Goal: Task Accomplishment & Management: Complete application form

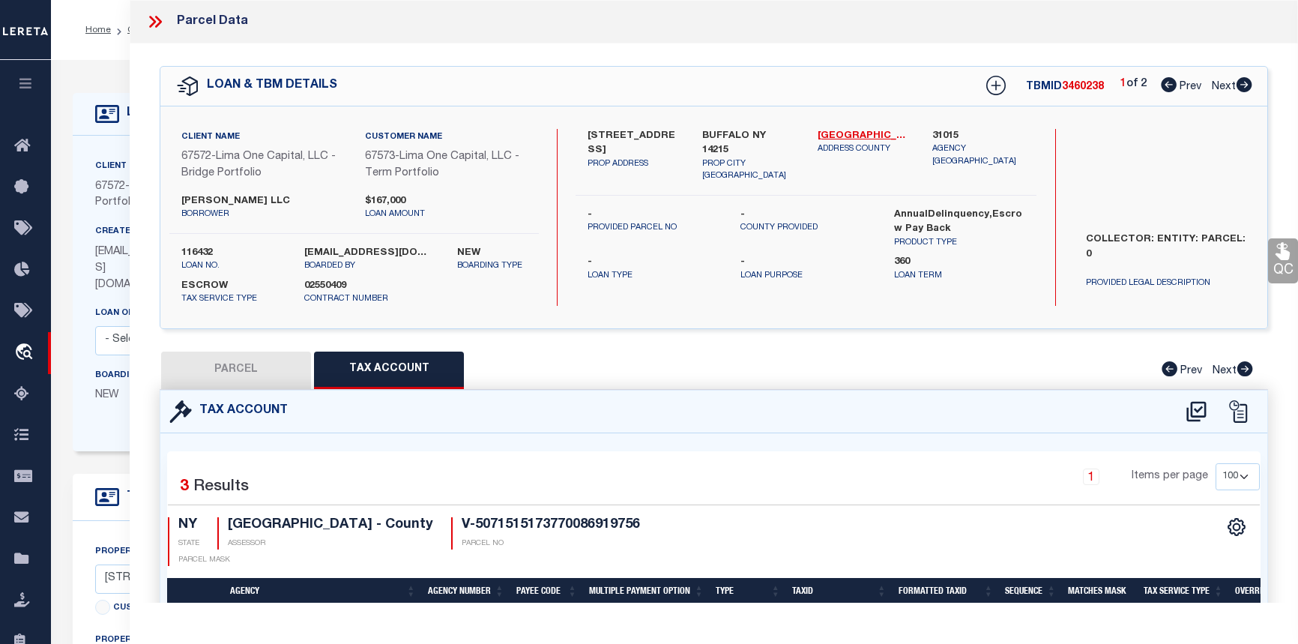
select select "100"
select select "Escrow"
select select "4"
click at [157, 18] on icon at bounding box center [158, 22] width 7 height 12
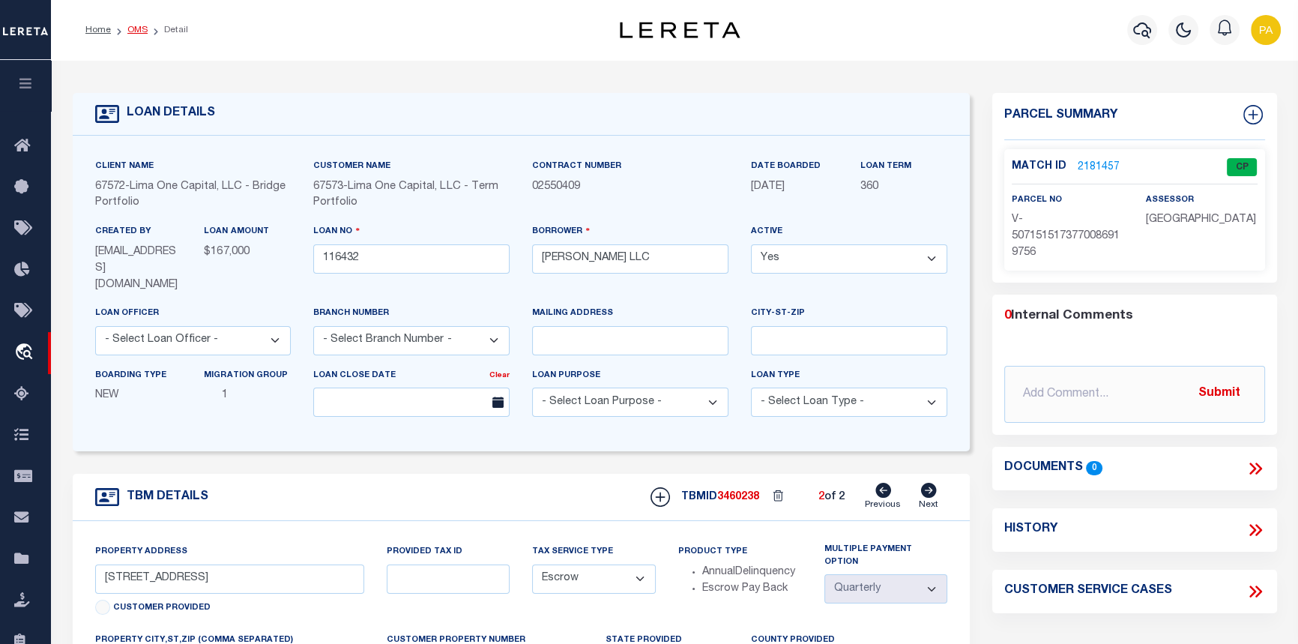
click at [135, 25] on link "OMS" at bounding box center [137, 29] width 20 height 9
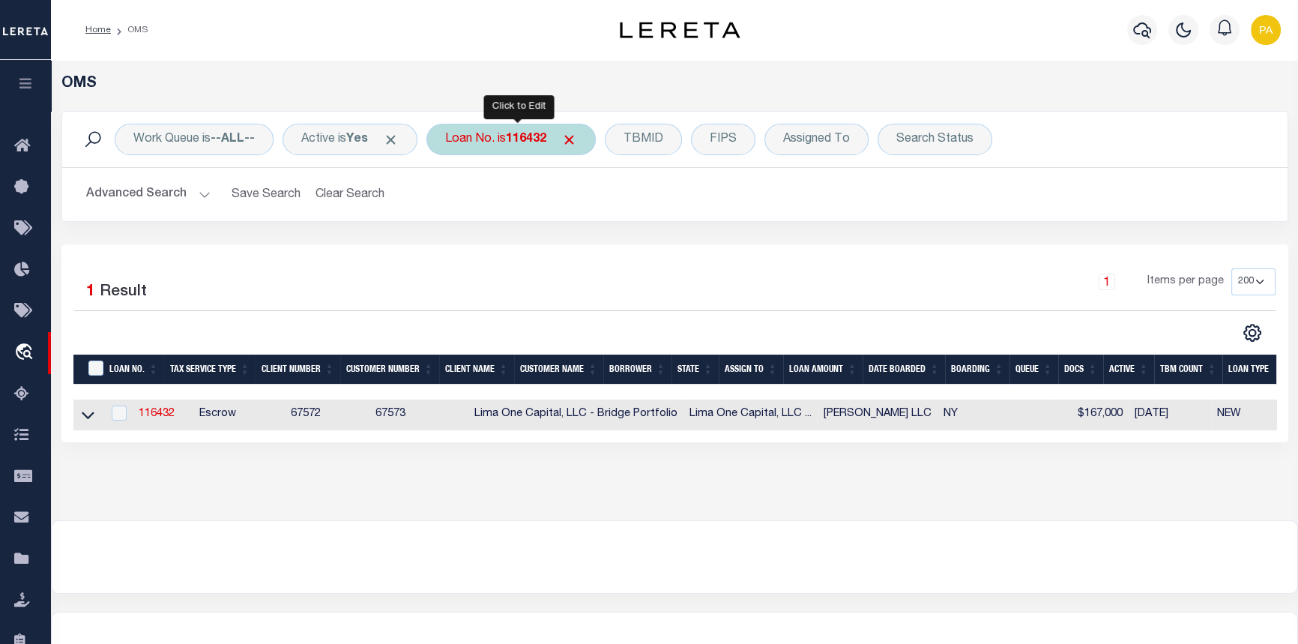
click at [519, 140] on b "116432" at bounding box center [526, 139] width 40 height 12
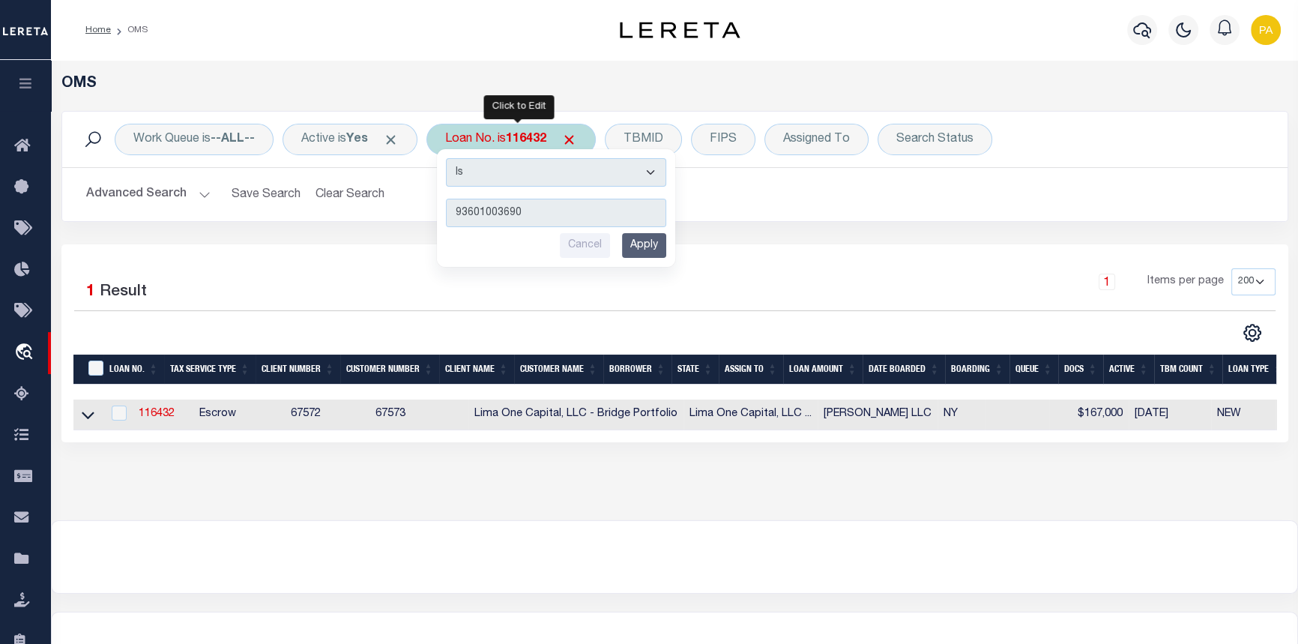
type input "93601003690"
click at [648, 247] on input "Apply" at bounding box center [644, 245] width 44 height 25
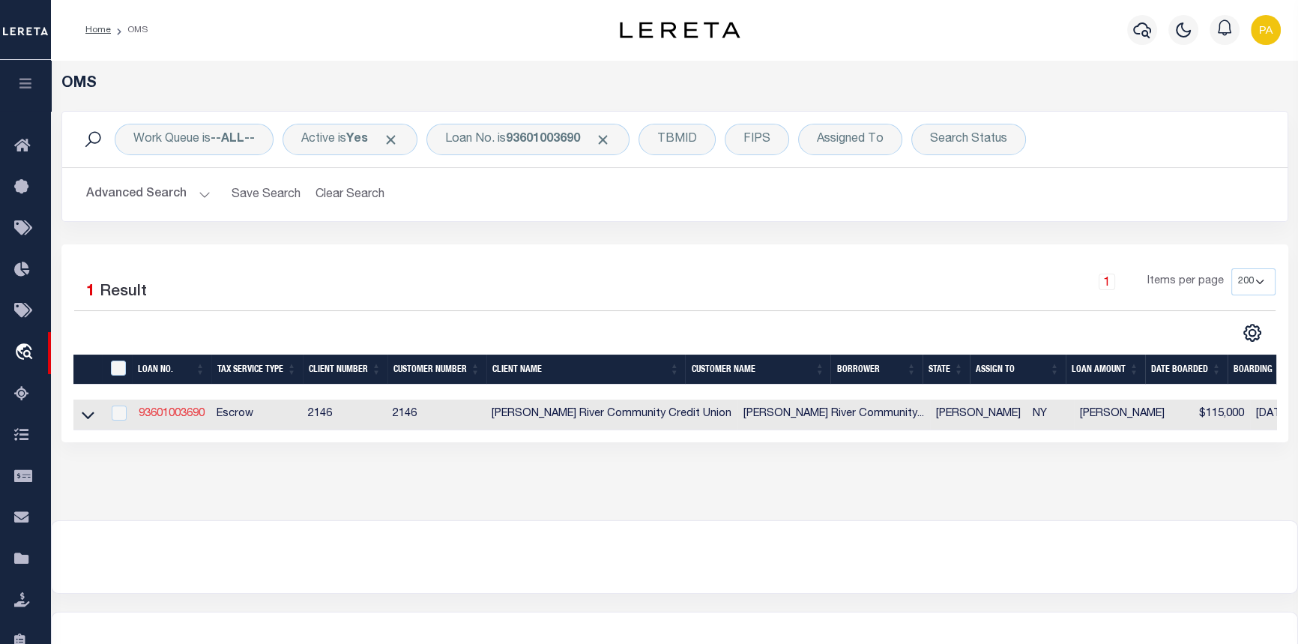
click at [151, 419] on link "93601003690" at bounding box center [172, 413] width 66 height 10
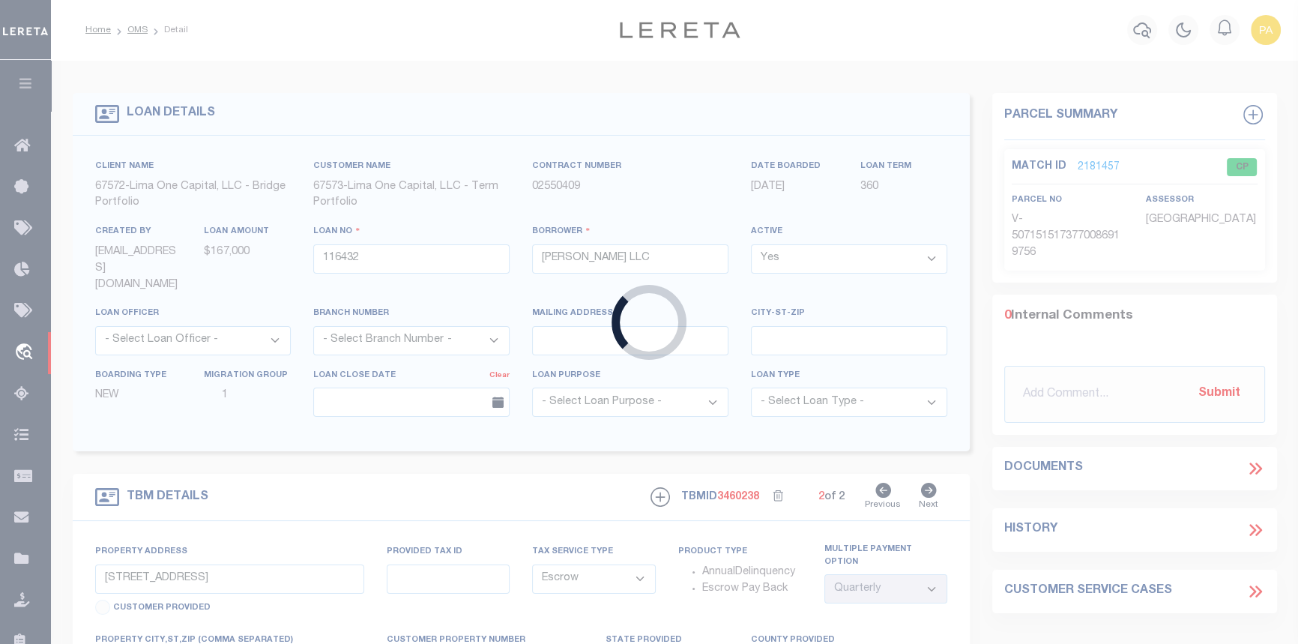
type input "93601003690"
type input "Jennifer Monroe"
select select
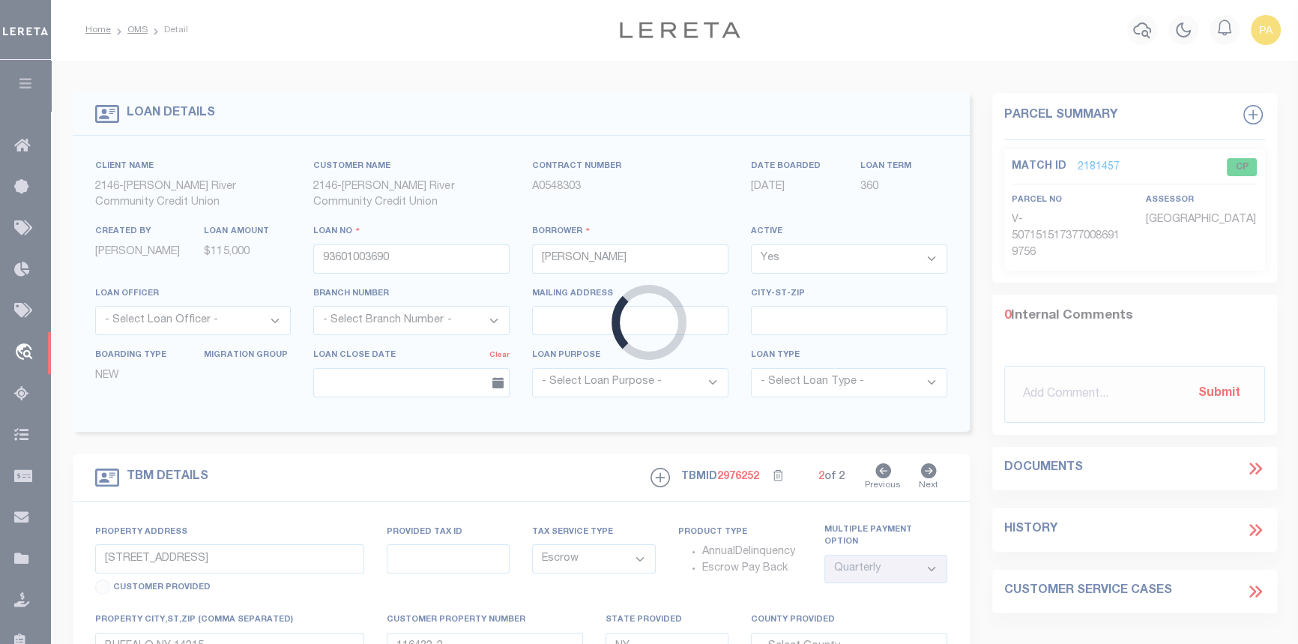
type input "1269 Valentine Pont Road"
type input "49.75-1-35.1"
type input "Horicon NY 12808"
select select "3211"
select select
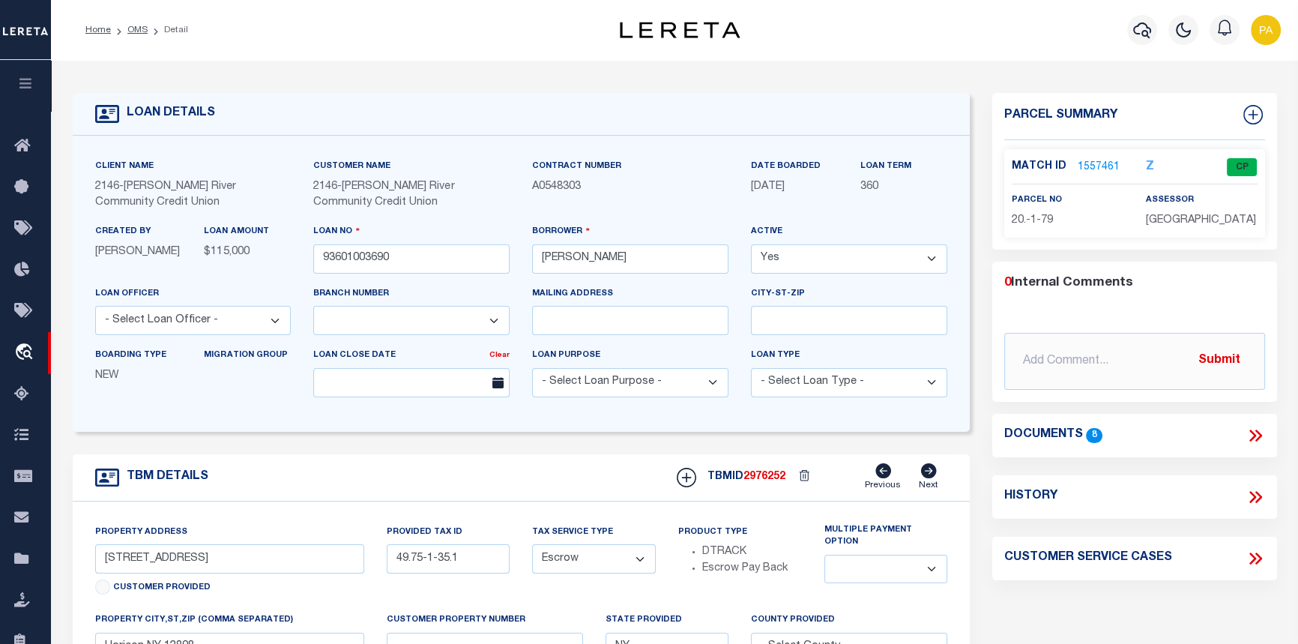
click at [1254, 432] on icon at bounding box center [1254, 435] width 19 height 19
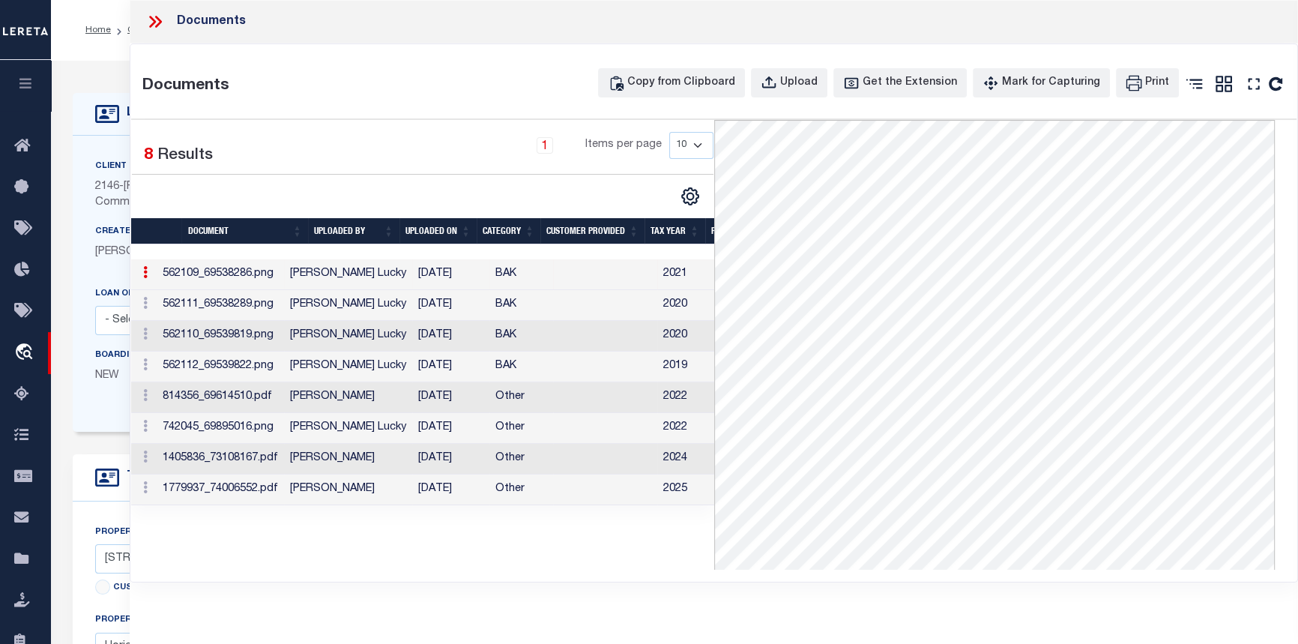
scroll to position [0, 73]
click at [161, 23] on icon at bounding box center [154, 21] width 19 height 19
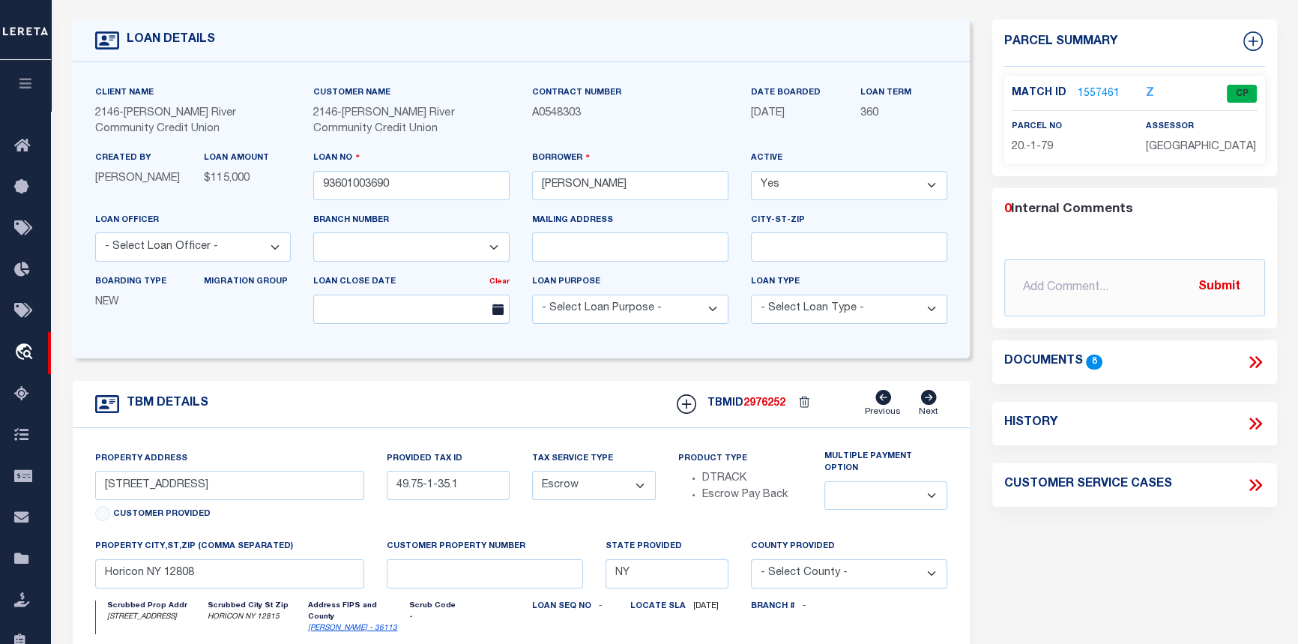
scroll to position [0, 0]
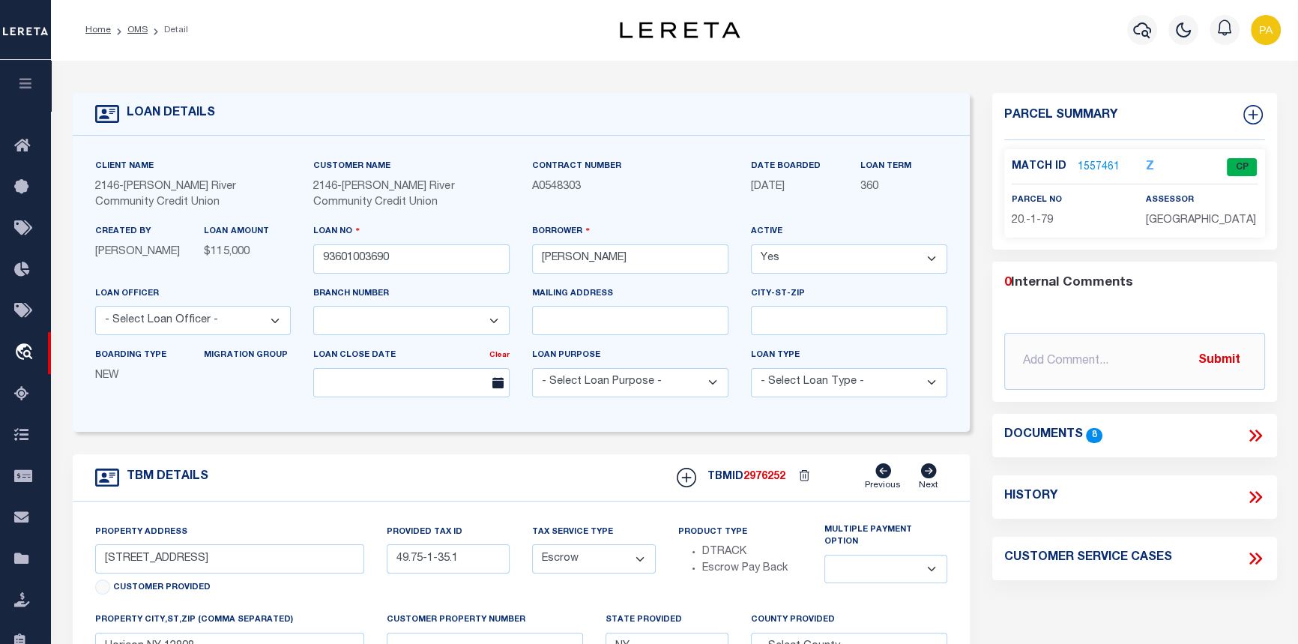
click at [1094, 163] on link "1557461" at bounding box center [1099, 168] width 42 height 16
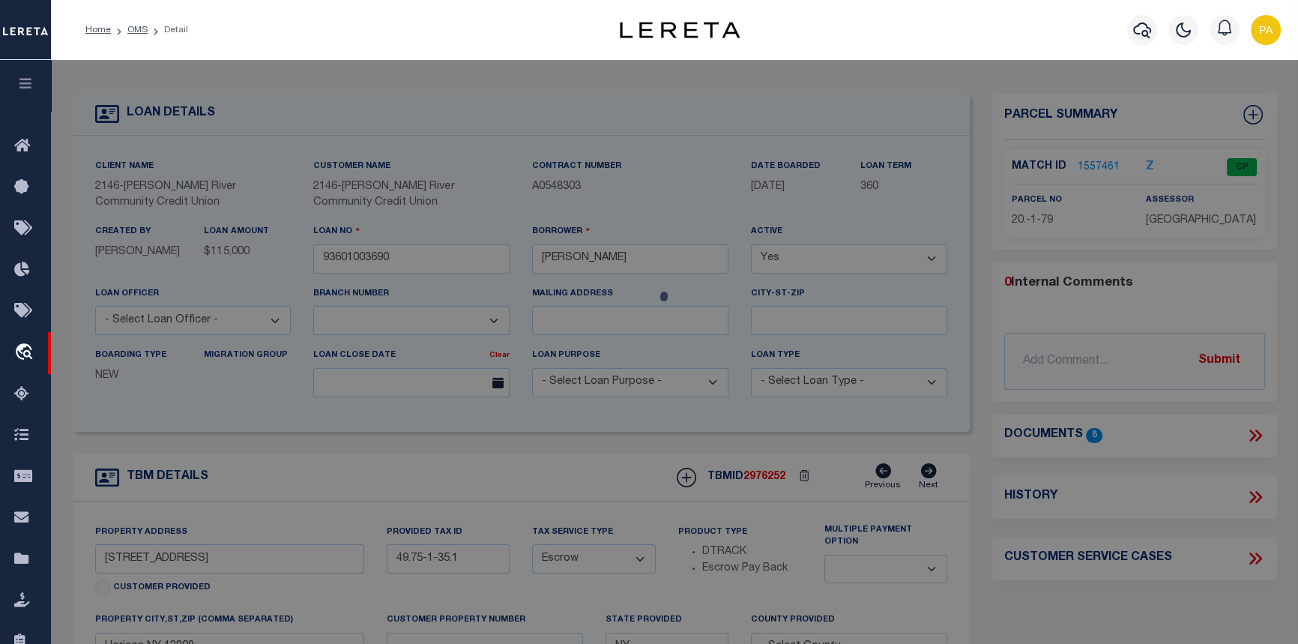
select select "AS"
select select
checkbox input "false"
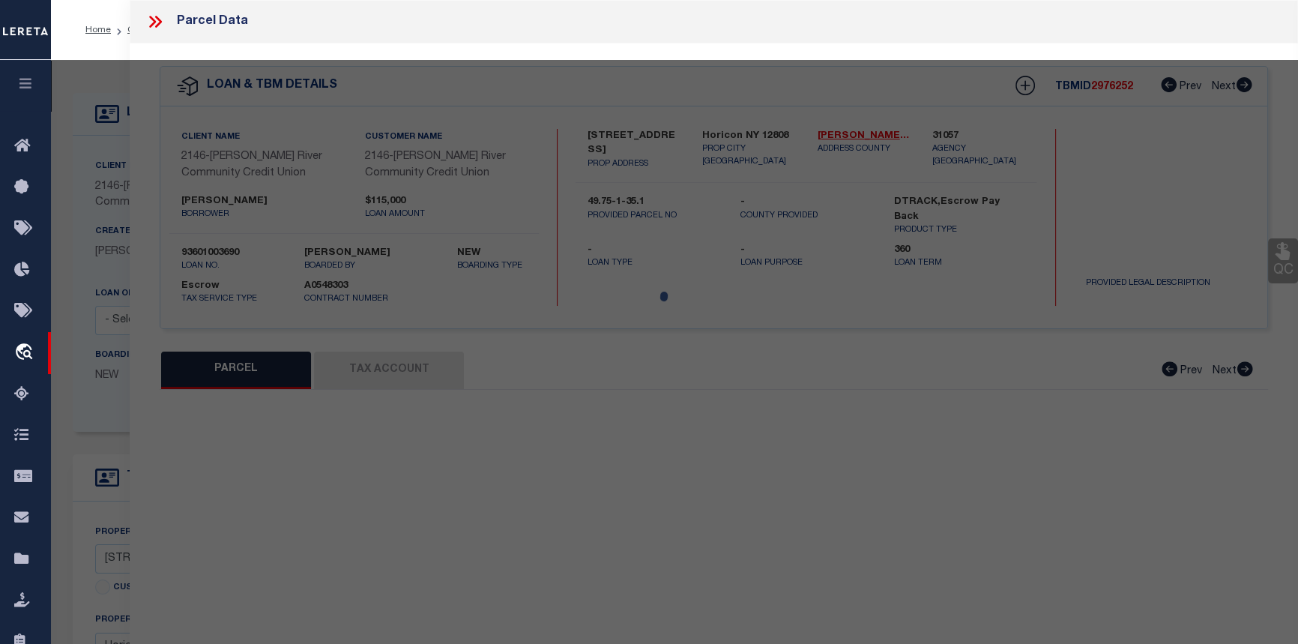
select select "CP"
type input "Monroe, Jennifer"
select select
type input "1269 Valentine Pond Rd"
checkbox input "false"
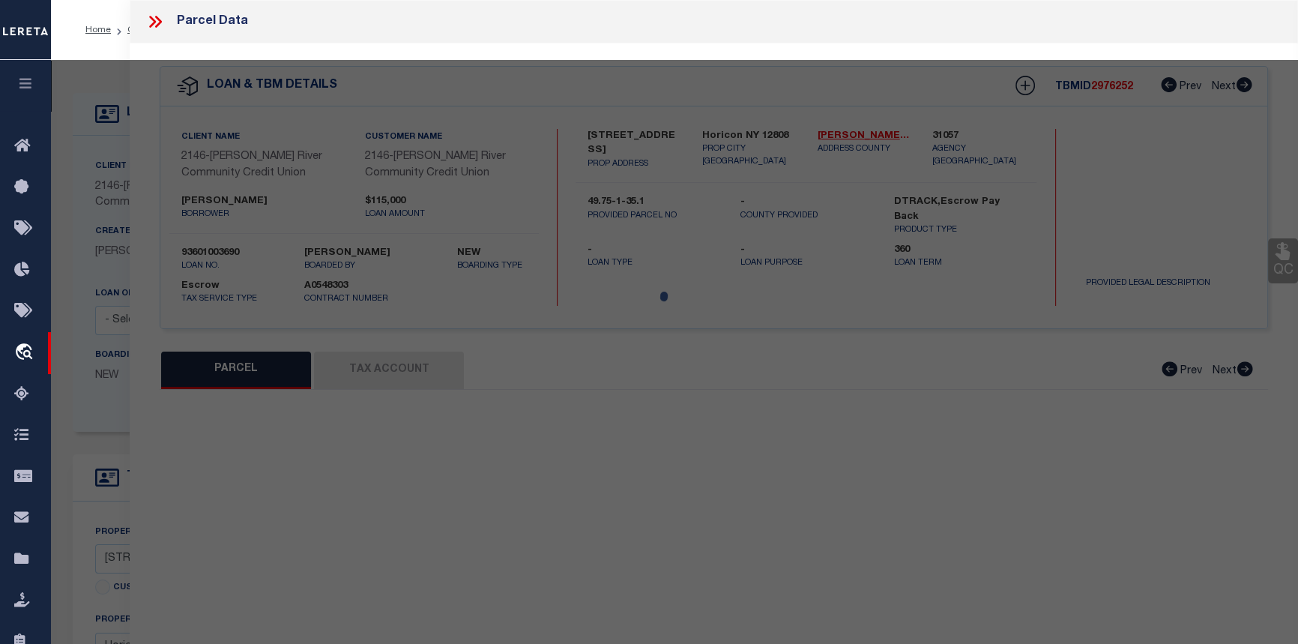
type input "Horicon NY 12815"
type textarea "4.65 acres Property Desc: 10.-1-13 Deed Book: 3136 Deed Page: 92"
type textarea "Tax ID Special Project"
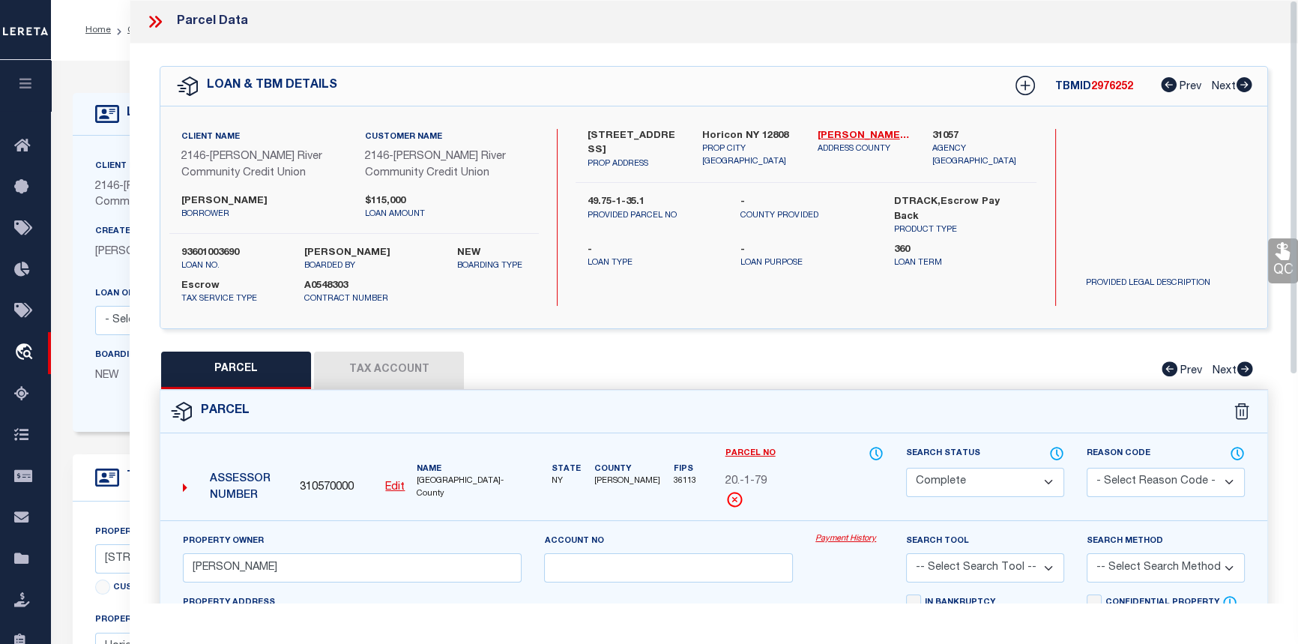
click at [150, 22] on icon at bounding box center [154, 21] width 19 height 19
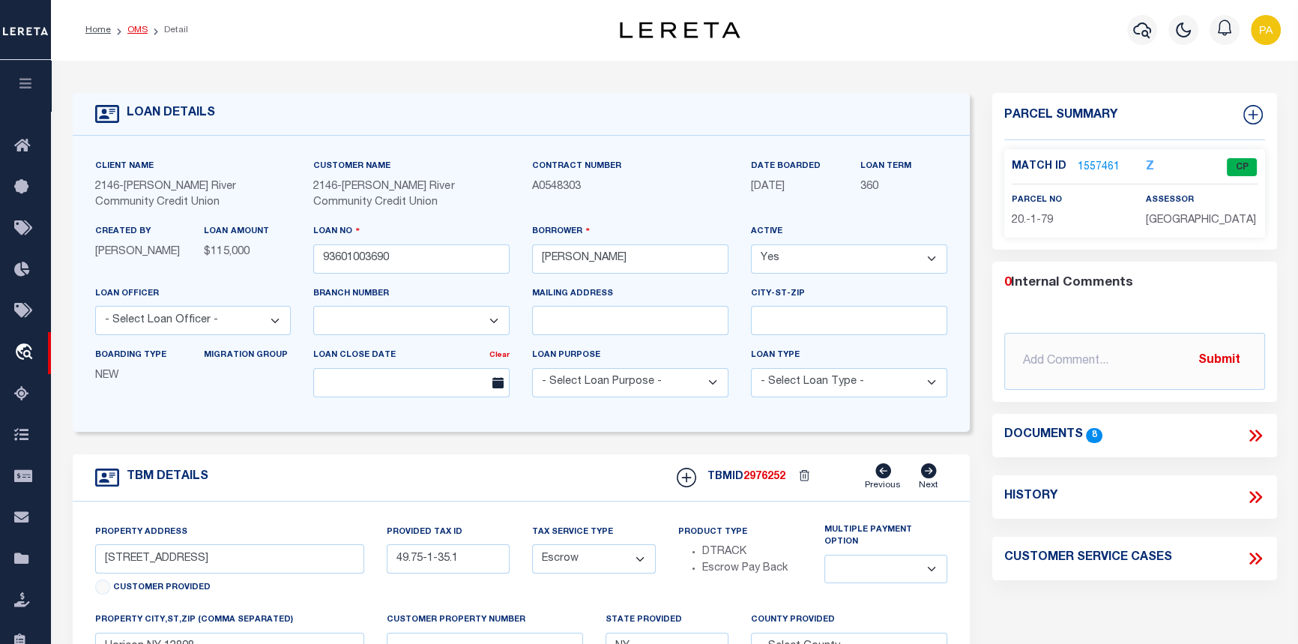
click at [136, 31] on link "OMS" at bounding box center [137, 29] width 20 height 9
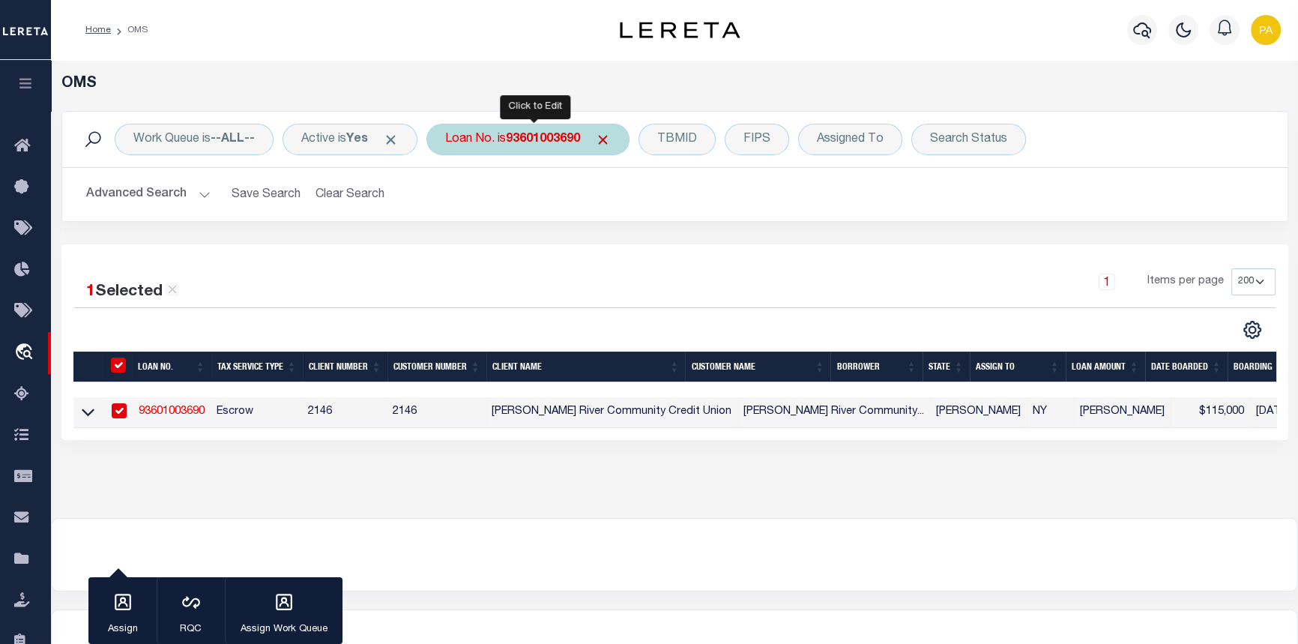
click at [532, 140] on b "93601003690" at bounding box center [543, 139] width 74 height 12
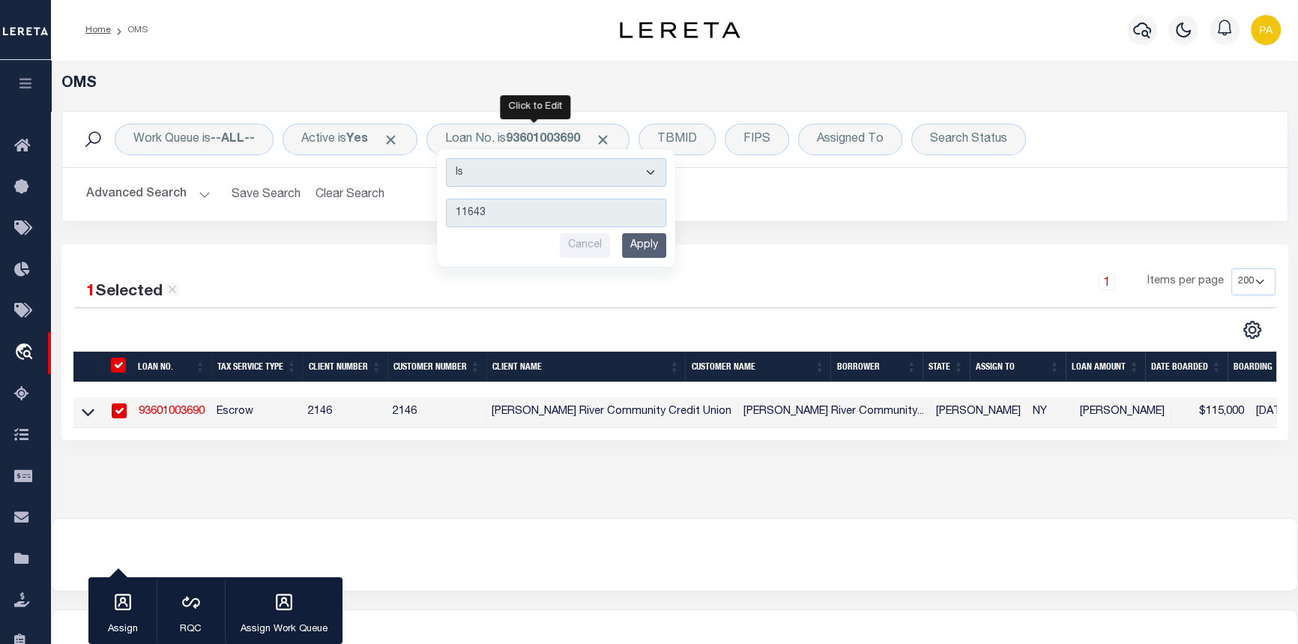
type input "116433"
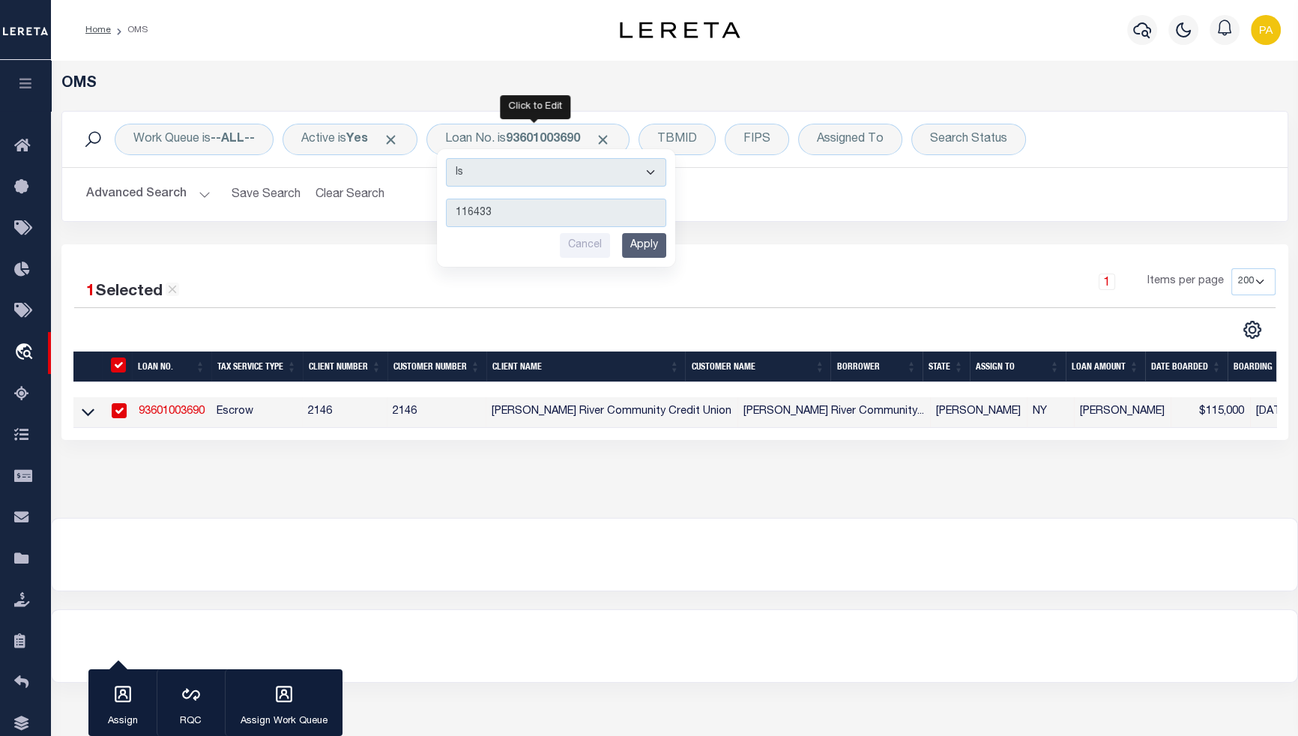
drag, startPoint x: 531, startPoint y: 217, endPoint x: 132, endPoint y: 217, distance: 398.6
click at [183, 220] on div "Work Queue is --ALL-- Active is Yes Loan No. is 93601003690 Is Contains 116433 …" at bounding box center [674, 166] width 1227 height 111
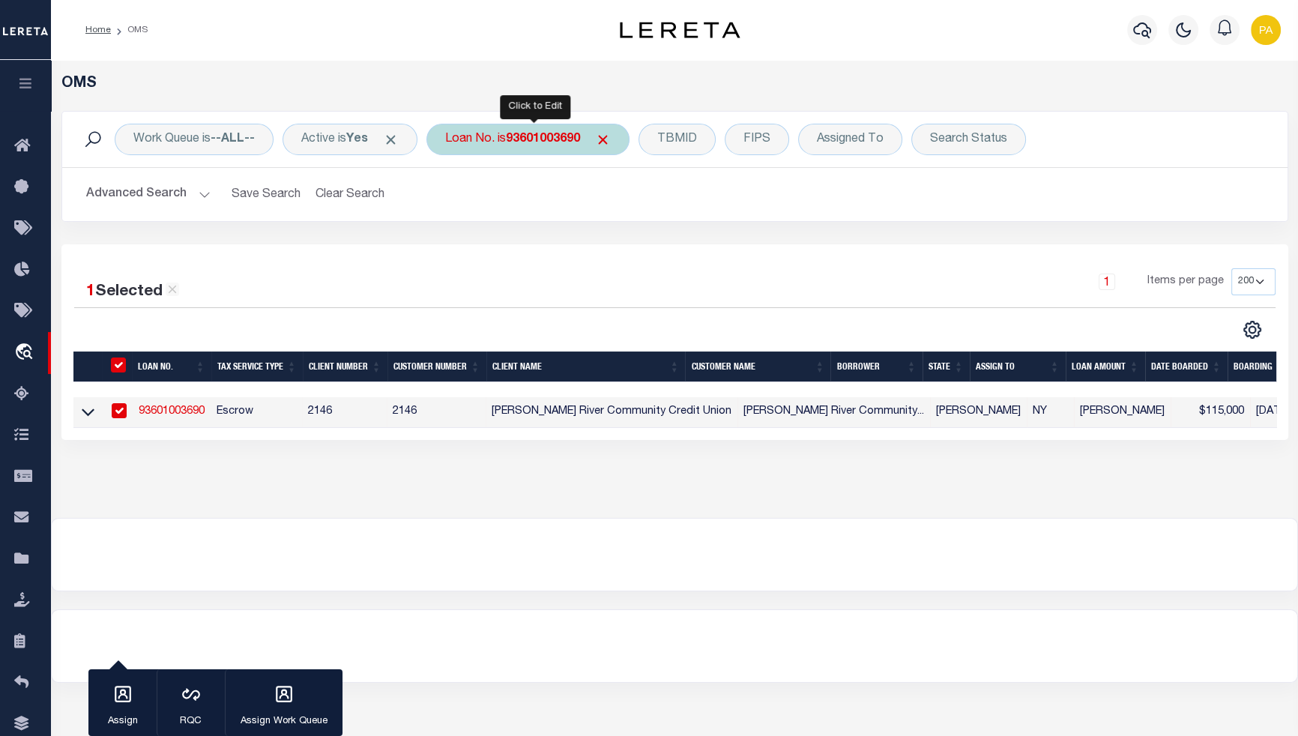
click at [556, 143] on b "93601003690" at bounding box center [543, 139] width 74 height 12
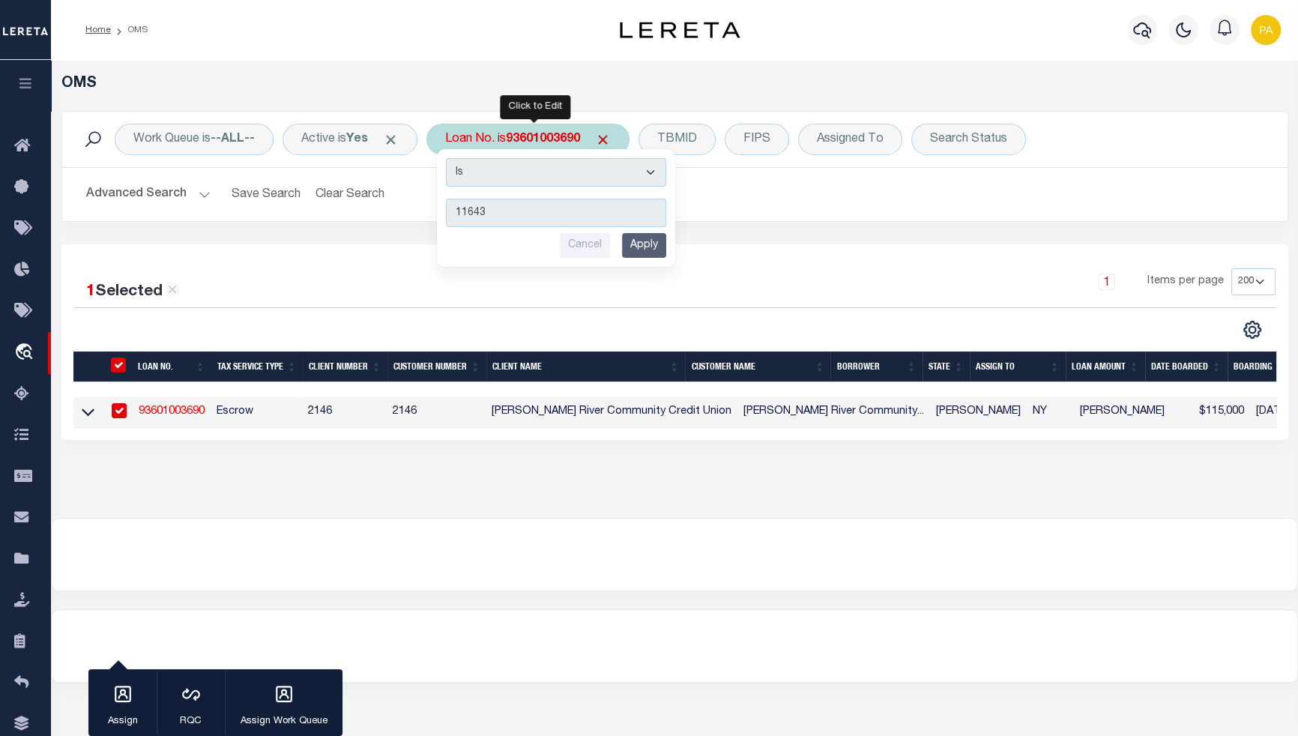
type input "116432"
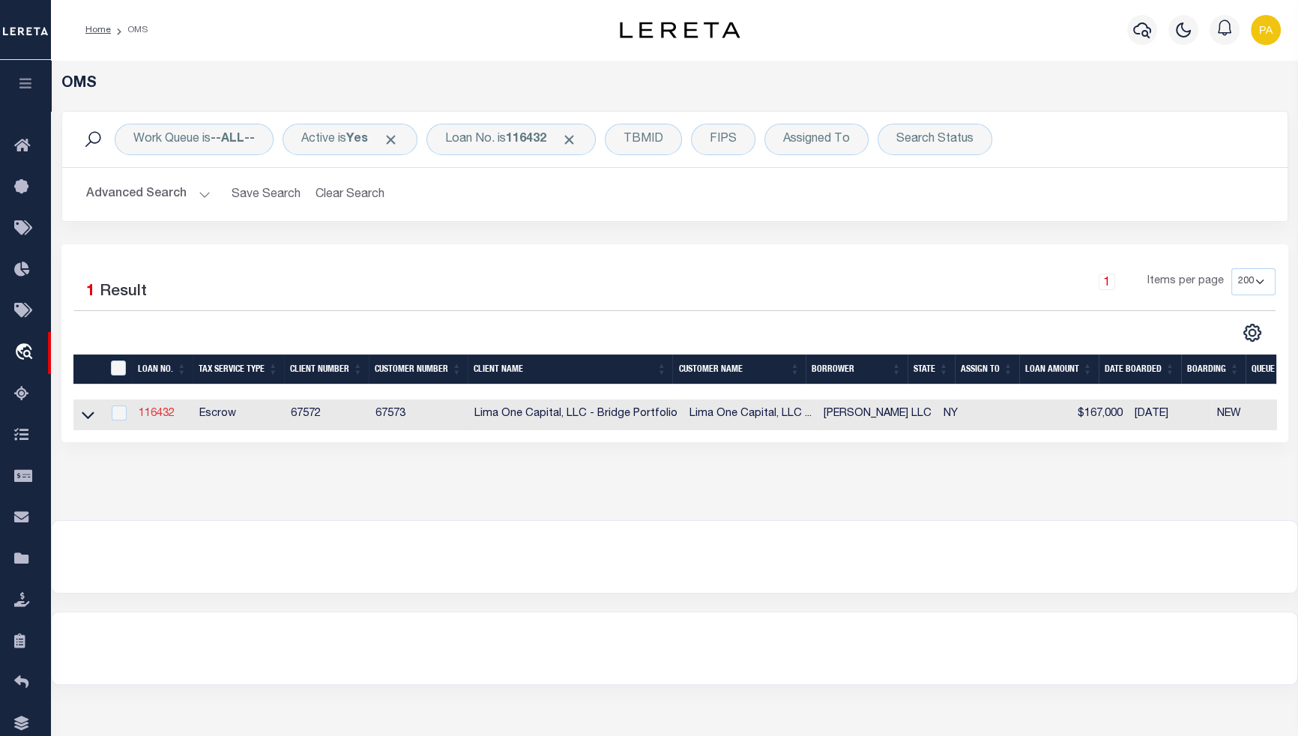
click at [160, 417] on link "116432" at bounding box center [157, 413] width 36 height 10
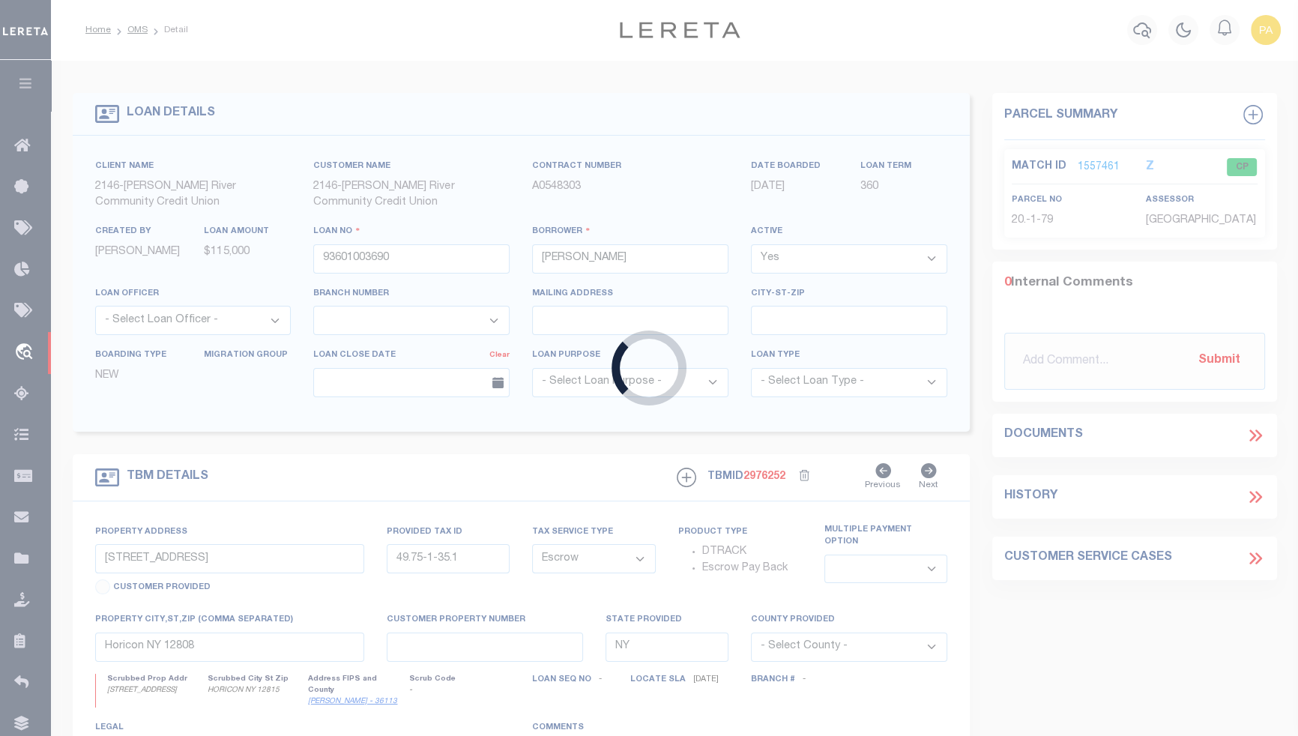
type input "116432"
type input "ERICA MOSS LLC"
select select
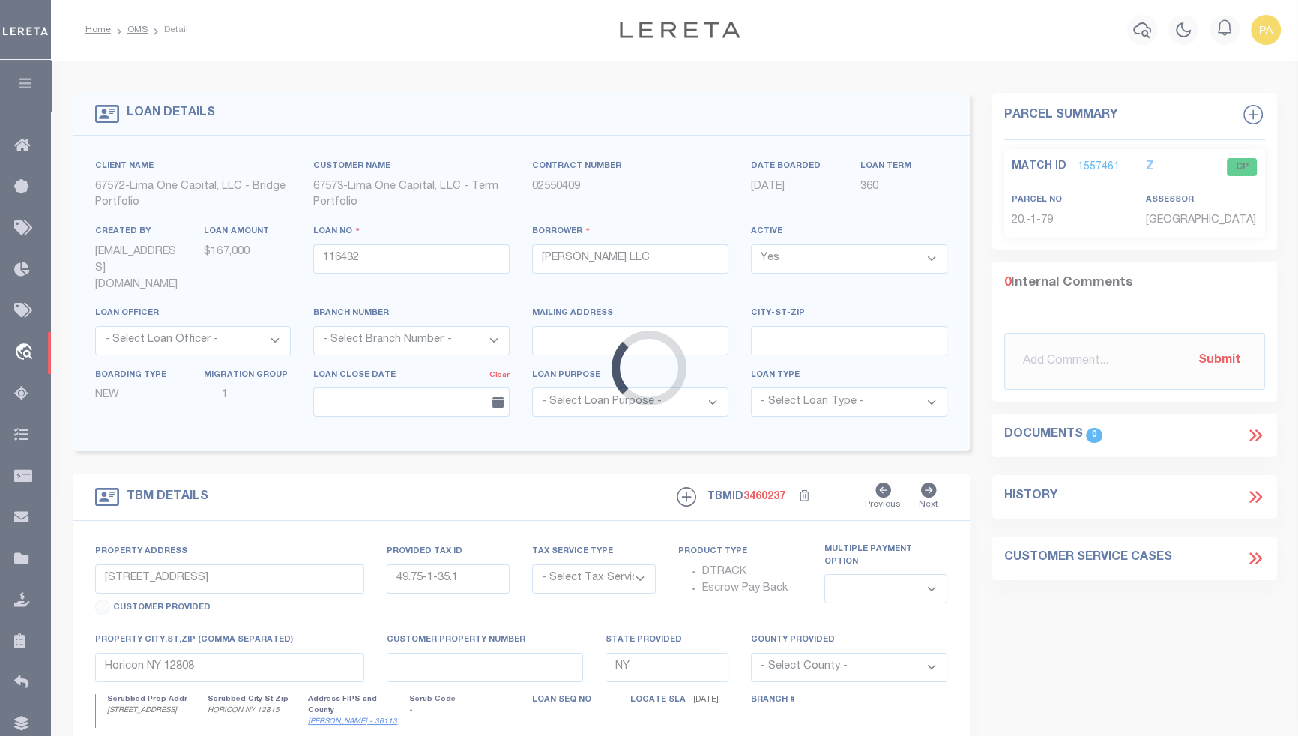
type input "15 PEMBROKE AVE"
radio input "true"
select select "Escrow"
type input "BUFFALO NY 14215"
type input "116432-1"
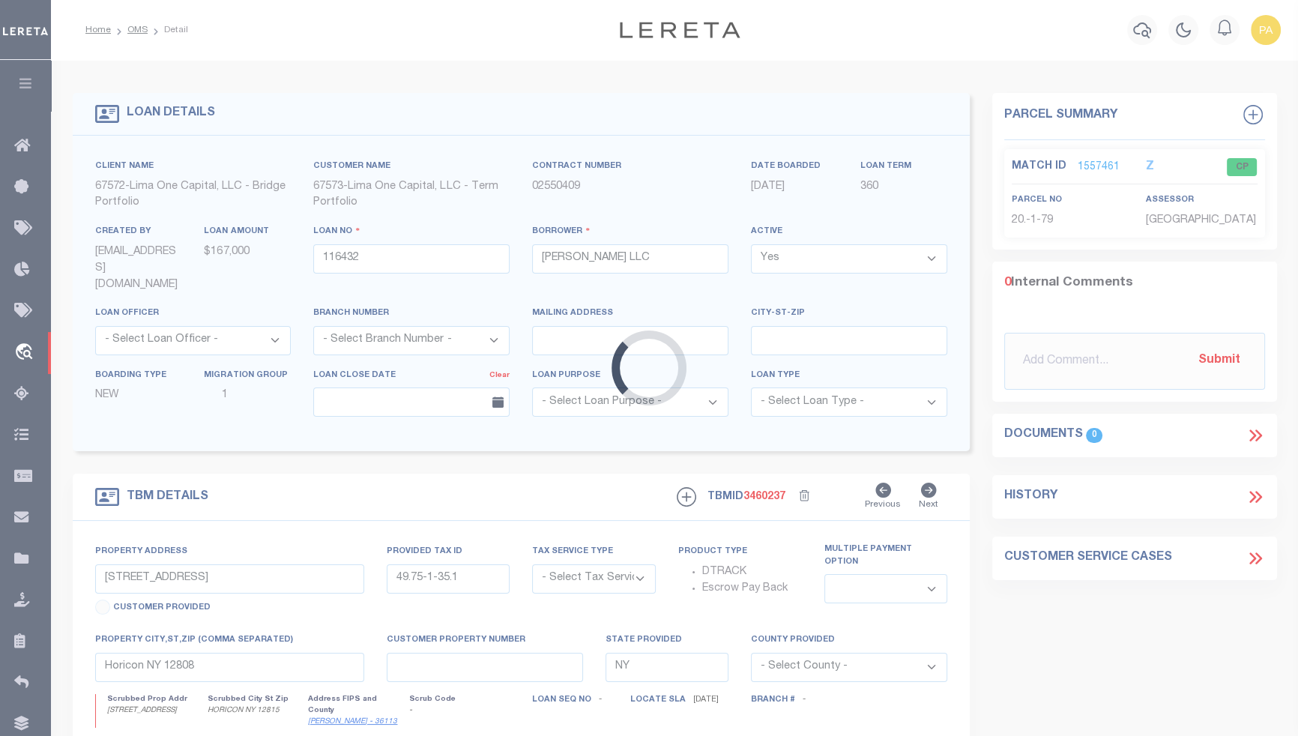
type textarea "COLLECTOR: ENTITY: PARCEL: 0"
select select "4"
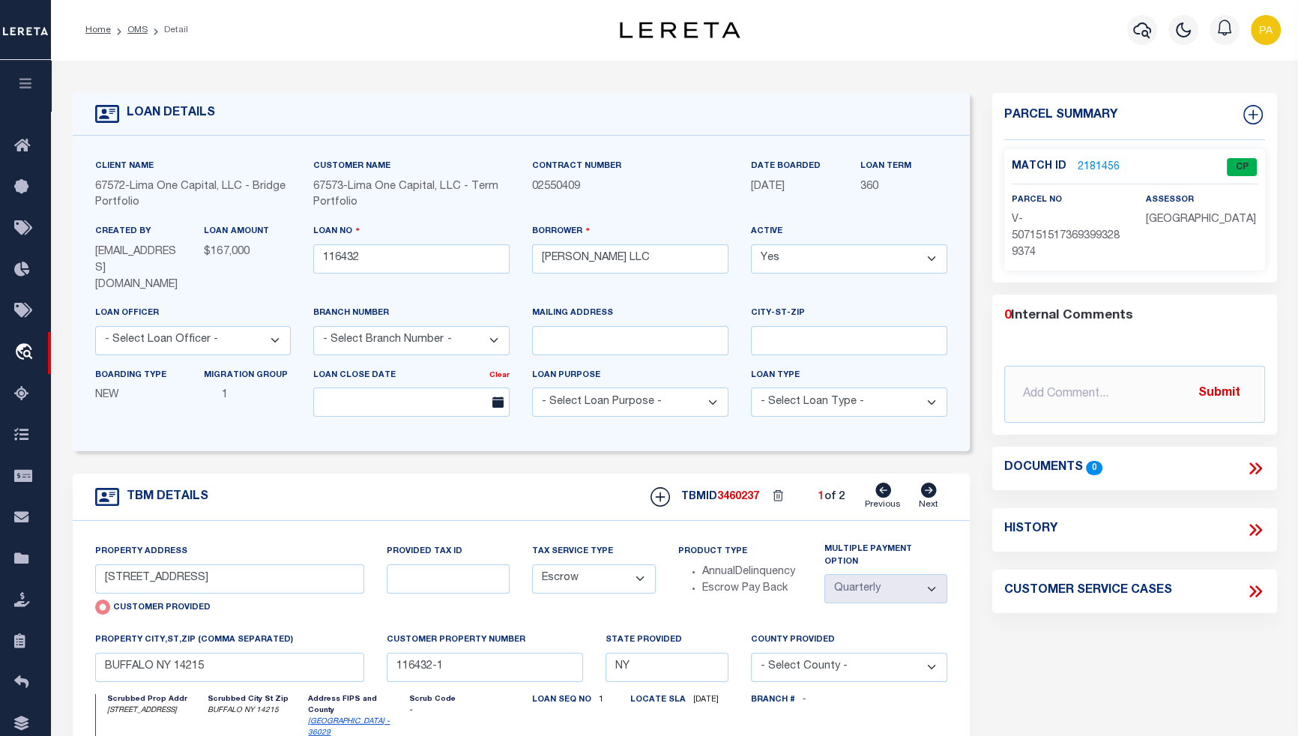
click at [1111, 164] on link "2181456" at bounding box center [1099, 168] width 42 height 16
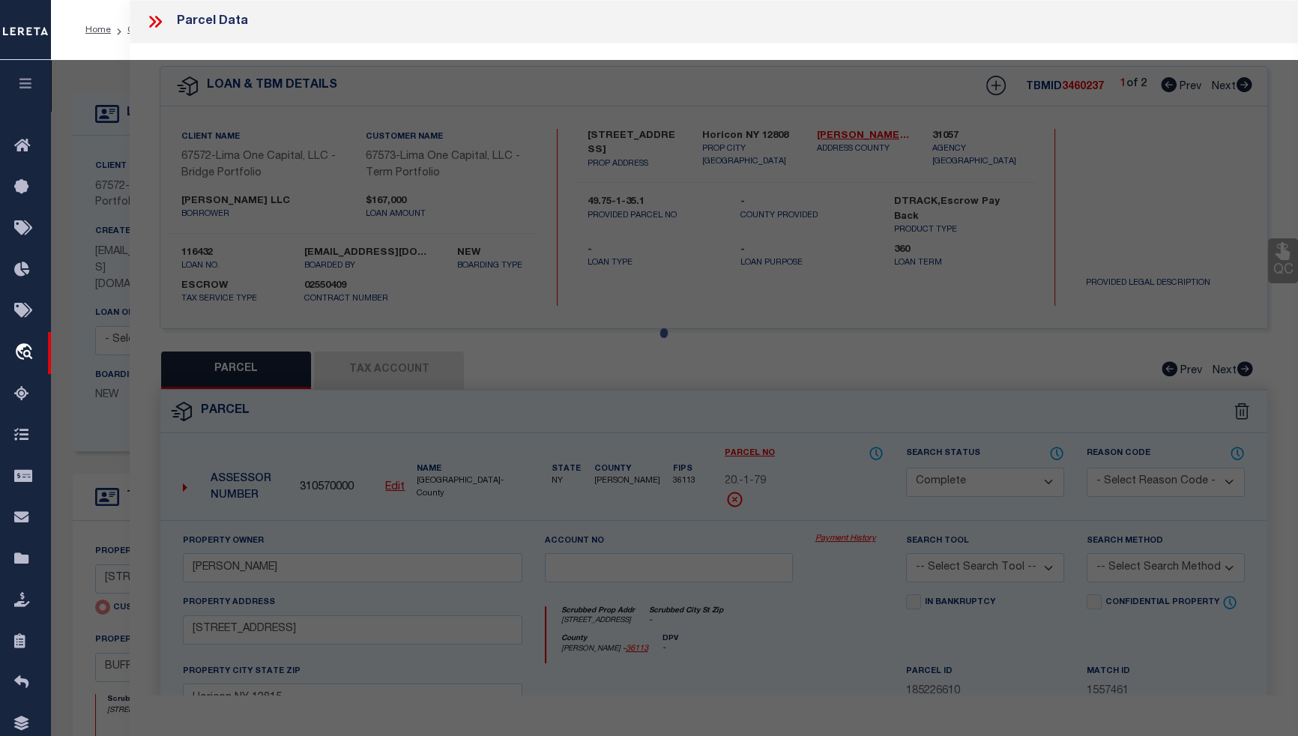
select select "AS"
checkbox input "false"
select select "CP"
select select "AGW"
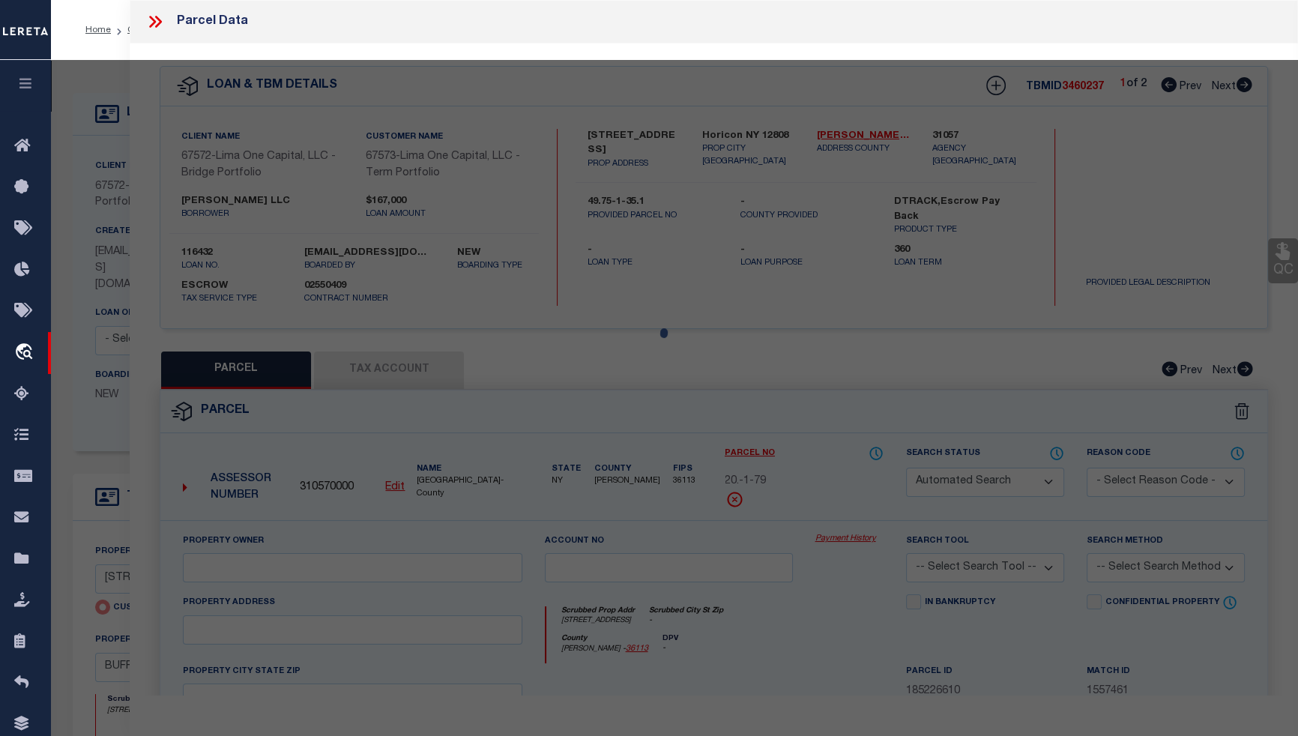
select select
type input "15 PEMBROKE AVE"
checkbox input "false"
type input "BUFFALO NY 14215"
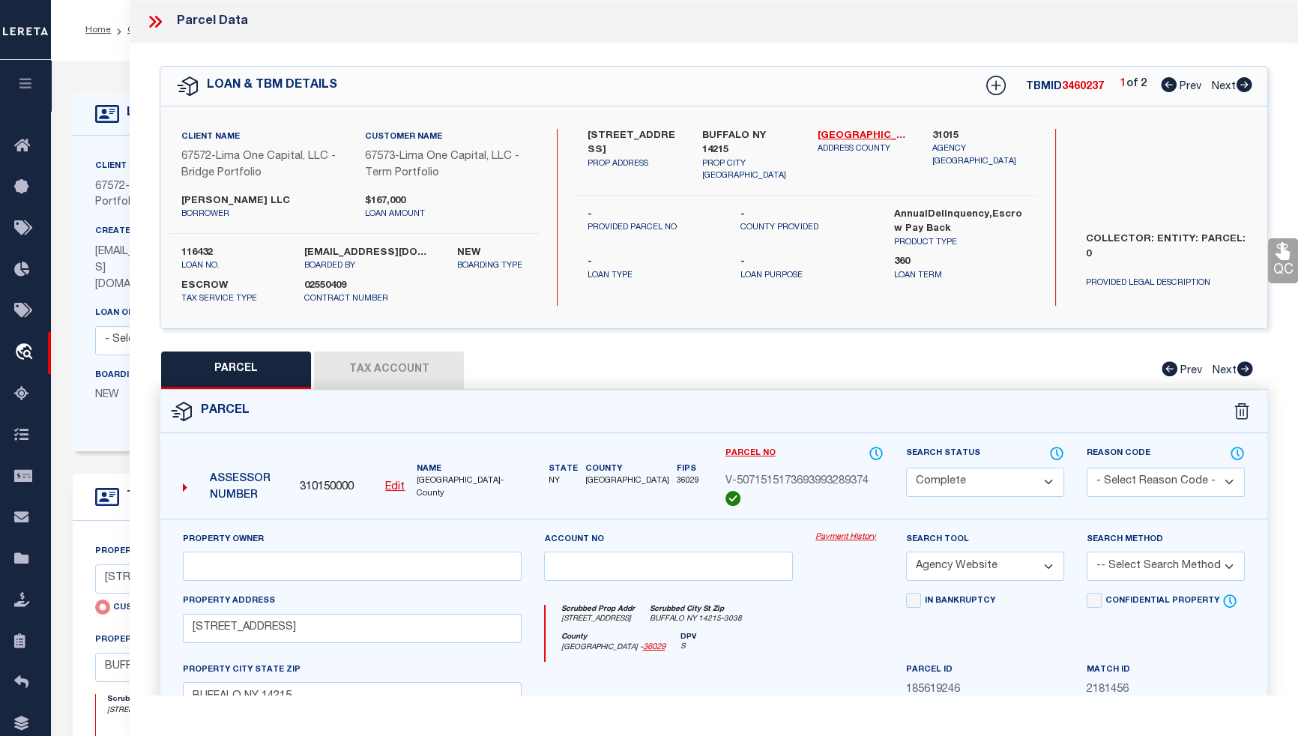
click at [832, 543] on div "Payment History" at bounding box center [849, 561] width 91 height 61
click at [832, 540] on link "Payment History" at bounding box center [849, 537] width 68 height 13
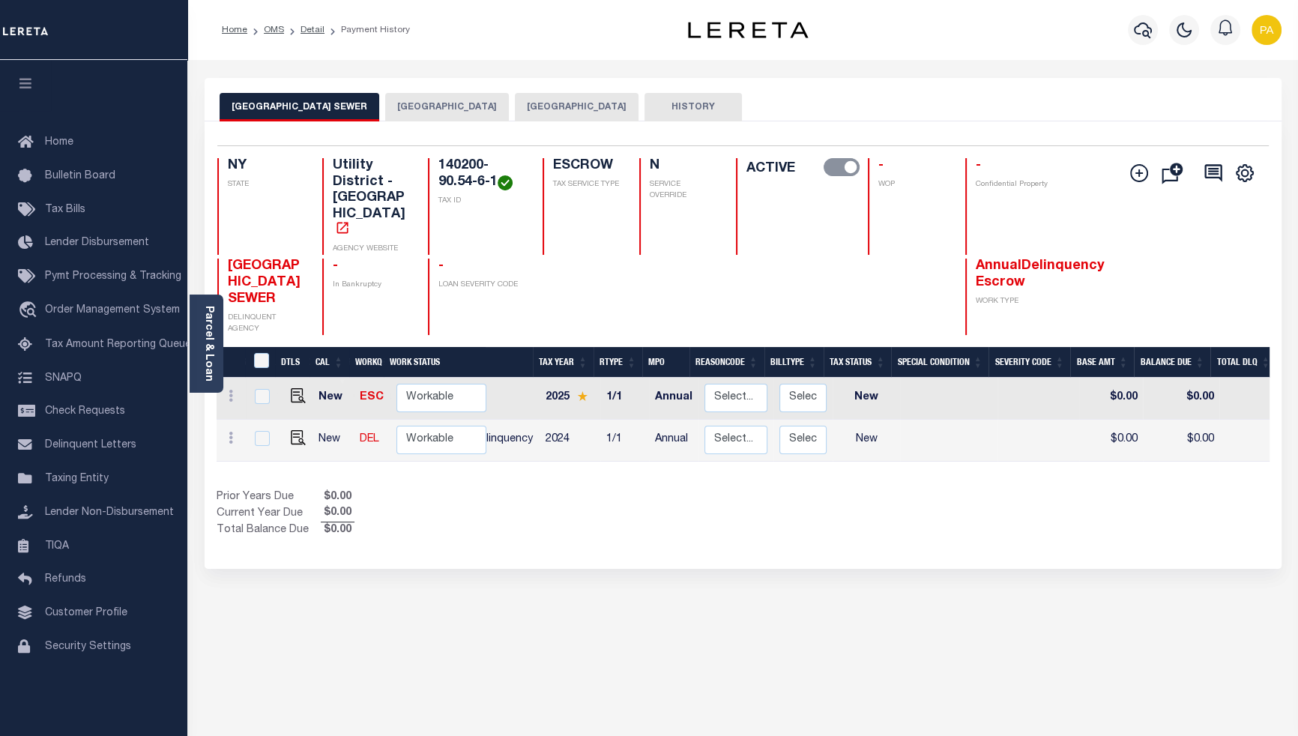
scroll to position [0, 4]
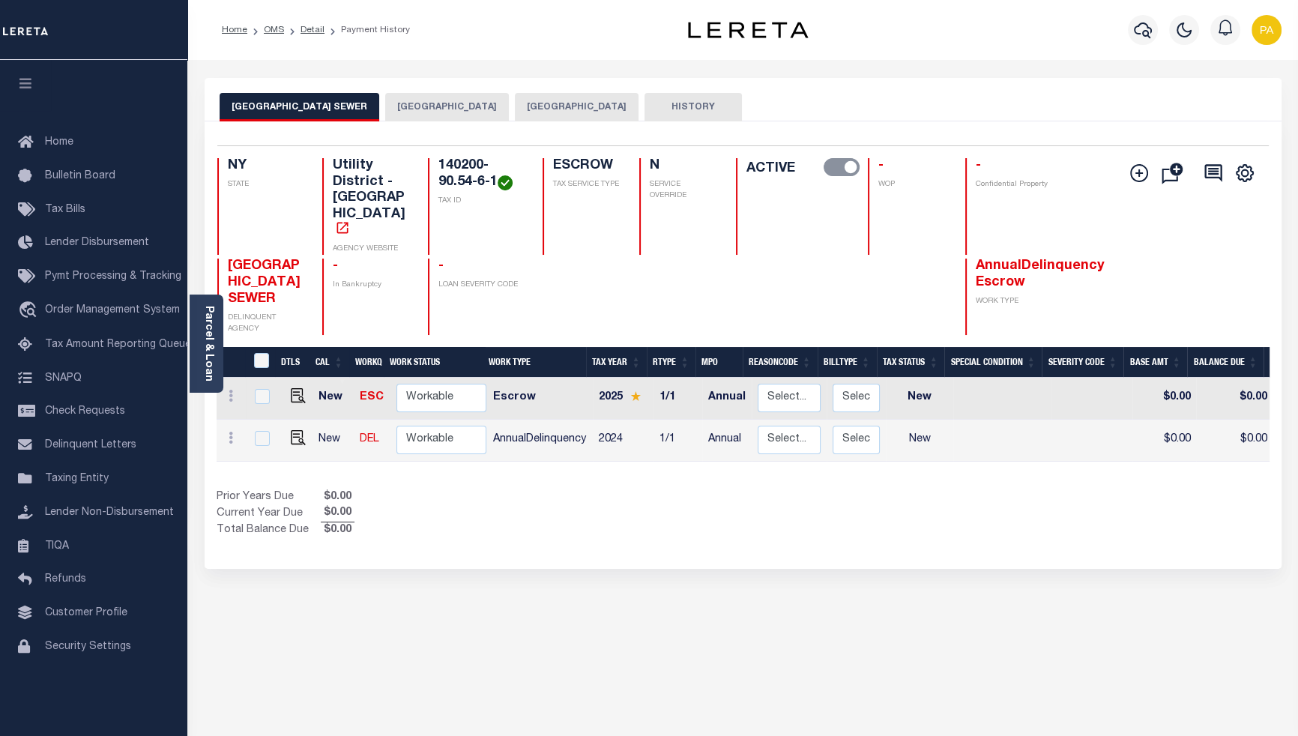
click at [545, 734] on div "BUFFALO CITY SEWER BUFFALO CITY BUFFALO CITY STATE AND COUNTY HISTORY 2" at bounding box center [742, 508] width 1099 height 861
drag, startPoint x: 575, startPoint y: 7, endPoint x: 591, endPoint y: 0, distance: 17.4
click at [591, 0] on div "Home OMS Detail Payment History" at bounding box center [742, 30] width 1110 height 60
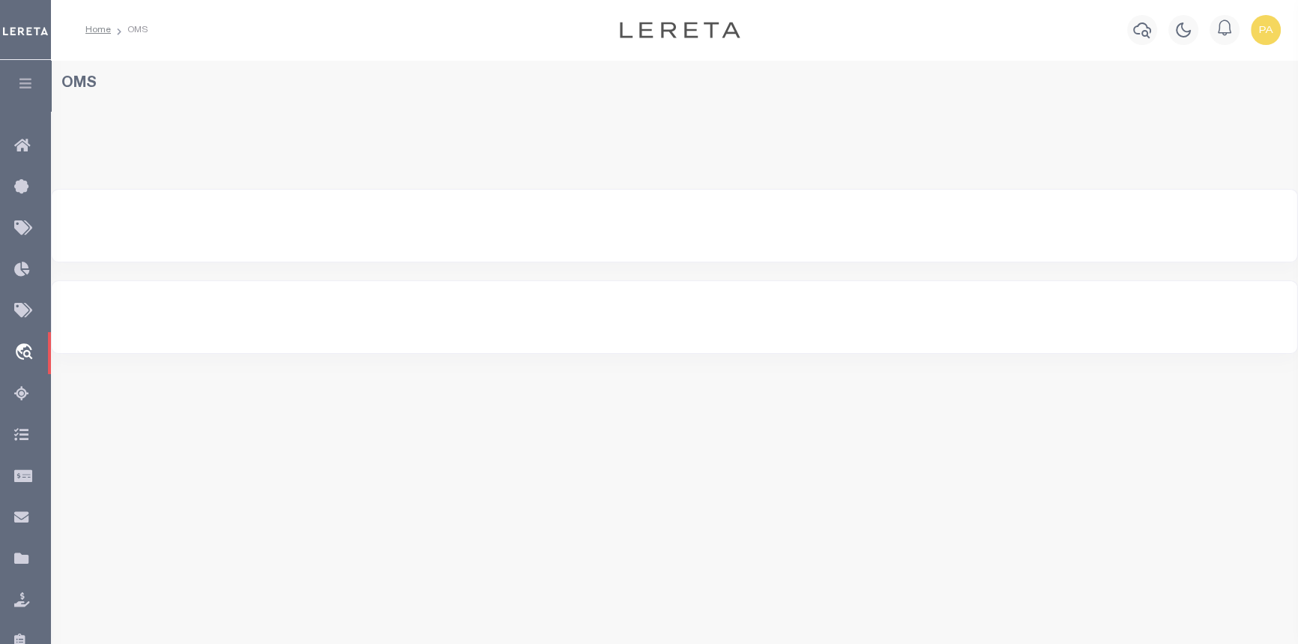
select select "200"
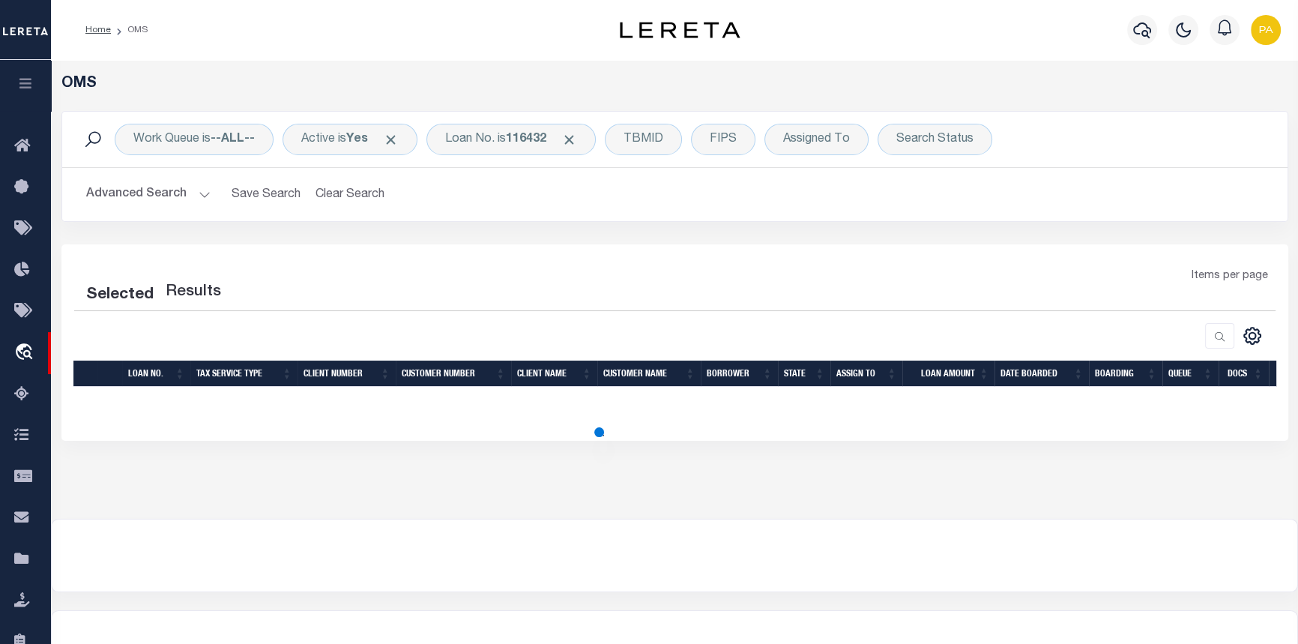
select select "200"
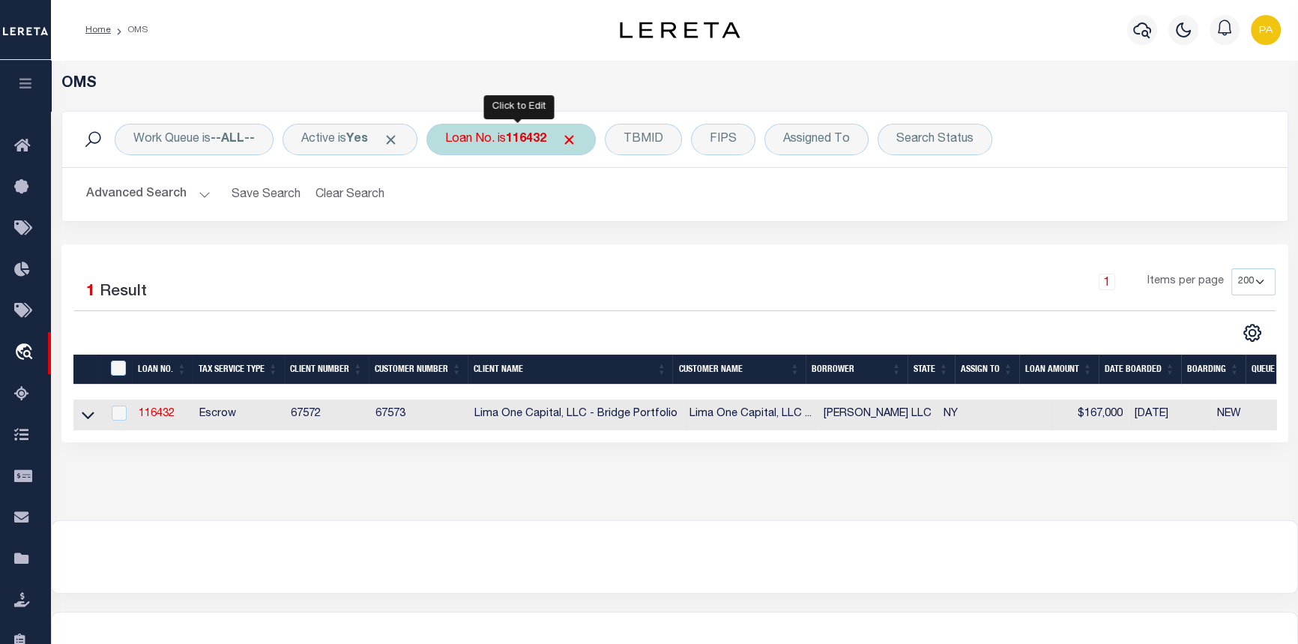
drag, startPoint x: 528, startPoint y: 137, endPoint x: 520, endPoint y: 142, distance: 9.8
click at [528, 137] on b "116432" at bounding box center [526, 139] width 40 height 12
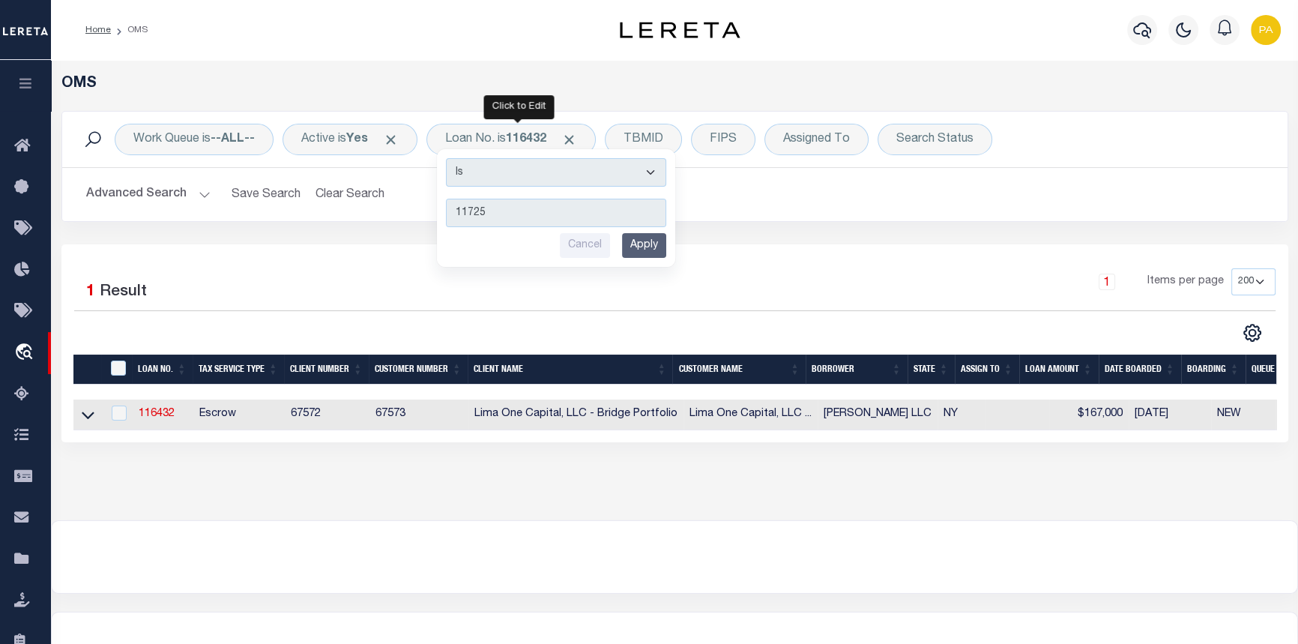
type input "117259"
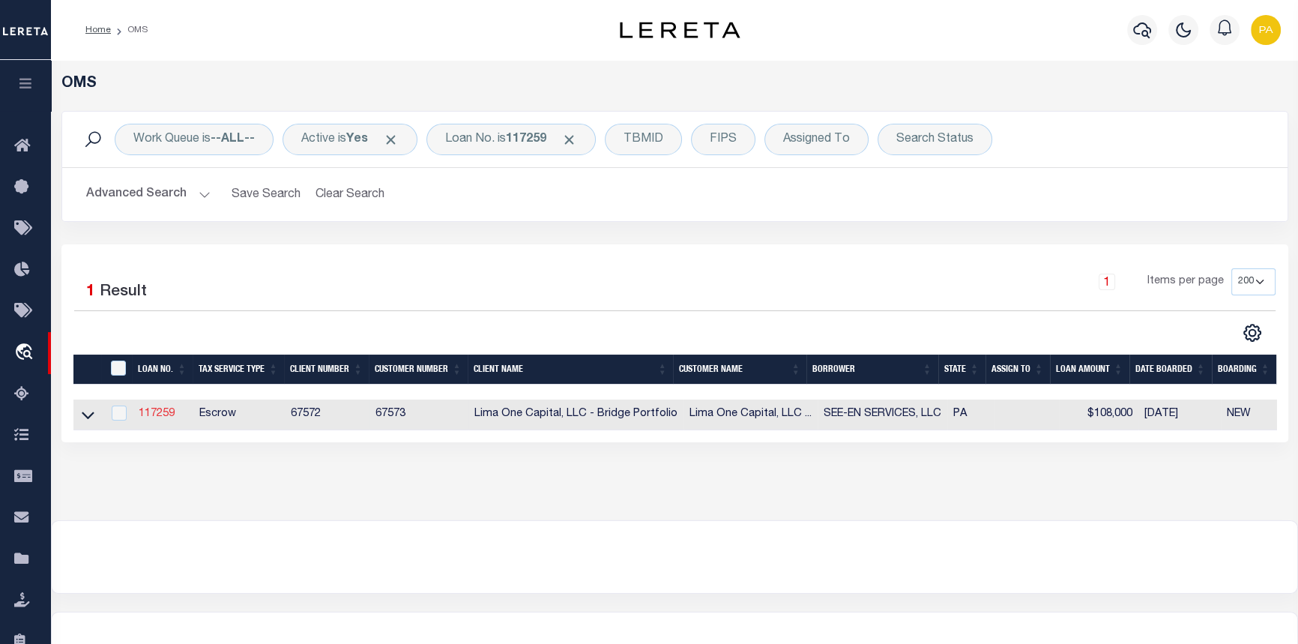
click at [167, 417] on link "117259" at bounding box center [157, 413] width 36 height 10
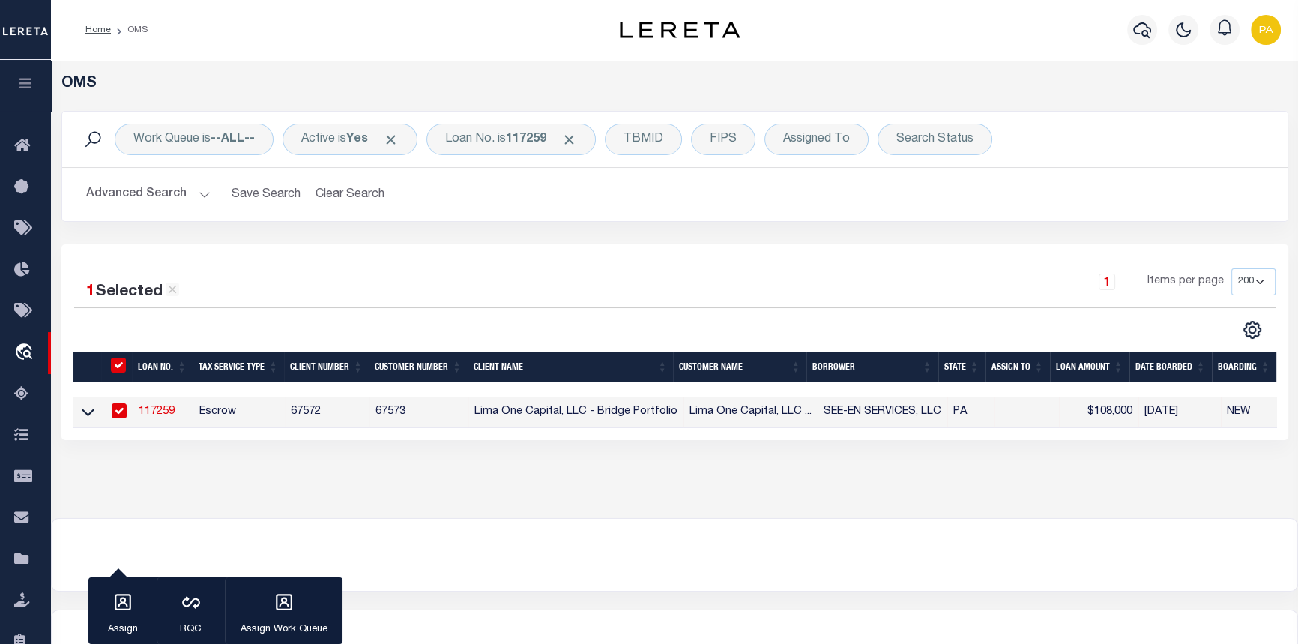
type input "117259"
type input "SEE-EN SERVICES, LLC"
select select
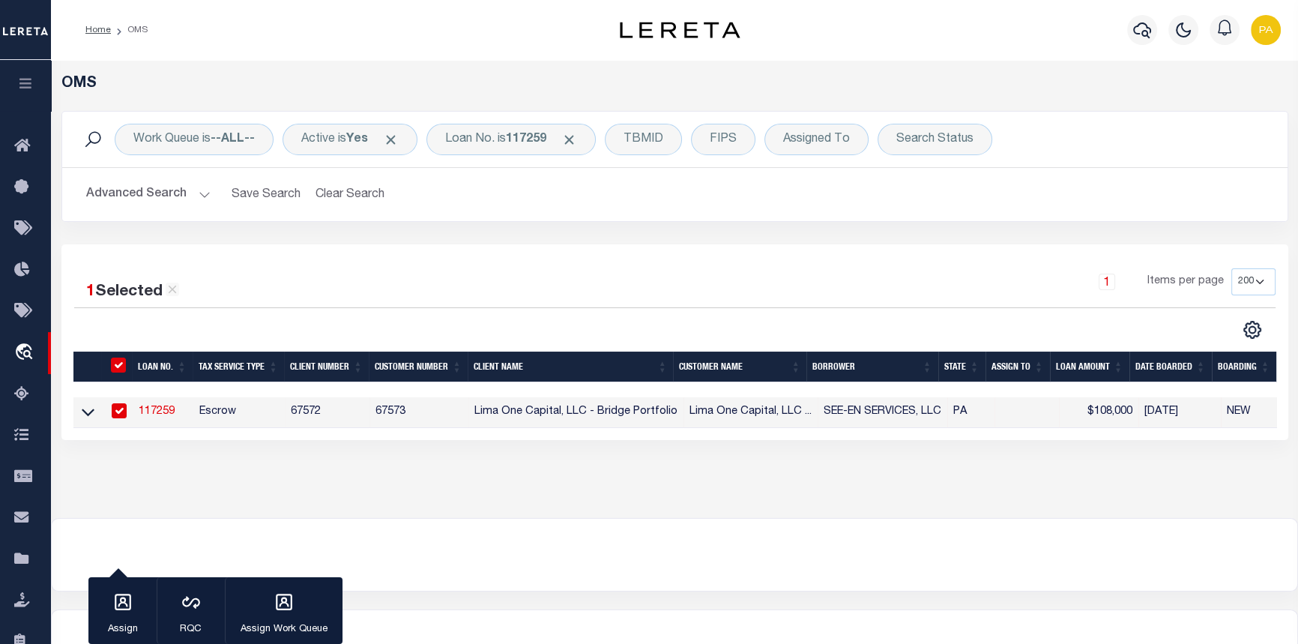
select select
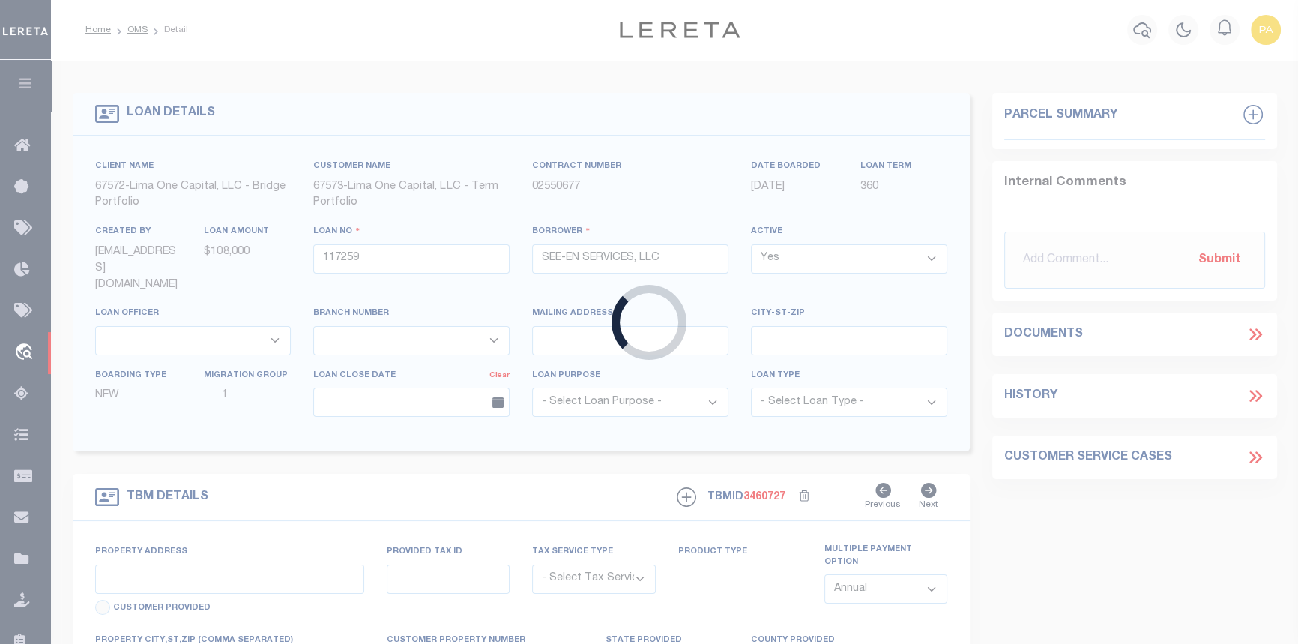
type input "32 UMBERTO AVENUE"
radio input "true"
select select "Escrow"
select select
type input "NEW CUMBERLAND PA 17070"
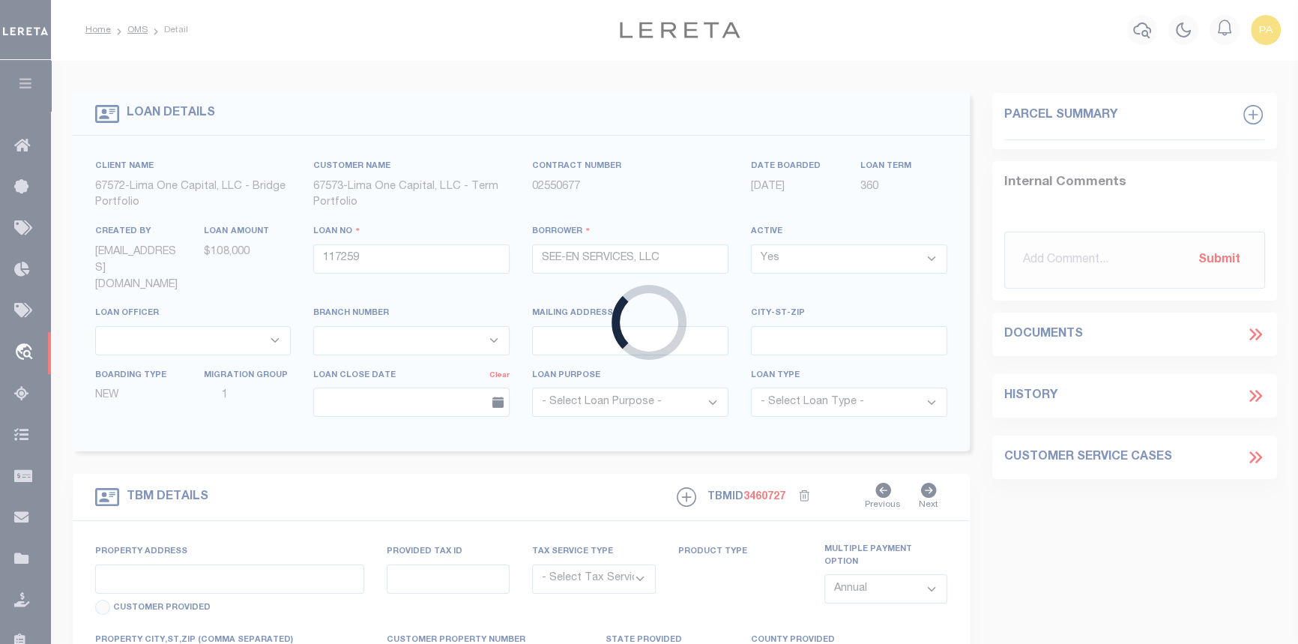
type input "117259-1"
type input "PA"
type textarea "COLLECTOR: ENTITY: PARCEL: 2"
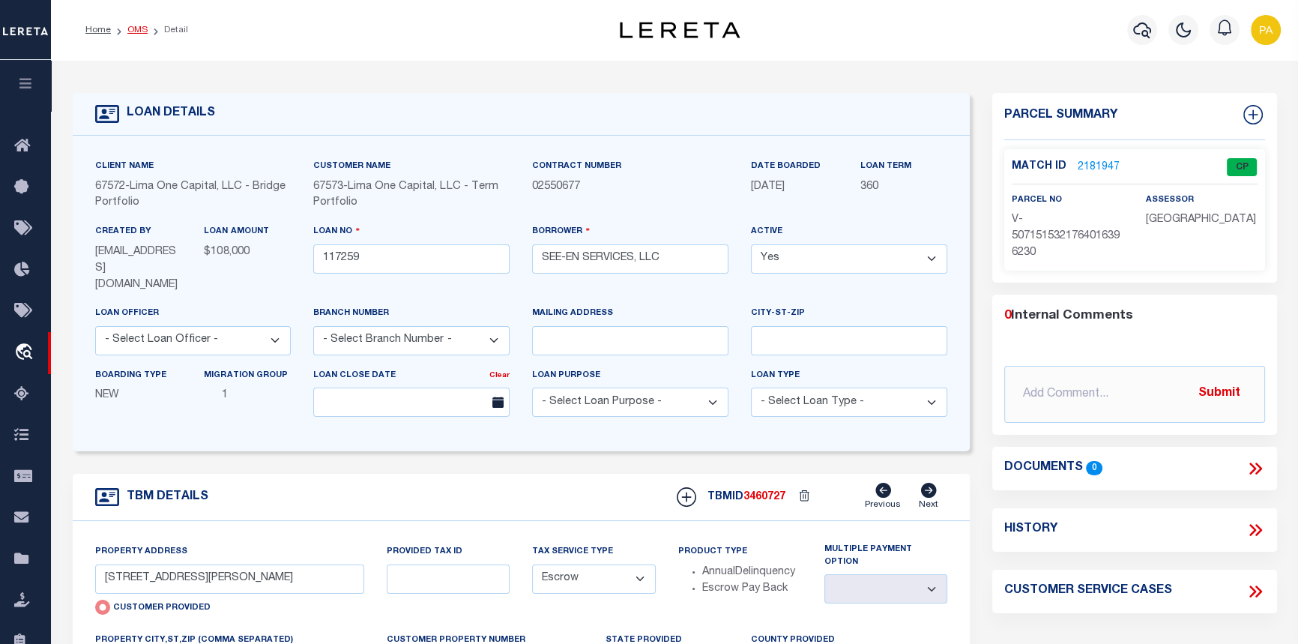
click at [127, 26] on link "OMS" at bounding box center [137, 29] width 20 height 9
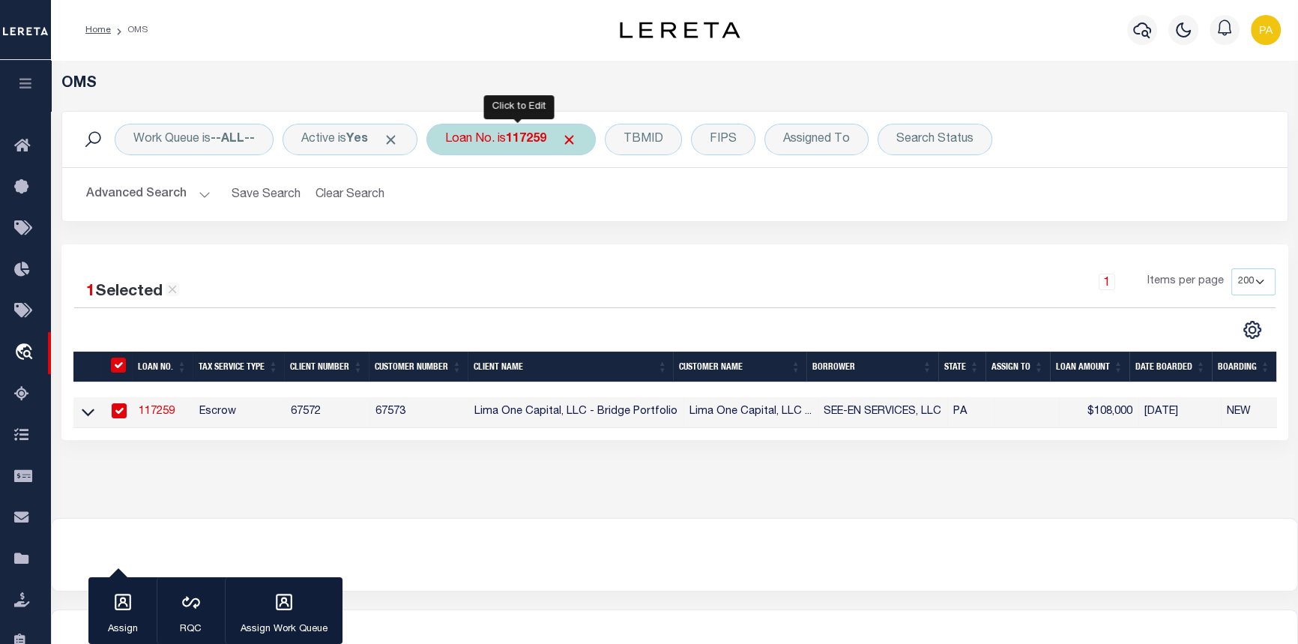
click at [509, 135] on div "Loan No. is 117259" at bounding box center [510, 139] width 169 height 31
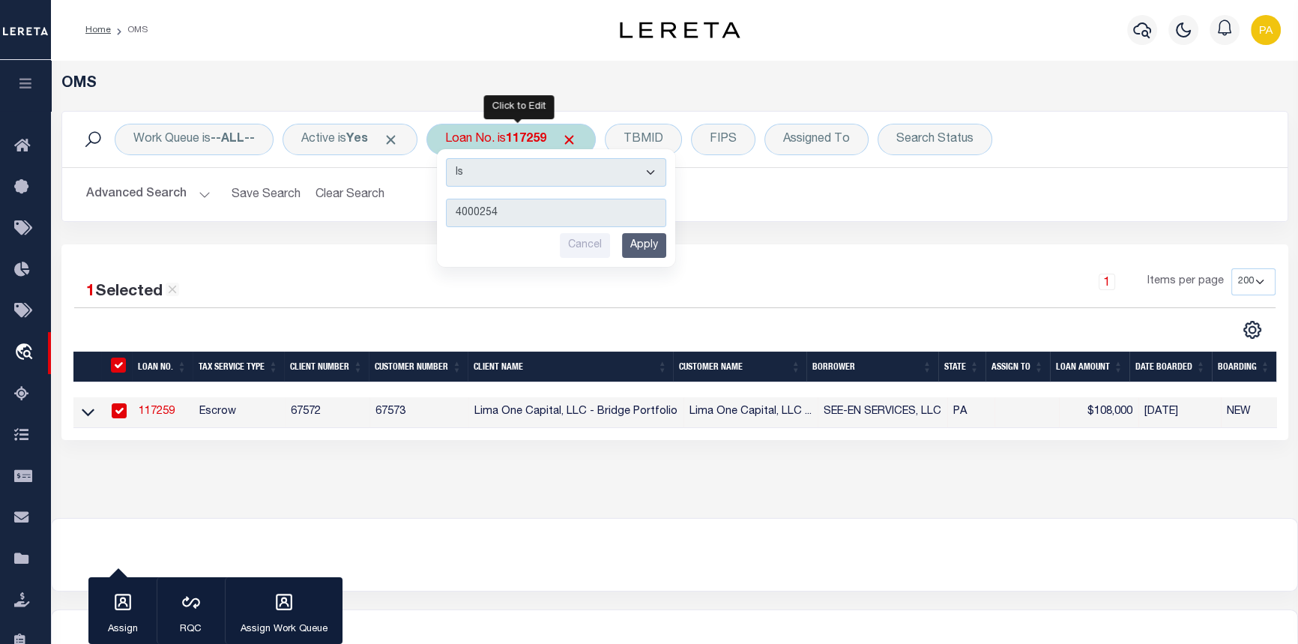
type input "40002543"
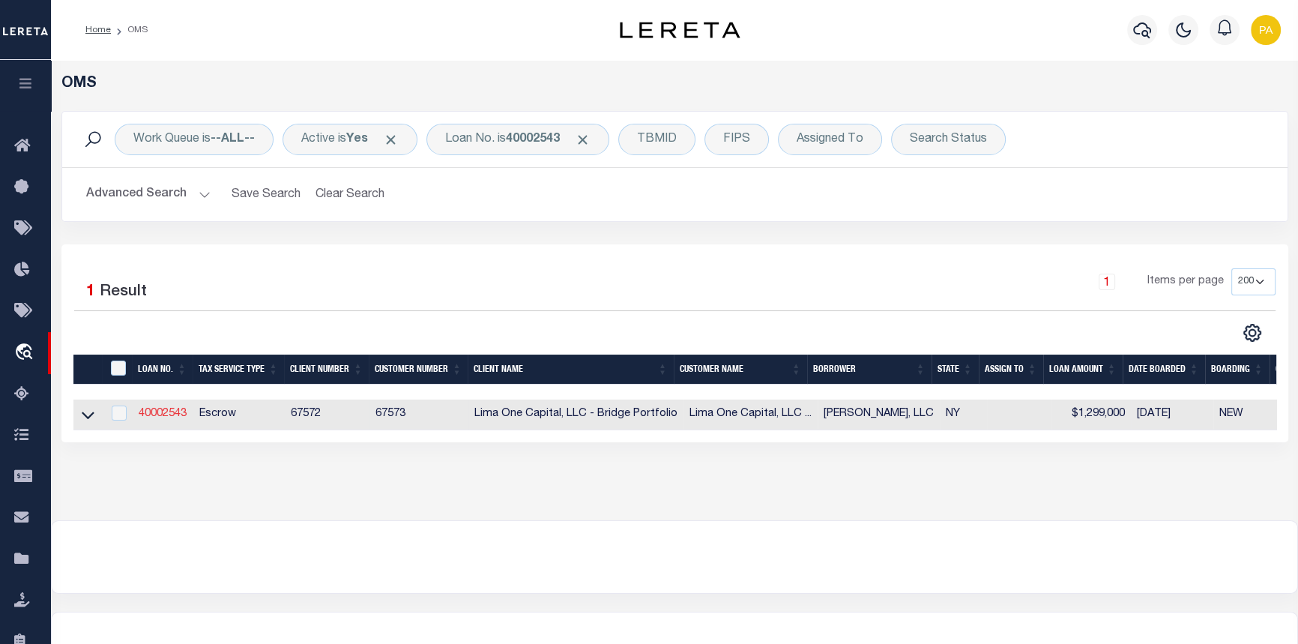
click at [174, 412] on link "40002543" at bounding box center [163, 413] width 48 height 10
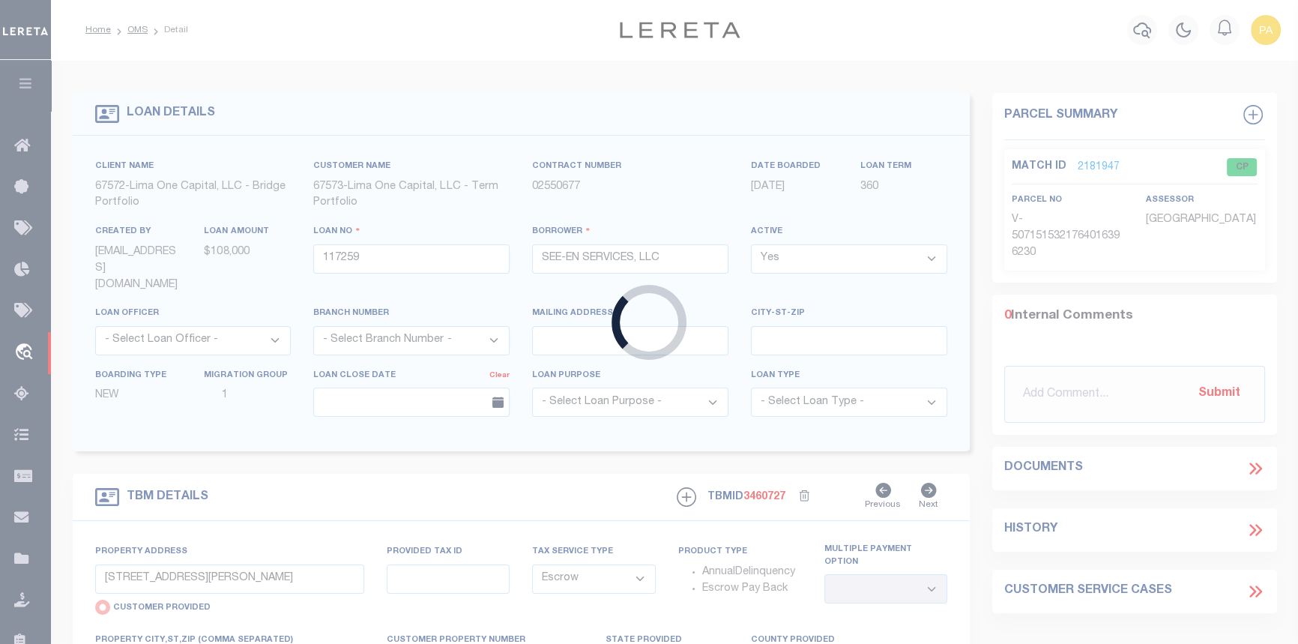
type input "40002543"
type input "CHRIS FERRARO, LLC"
select select
type input "465 SECOND ST"
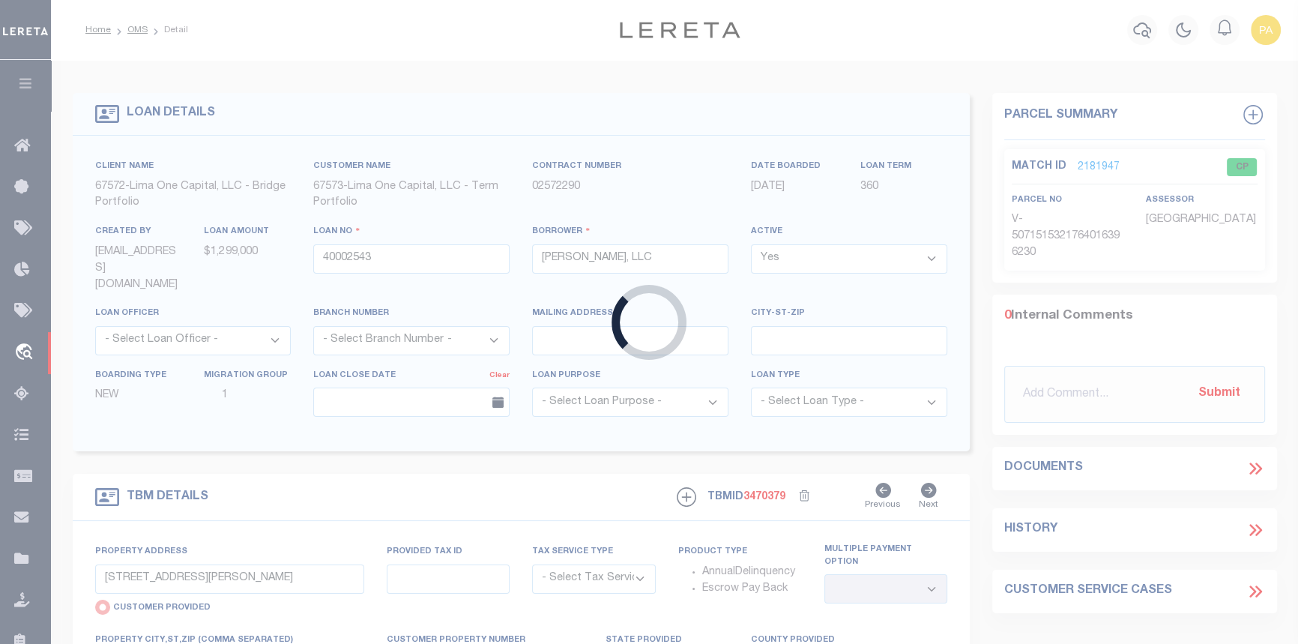
select select "Escrow"
type input "TROY NY 12180"
type input "40002543-2"
type input "NY"
type textarea "MAY 3 2024 LEGAL COVERS 10 PARCELS"
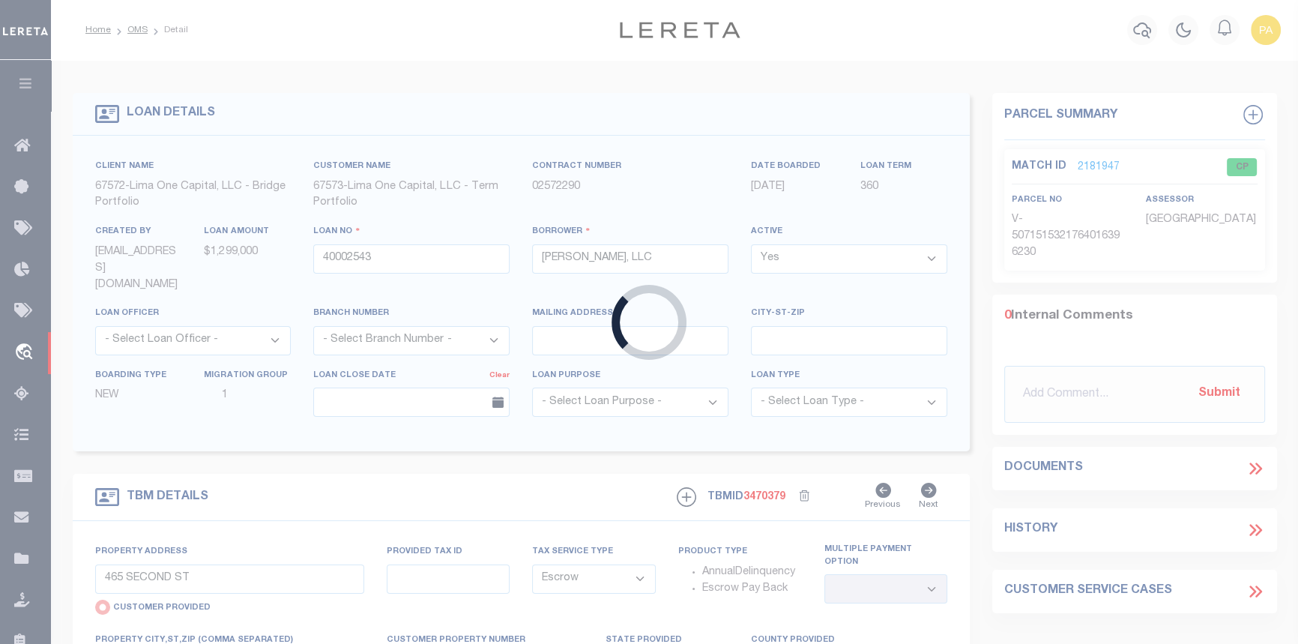
select select "4"
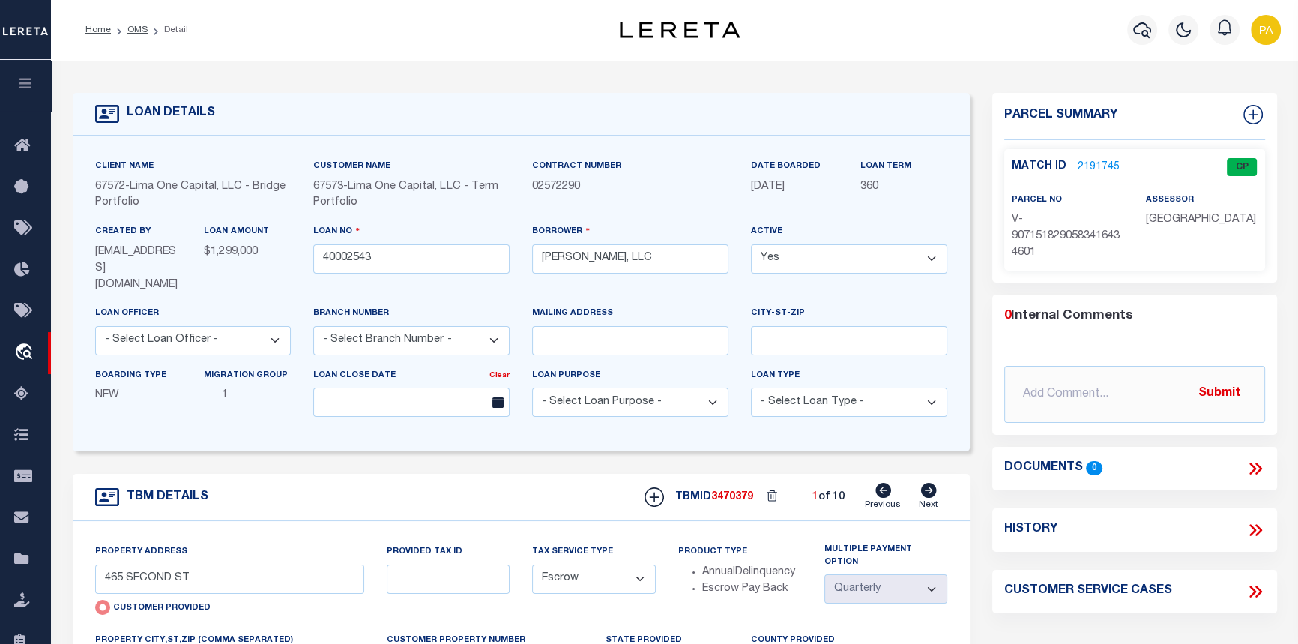
click at [1088, 160] on link "2191745" at bounding box center [1099, 168] width 42 height 16
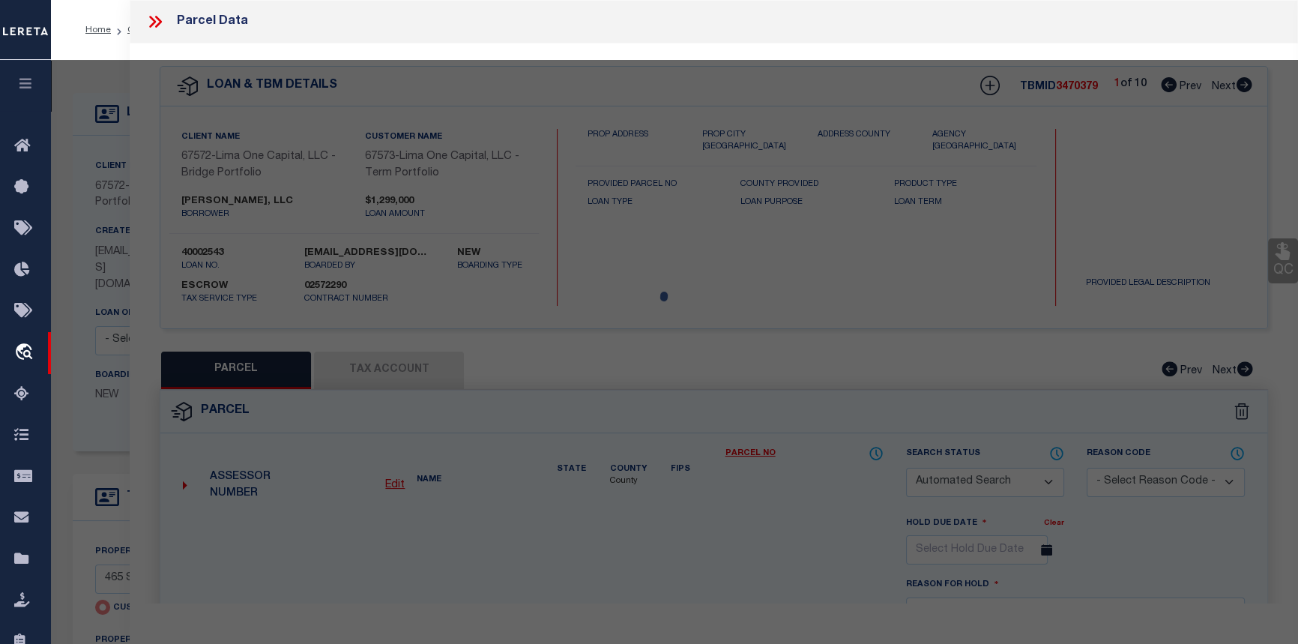
checkbox input "false"
select select "CP"
select select "AGW"
select select
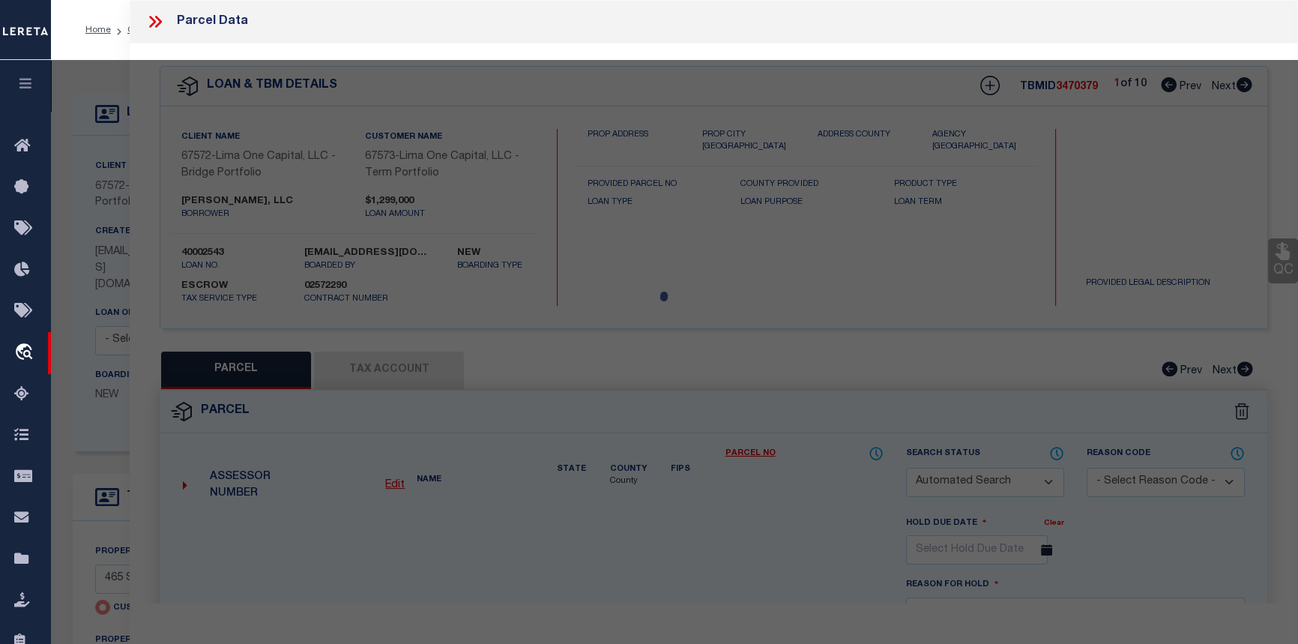
type input "465 SECOND ST"
checkbox input "false"
type input "TROY NY 12180"
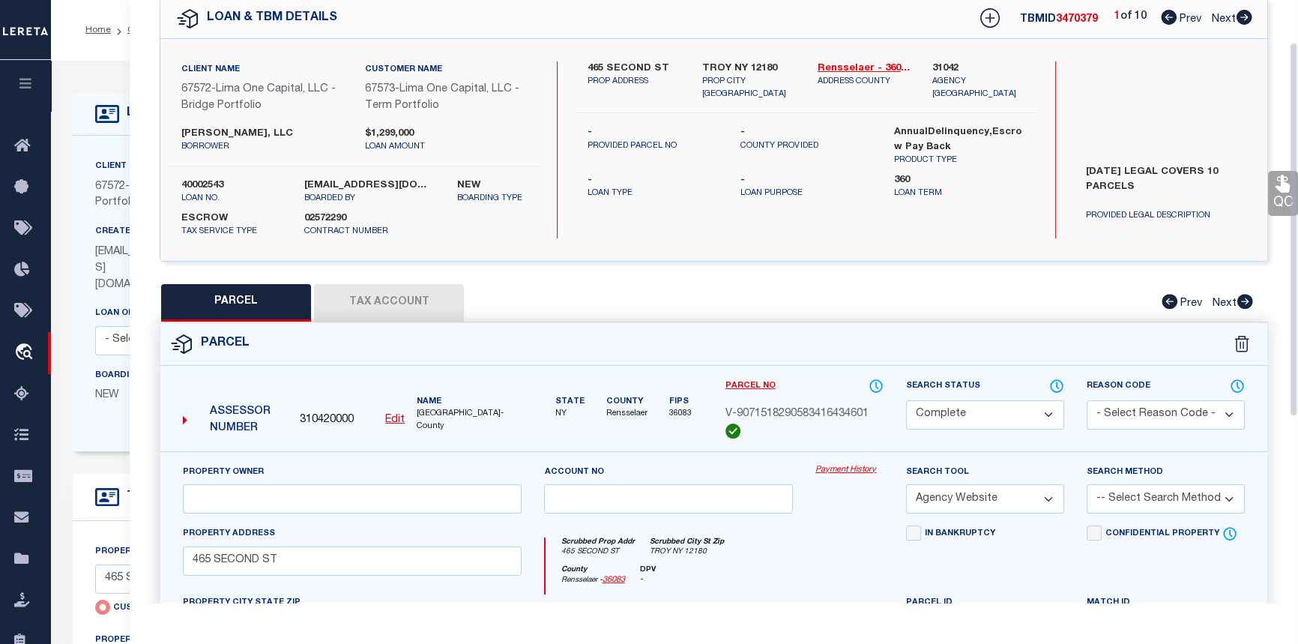
scroll to position [67, 0]
click at [1248, 18] on icon at bounding box center [1244, 17] width 16 height 15
select select "AS"
select select
checkbox input "false"
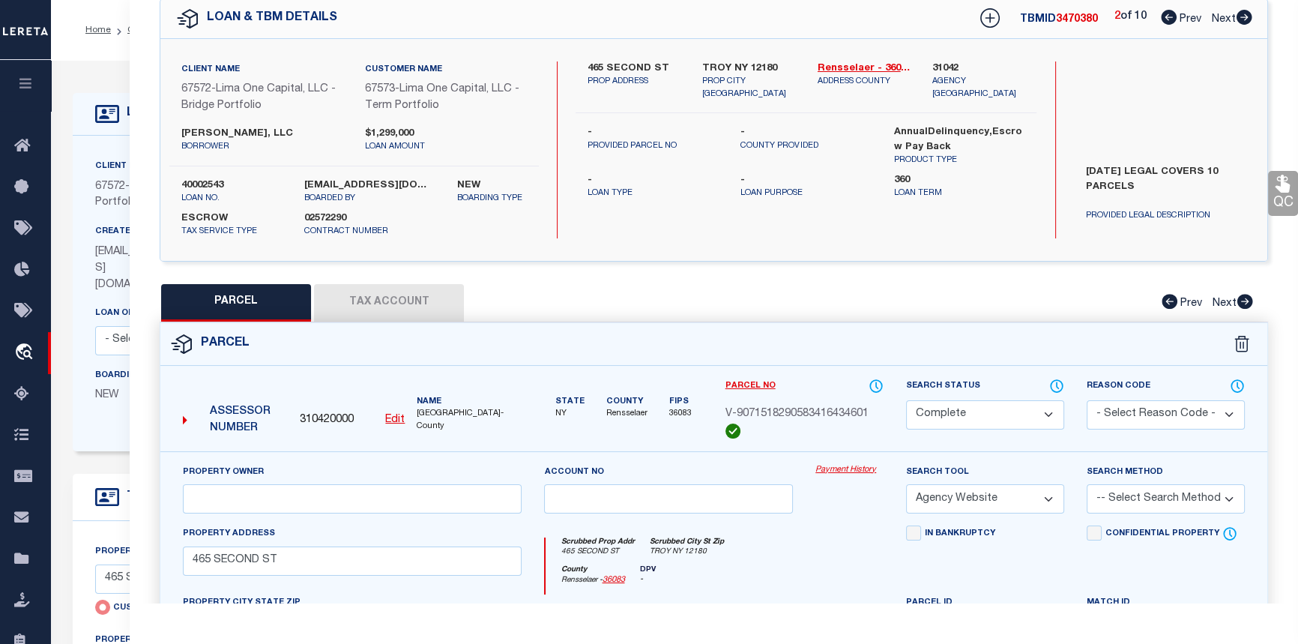
checkbox input "false"
select select "CP"
select select "AGW"
select select
type input "524 SECOND ST"
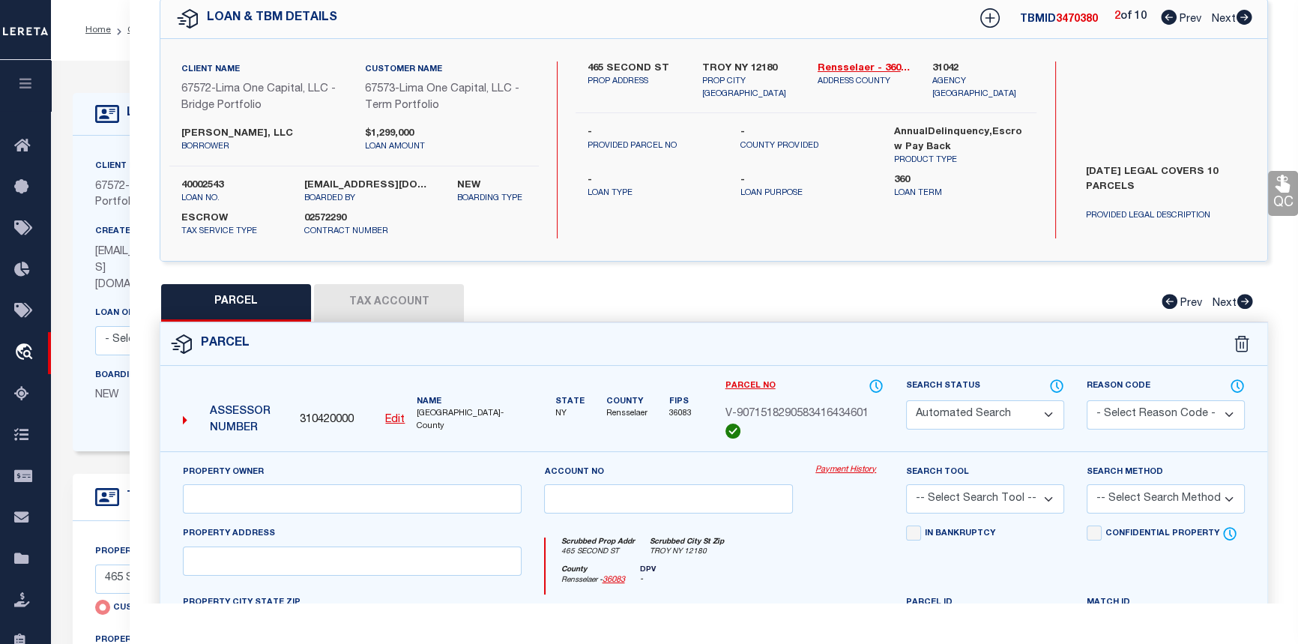
checkbox input "false"
type input "TROY NY 12180"
click at [1248, 18] on icon at bounding box center [1244, 17] width 16 height 15
select select "AS"
select select
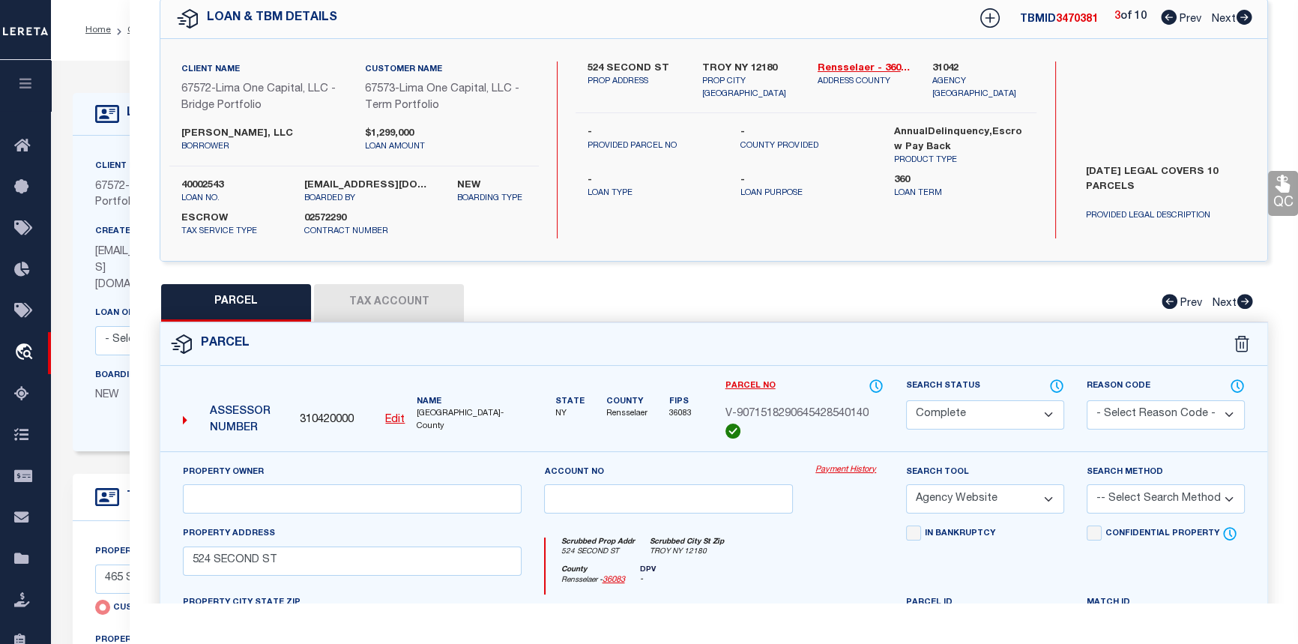
checkbox input "false"
select select "CP"
select select "AGW"
select select
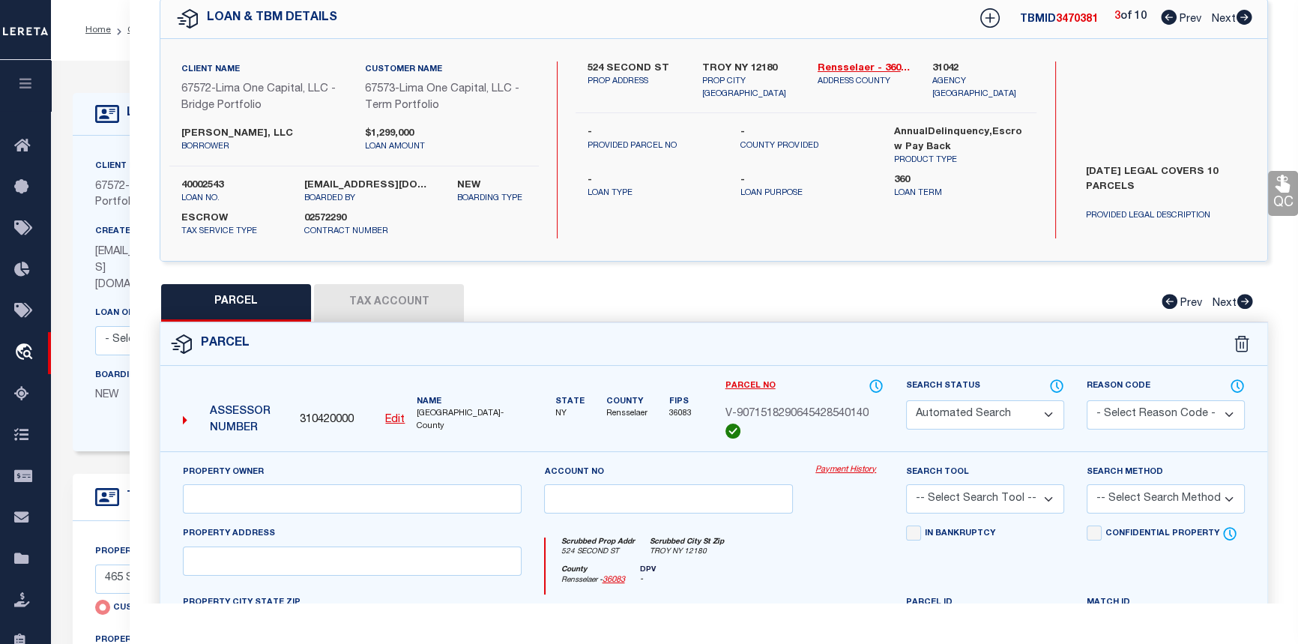
type input "566 SECOND ST"
checkbox input "false"
type input "TROY NY 12180"
click at [856, 470] on link "Payment History" at bounding box center [849, 470] width 68 height 13
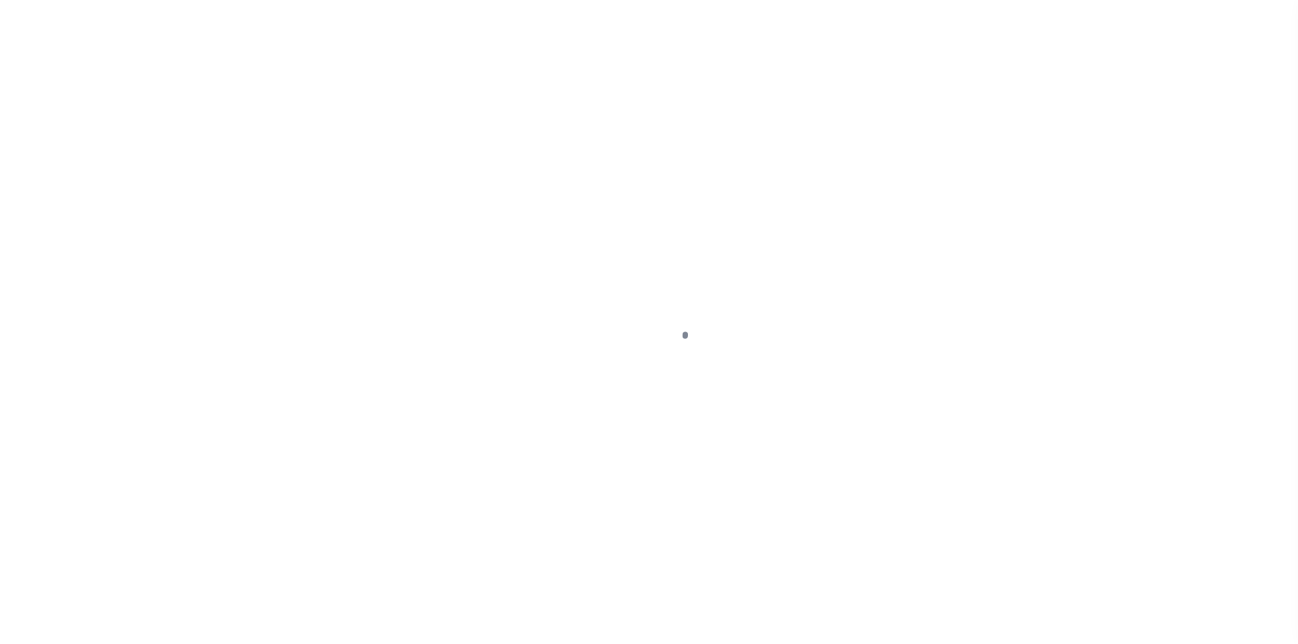
select select "DUE"
type input "[STREET_ADDRESS]"
select select "Escrow"
type input "TROY NY 12180"
type input "40002543-3"
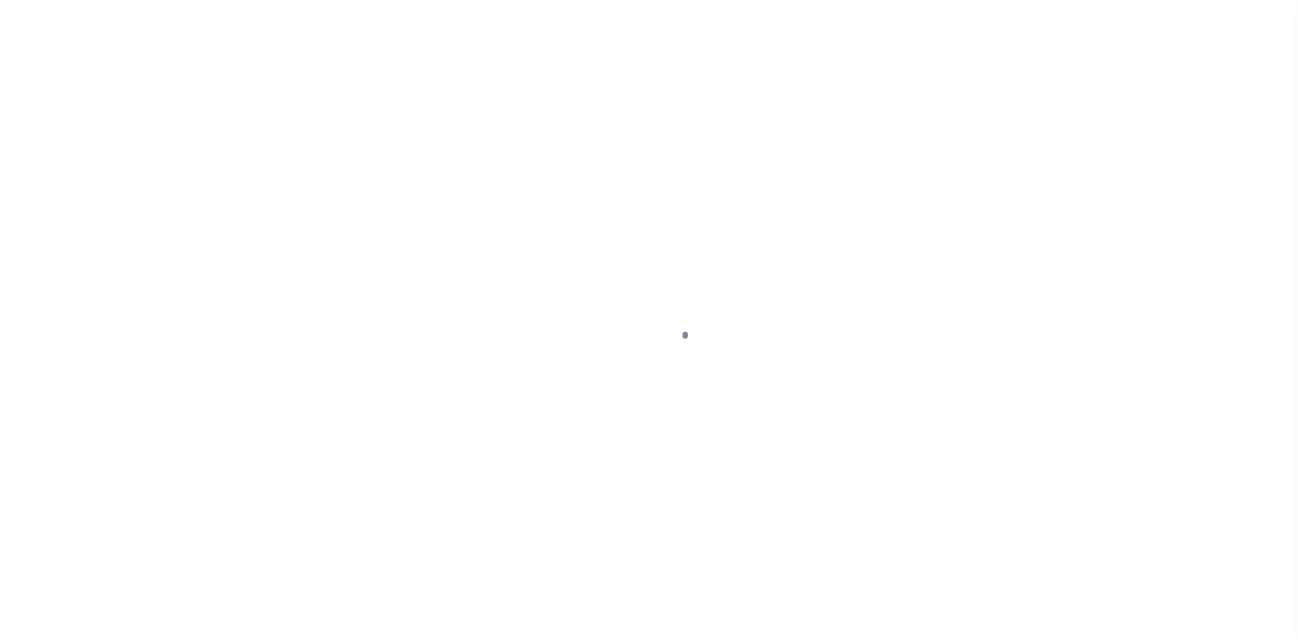
type input "NY"
type textarea "[DATE] LEGAL COVERS 10 PARCELS"
select select "4"
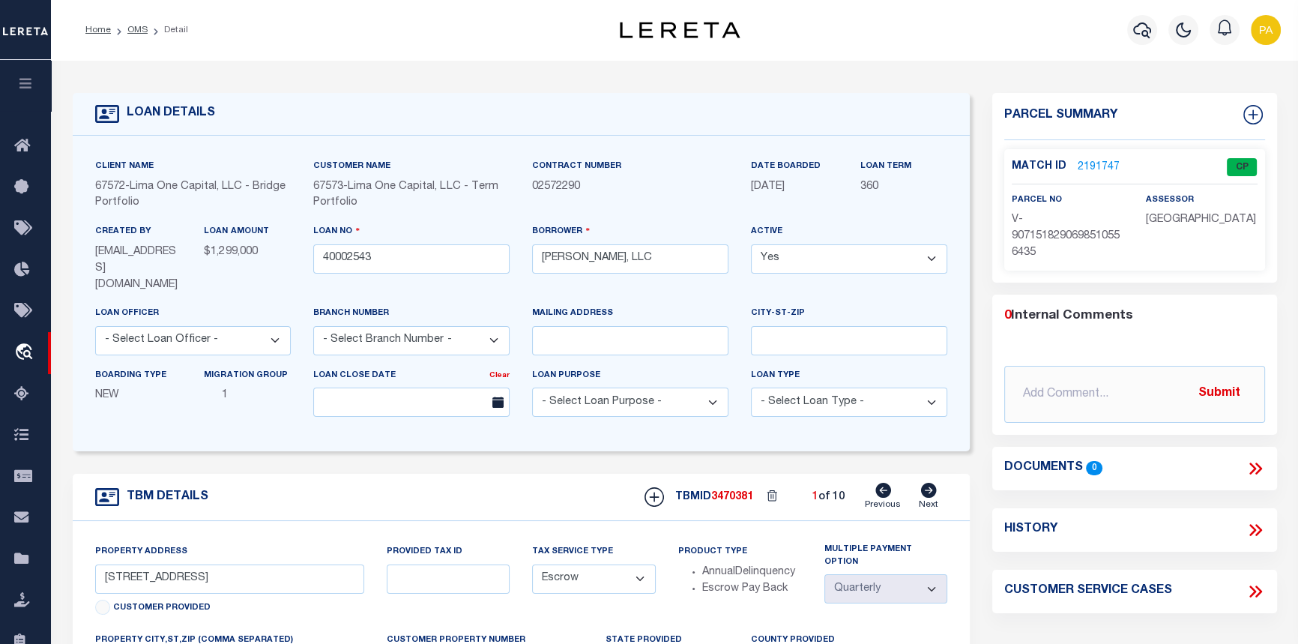
click at [931, 483] on icon at bounding box center [928, 490] width 16 height 15
type input "524 SECOND ST"
type input "40002543-7"
click at [931, 483] on icon at bounding box center [928, 490] width 16 height 15
type input "465 SECOND ST"
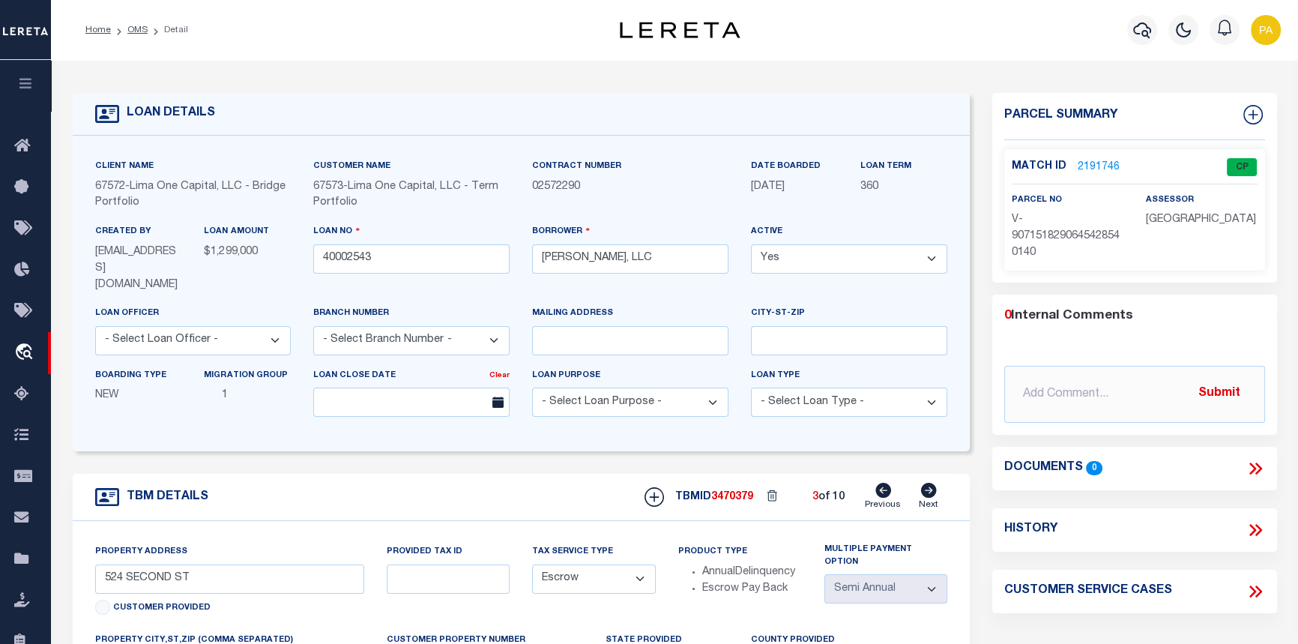
radio input "true"
type input "40002543-2"
click at [931, 483] on icon at bounding box center [928, 490] width 16 height 15
type input "[STREET_ADDRESS]"
radio input "false"
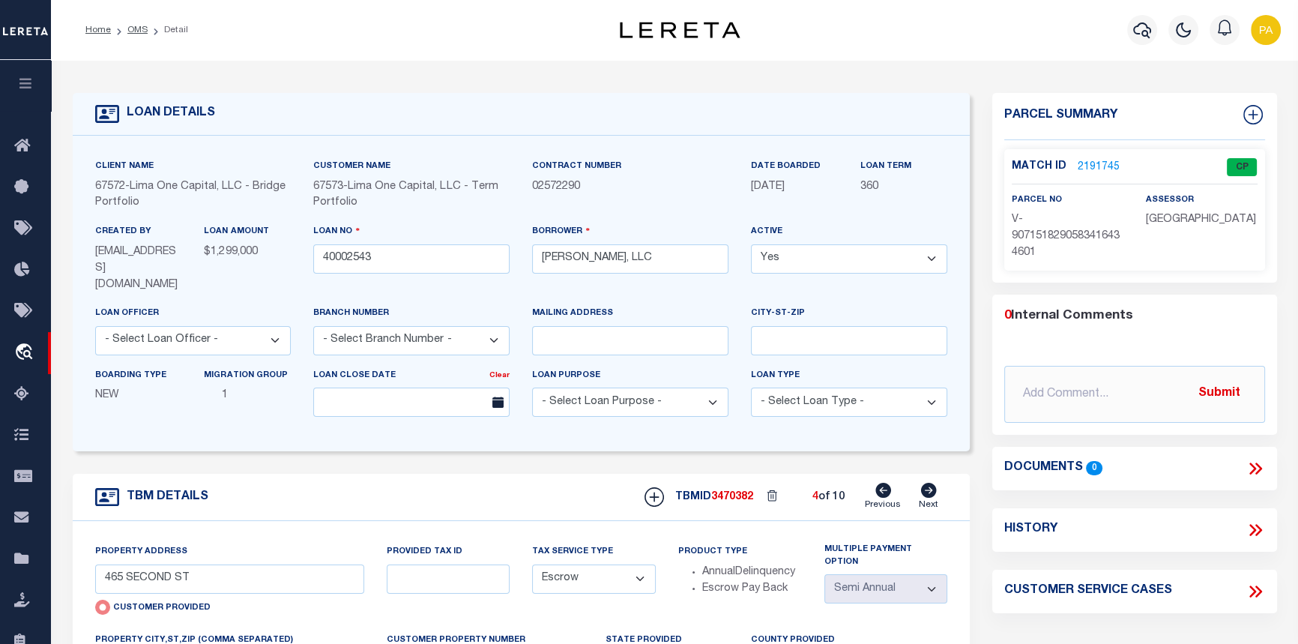
type input "TROY NY 12182"
type input "40002543-6"
click at [931, 483] on icon at bounding box center [928, 490] width 16 height 15
type input "[STREET_ADDRESS]"
type input "40002543-5"
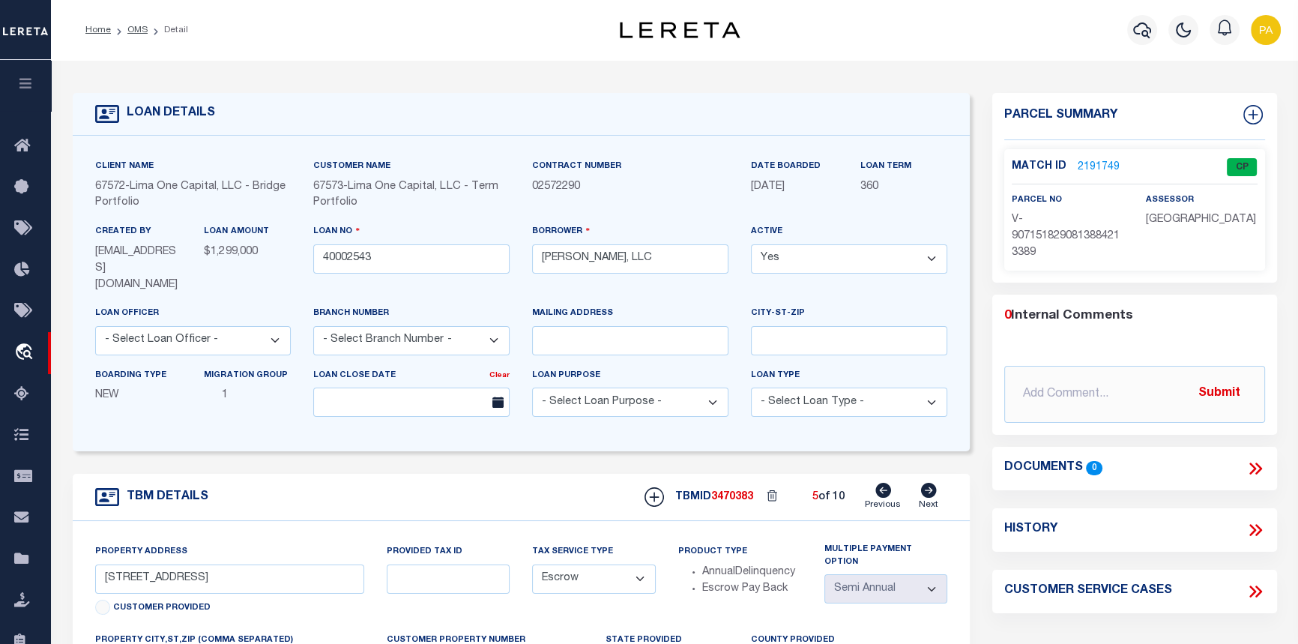
click at [931, 483] on icon at bounding box center [928, 490] width 16 height 15
type input "471 SECOND ST"
type input "TROY NY 12180"
type input "40002543-8"
click at [1092, 162] on link "2191750" at bounding box center [1099, 168] width 42 height 16
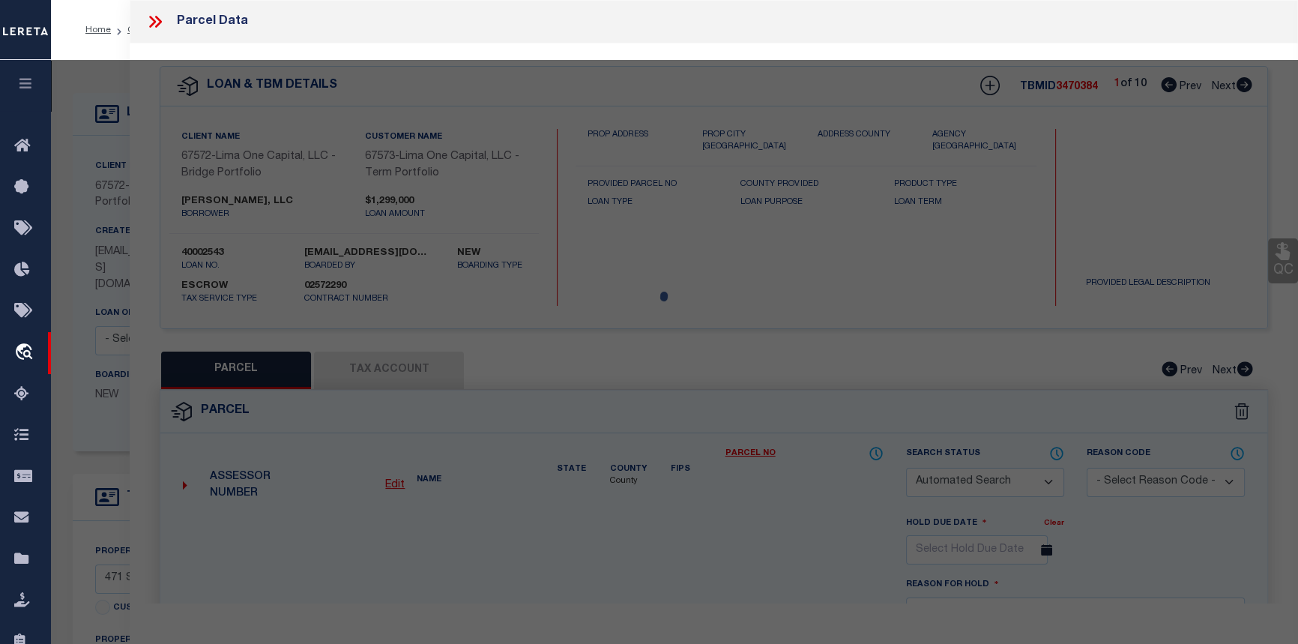
checkbox input "false"
select select "CP"
select select "AGW"
select select
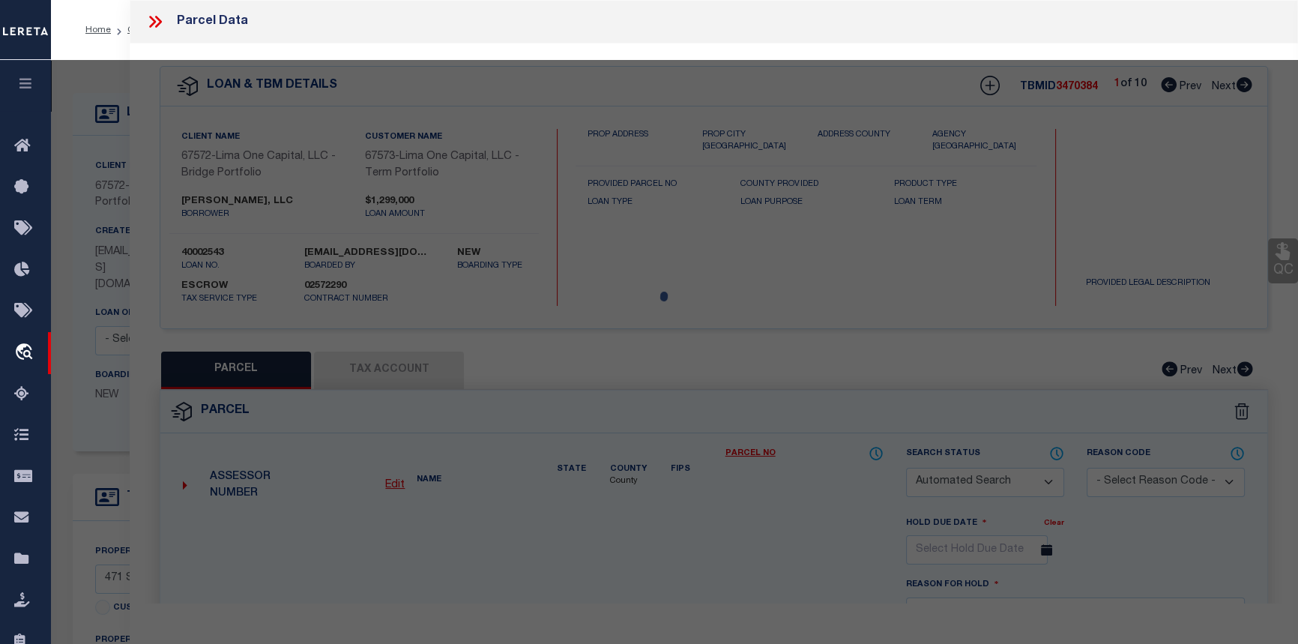
type input "471 SECOND ST"
checkbox input "false"
type input "TROY NY 12180"
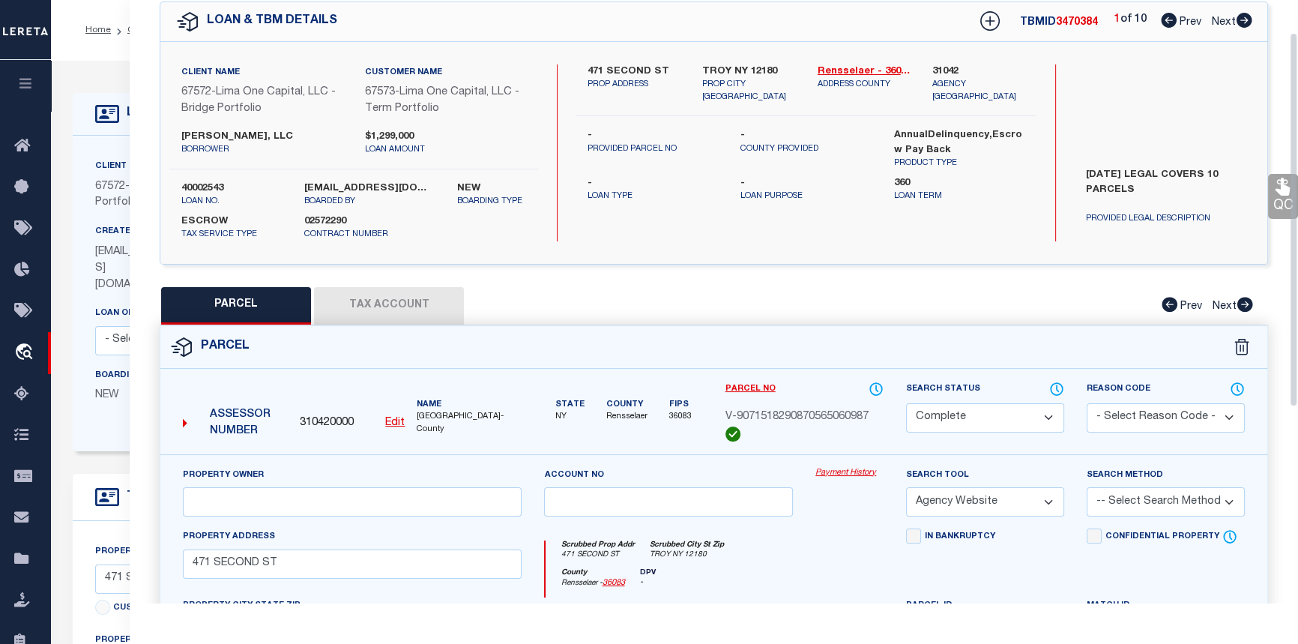
scroll to position [67, 0]
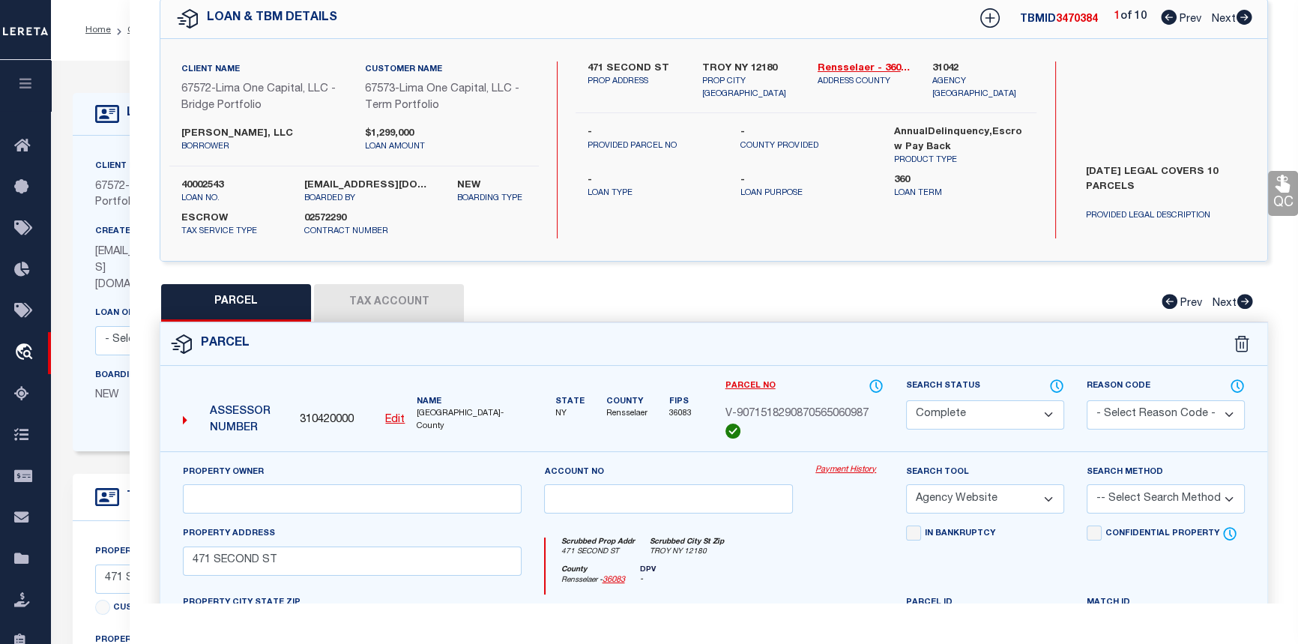
click at [1244, 22] on icon at bounding box center [1244, 17] width 16 height 15
select select "AS"
select select
checkbox input "false"
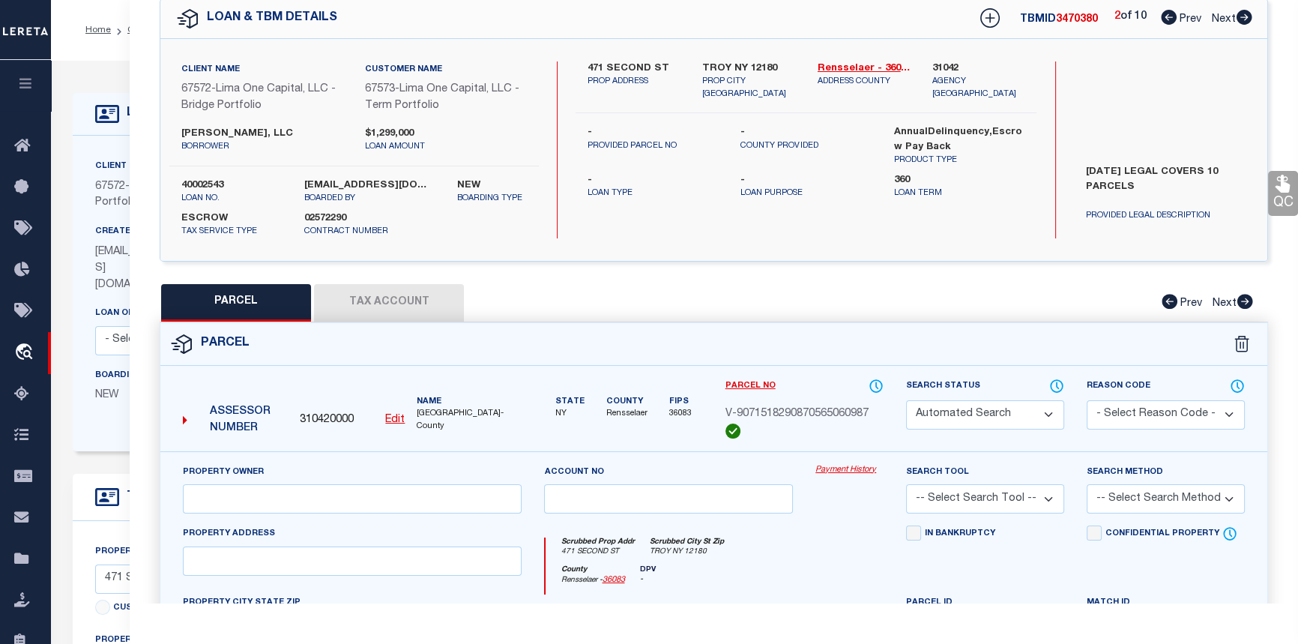
select select "CP"
select select "AGW"
select select
type input "524 SECOND ST"
checkbox input "false"
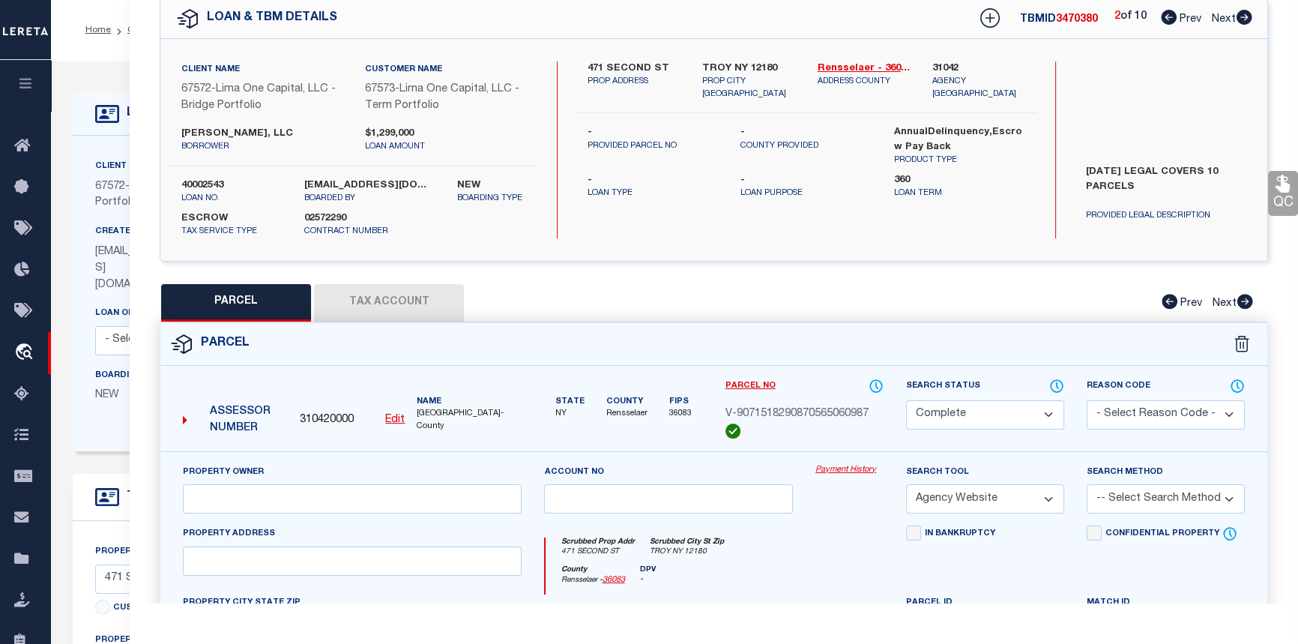
type input "TROY NY 12180"
click at [1244, 22] on icon at bounding box center [1244, 17] width 16 height 15
select select "AS"
select select
checkbox input "false"
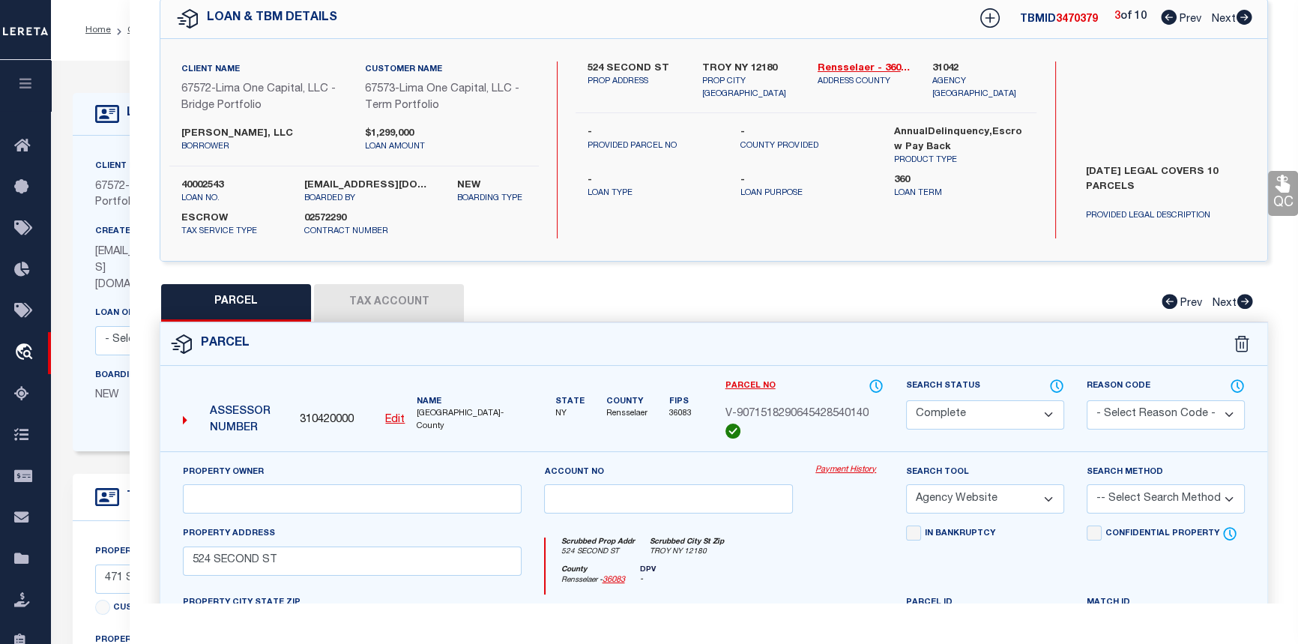
checkbox input "false"
select select "CP"
select select "AGW"
select select
type input "465 SECOND ST"
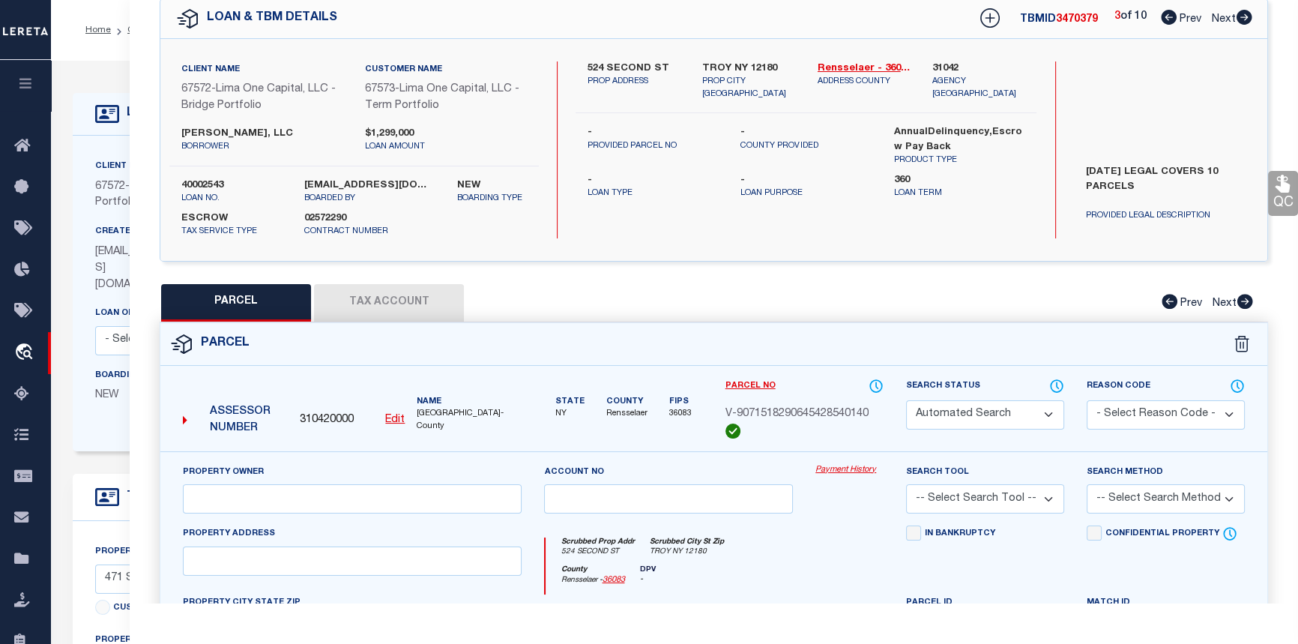
checkbox input "false"
type input "TROY NY 12180"
click at [1244, 22] on icon at bounding box center [1244, 17] width 16 height 15
select select "AS"
select select
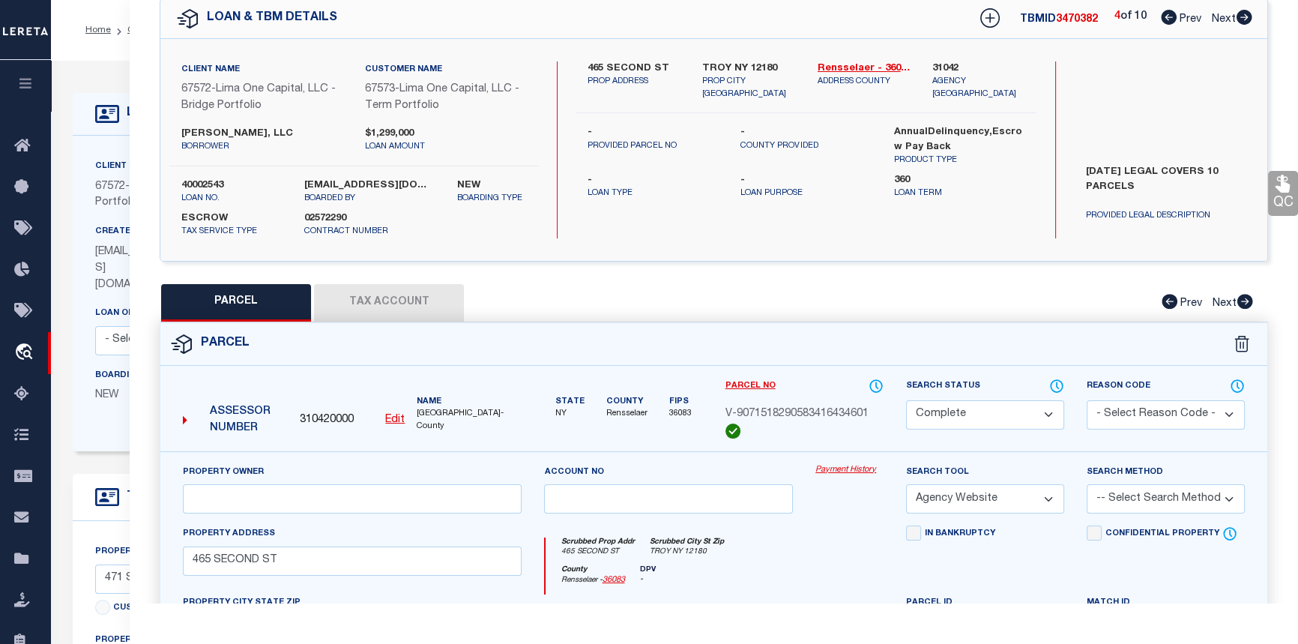
checkbox input "false"
select select "CP"
select select "AGW"
select select
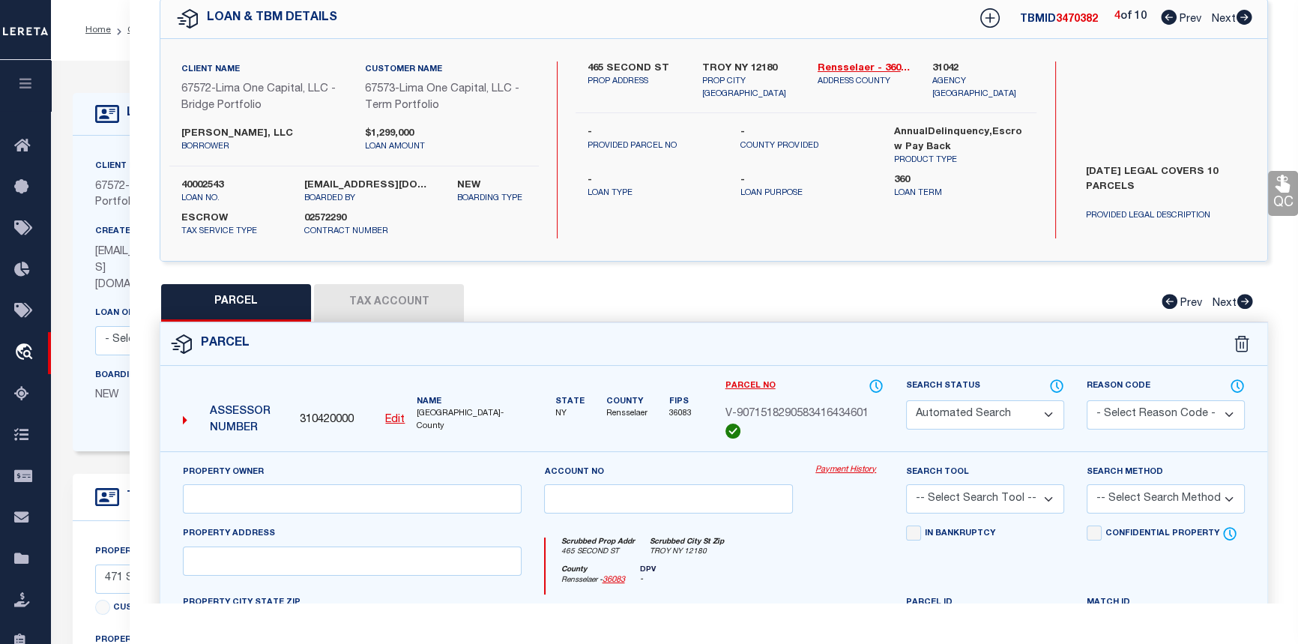
type input "[STREET_ADDRESS]"
checkbox input "false"
type input "TROY NY 12182"
click at [1244, 22] on icon at bounding box center [1244, 17] width 16 height 15
select select "AS"
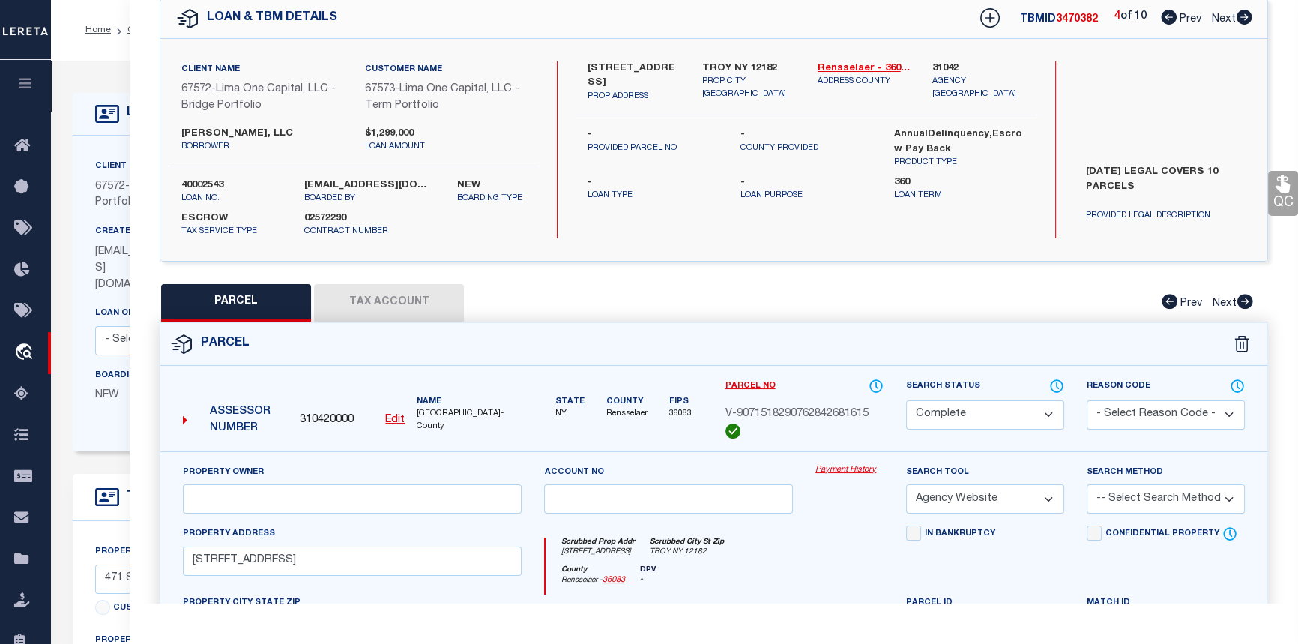
select select
checkbox input "false"
select select "CP"
select select "AGW"
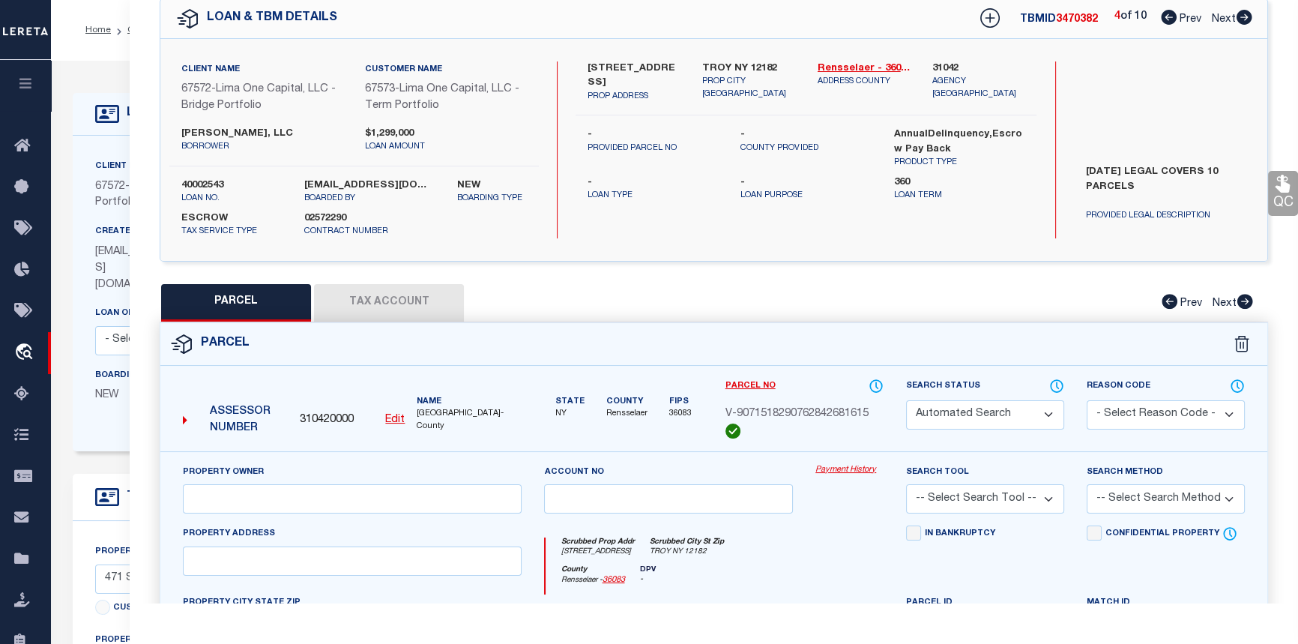
select select
type input "[STREET_ADDRESS]"
checkbox input "false"
type input "TROY NY 12182"
click at [1244, 22] on icon at bounding box center [1244, 17] width 16 height 15
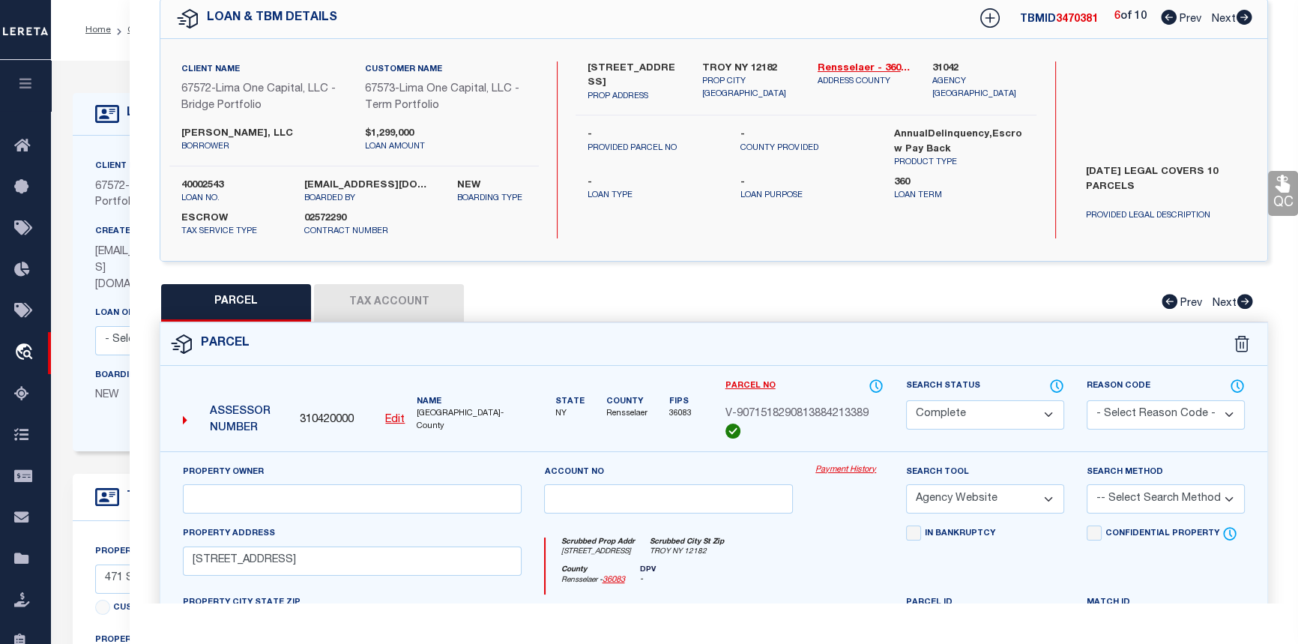
select select "AS"
select select
checkbox input "false"
select select "CP"
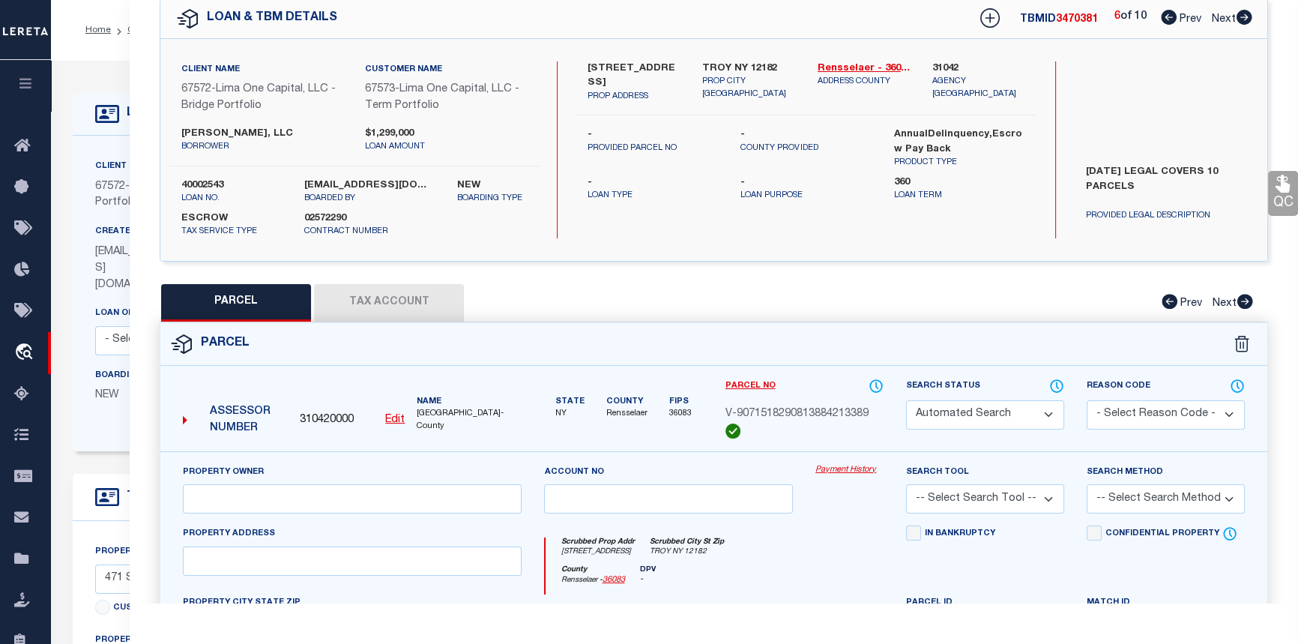
select select "AGW"
select select
type input "[STREET_ADDRESS]"
checkbox input "false"
type input "TROY NY 12180"
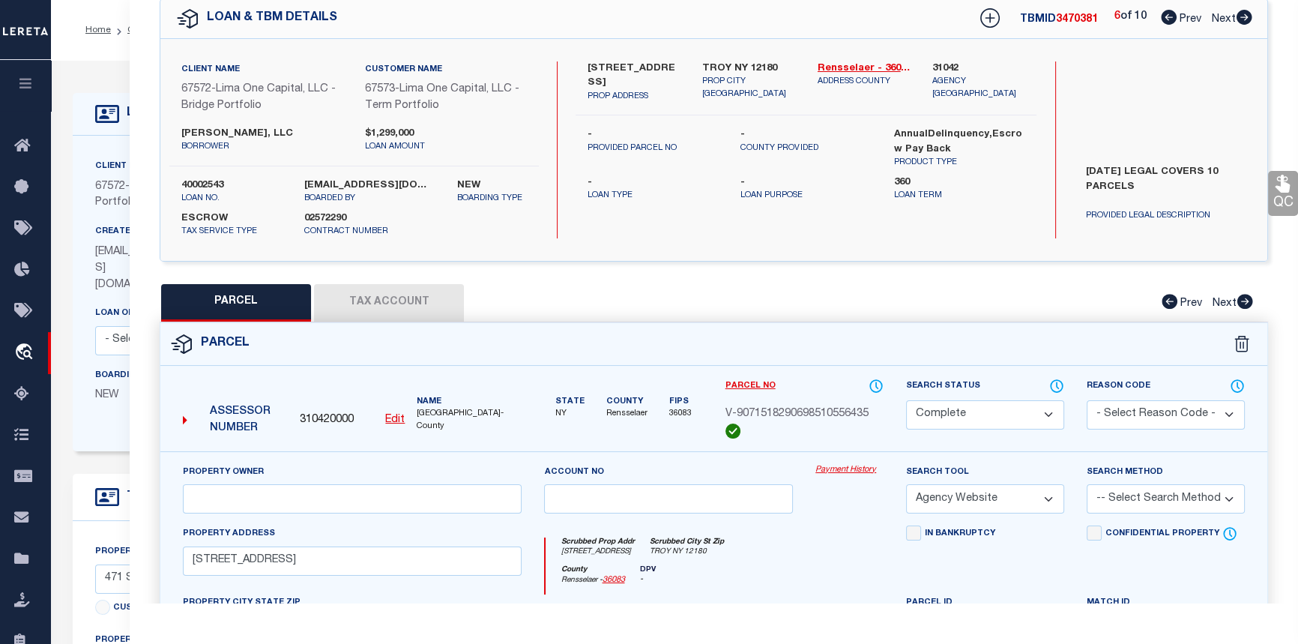
click at [845, 467] on link "Payment History" at bounding box center [849, 470] width 68 height 13
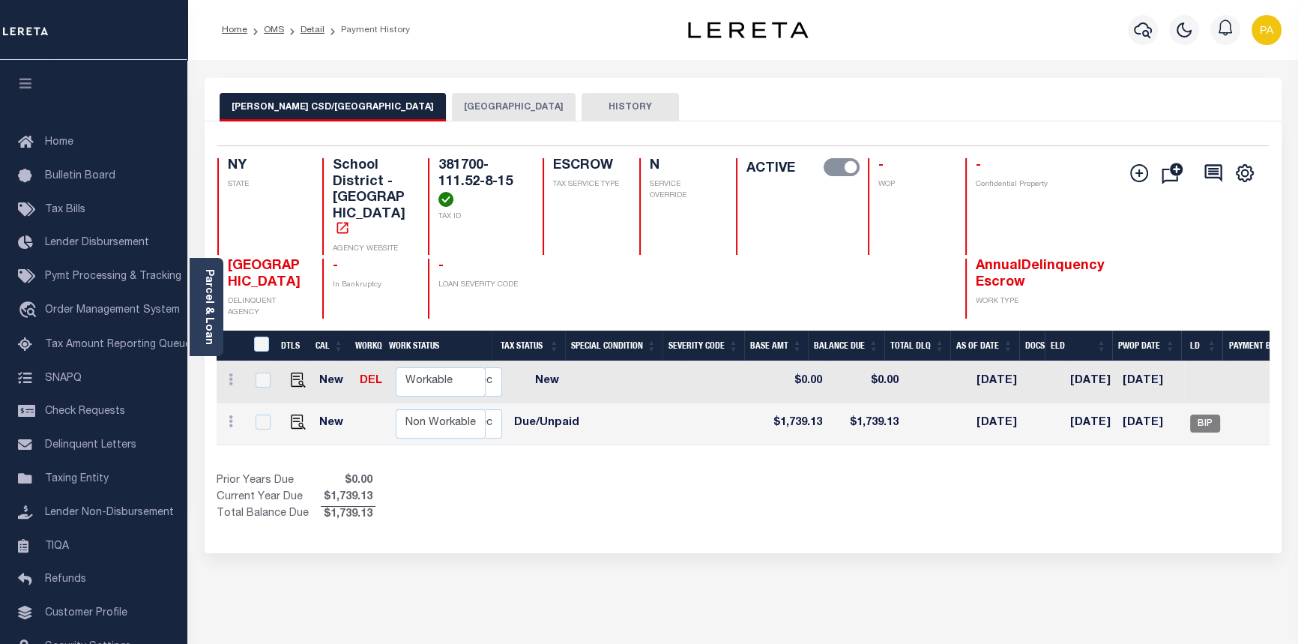
scroll to position [0, 447]
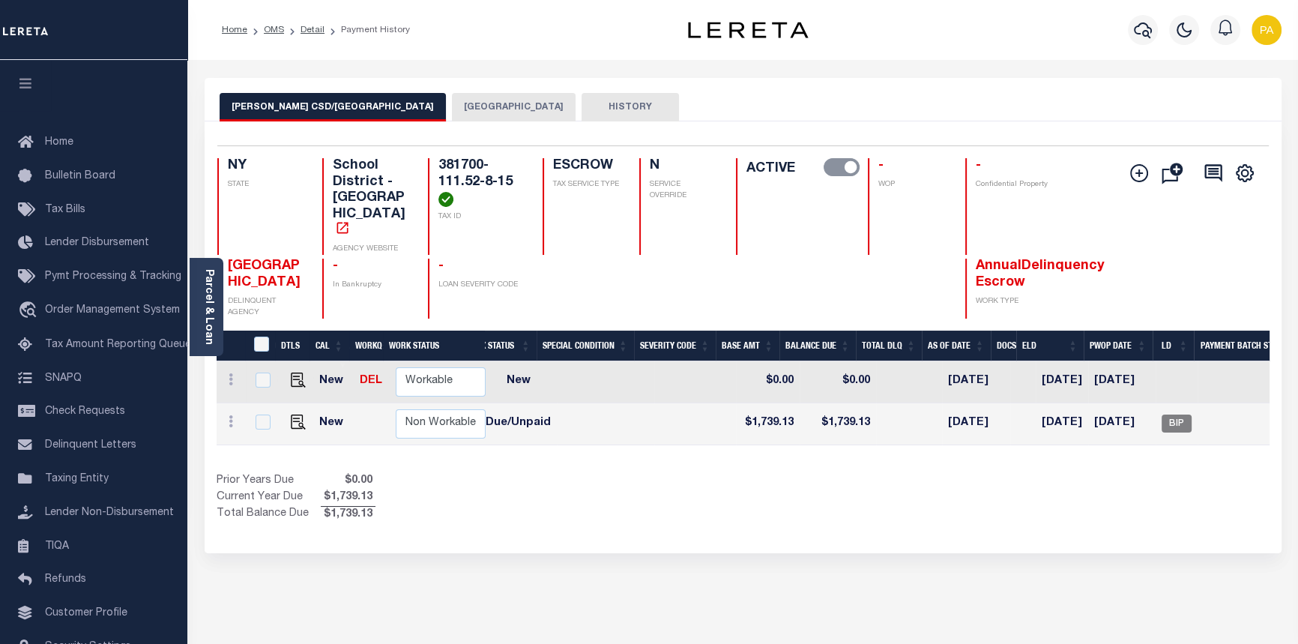
click at [452, 112] on button "[GEOGRAPHIC_DATA]" at bounding box center [514, 107] width 124 height 28
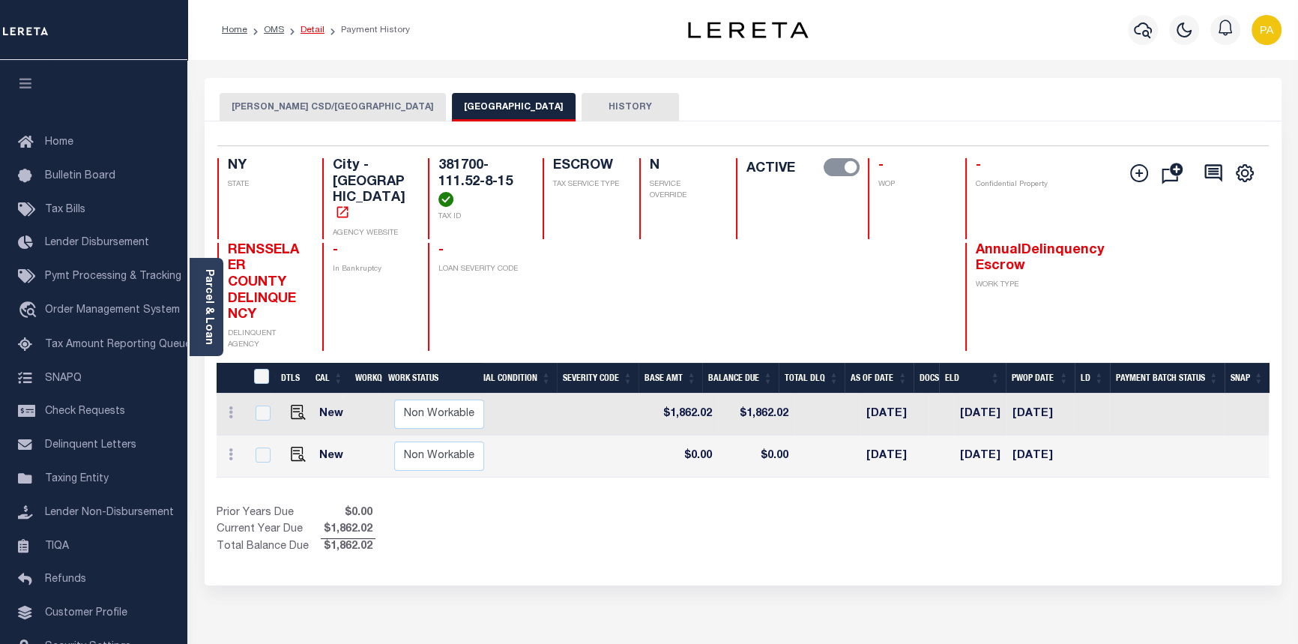
click at [315, 28] on link "Detail" at bounding box center [312, 29] width 24 height 9
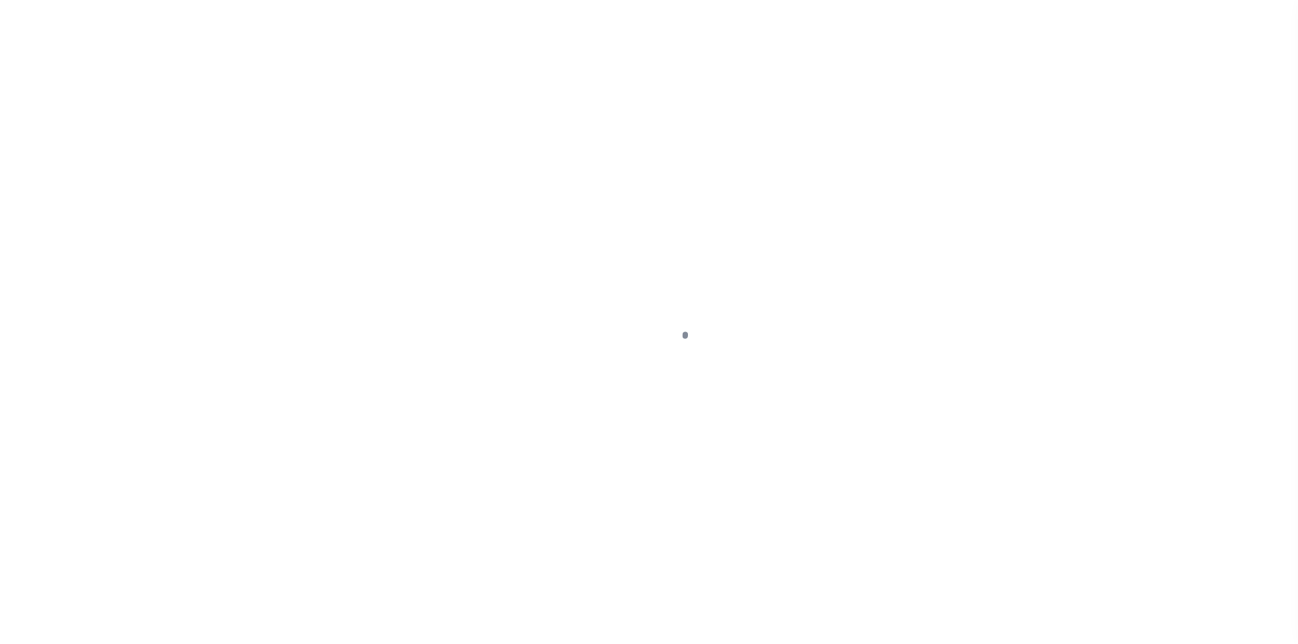
type input "[STREET_ADDRESS]"
select select "Escrow"
type input "TROY NY 12180"
type input "40002543-3"
type input "NY"
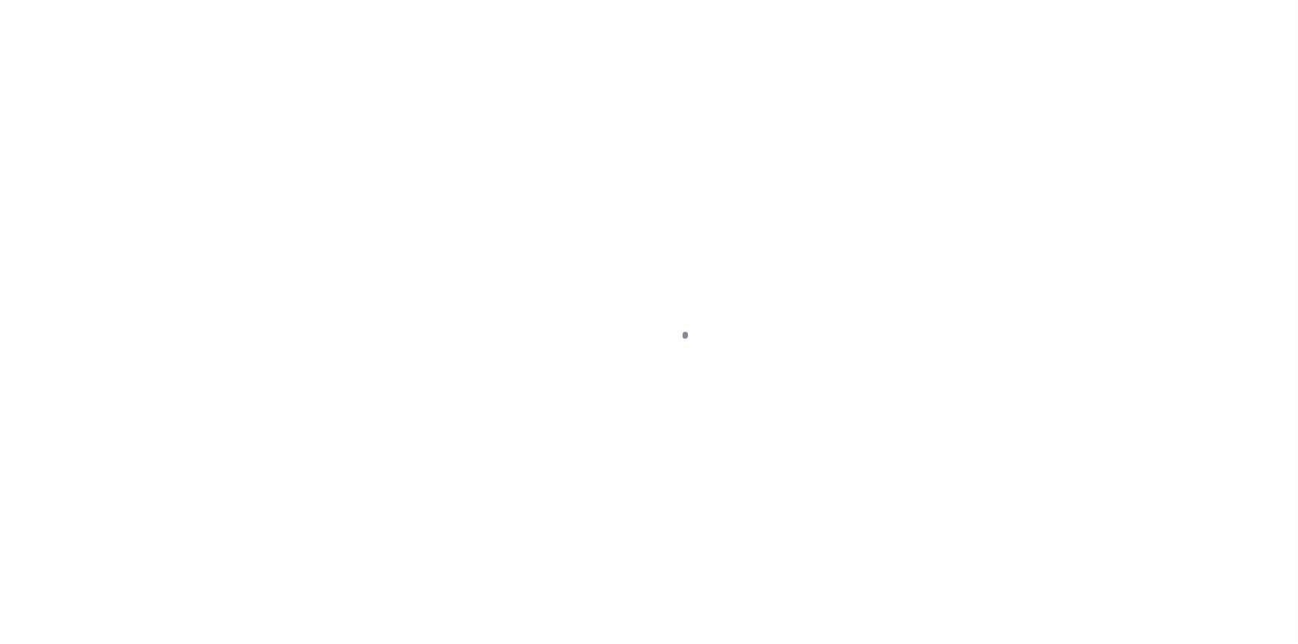
type textarea "[DATE] LEGAL COVERS 10 PARCELS"
select select "4"
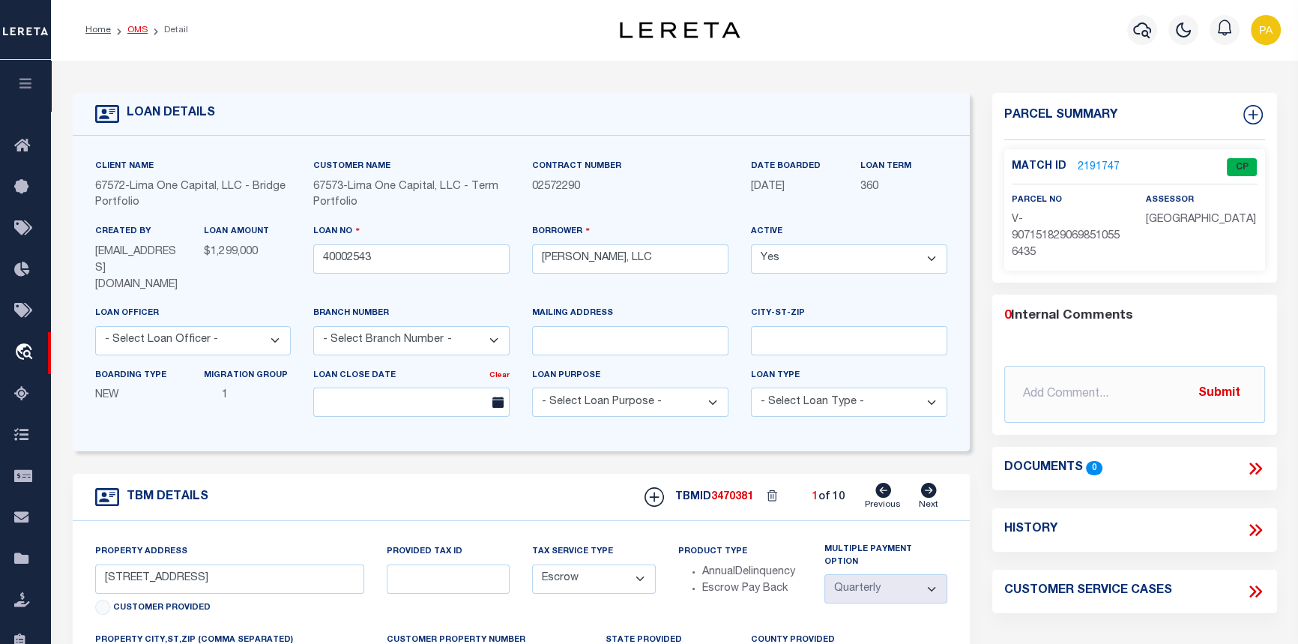
click at [131, 30] on link "OMS" at bounding box center [137, 29] width 20 height 9
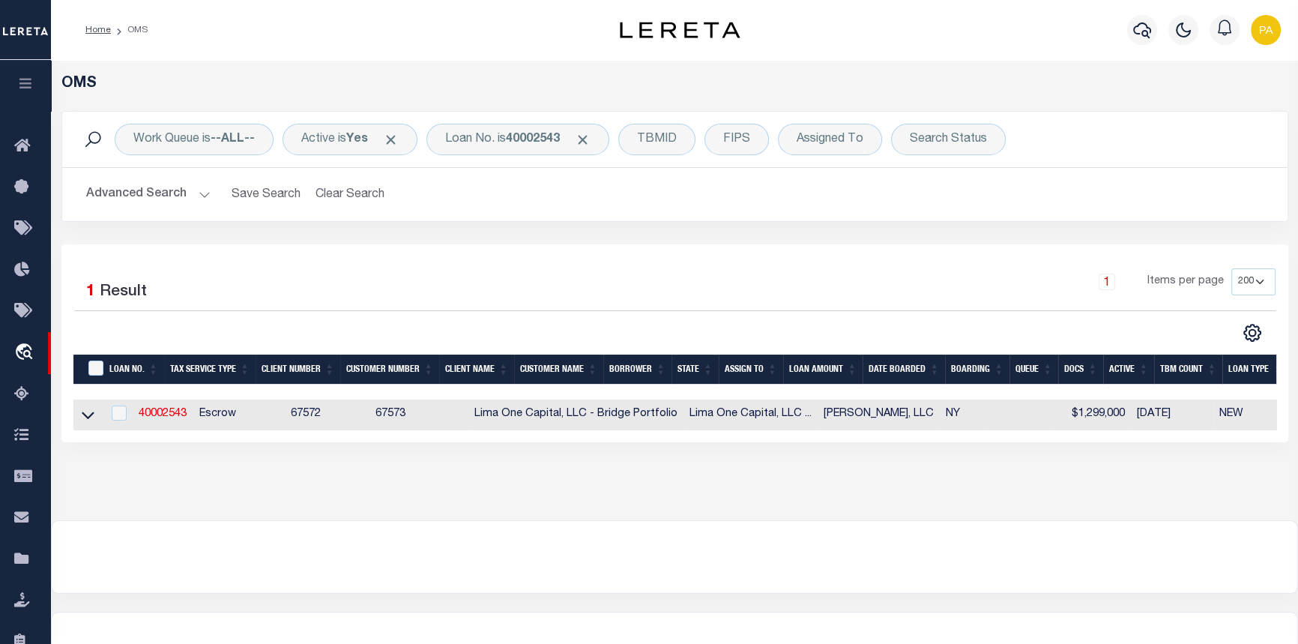
click at [547, 121] on div "Work Queue is --ALL-- Active is Yes Loan No. is 40002543 TBMID FIPS Assigned To…" at bounding box center [674, 139] width 1225 height 55
click at [545, 134] on b "40002543" at bounding box center [533, 139] width 54 height 12
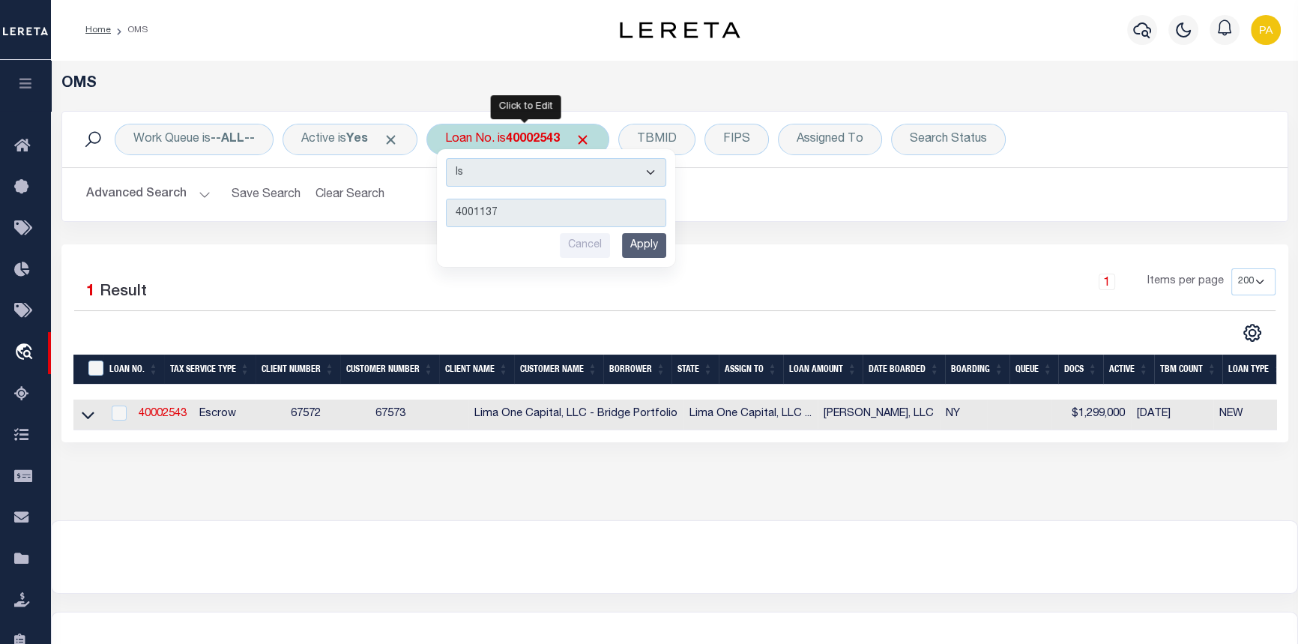
type input "40011377"
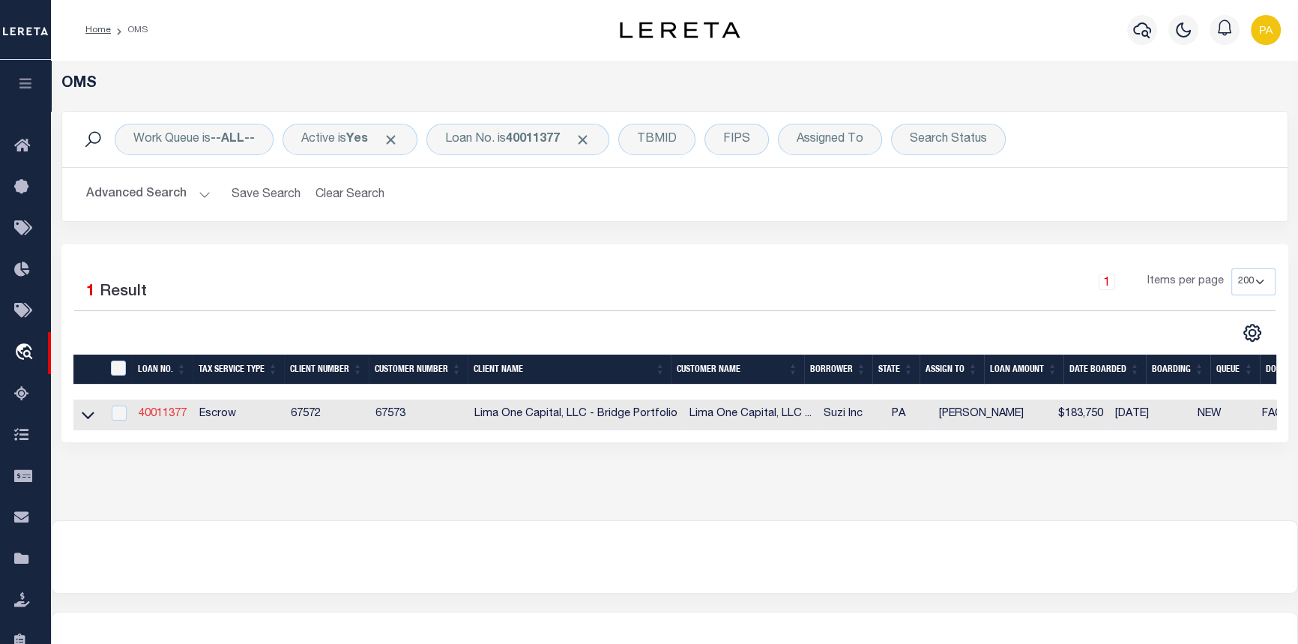
click at [161, 419] on link "40011377" at bounding box center [163, 413] width 48 height 10
type input "40011377"
type input "Suzi Inc"
type input "[STREET_ADDRESS]"
type input "[US_STATE][GEOGRAPHIC_DATA]"
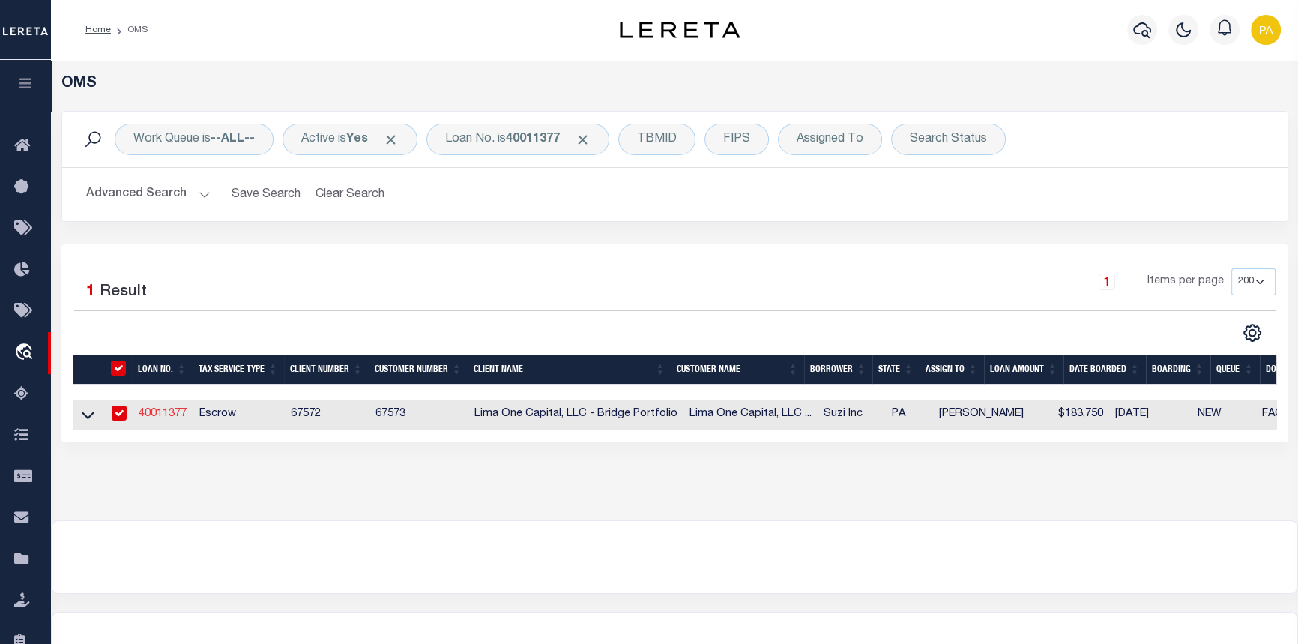
select select
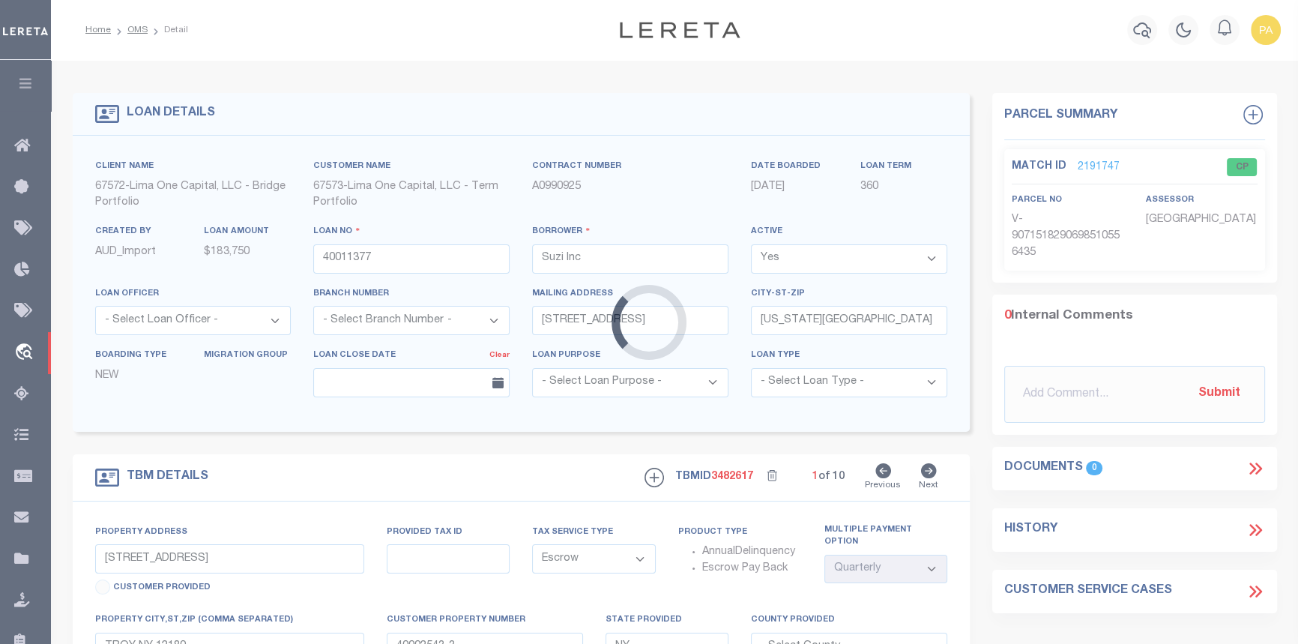
type input "[STREET_ADDRESS]"
type input "73-I9NW2-017-041-000"
select select
type input "[PERSON_NAME] [GEOGRAPHIC_DATA] 18702"
type input "40011377-1"
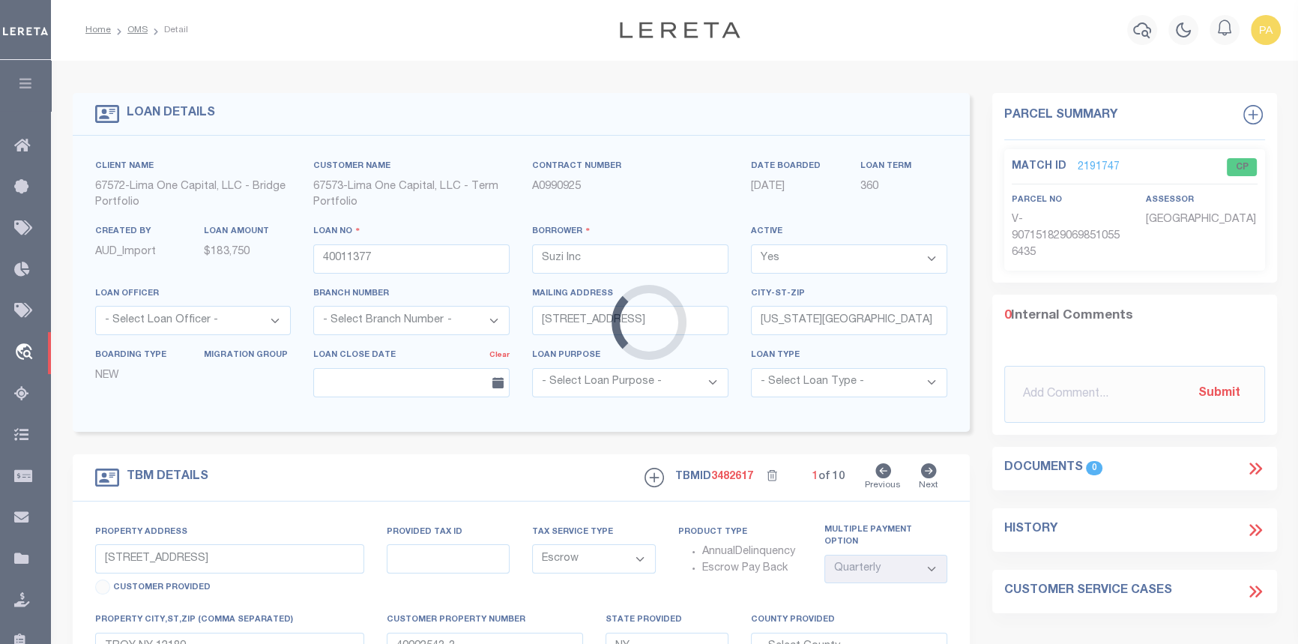
type input "PA"
select select
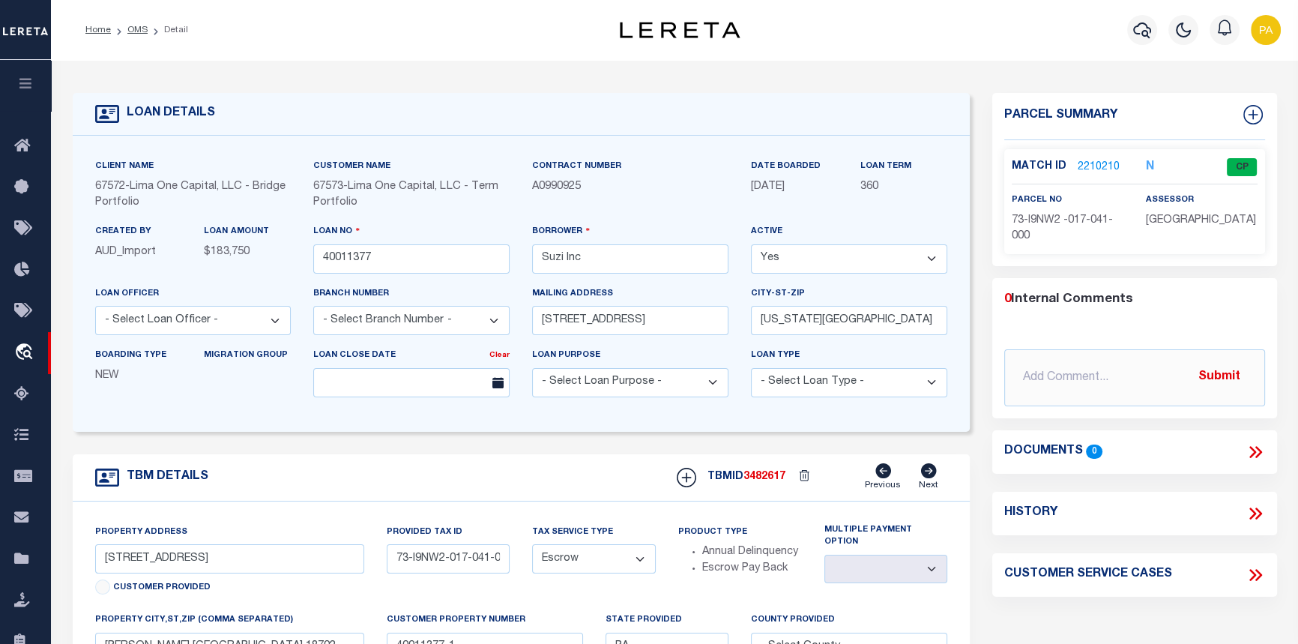
click at [1105, 165] on link "2210210" at bounding box center [1099, 168] width 42 height 16
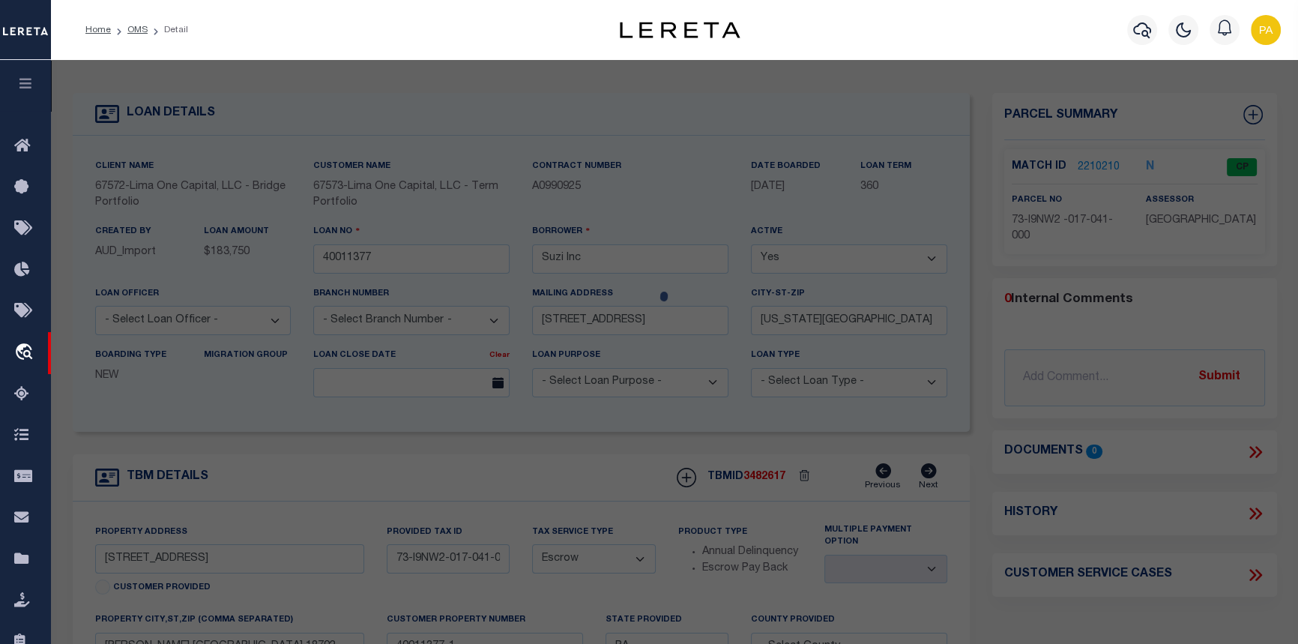
checkbox input "false"
select select "CP"
type input "SUZI INC"
select select "AGW"
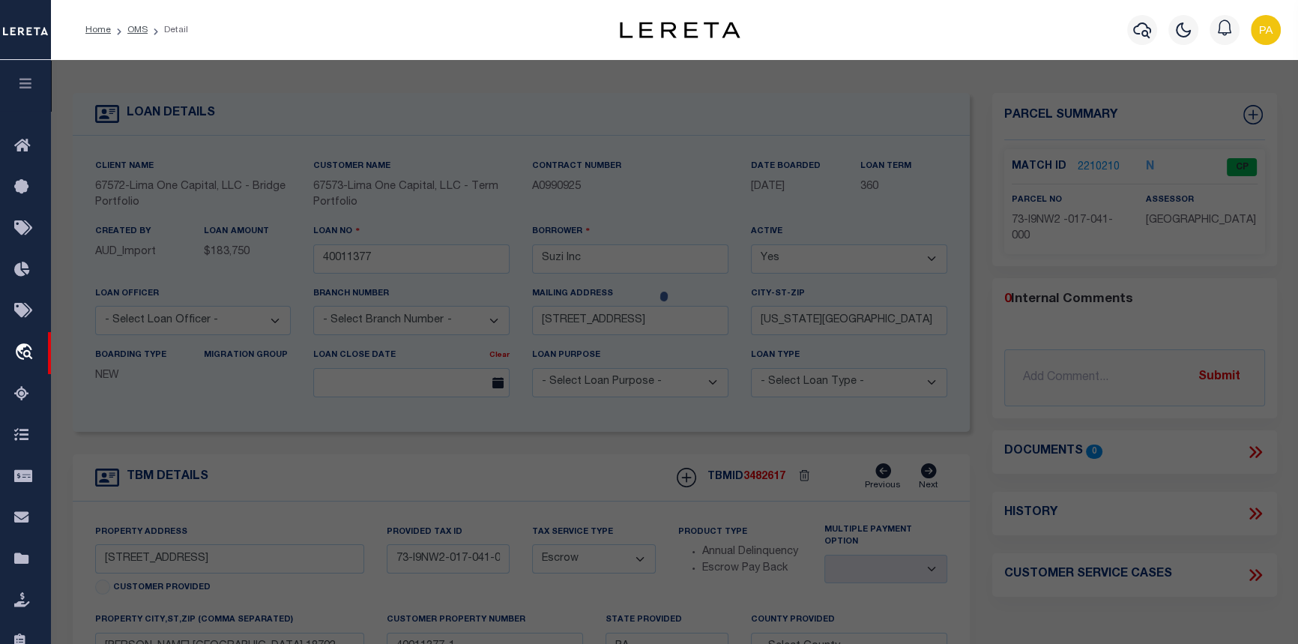
select select
type input "[STREET_ADDRESS]"
type input "[PERSON_NAME] BARRE, [GEOGRAPHIC_DATA] 18702"
type textarea "[STREET_ADDRESS]"
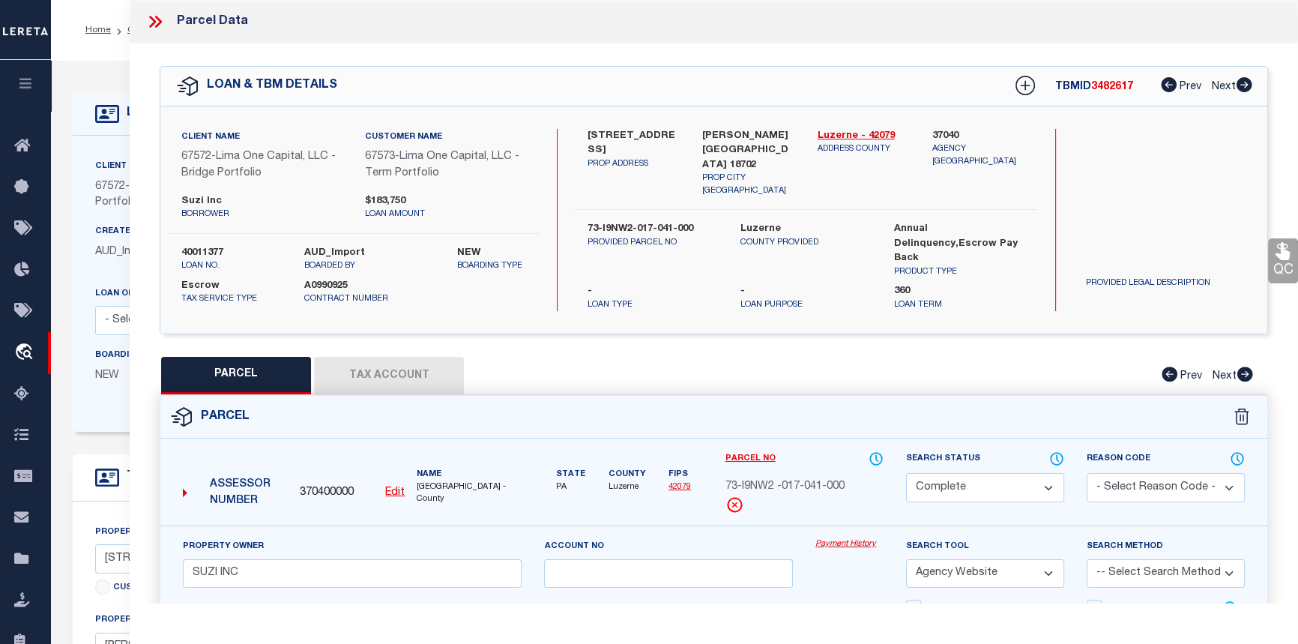
click at [832, 538] on link "Payment History" at bounding box center [849, 544] width 68 height 13
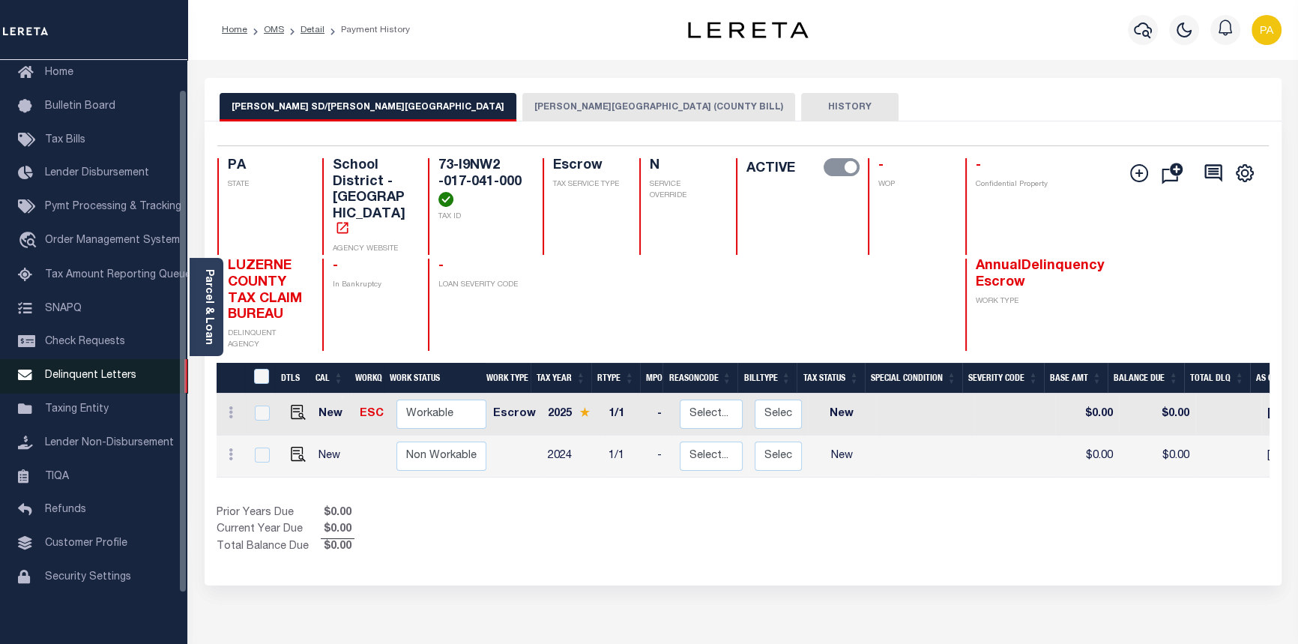
scroll to position [91, 0]
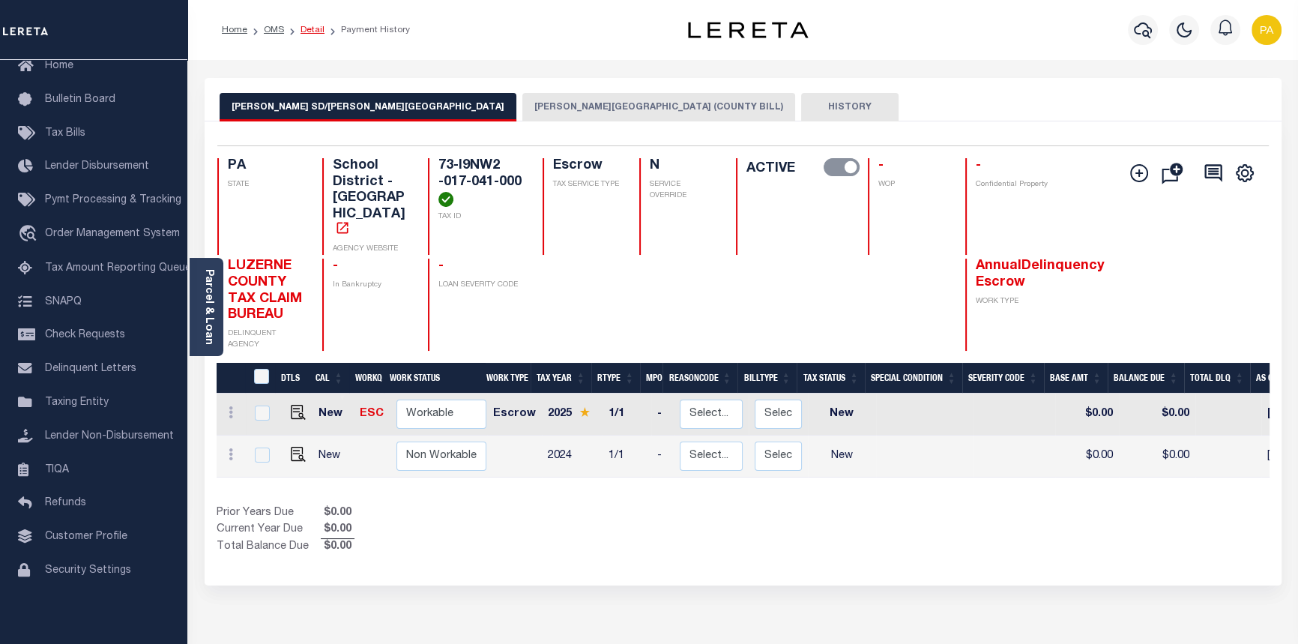
click at [315, 27] on link "Detail" at bounding box center [312, 29] width 24 height 9
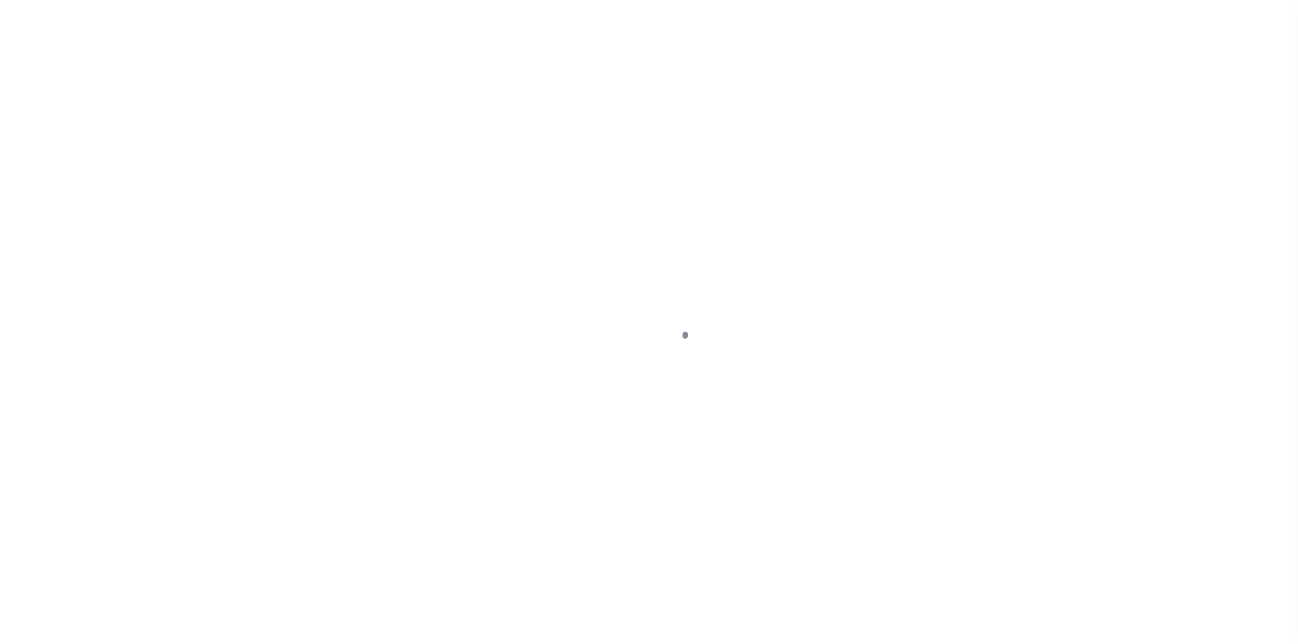
select select "Escrow"
type input "[STREET_ADDRESS]"
type input "73-I9NW2-017-041-000"
select select
type input "[PERSON_NAME] [GEOGRAPHIC_DATA] 18702"
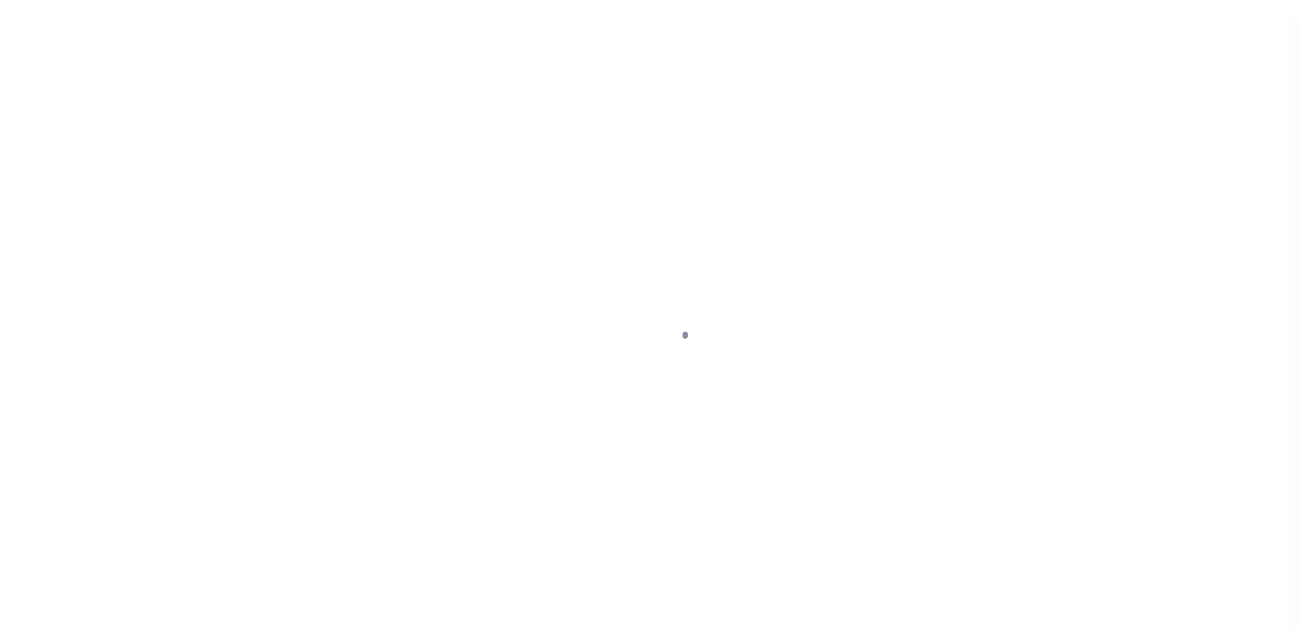
type input "40011377-1"
type input "PA"
select select
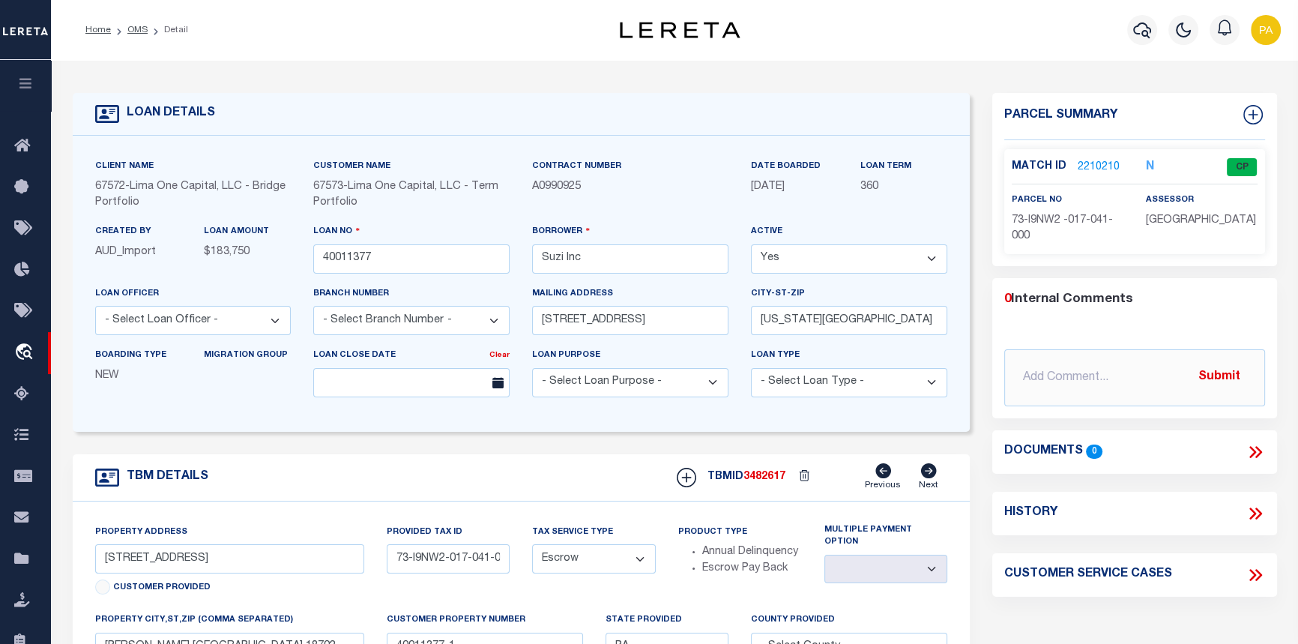
click at [1090, 164] on link "2210210" at bounding box center [1099, 168] width 42 height 16
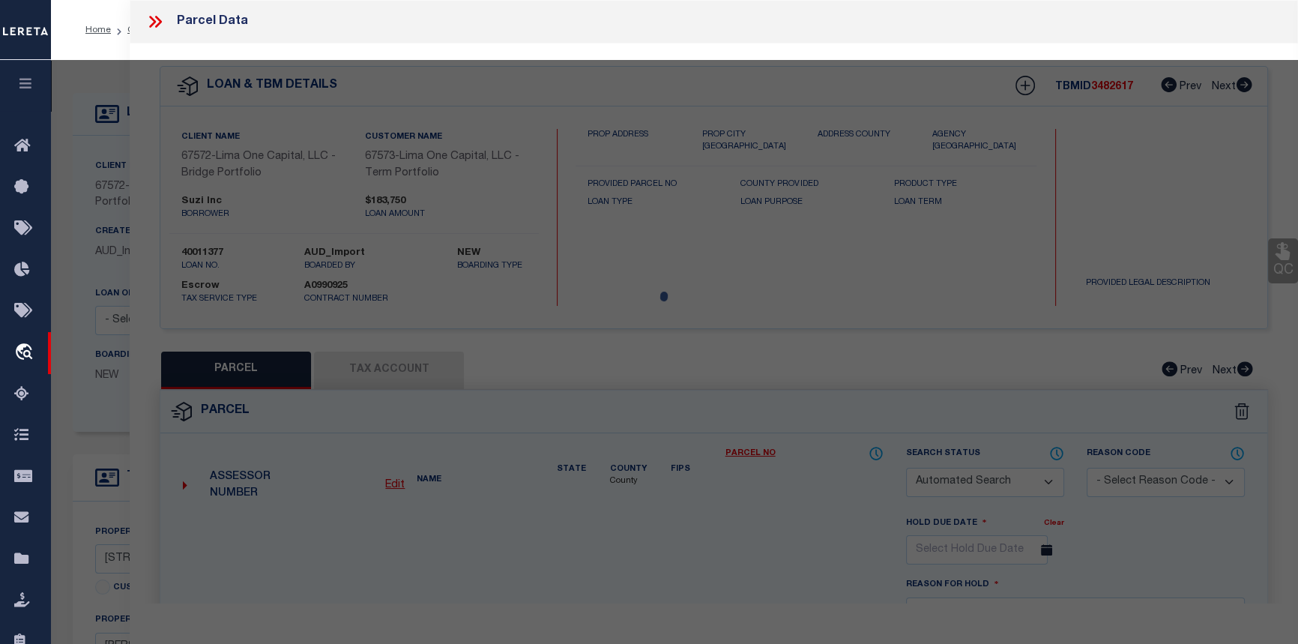
checkbox input "false"
select select "CP"
type input "SUZI INC"
select select "AGW"
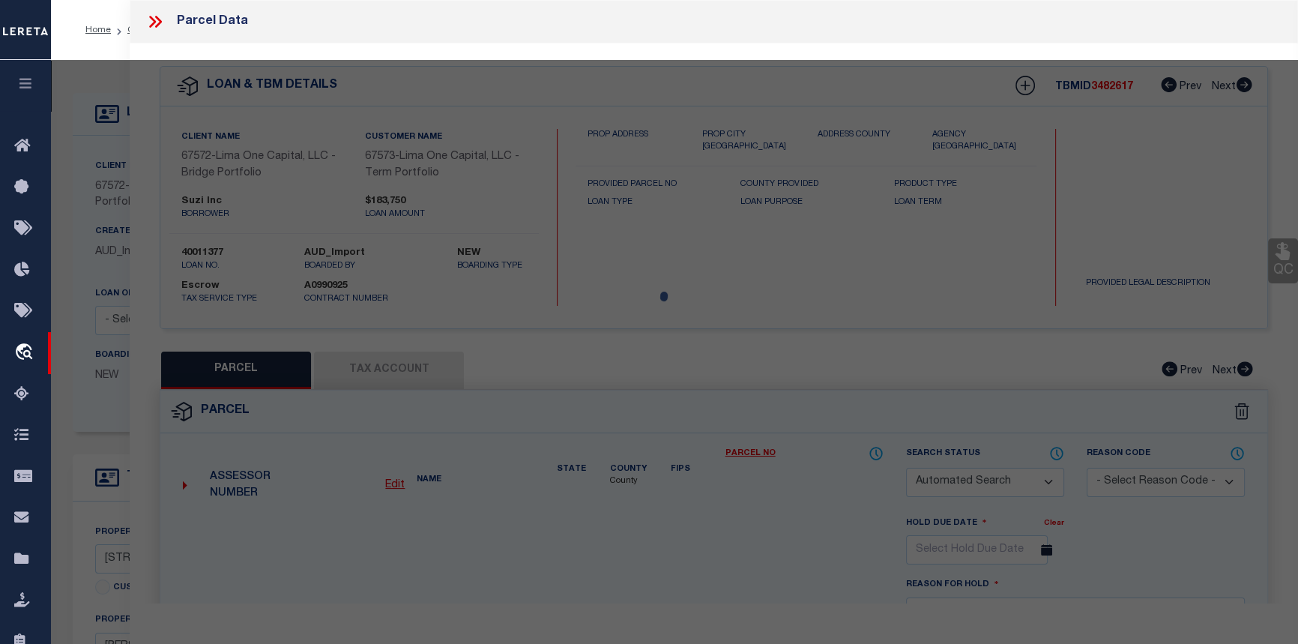
select select
type input "303 BARNEY ST"
type input "WILKES BARRE, PA 18702"
type textarea "[STREET_ADDRESS]"
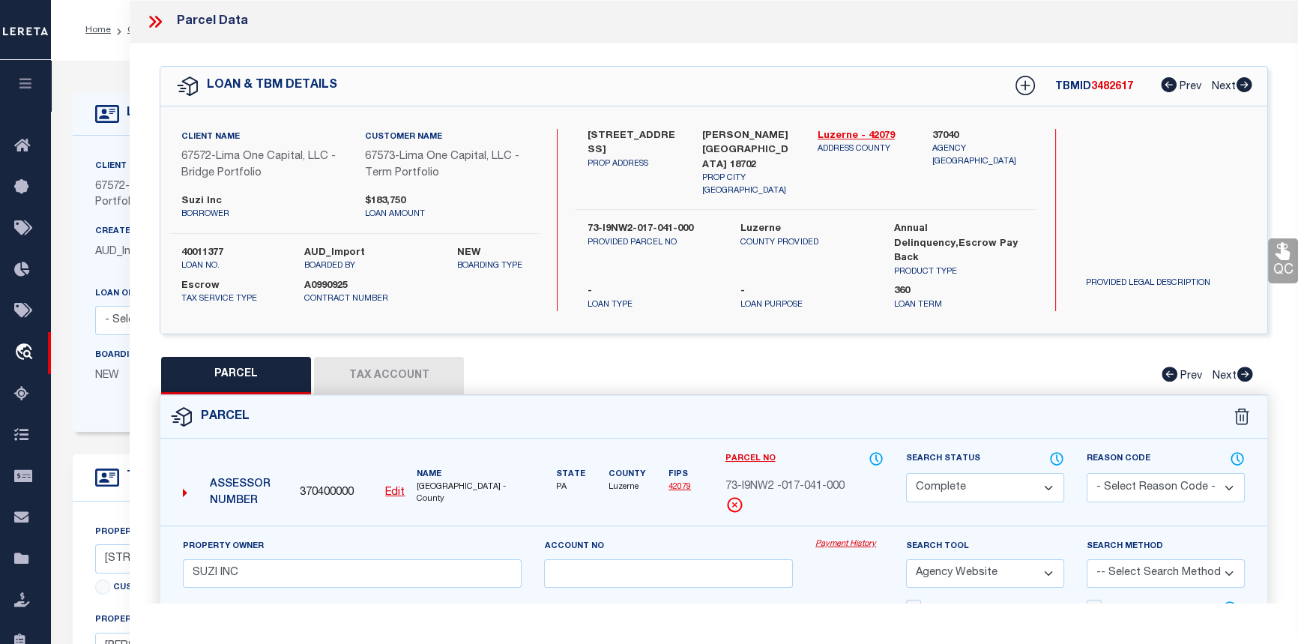
click at [854, 539] on link "Payment History" at bounding box center [849, 544] width 68 height 13
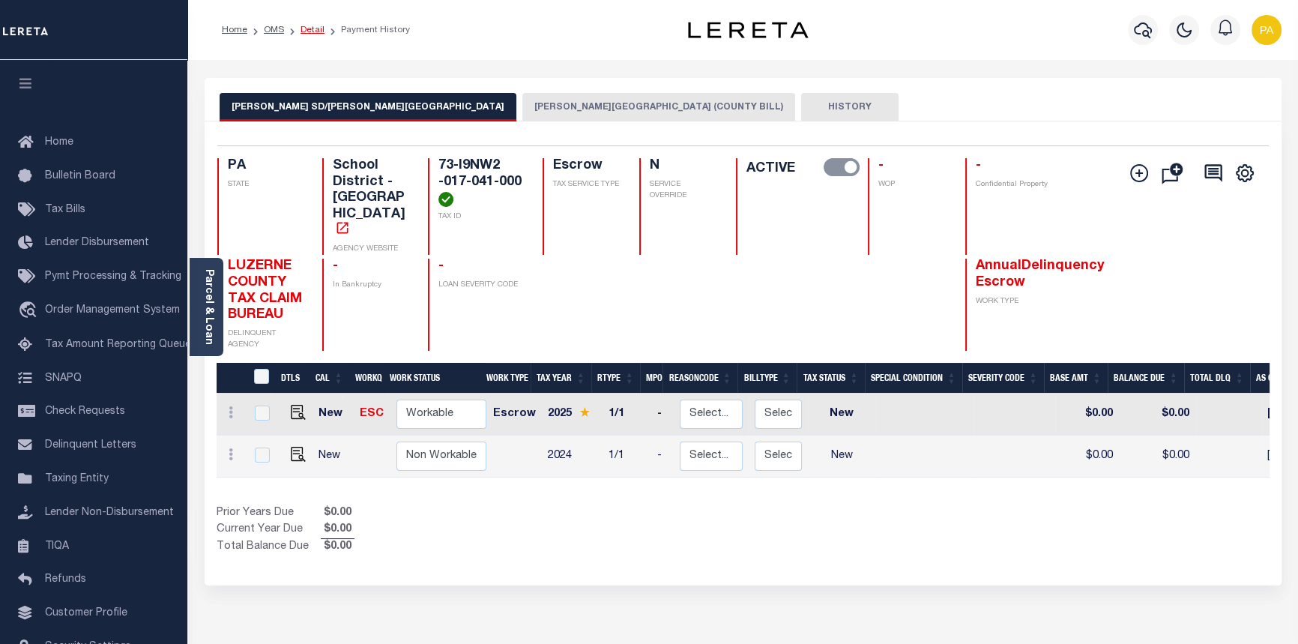
click at [307, 31] on link "Detail" at bounding box center [312, 29] width 24 height 9
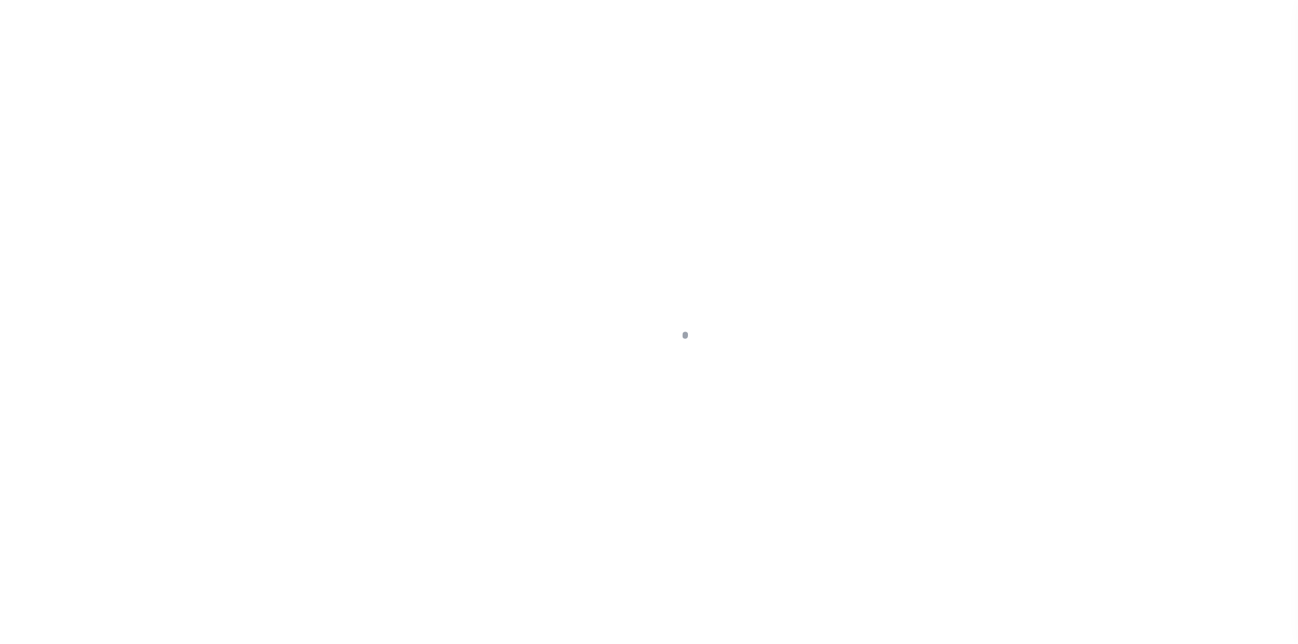
select select "Escrow"
type input "[STREET_ADDRESS]"
type input "73-I9NW2-017-041-000"
select select
type input "[PERSON_NAME] [GEOGRAPHIC_DATA] 18702"
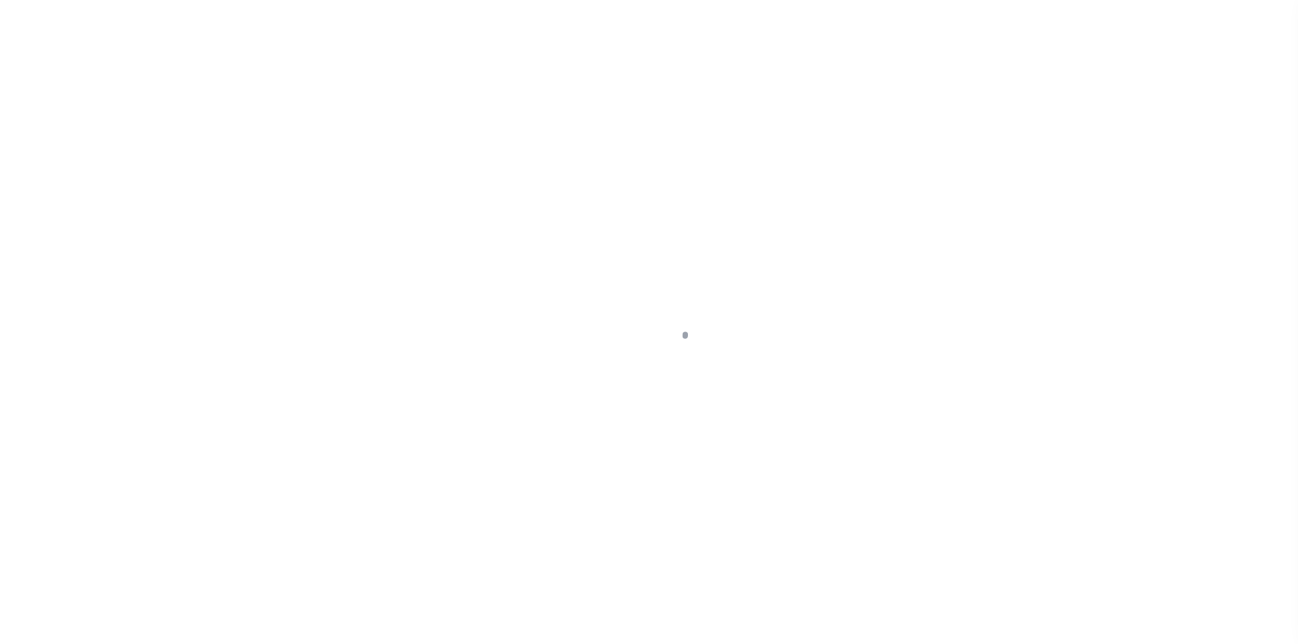
type input "40011377-1"
type input "PA"
select select
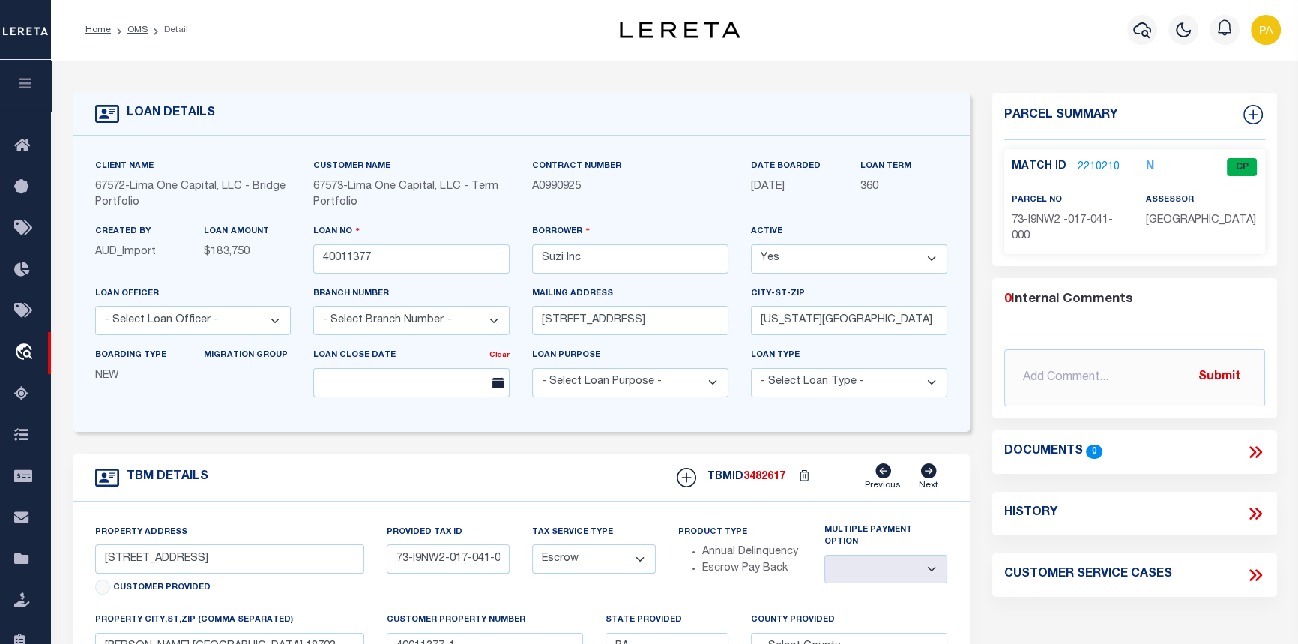
click at [1096, 170] on link "2210210" at bounding box center [1099, 168] width 42 height 16
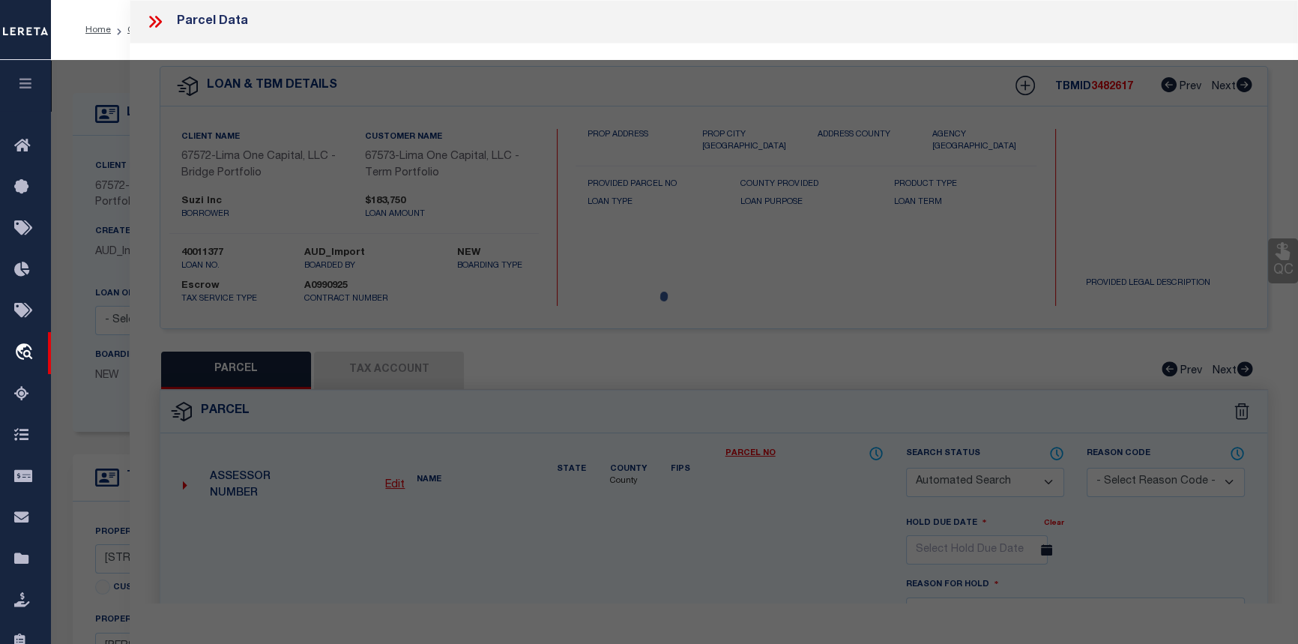
checkbox input "false"
select select "CP"
type input "SUZI INC"
select select "AGW"
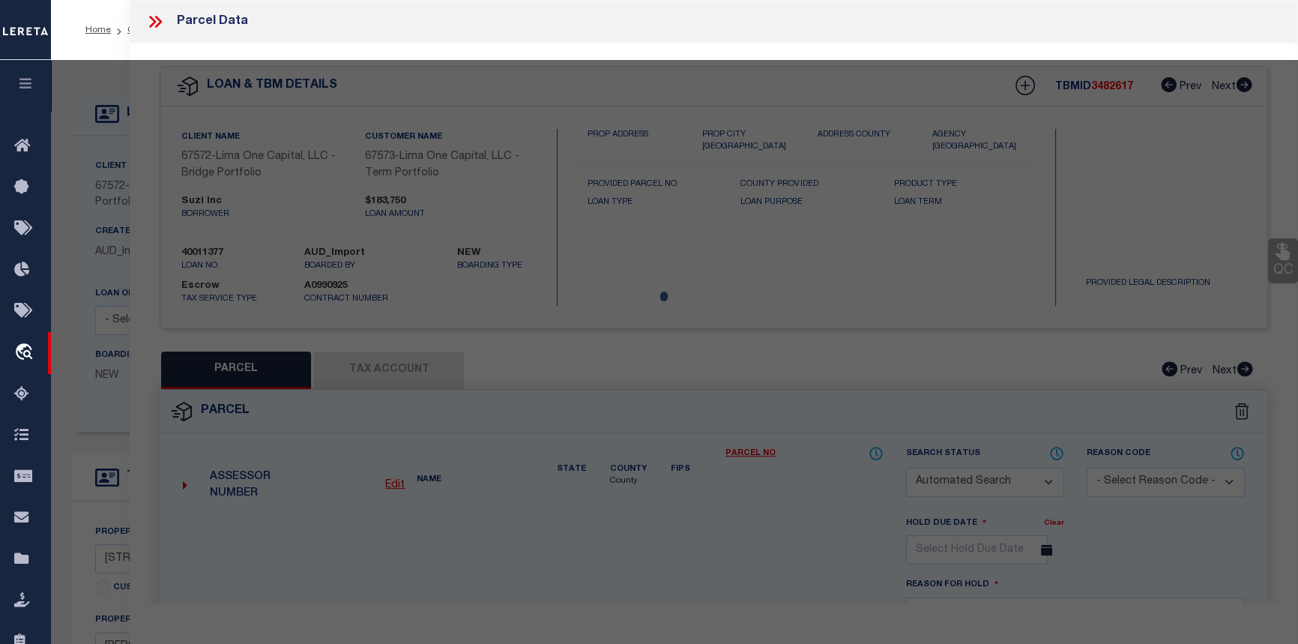
select select
type input "303 BARNEY ST"
type input "WILKES BARRE, PA 18702"
type textarea "[STREET_ADDRESS]"
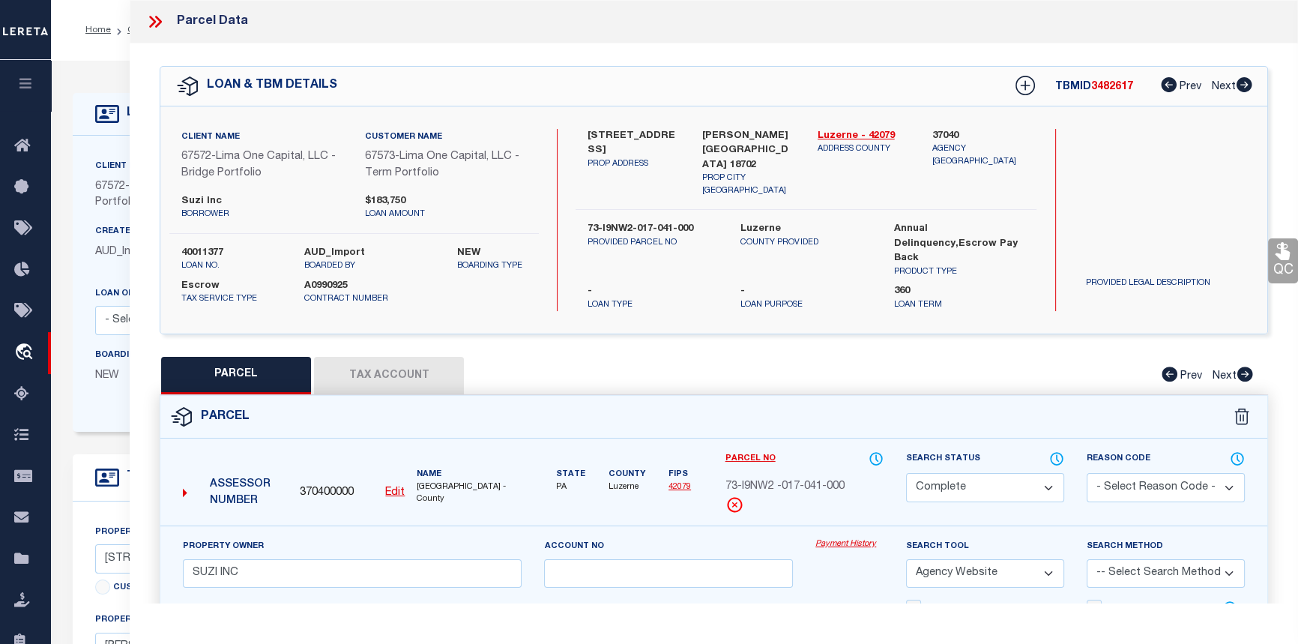
click at [829, 539] on link "Payment History" at bounding box center [849, 544] width 68 height 13
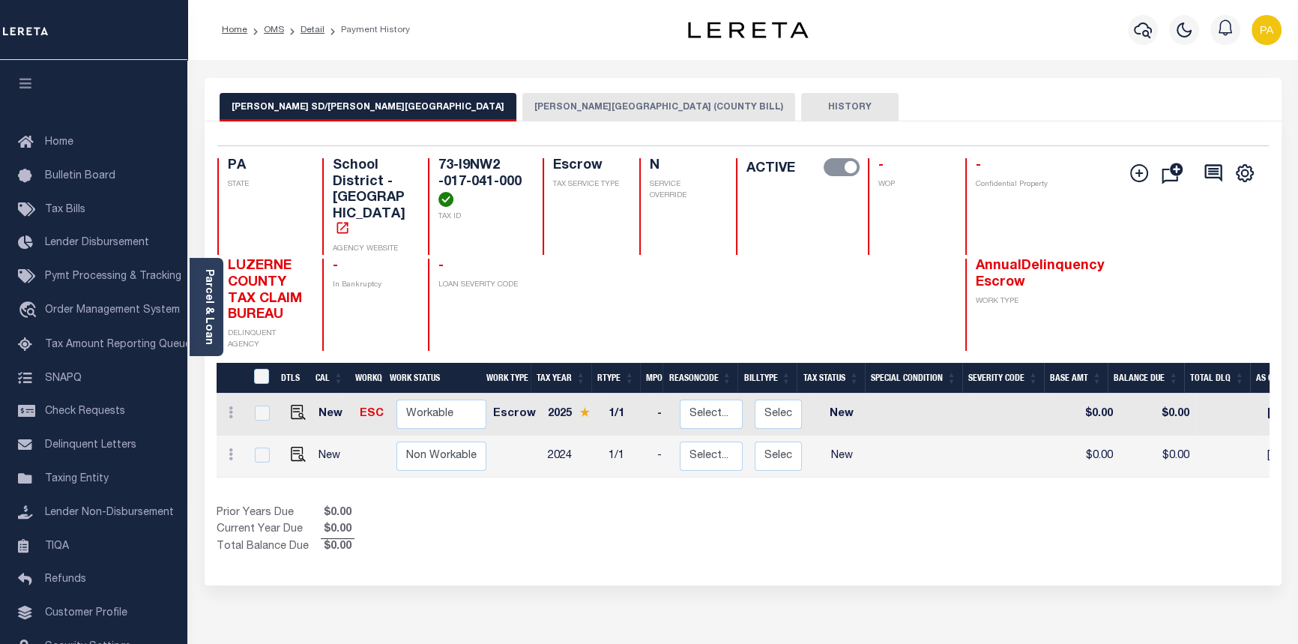
click at [289, 110] on button "[PERSON_NAME] SD/[PERSON_NAME][GEOGRAPHIC_DATA]" at bounding box center [368, 107] width 297 height 28
click at [307, 30] on link "Detail" at bounding box center [312, 29] width 24 height 9
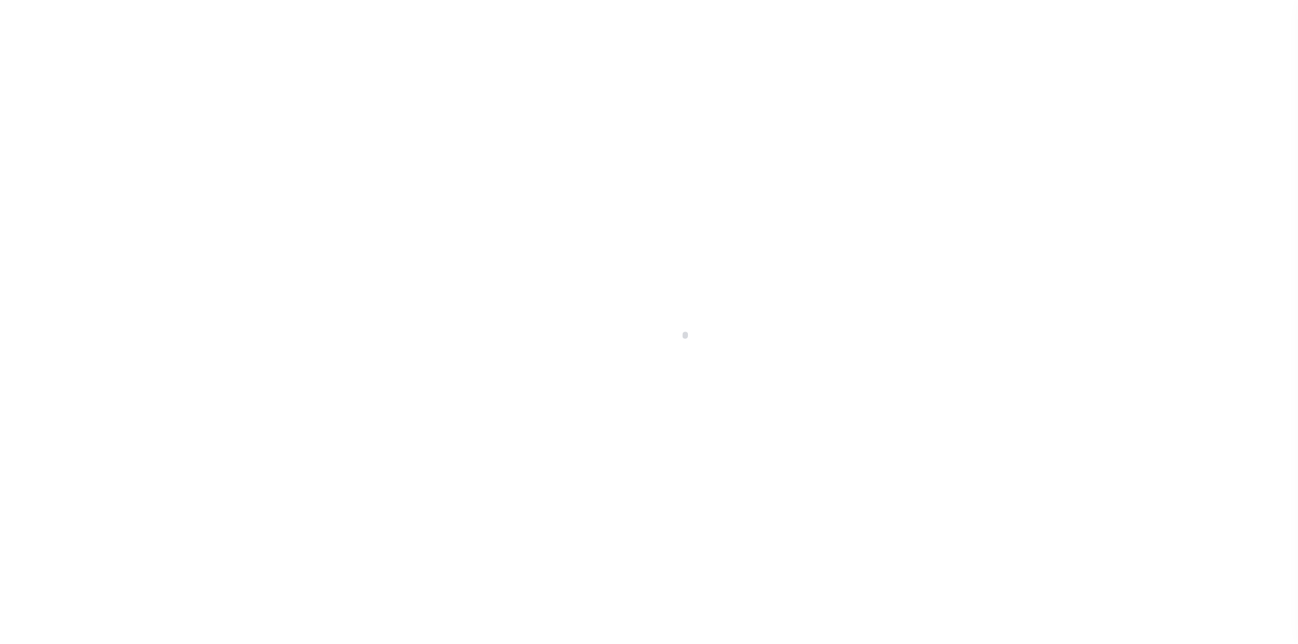
select select "Escrow"
type input "303 Barney Street"
type input "73-I9NW2-017-041-000"
select select
type input "Wilkes-Barre PA 18702"
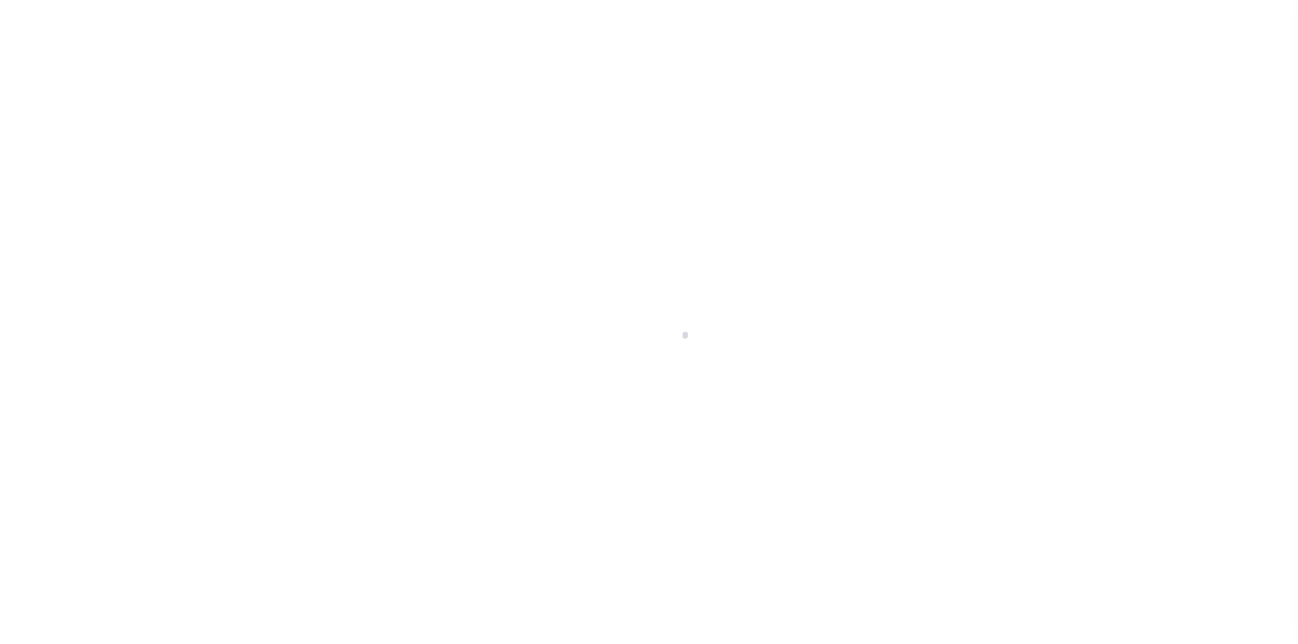
type input "40011377-1"
type input "PA"
select select
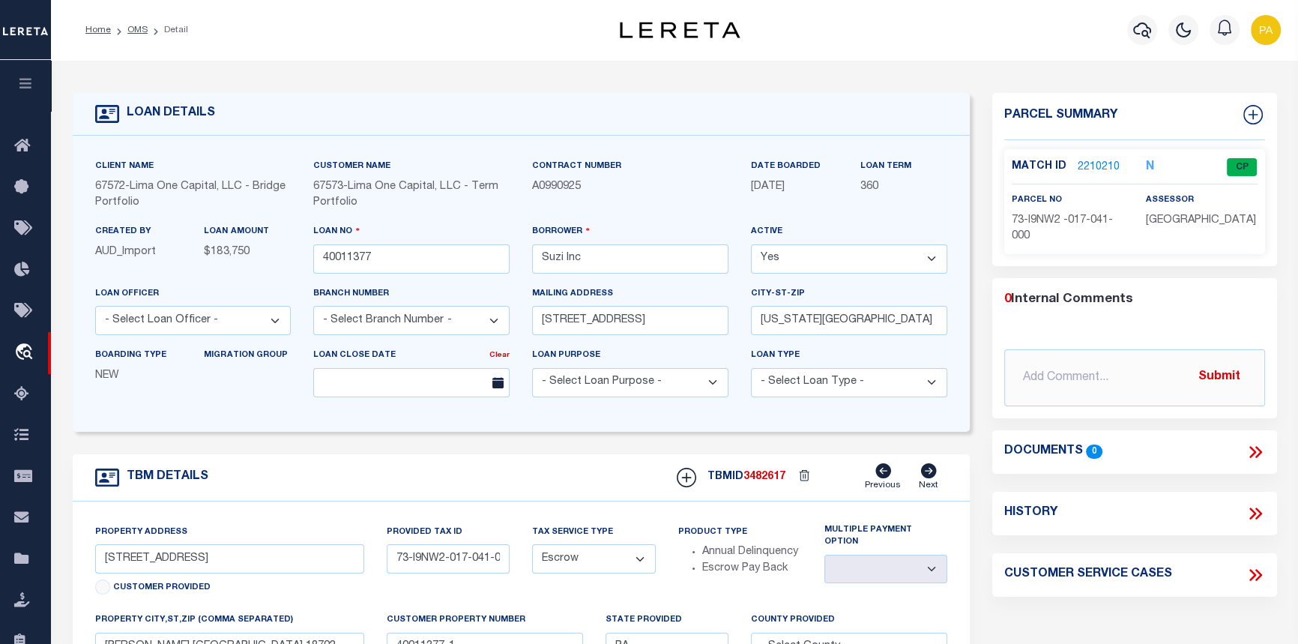
click at [1094, 160] on link "2210210" at bounding box center [1099, 168] width 42 height 16
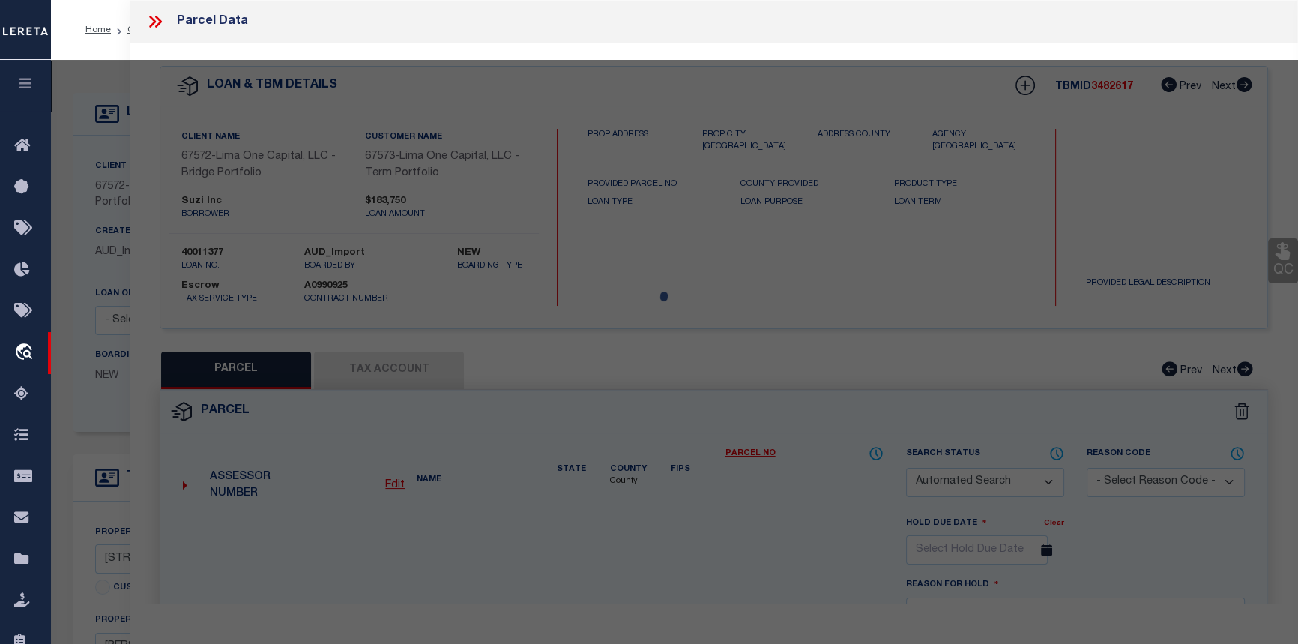
checkbox input "false"
select select "CP"
type input "SUZI INC"
select select "AGW"
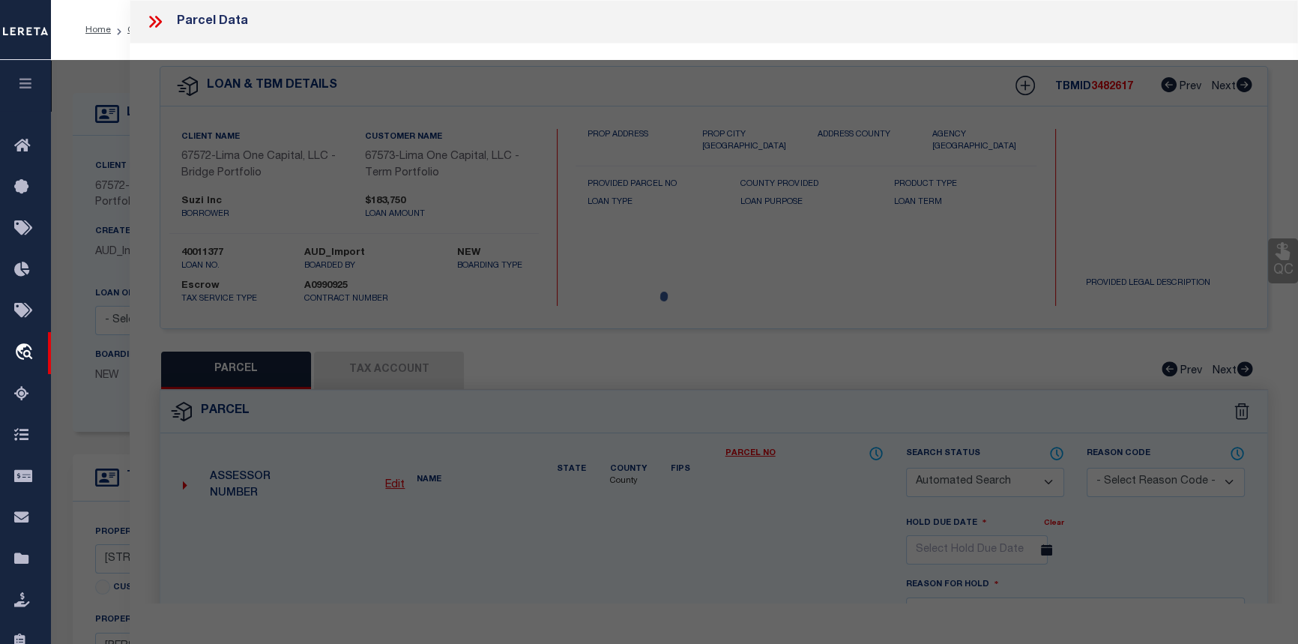
select select
type input "303 BARNEY ST"
type input "WILKES BARRE, PA 18702"
type textarea "305 BARNEY ST"
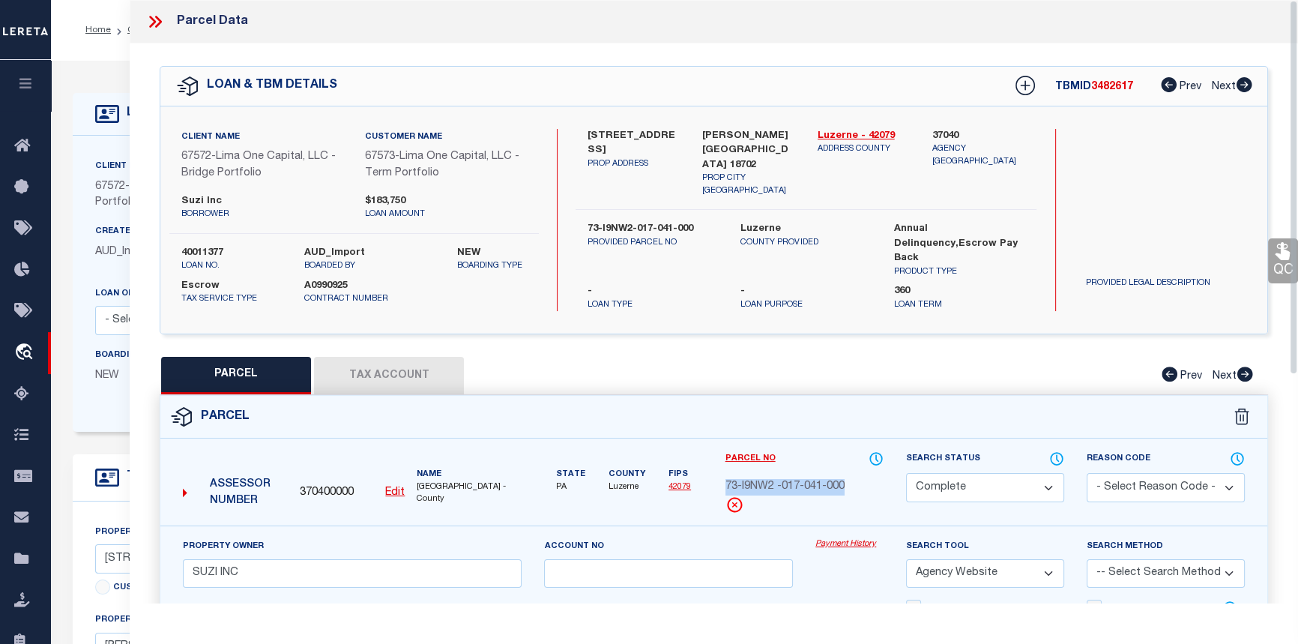
drag, startPoint x: 852, startPoint y: 474, endPoint x: 725, endPoint y: 487, distance: 127.3
click at [725, 487] on div "73-I9NW2 -017-041-000" at bounding box center [804, 487] width 158 height 16
copy span "73-I9NW2 -017-041-000"
click at [156, 21] on icon at bounding box center [154, 21] width 19 height 19
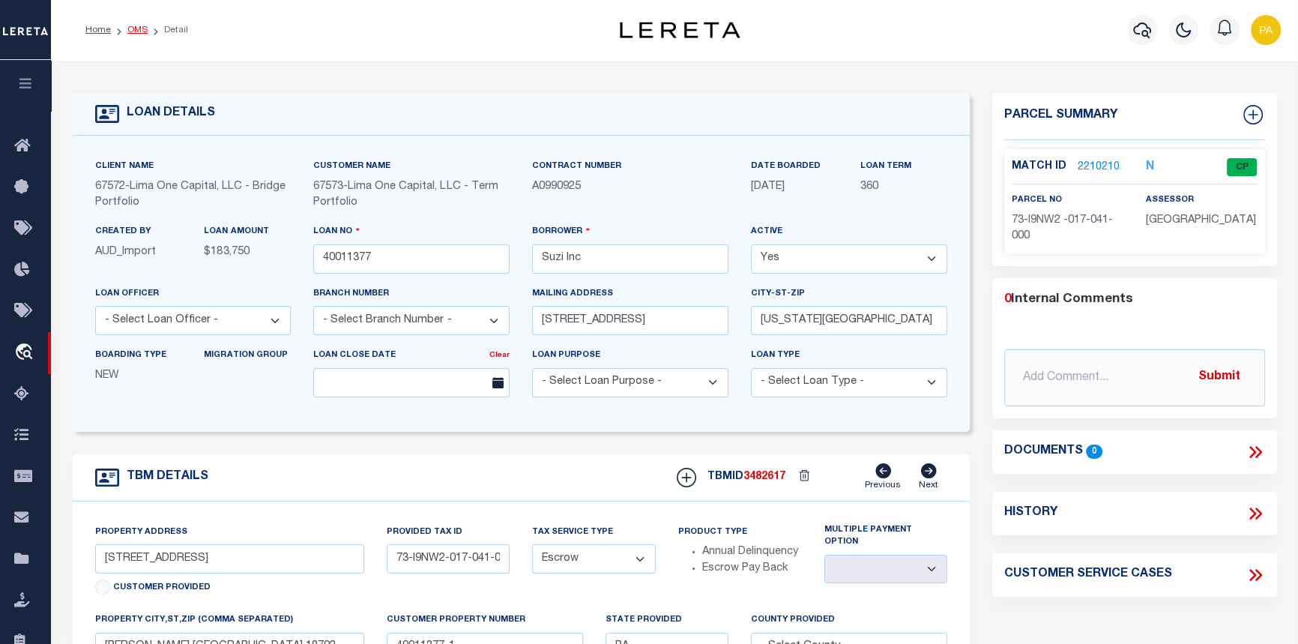
click at [135, 28] on link "OMS" at bounding box center [137, 29] width 20 height 9
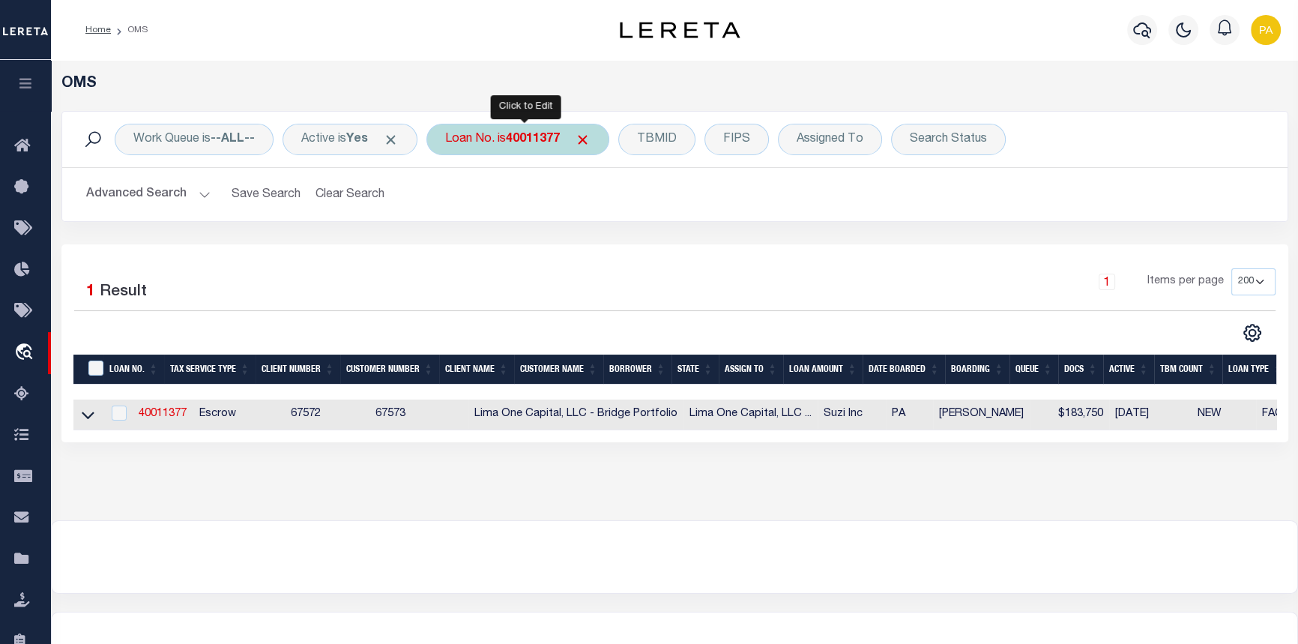
click at [537, 142] on b "40011377" at bounding box center [533, 139] width 54 height 12
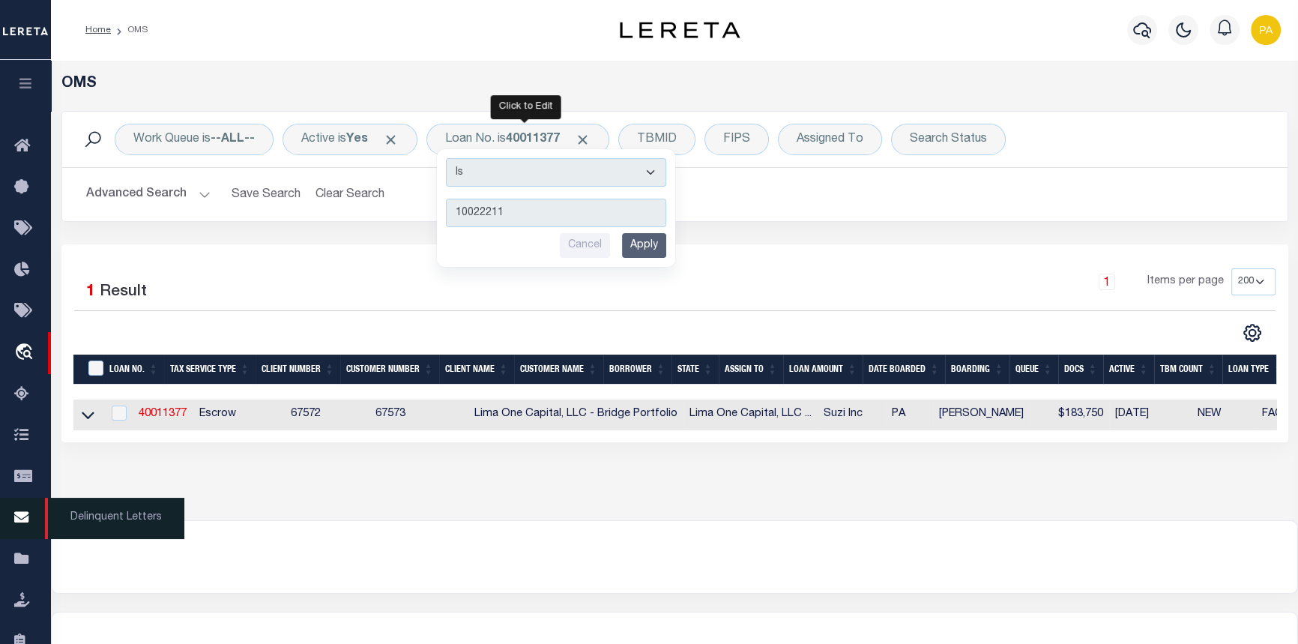
type input "10022211"
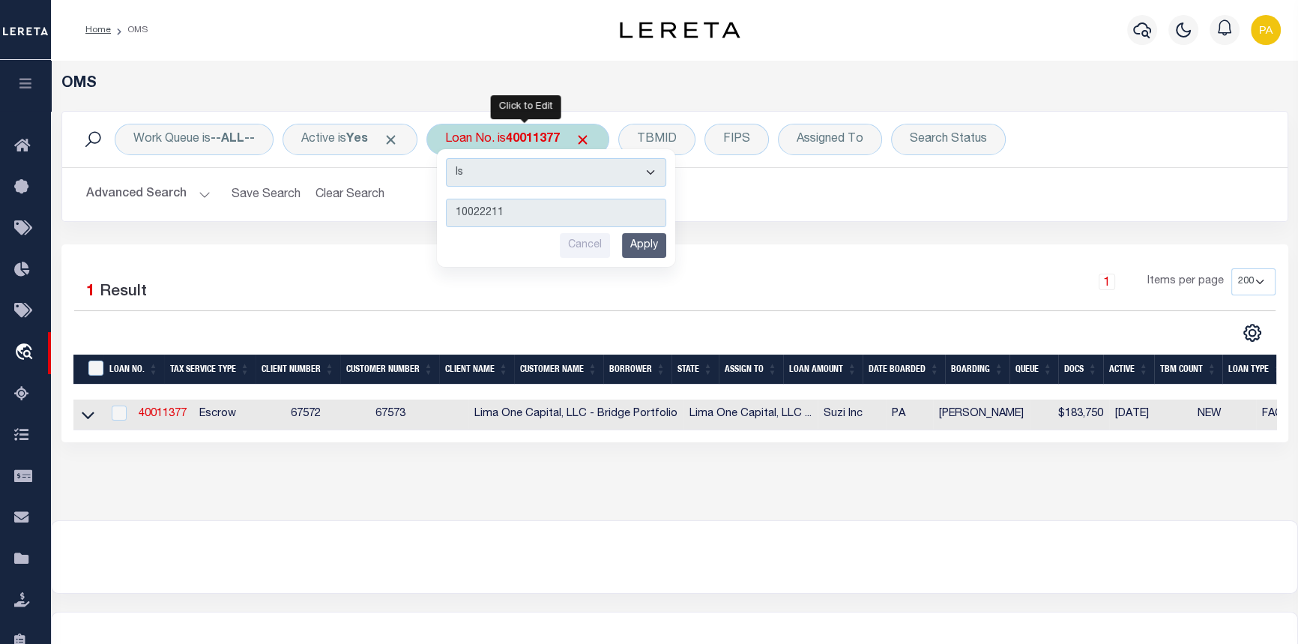
click at [650, 244] on input "Apply" at bounding box center [644, 245] width 44 height 25
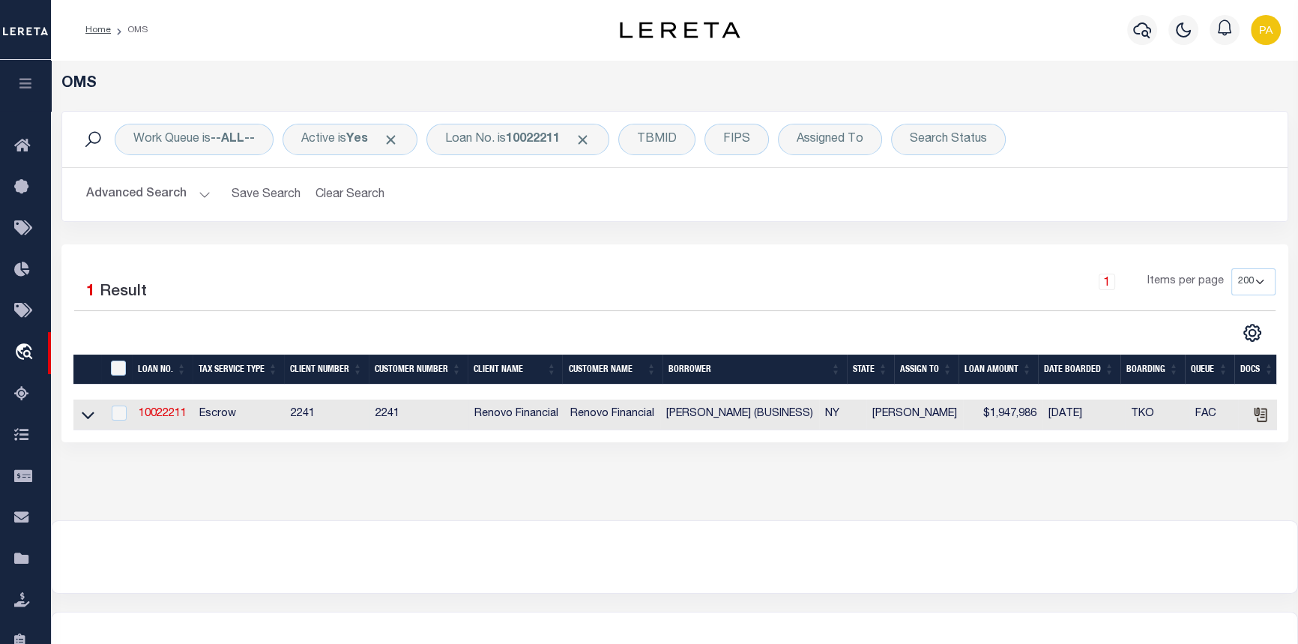
click at [165, 408] on td "10022211" at bounding box center [163, 414] width 61 height 31
checkbox input "true"
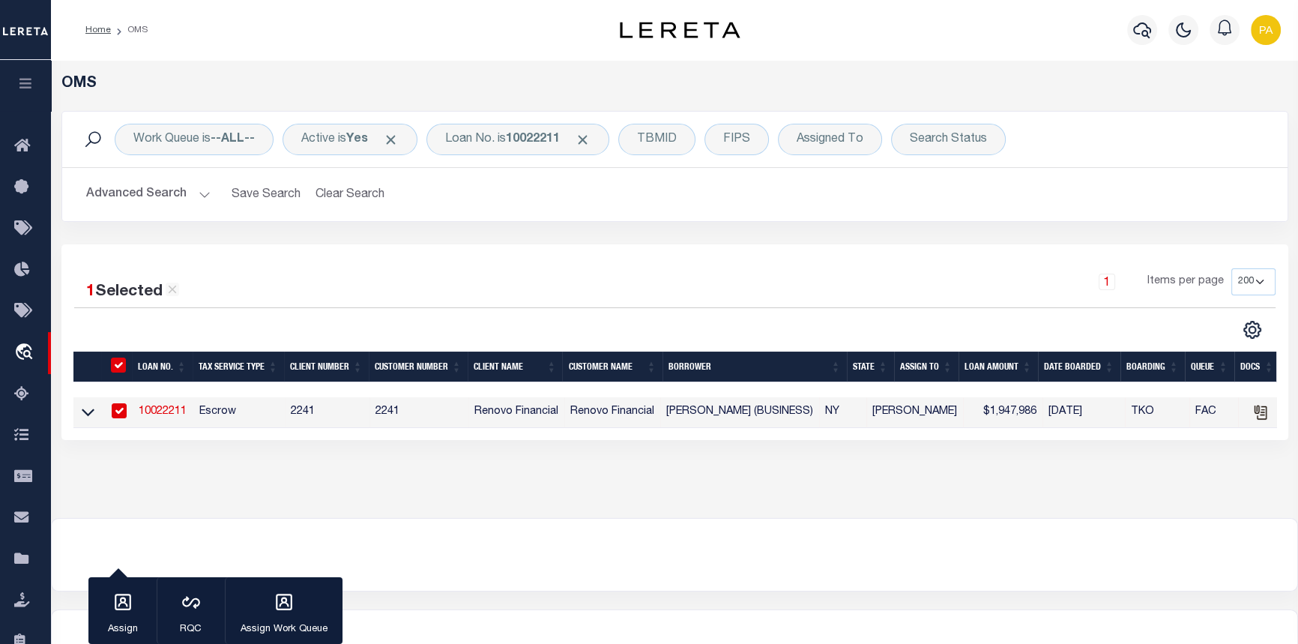
click at [164, 414] on link "10022211" at bounding box center [163, 411] width 48 height 10
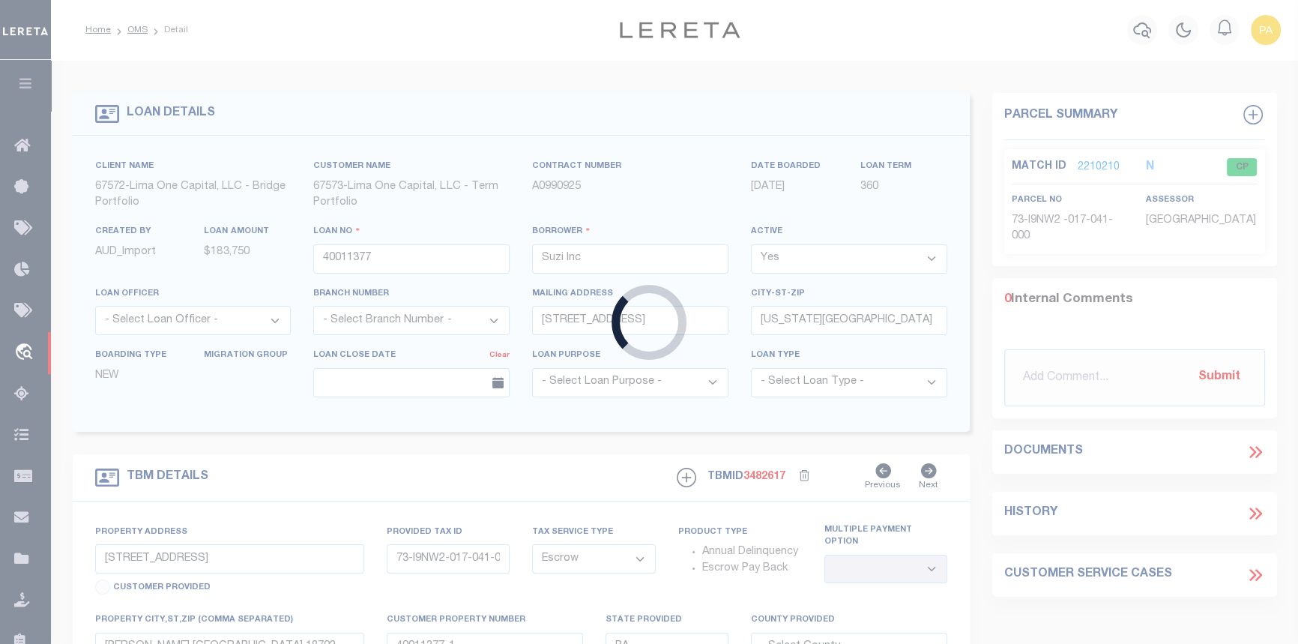
type input "10022211"
type input "JOHN MCCONNACHIE (BUSINESS)"
select select
select select "400"
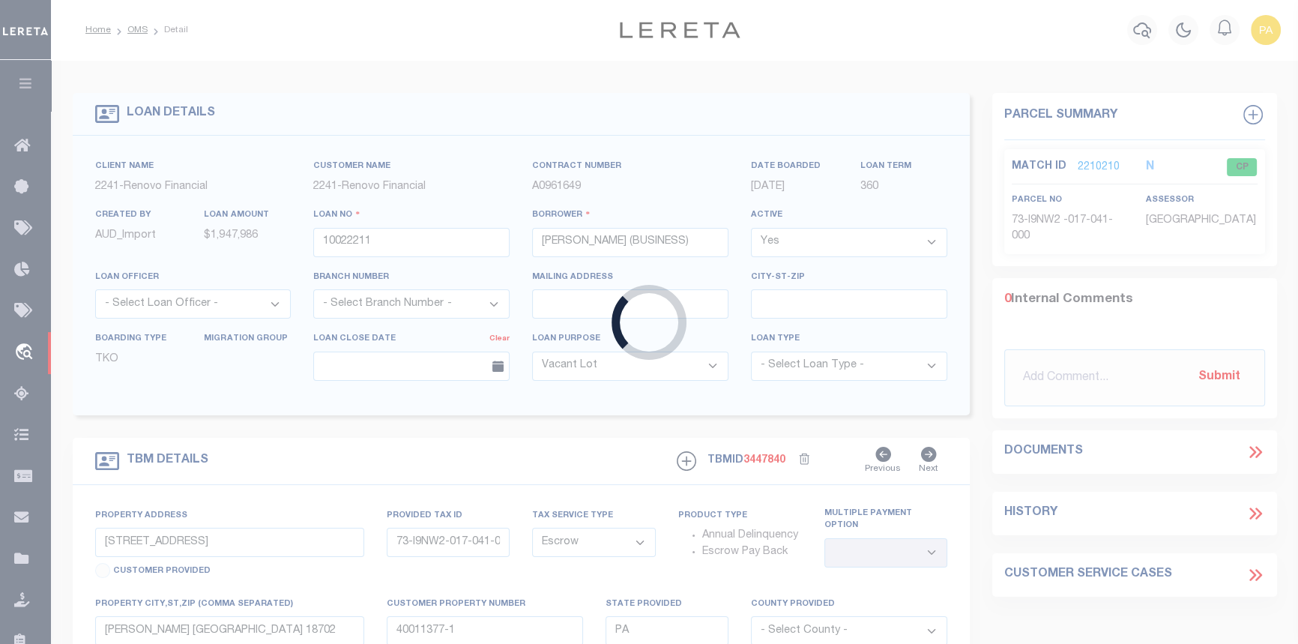
type input "86 White Hill Road"
type input "Cold Spring Harbor, NY 11724"
type input "a0kUS00000BobGA"
type input "NY"
select select
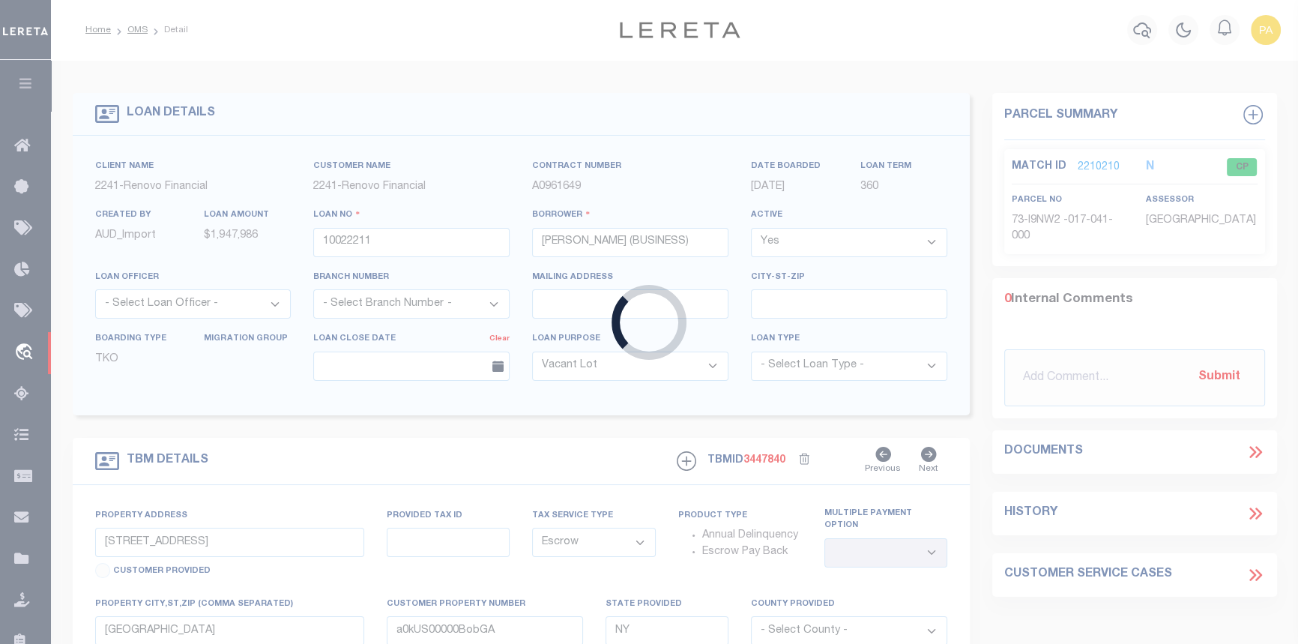
select select "14701"
select select "25067"
select select "4"
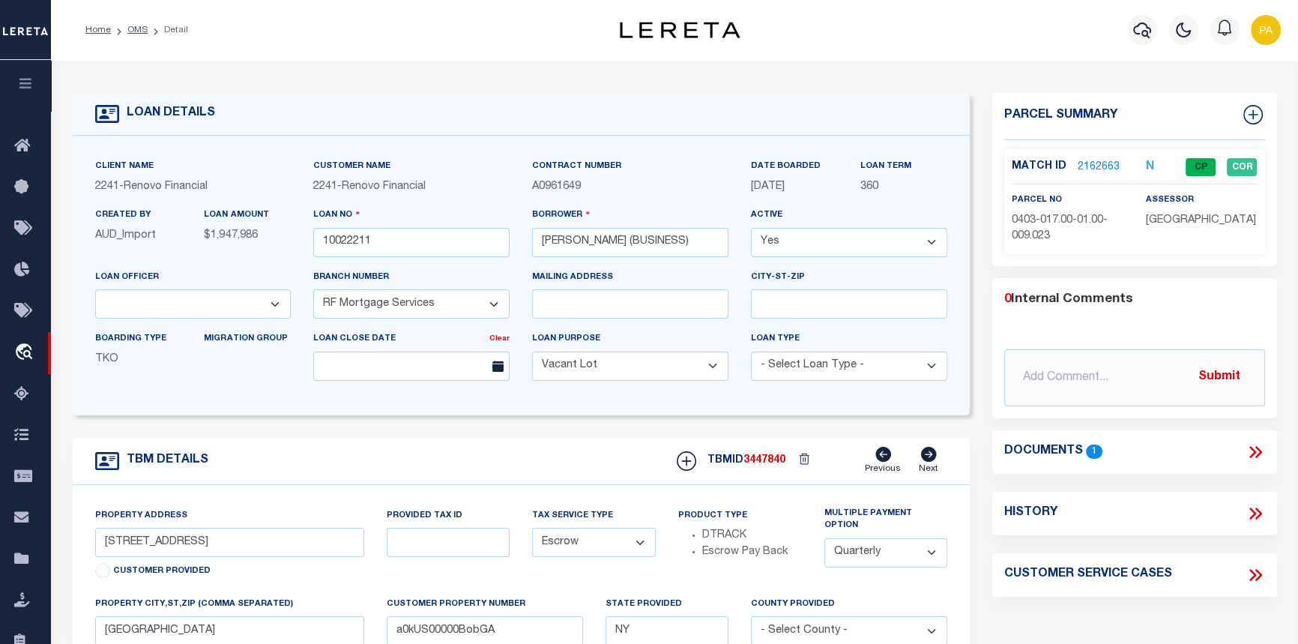
click at [1083, 166] on link "2162663" at bounding box center [1099, 168] width 42 height 16
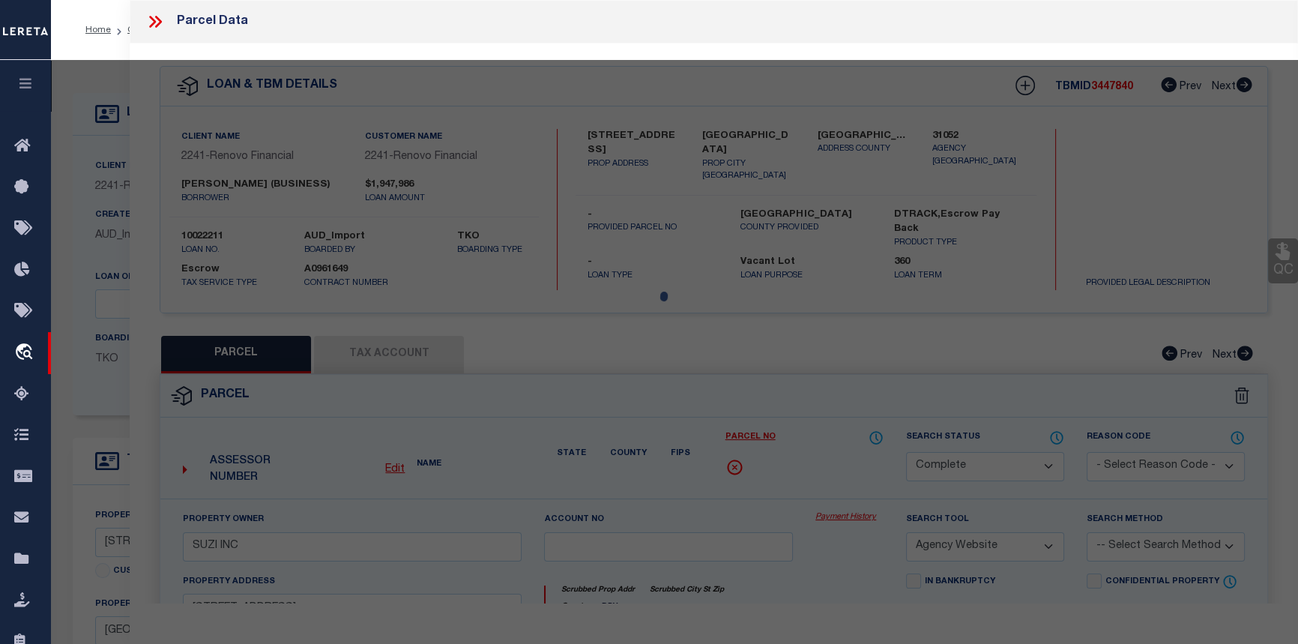
select select "AS"
select select
checkbox input "false"
select select "CP"
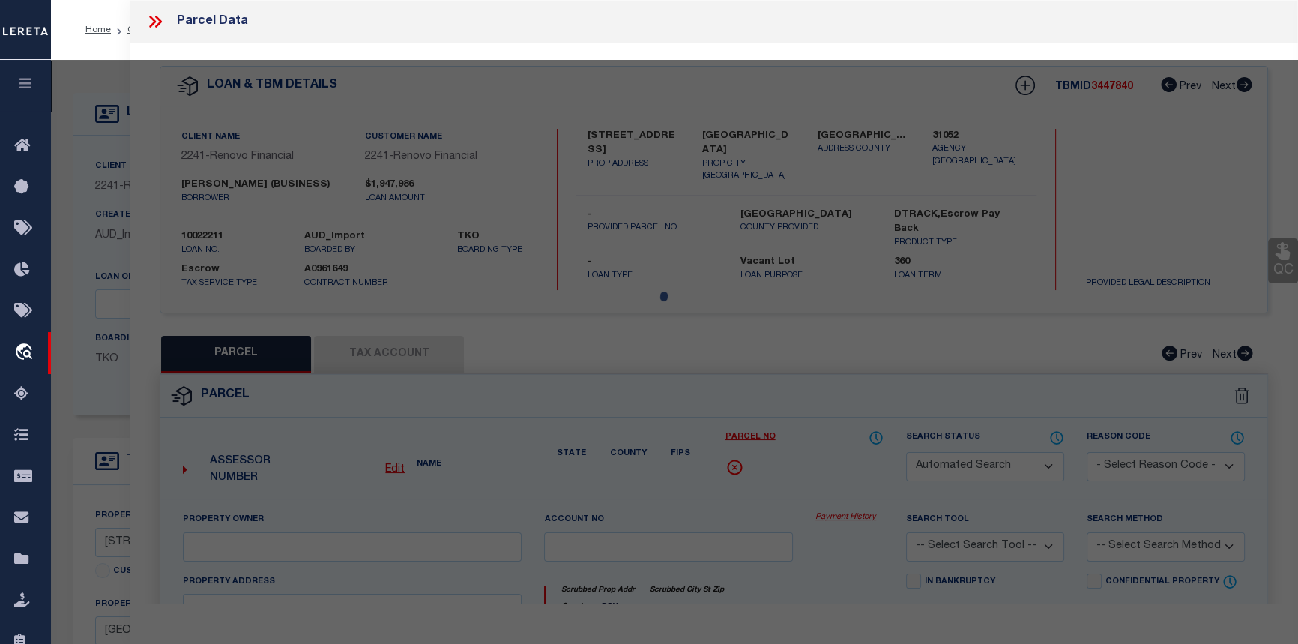
type input "JANE MCCONNACHIE"
select select "AGW"
select select "LEG"
type input "86 WHITE HILL RD"
type input "COLD SPRING HARBOR, NY 11724"
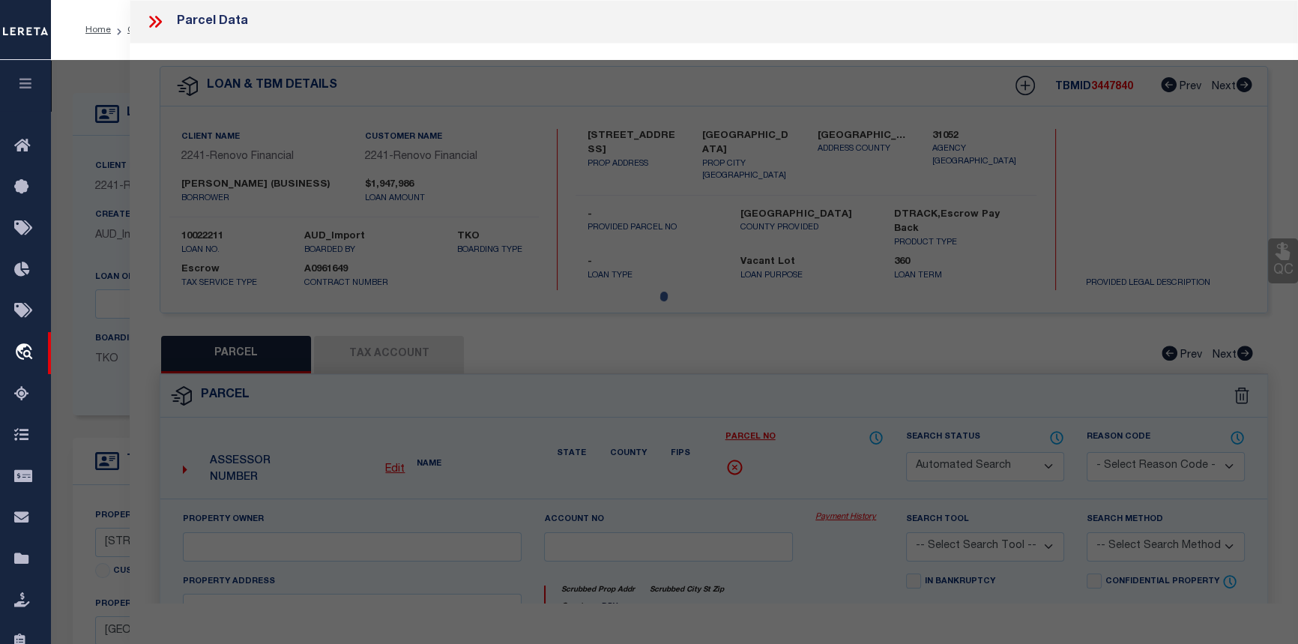
type textarea "BLK LOT"
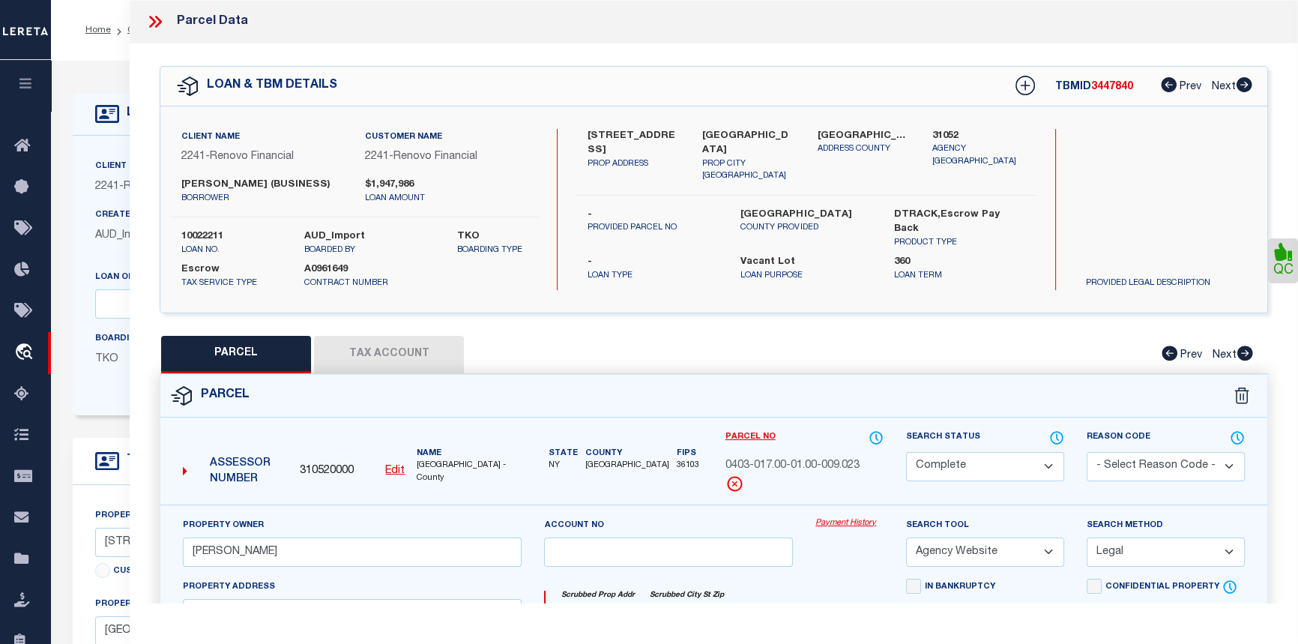
click at [845, 530] on link "Payment History" at bounding box center [849, 523] width 68 height 13
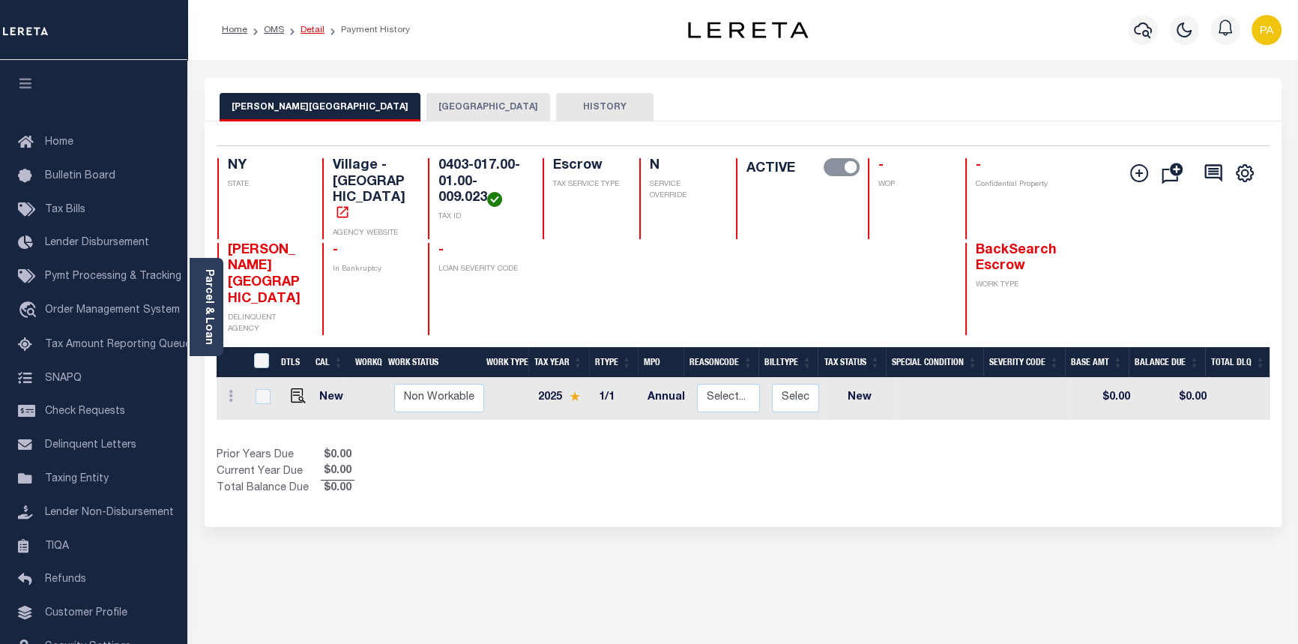
click at [309, 26] on link "Detail" at bounding box center [312, 29] width 24 height 9
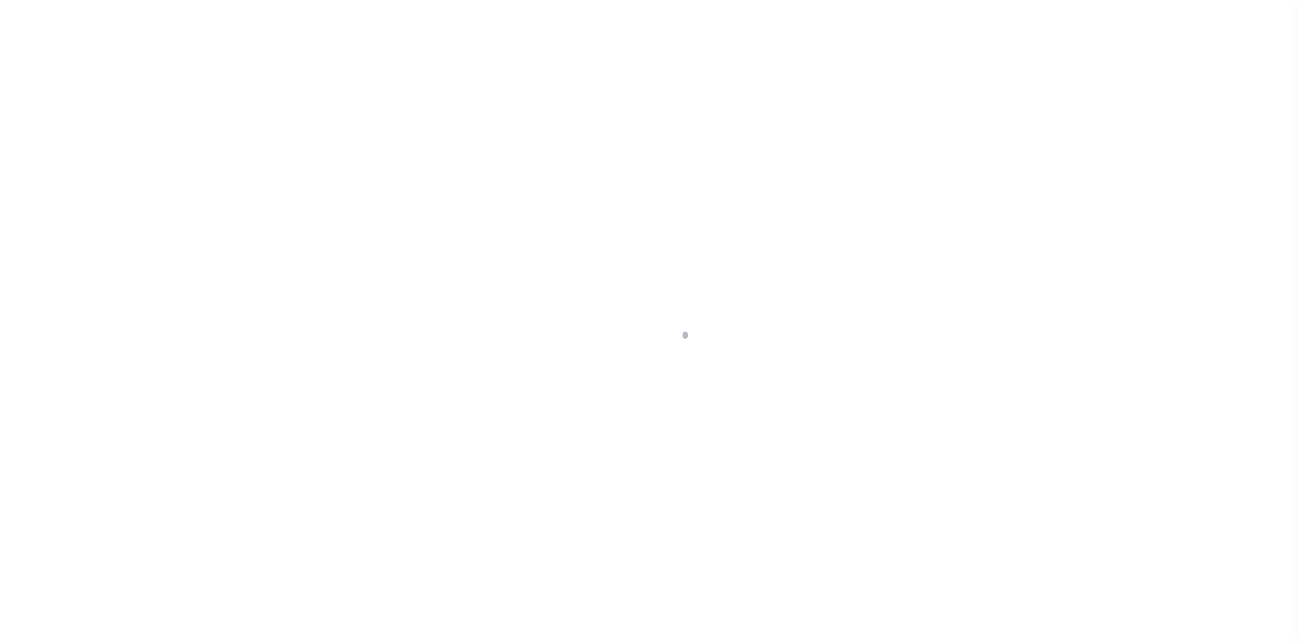
select select "14701"
select select "25067"
select select "400"
select select "Escrow"
type input "[STREET_ADDRESS]"
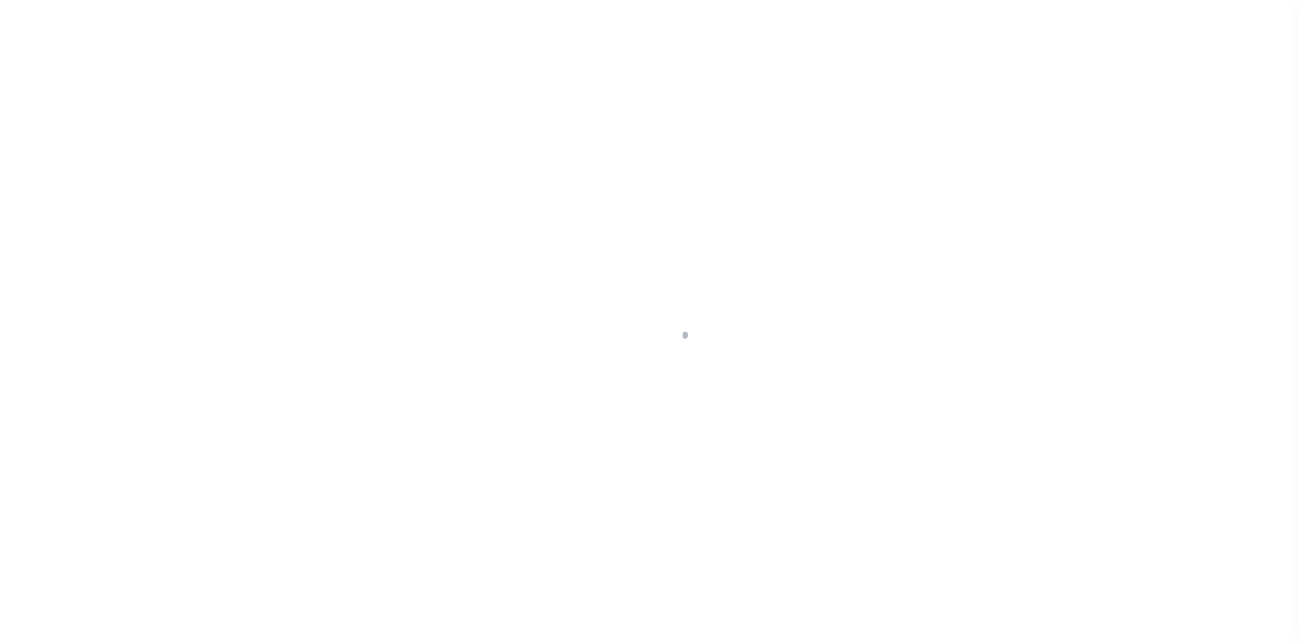
type input "[GEOGRAPHIC_DATA]"
type input "a0kUS00000BobGA"
type input "NY"
select select
select select "4"
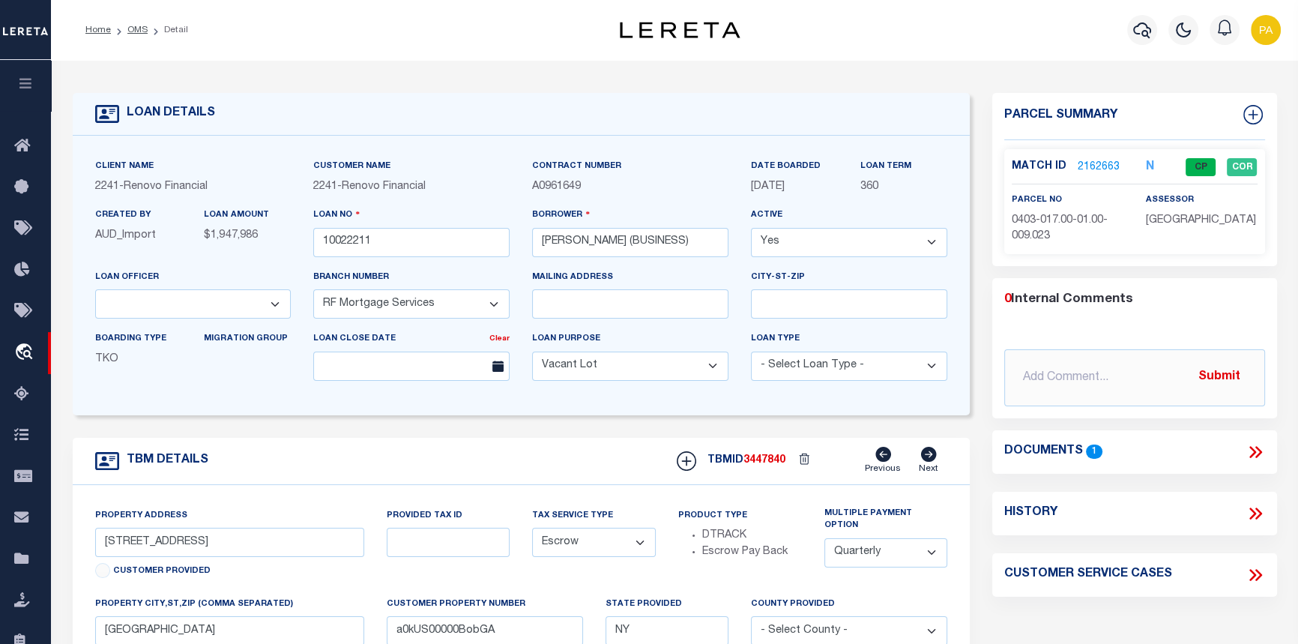
click at [1097, 165] on link "2162663" at bounding box center [1099, 168] width 42 height 16
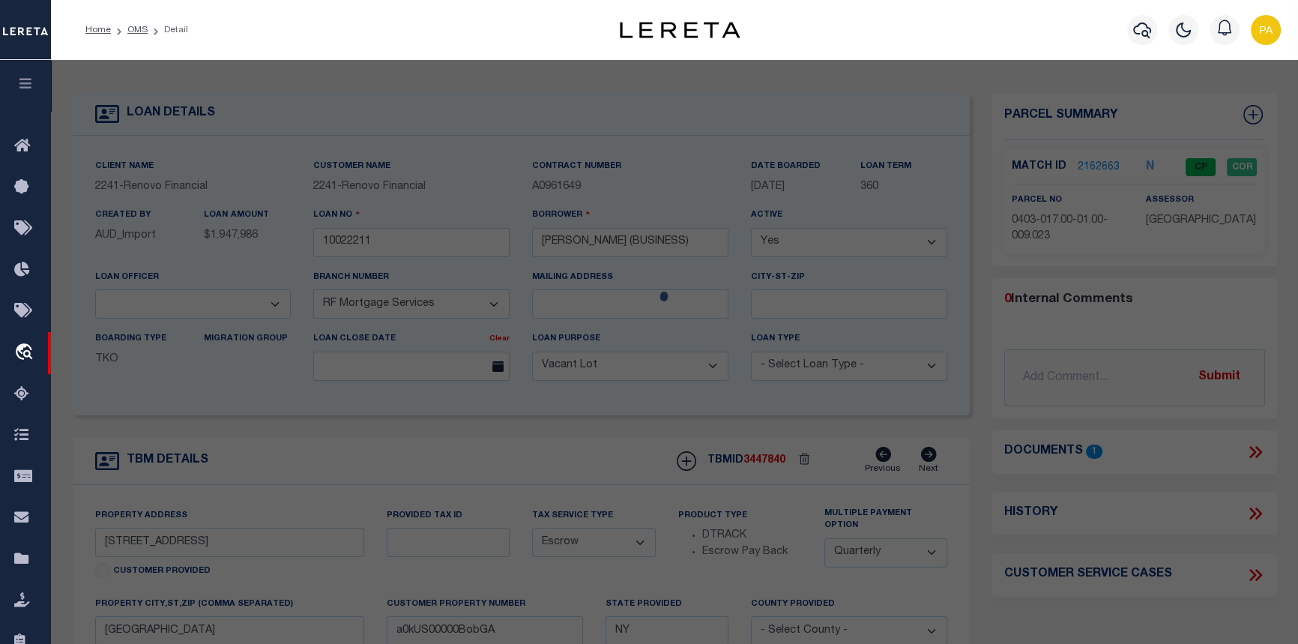
checkbox input "false"
select select "CP"
type input "[PERSON_NAME]"
select select "AGW"
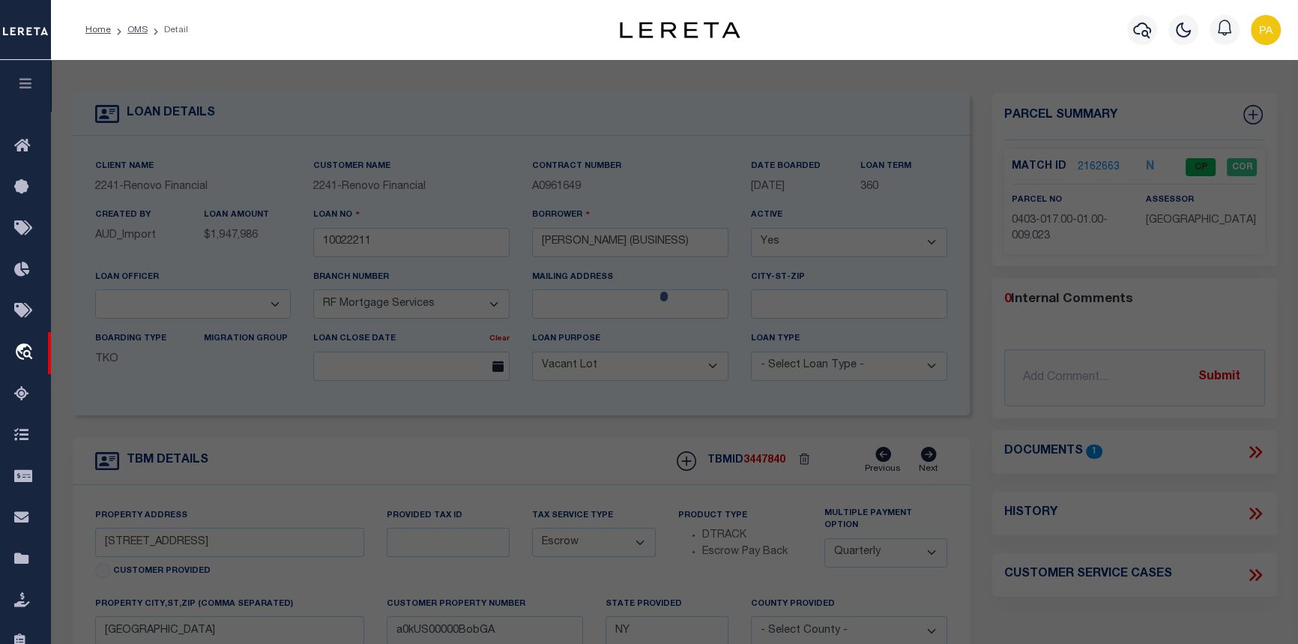
select select "LEG"
type input "[STREET_ADDRESS][PERSON_NAME]"
type input "[GEOGRAPHIC_DATA]"
type textarea "BLK LOT"
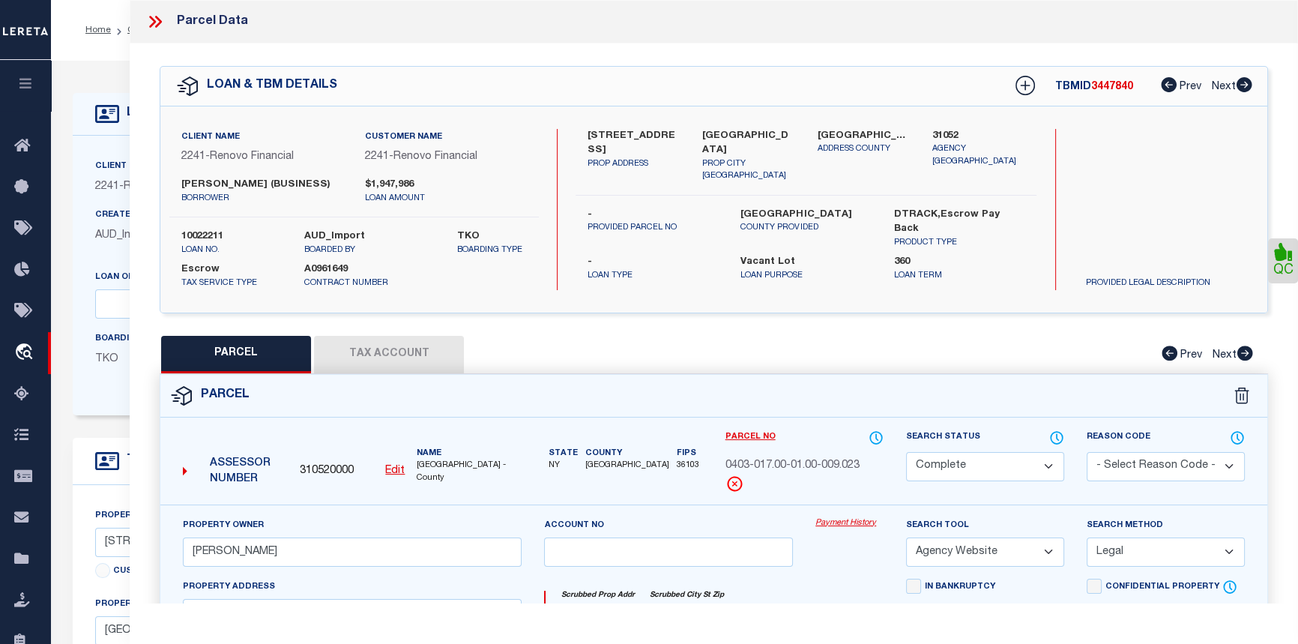
click at [838, 530] on link "Payment History" at bounding box center [849, 523] width 68 height 13
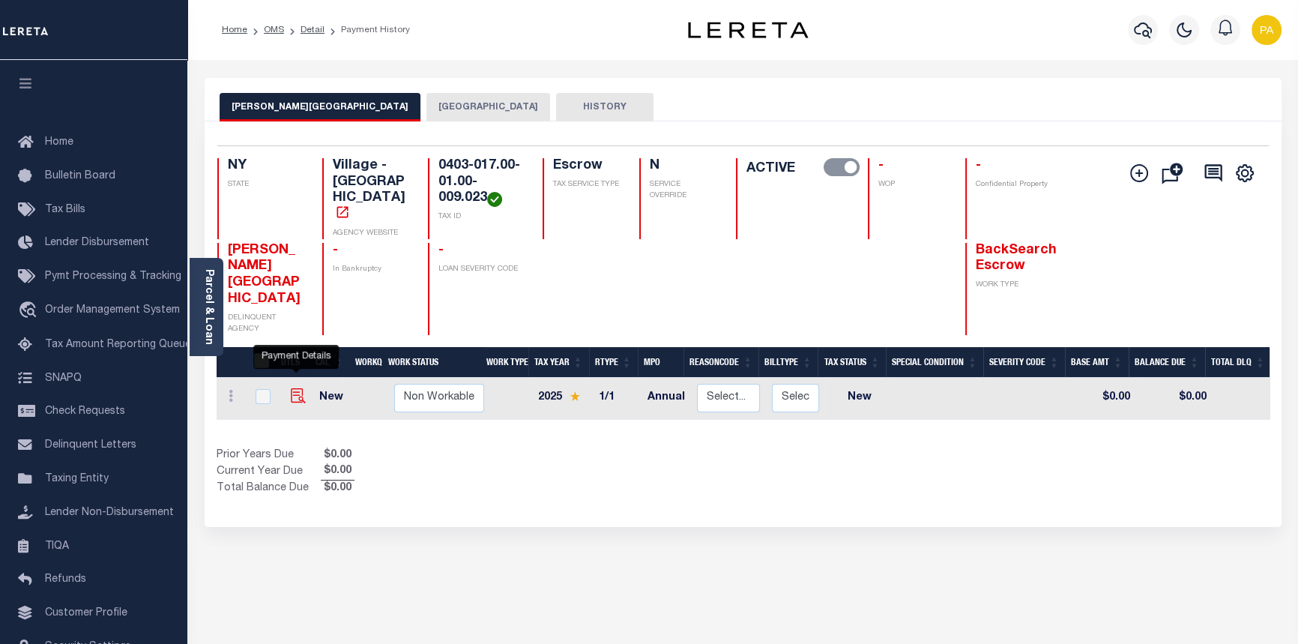
click at [291, 388] on img "" at bounding box center [298, 395] width 15 height 15
checkbox input "true"
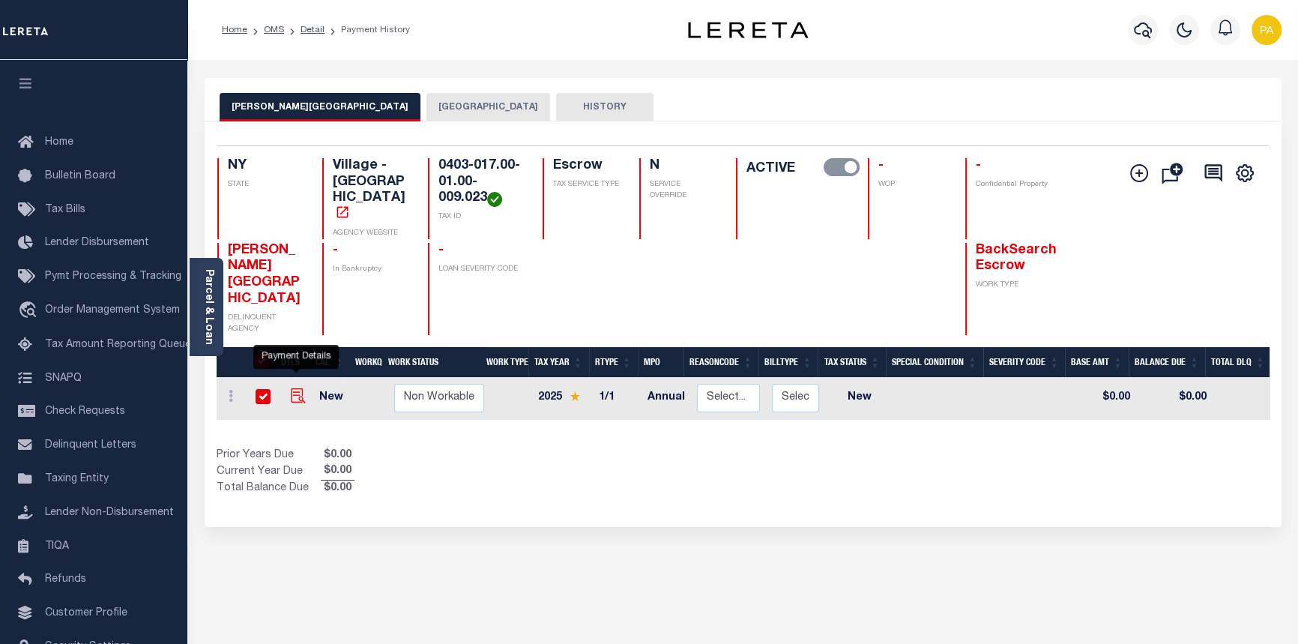
checkbox input "true"
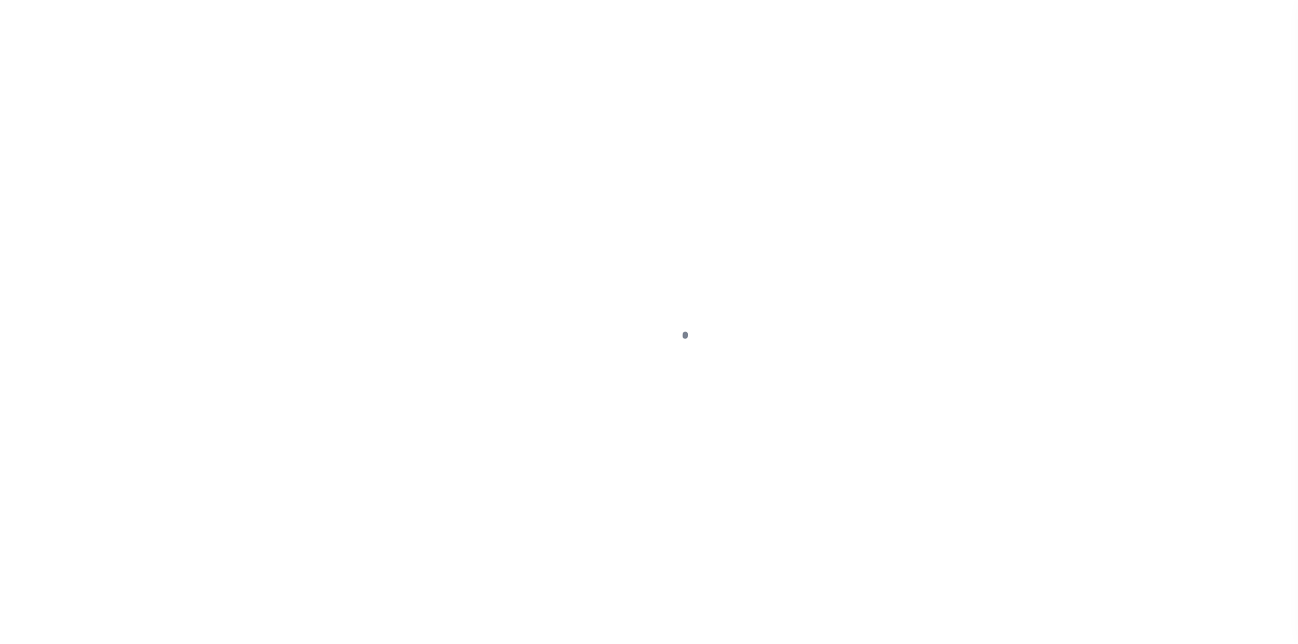
select select "NW2"
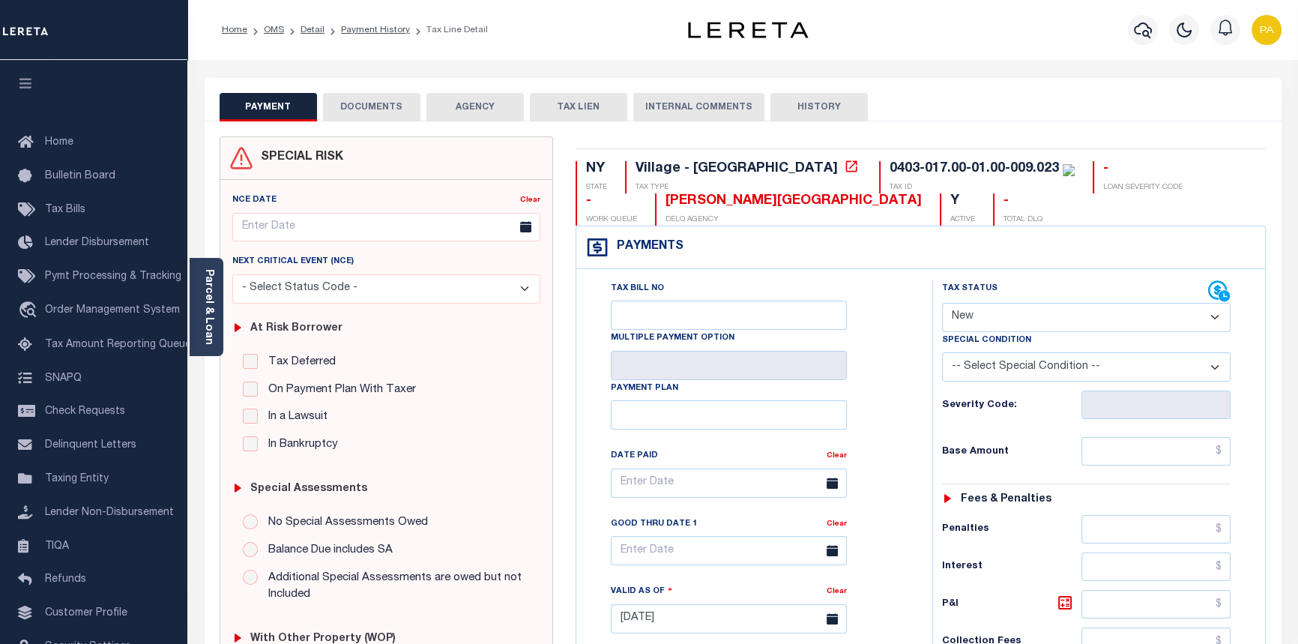
click at [364, 97] on button "DOCUMENTS" at bounding box center [371, 107] width 97 height 28
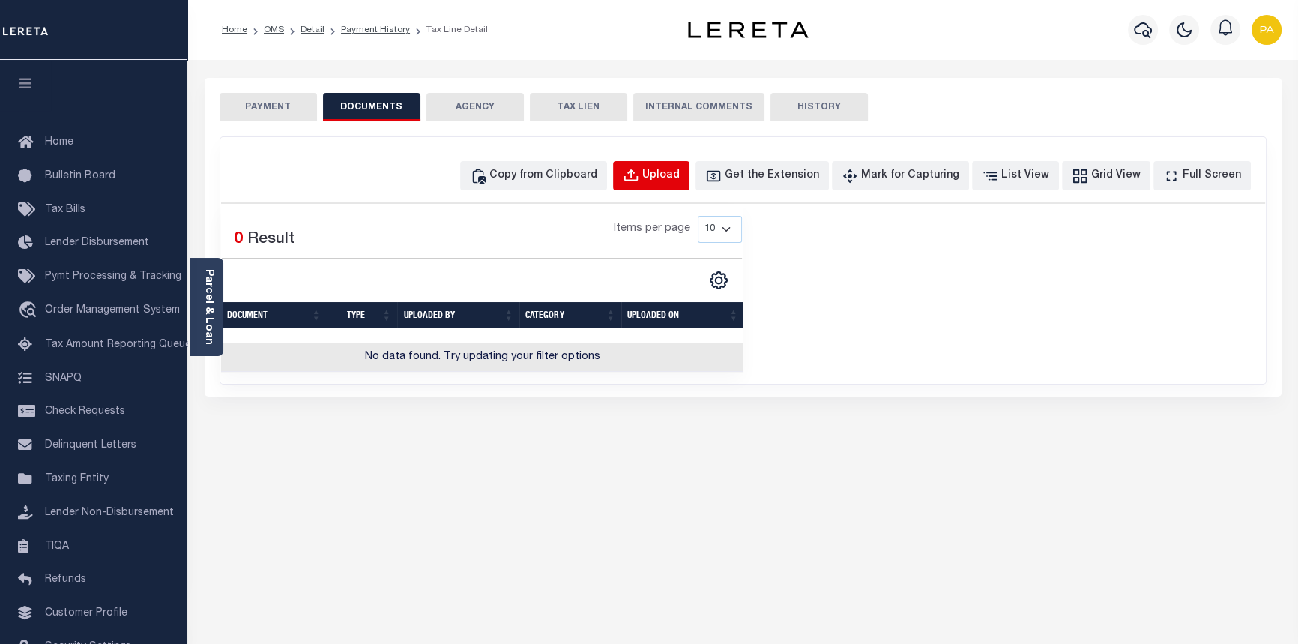
click at [678, 175] on div "Upload" at bounding box center [660, 176] width 37 height 16
select select "POP"
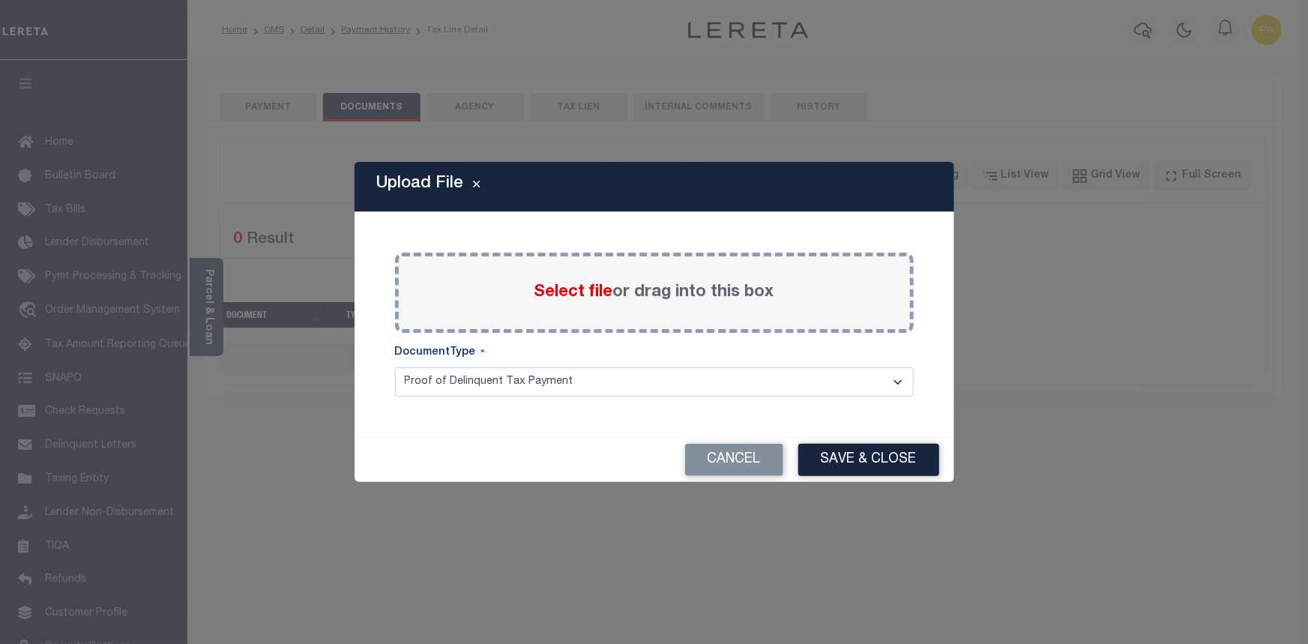
click at [582, 288] on span "Select file" at bounding box center [573, 292] width 79 height 16
click at [0, 0] on input "Select file or drag into this box" at bounding box center [0, 0] width 0 height 0
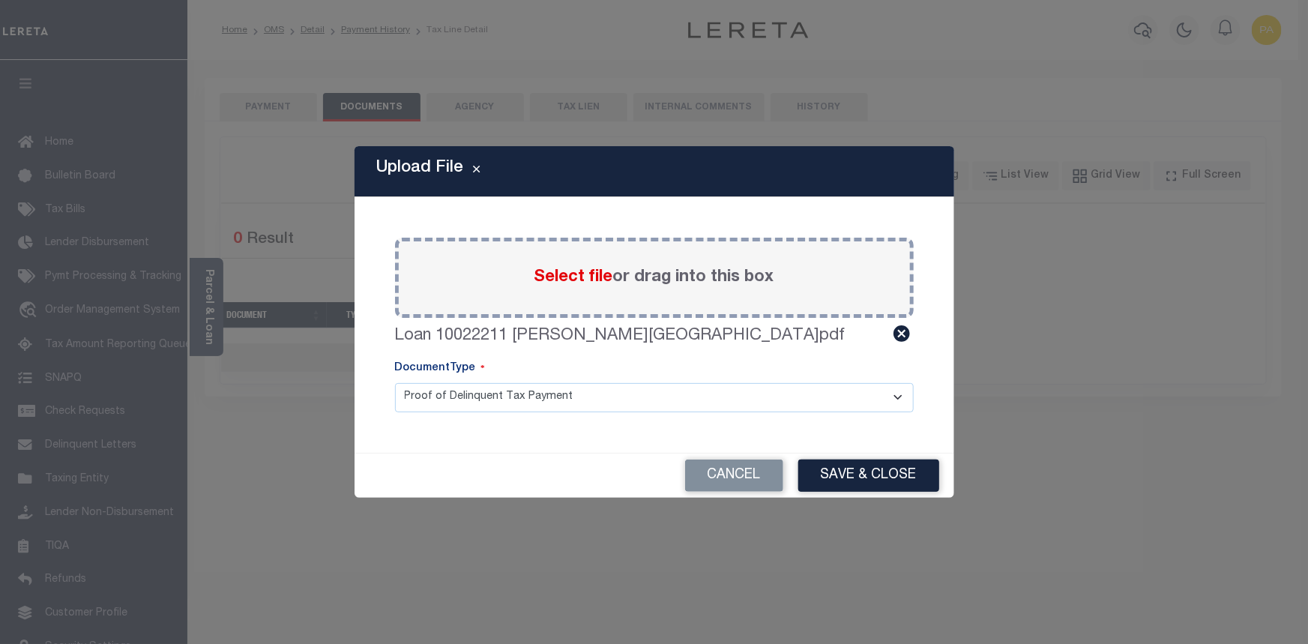
click at [625, 398] on select "Proof of Delinquent Tax Payment" at bounding box center [654, 397] width 519 height 29
click at [626, 398] on select "Proof of Delinquent Tax Payment" at bounding box center [654, 397] width 519 height 29
click at [876, 474] on button "Save & Close" at bounding box center [868, 475] width 141 height 32
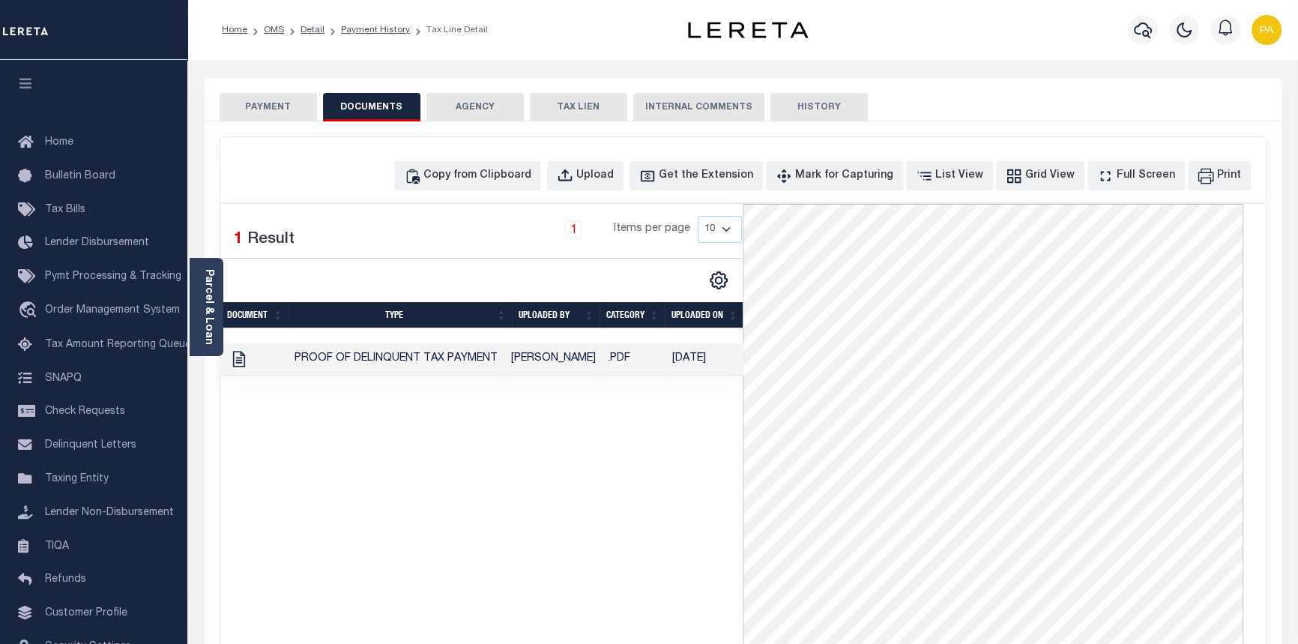
click at [268, 105] on button "PAYMENT" at bounding box center [268, 107] width 97 height 28
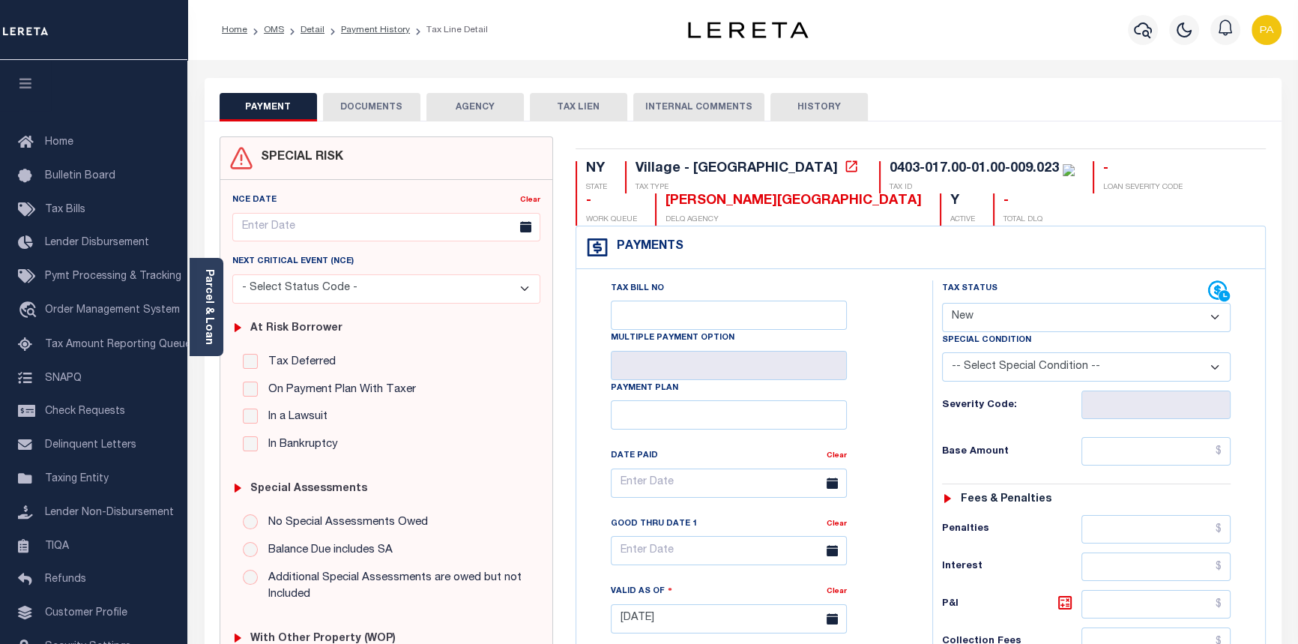
click at [375, 106] on button "DOCUMENTS" at bounding box center [371, 107] width 97 height 28
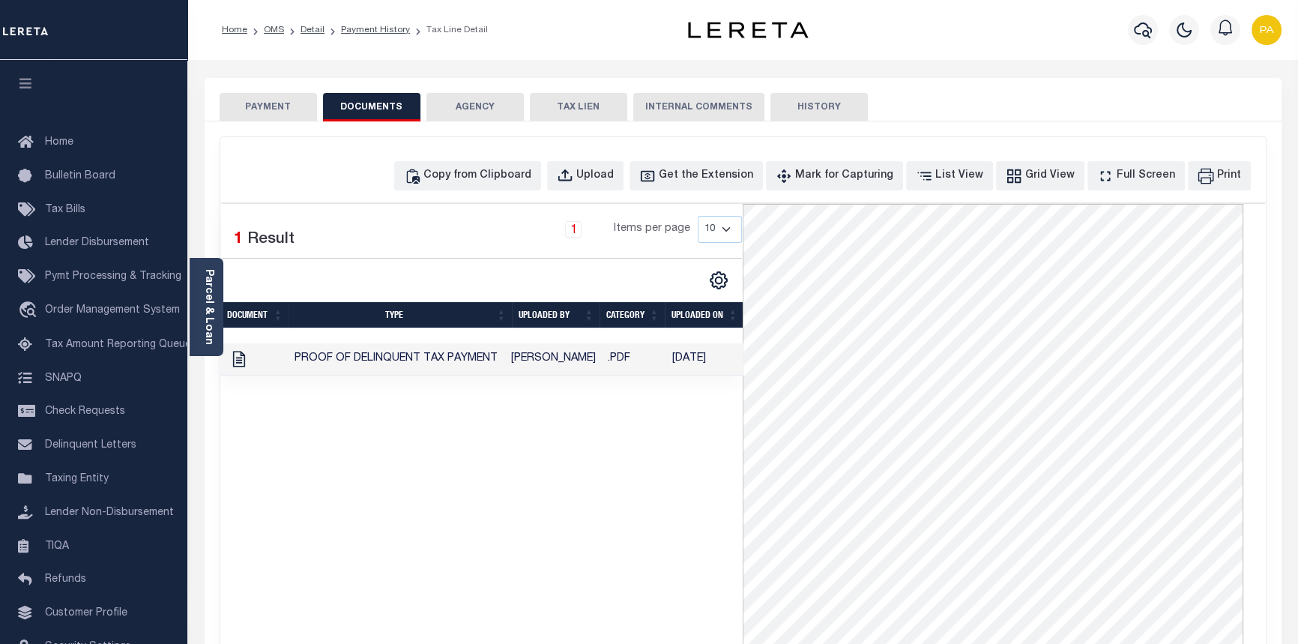
click at [257, 105] on button "PAYMENT" at bounding box center [268, 107] width 97 height 28
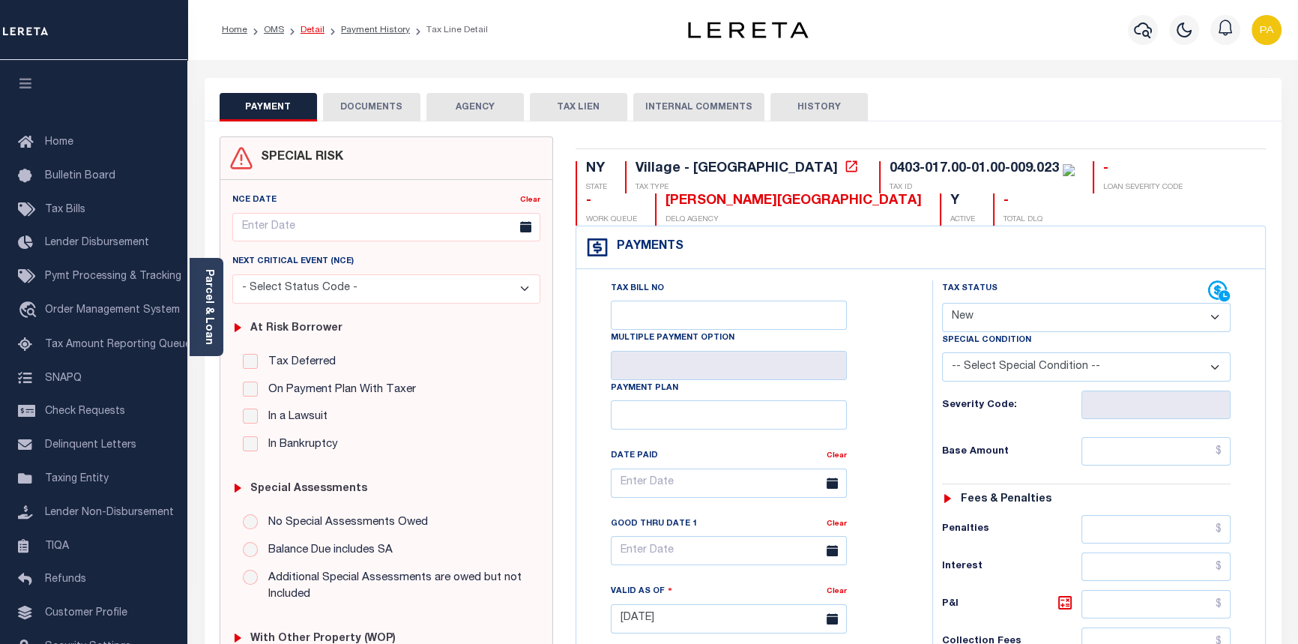
click at [307, 31] on link "Detail" at bounding box center [312, 29] width 24 height 9
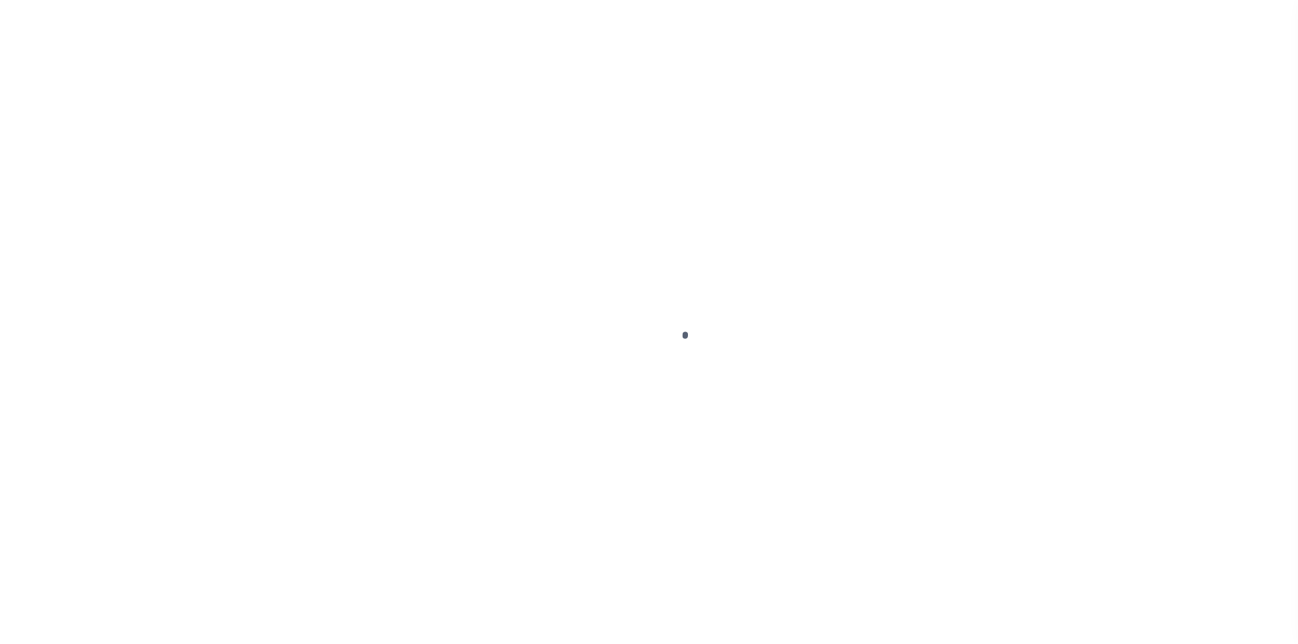
select select "14701"
select select "25067"
select select "400"
select select "Escrow"
type input "[STREET_ADDRESS]"
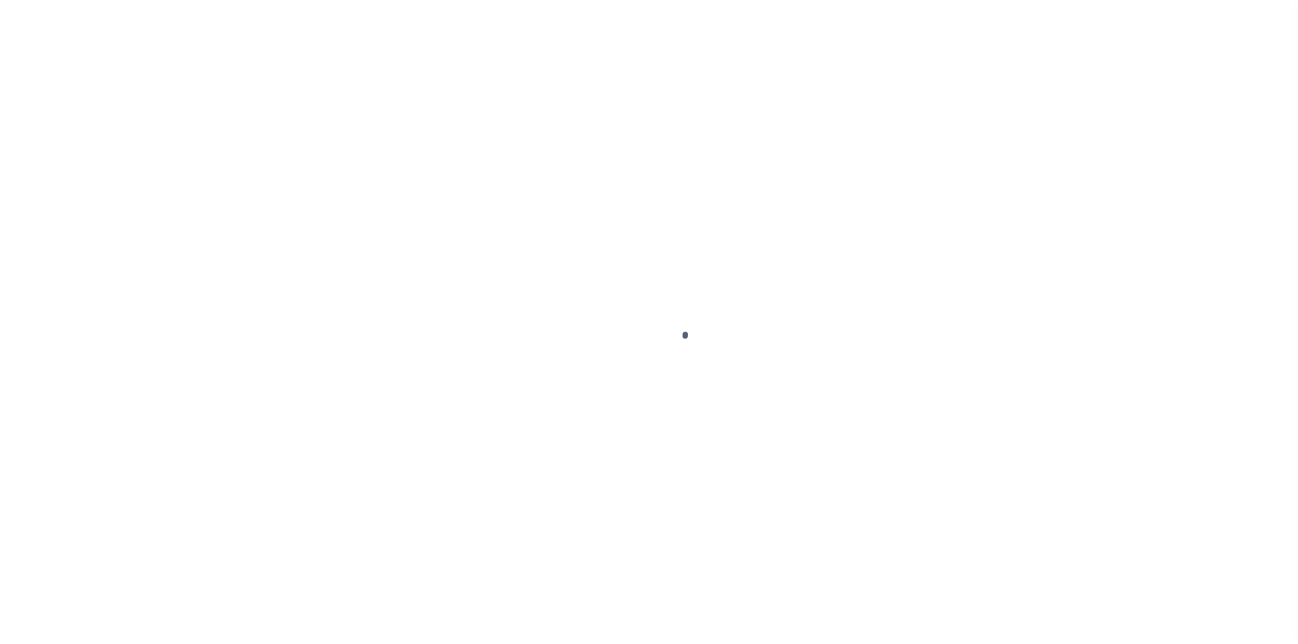
type input "[GEOGRAPHIC_DATA]"
type input "a0kUS00000BobGA"
type input "NY"
select select
select select "4"
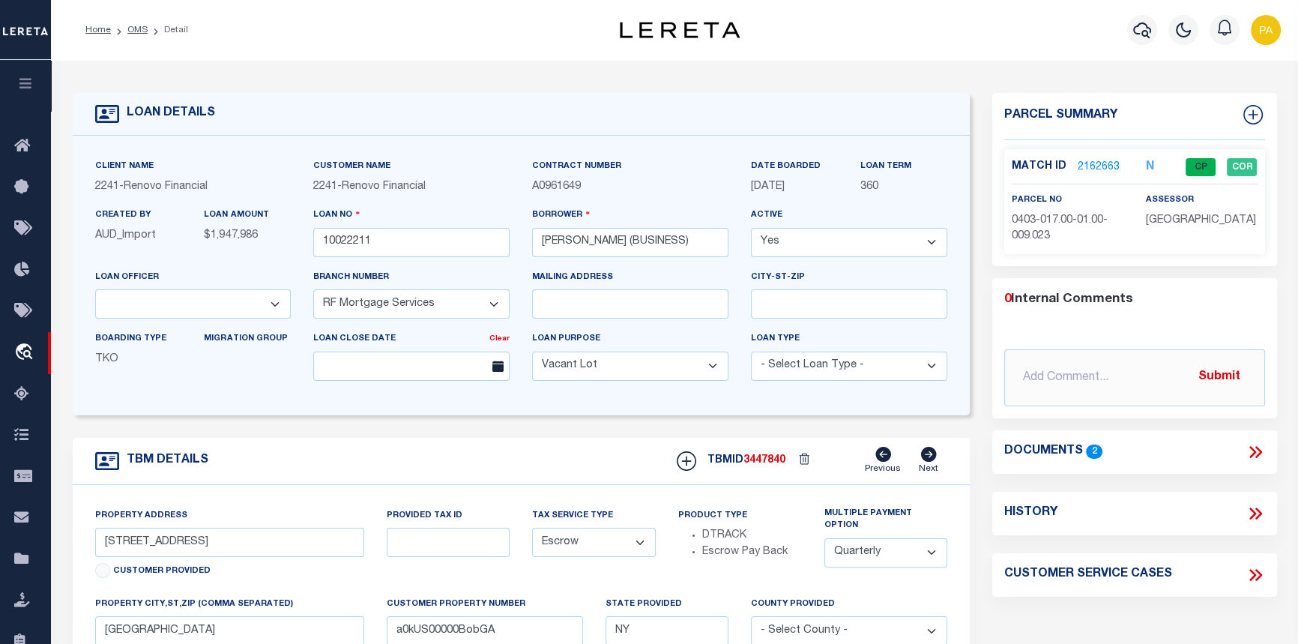
click at [1081, 160] on link "2162663" at bounding box center [1099, 168] width 42 height 16
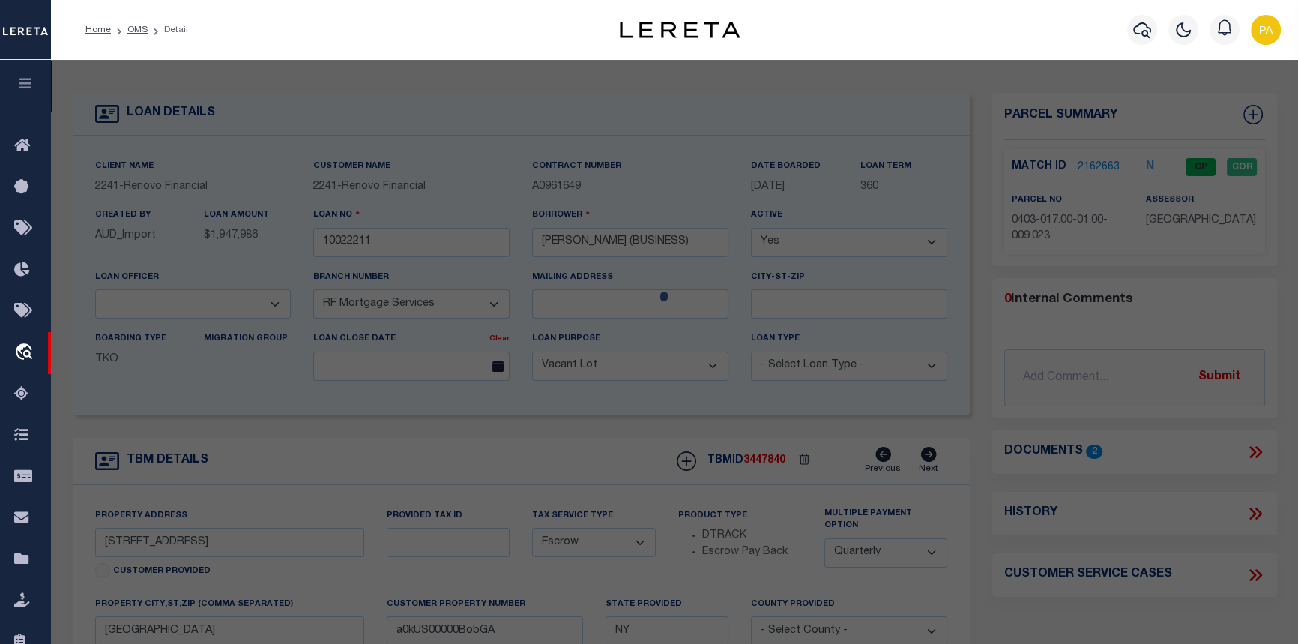
checkbox input "false"
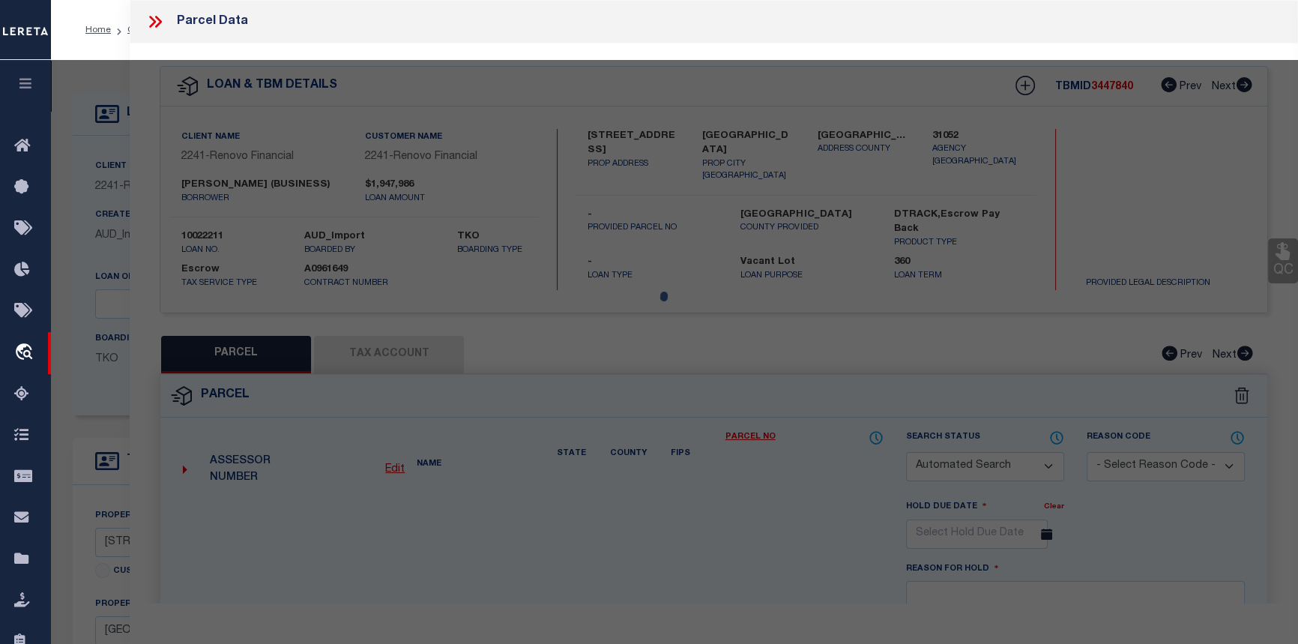
select select "CP"
type input "[PERSON_NAME]"
select select "AGW"
select select "LEG"
type input "[STREET_ADDRESS][PERSON_NAME]"
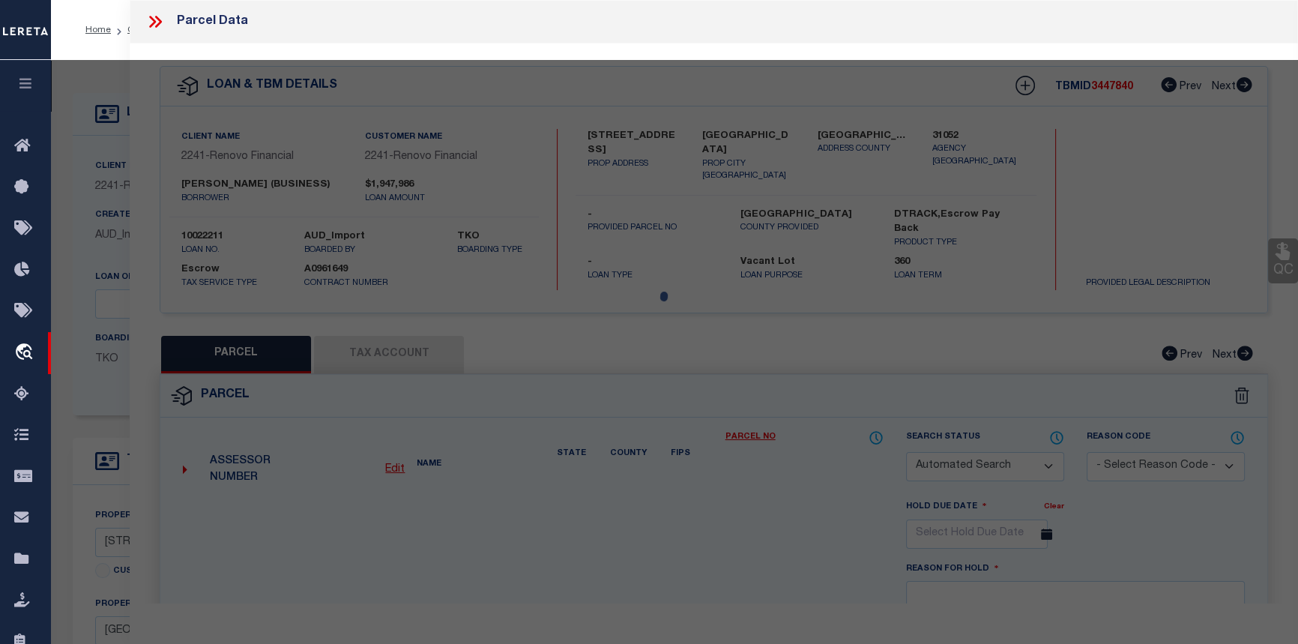
type input "[GEOGRAPHIC_DATA]"
type textarea "BLK LOT"
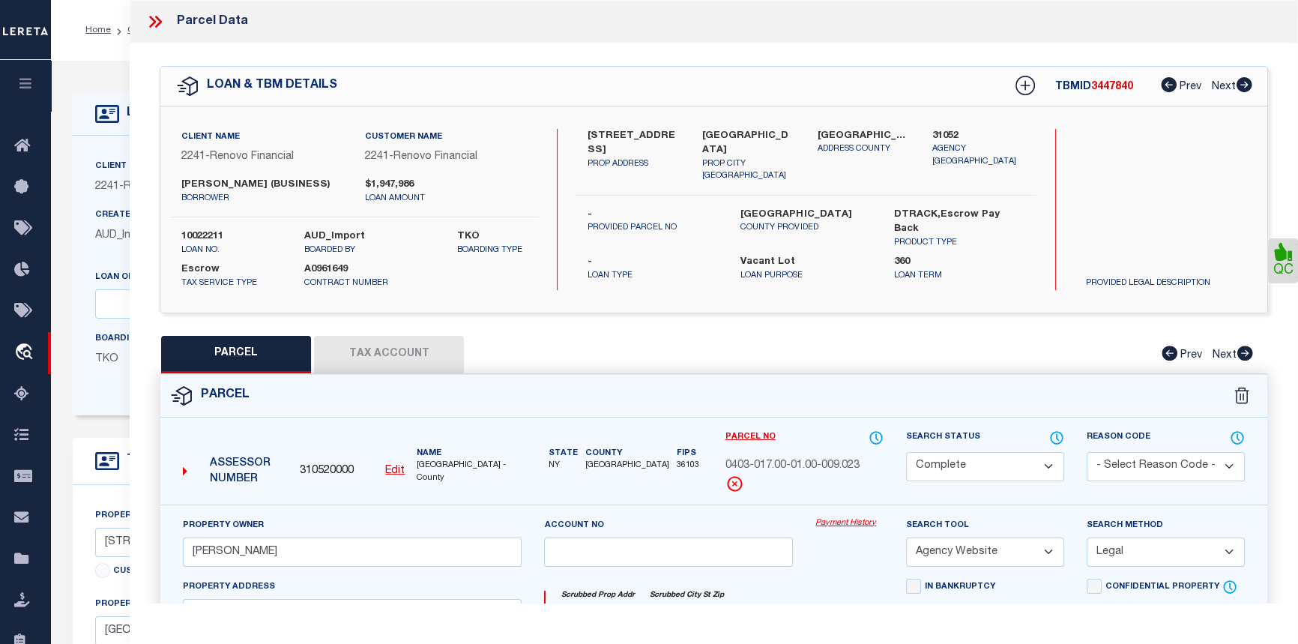
click at [836, 530] on link "Payment History" at bounding box center [849, 523] width 68 height 13
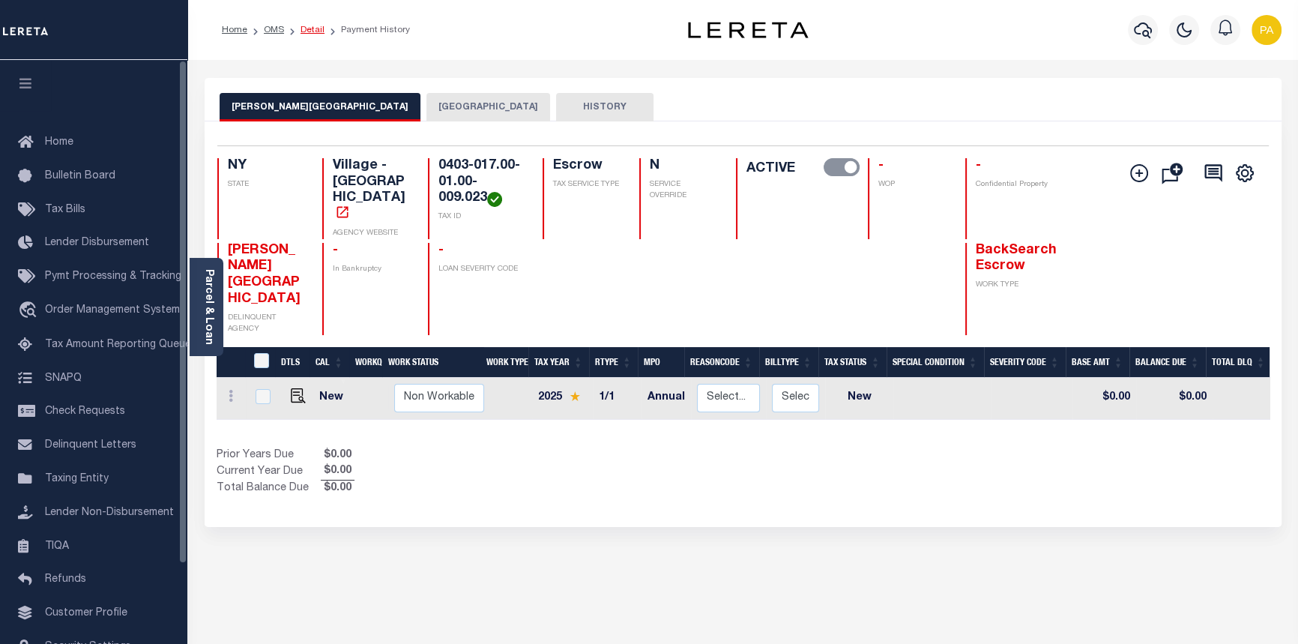
click at [318, 31] on link "Detail" at bounding box center [312, 29] width 24 height 9
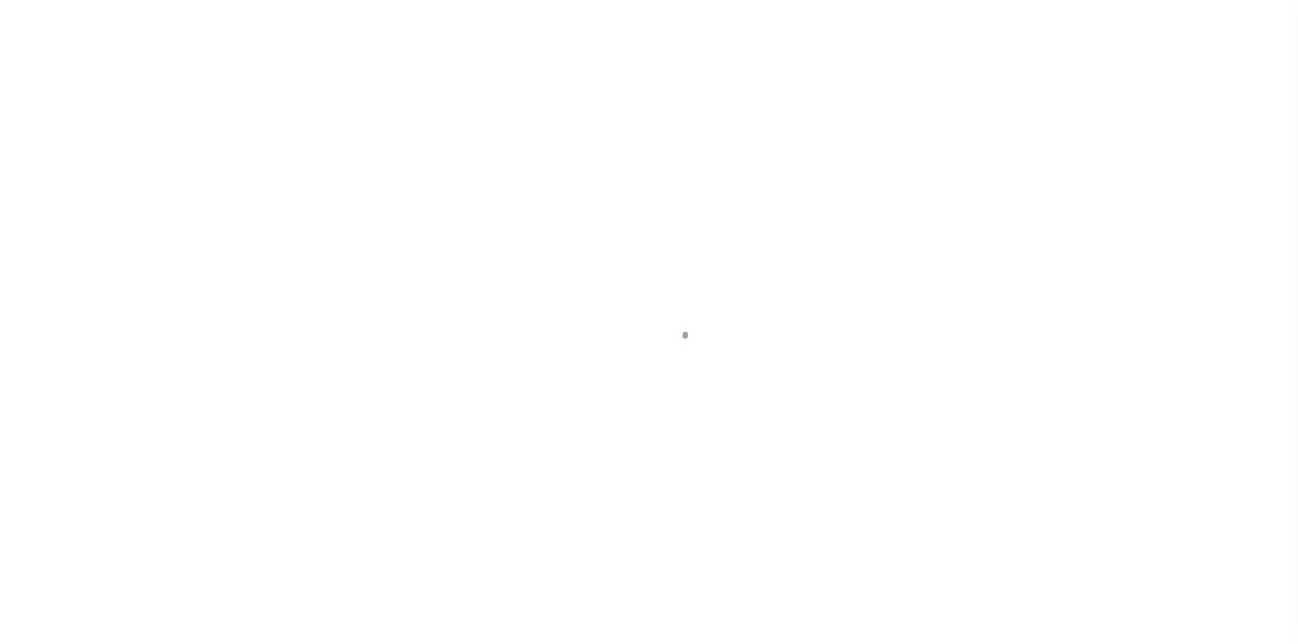
select select "14701"
select select "400"
select select "Escrow"
type input "86 White Hill Road"
type input "Cold Spring Harbor, NY 11724"
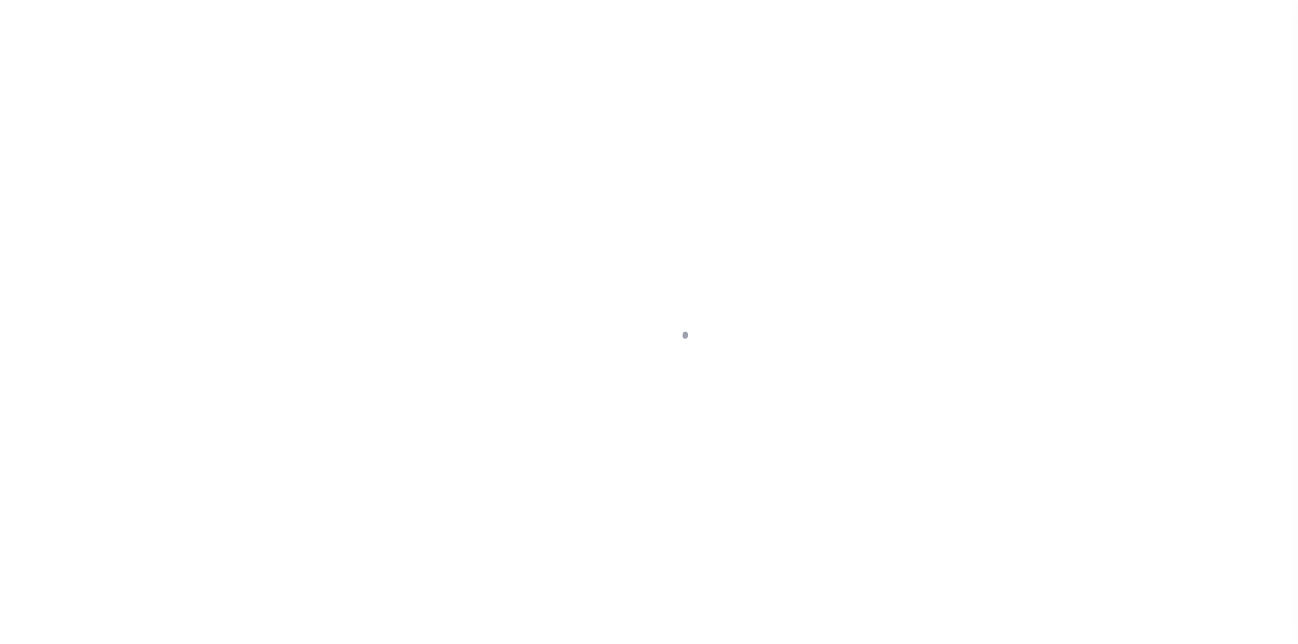
type input "a0kUS00000BobGA"
type input "NY"
select select
select select "25067"
select select "4"
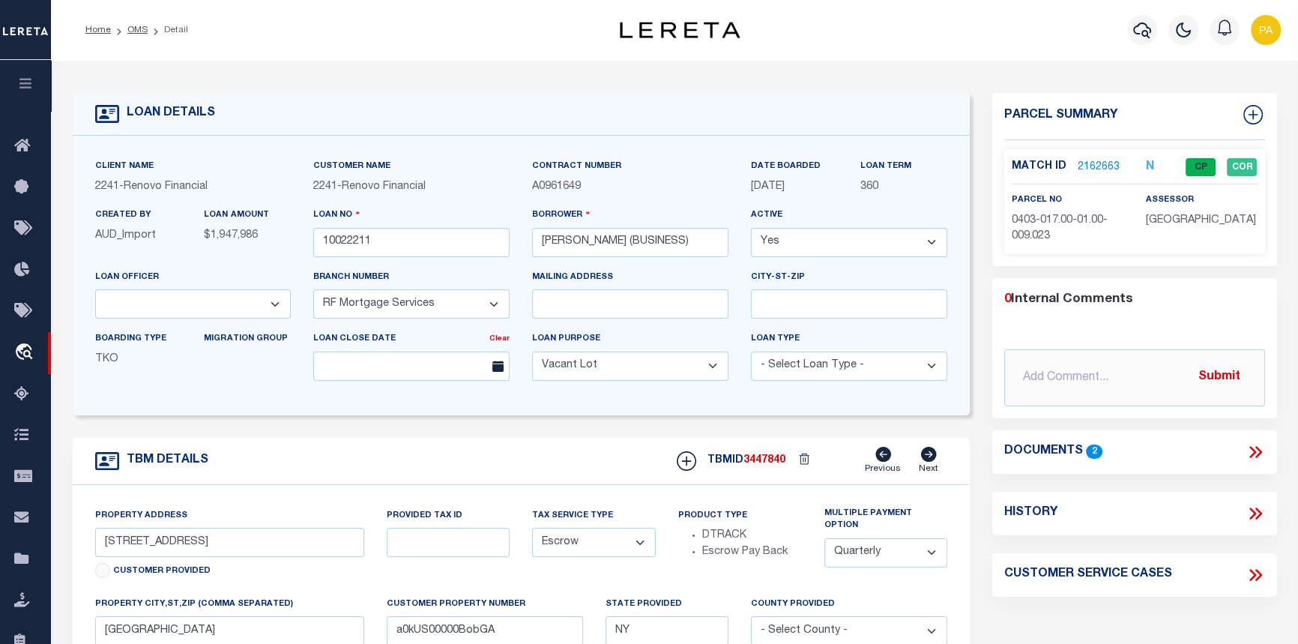
click at [1098, 164] on link "2162663" at bounding box center [1099, 168] width 42 height 16
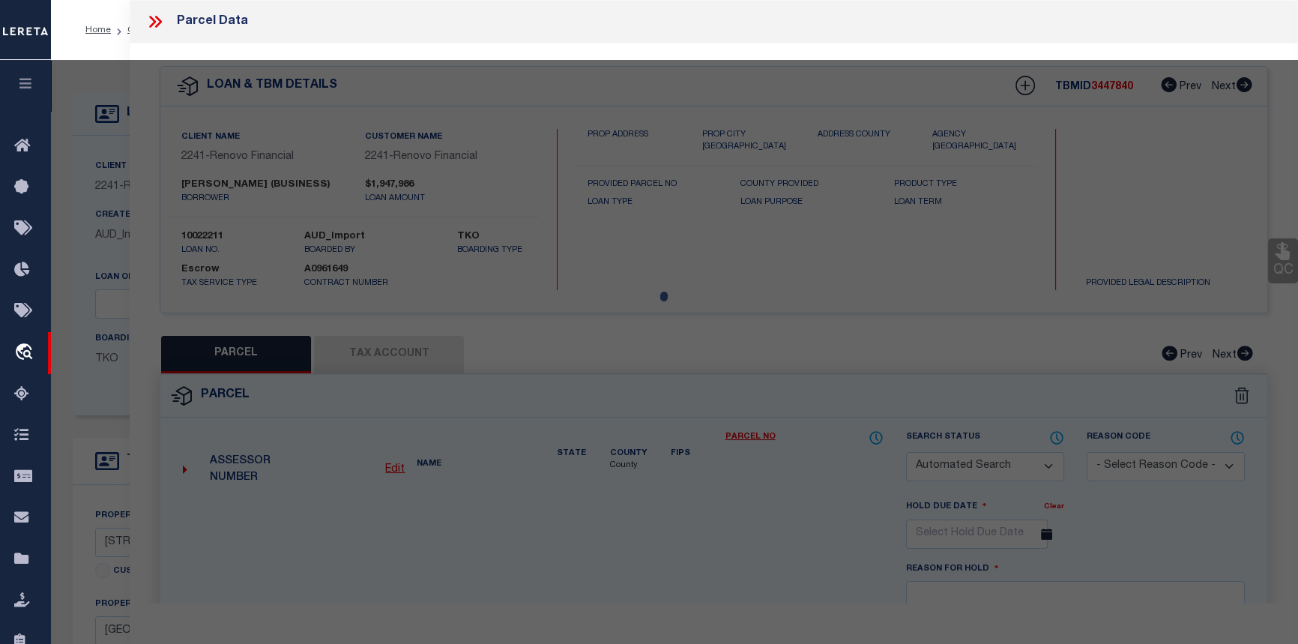
checkbox input "false"
select select "CP"
type input "JANE MCCONNACHIE"
select select "AGW"
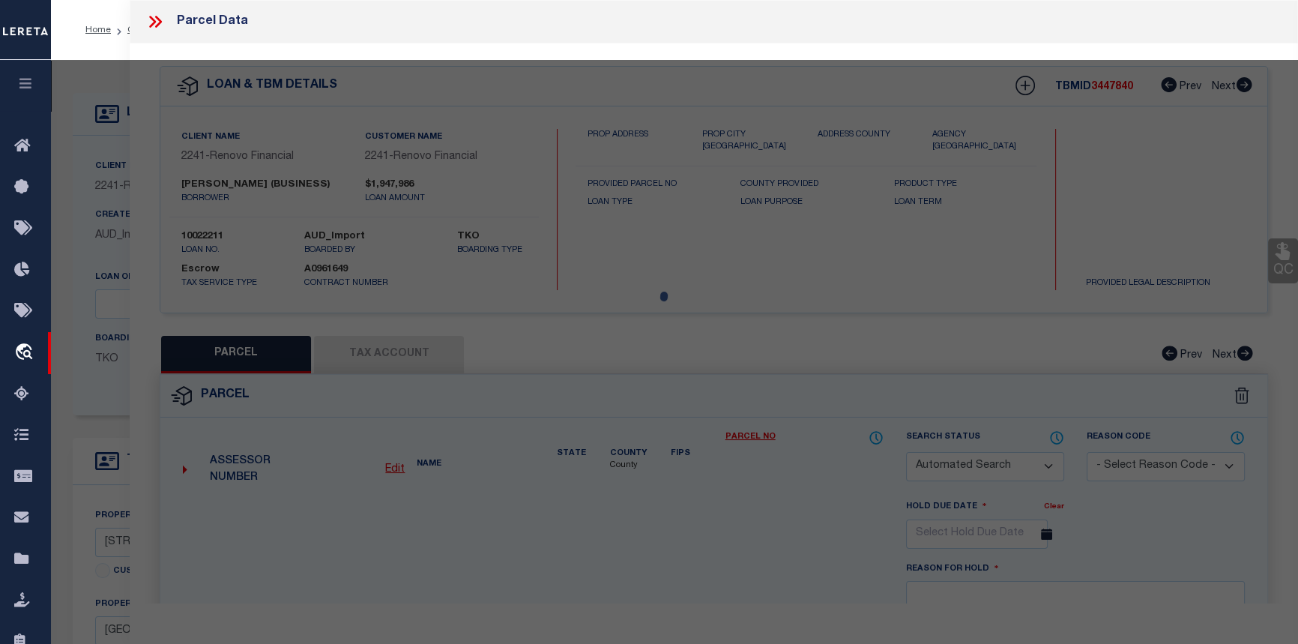
select select "LEG"
type input "86 WHITE HILL RD"
type input "COLD SPRING HARBOR, NY 11724"
type textarea "BLK LOT"
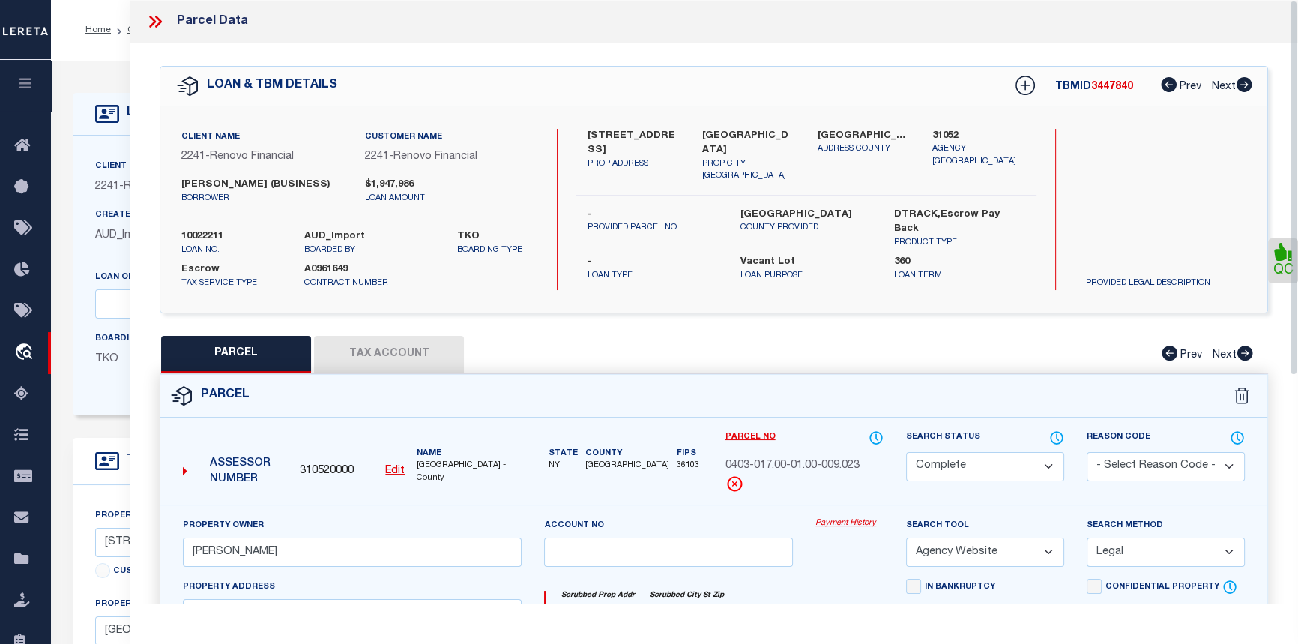
click at [392, 368] on button "Tax Account" at bounding box center [389, 354] width 150 height 37
select select "100"
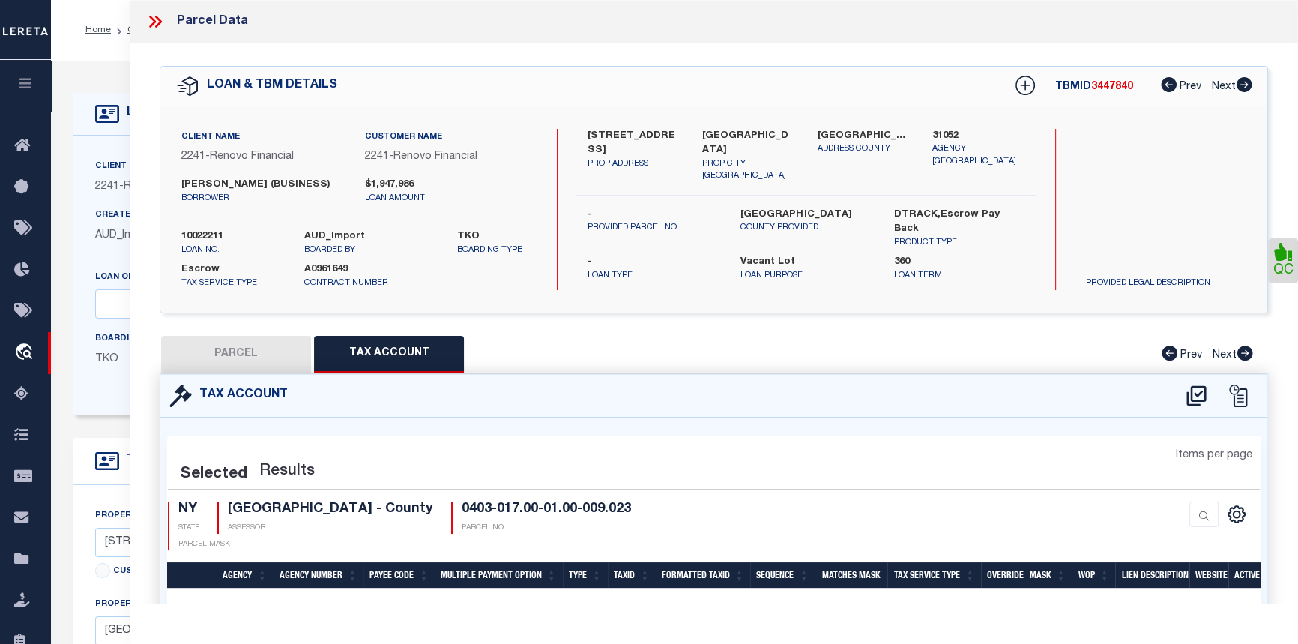
select select "100"
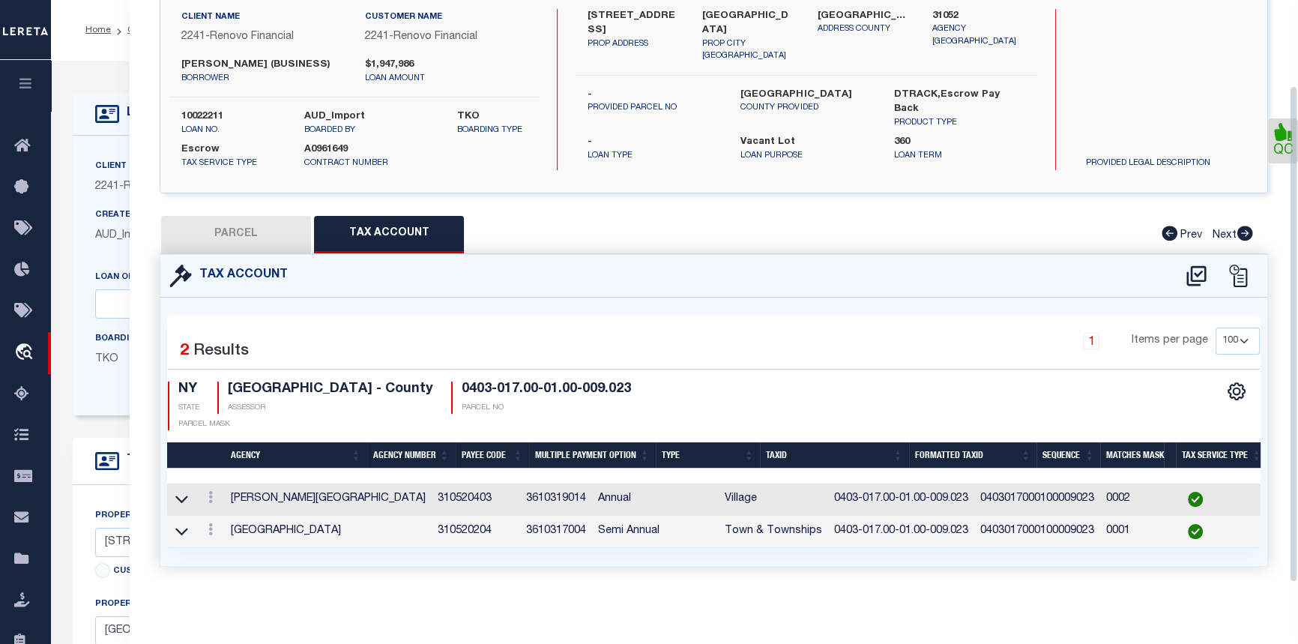
scroll to position [127, 0]
drag, startPoint x: 899, startPoint y: 487, endPoint x: 765, endPoint y: 489, distance: 134.1
click at [828, 489] on td "0403-017.00-01.00-009.023" at bounding box center [901, 499] width 146 height 32
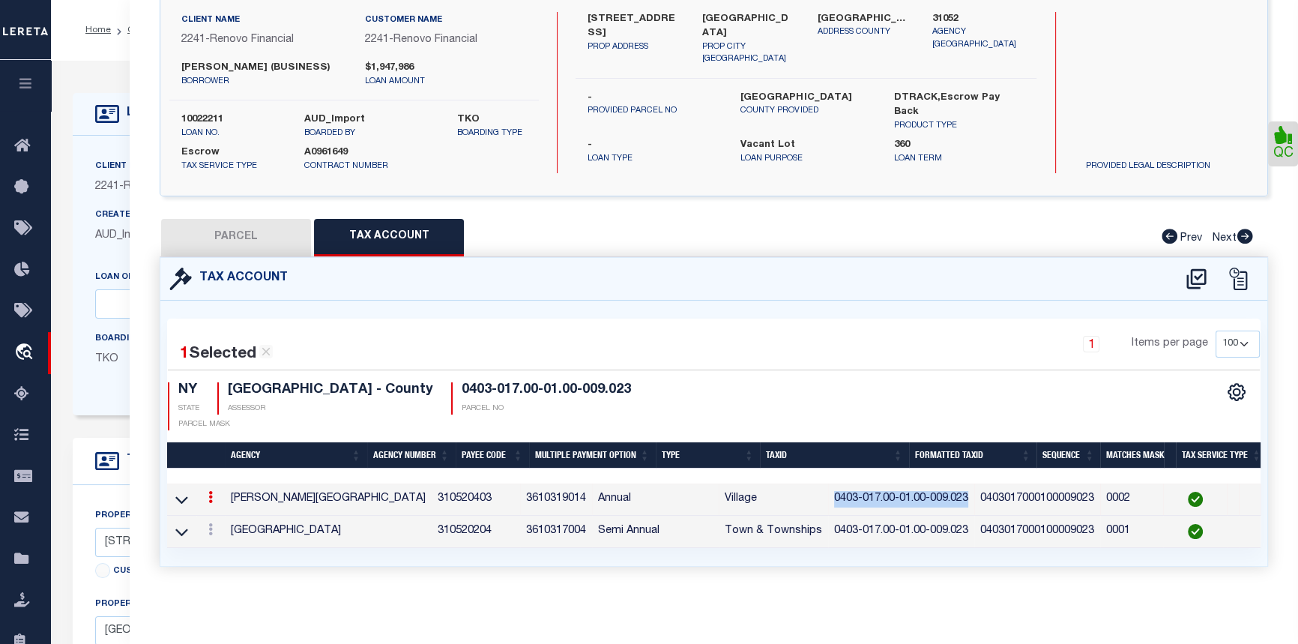
copy td "0403-017.00-01.00-009.023"
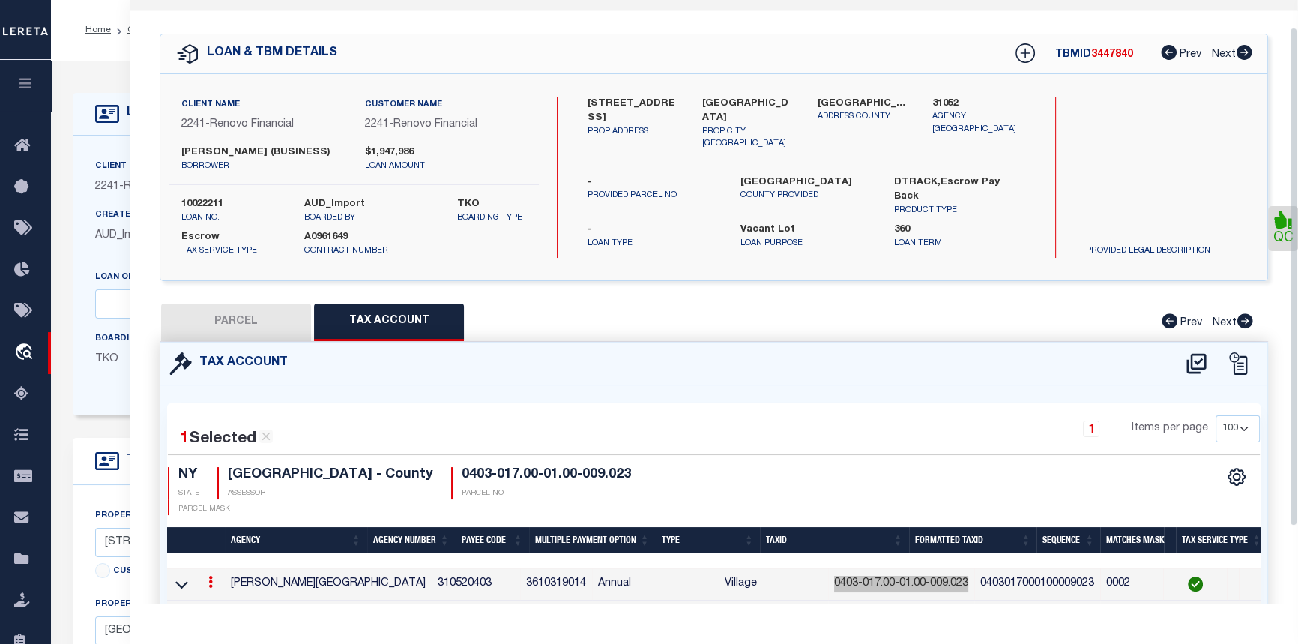
scroll to position [0, 0]
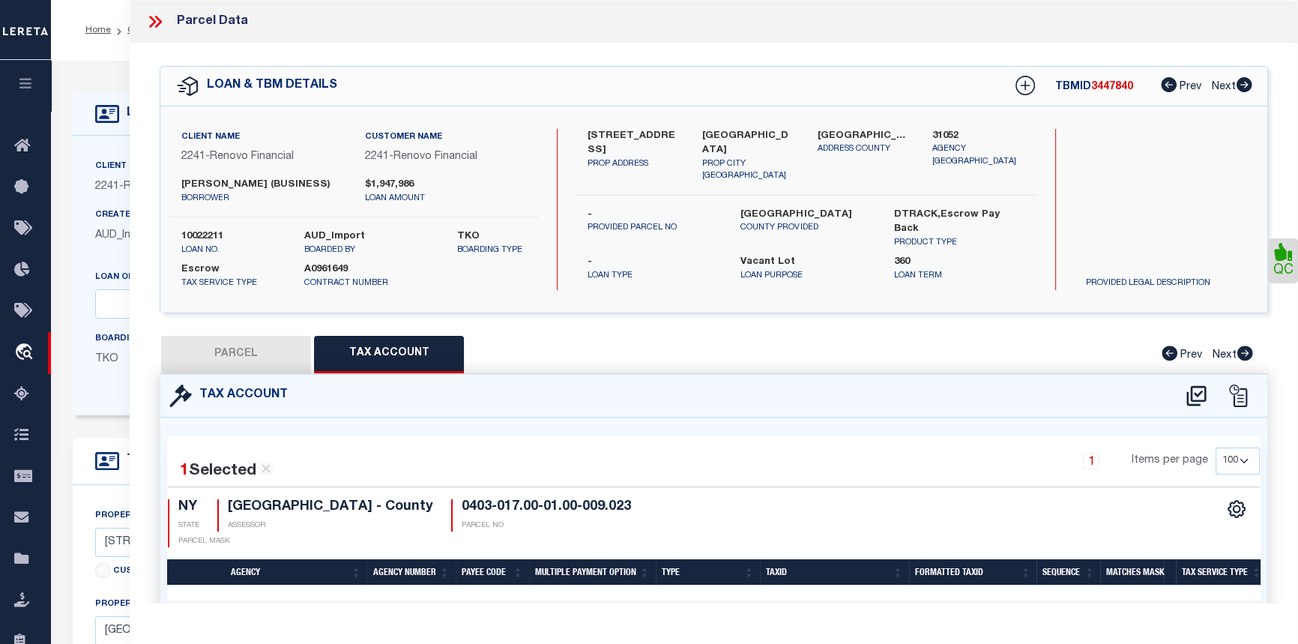
click at [155, 22] on icon at bounding box center [152, 22] width 7 height 12
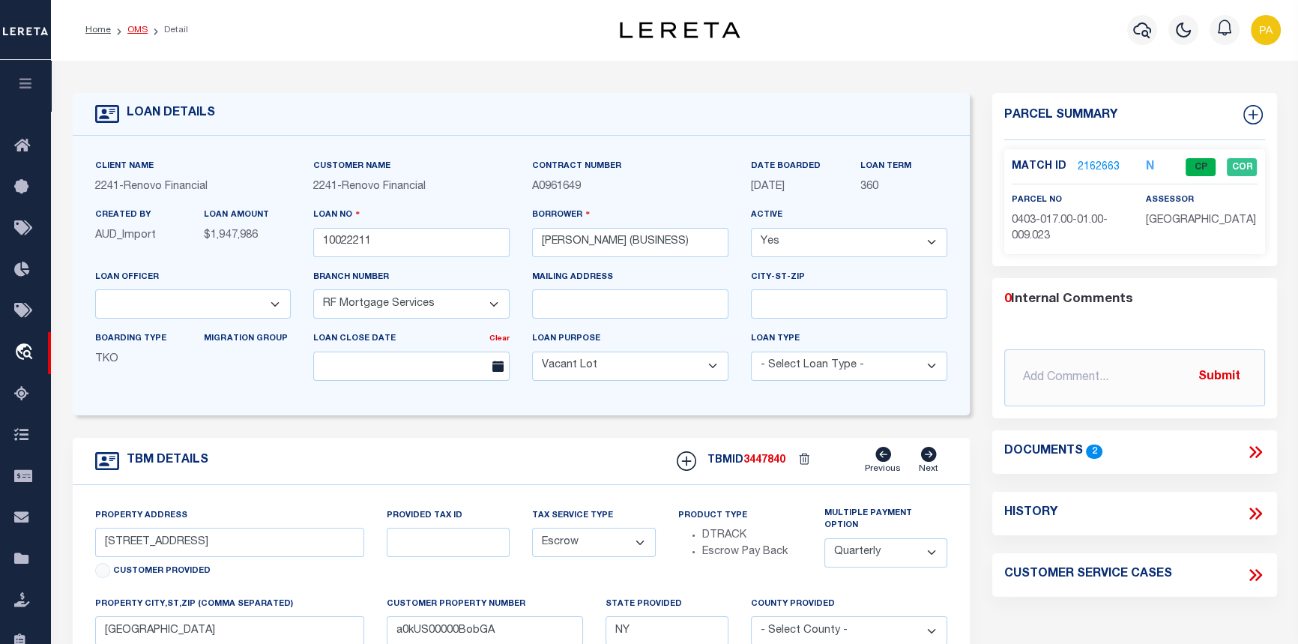
click at [130, 28] on link "OMS" at bounding box center [137, 29] width 20 height 9
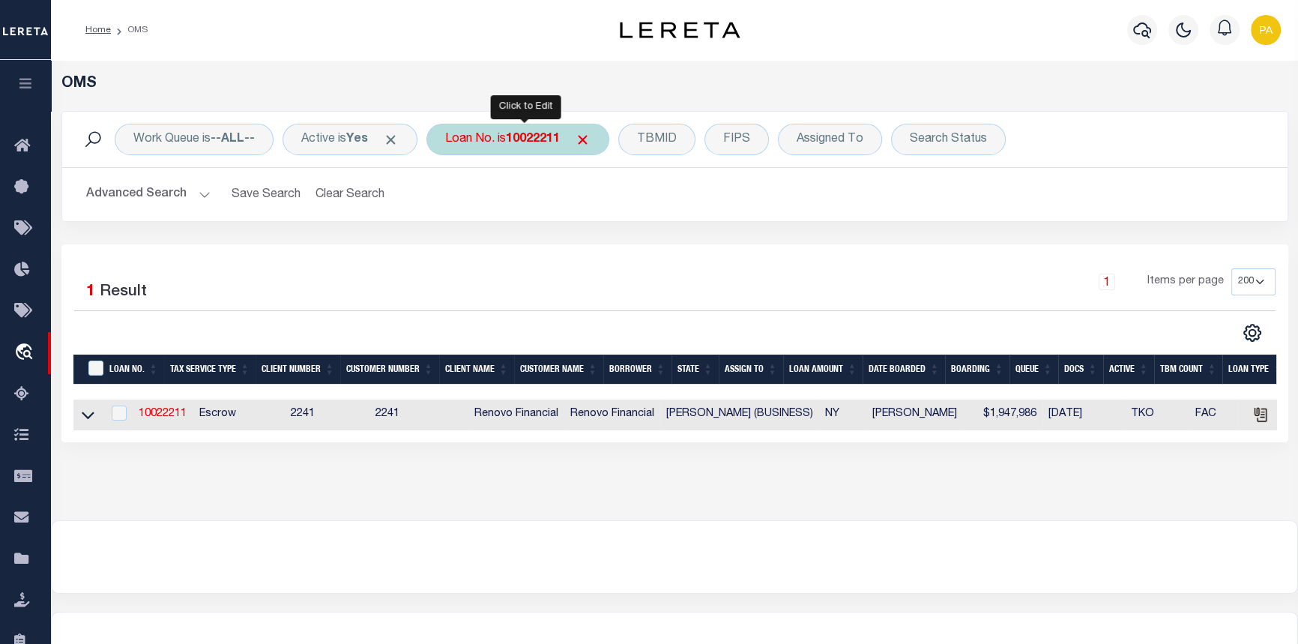
click at [549, 136] on b "10022211" at bounding box center [533, 139] width 54 height 12
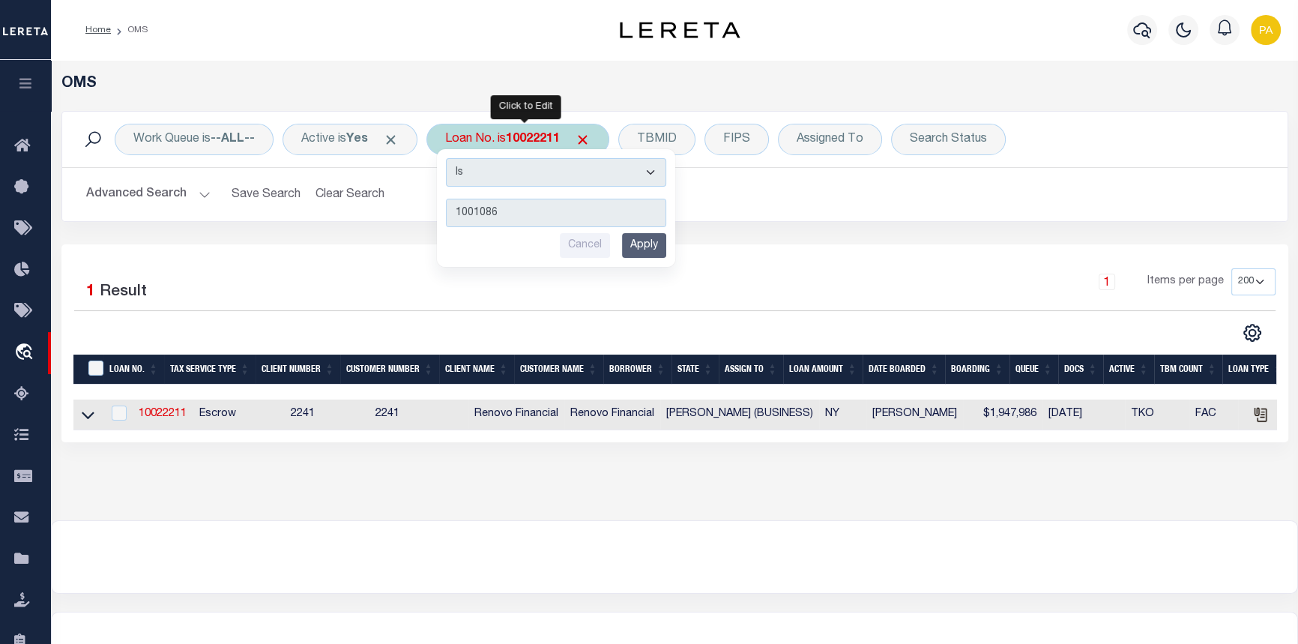
type input "10010866"
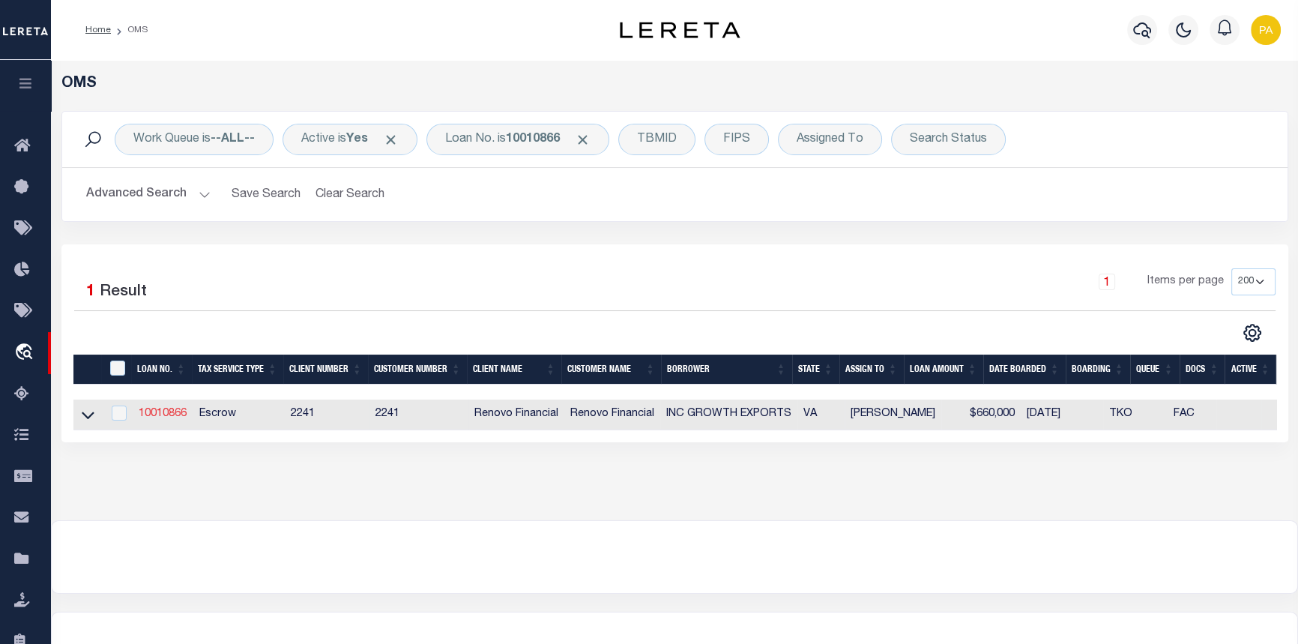
click at [154, 416] on link "10010866" at bounding box center [163, 413] width 48 height 10
type input "10010866"
type input "INC GROWTH EXPORTS"
type input "[STREET_ADDRESS]"
type input "[GEOGRAPHIC_DATA] [GEOGRAPHIC_DATA] 20175-8858 NULL"
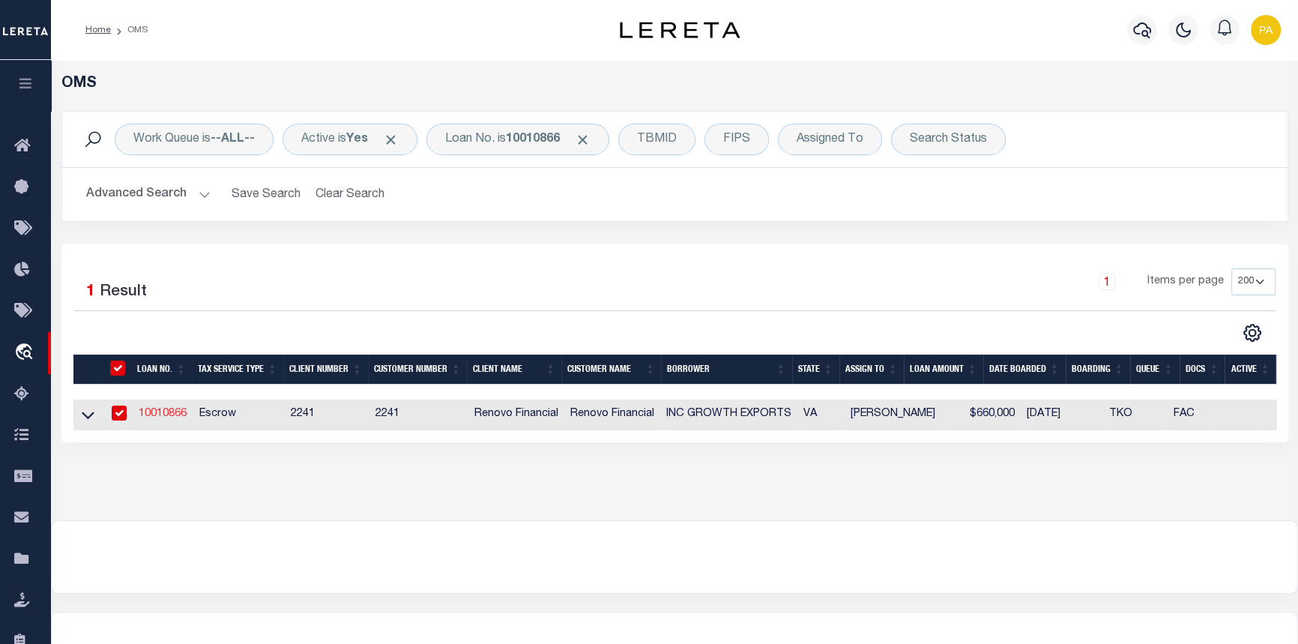
select select "10"
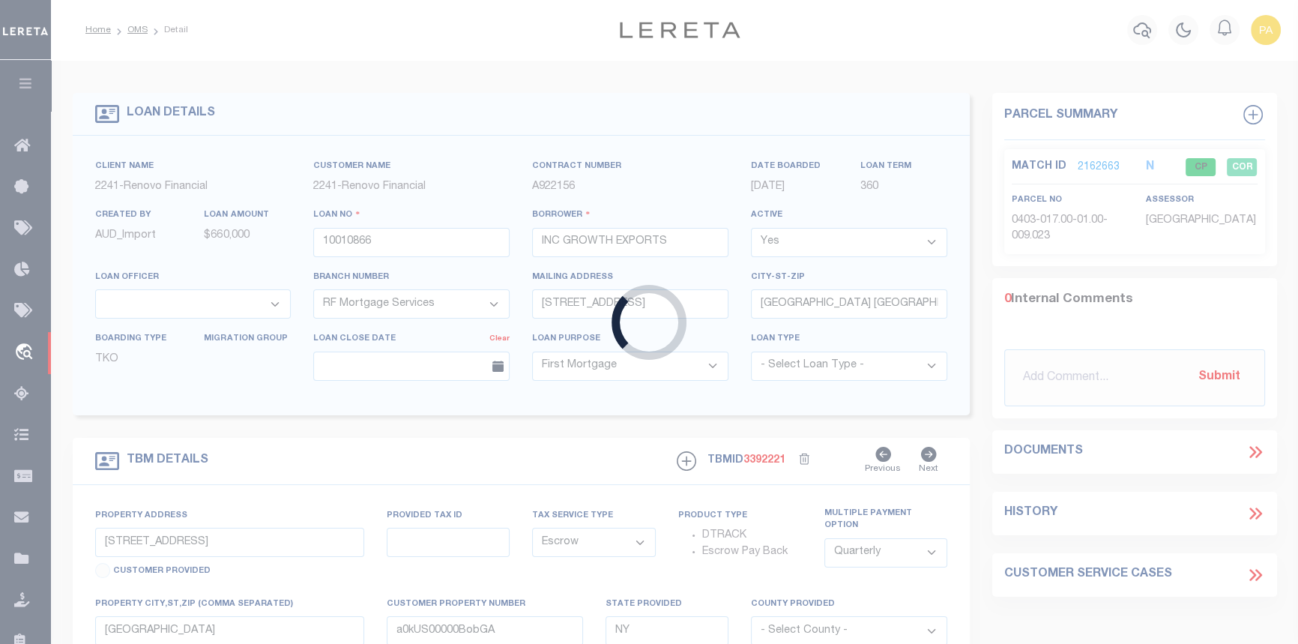
type input "[STREET_ADDRESS]"
type input "315296624000"
select select
type input "[GEOGRAPHIC_DATA] VA 20176"
type input "a0kUS000006jk87"
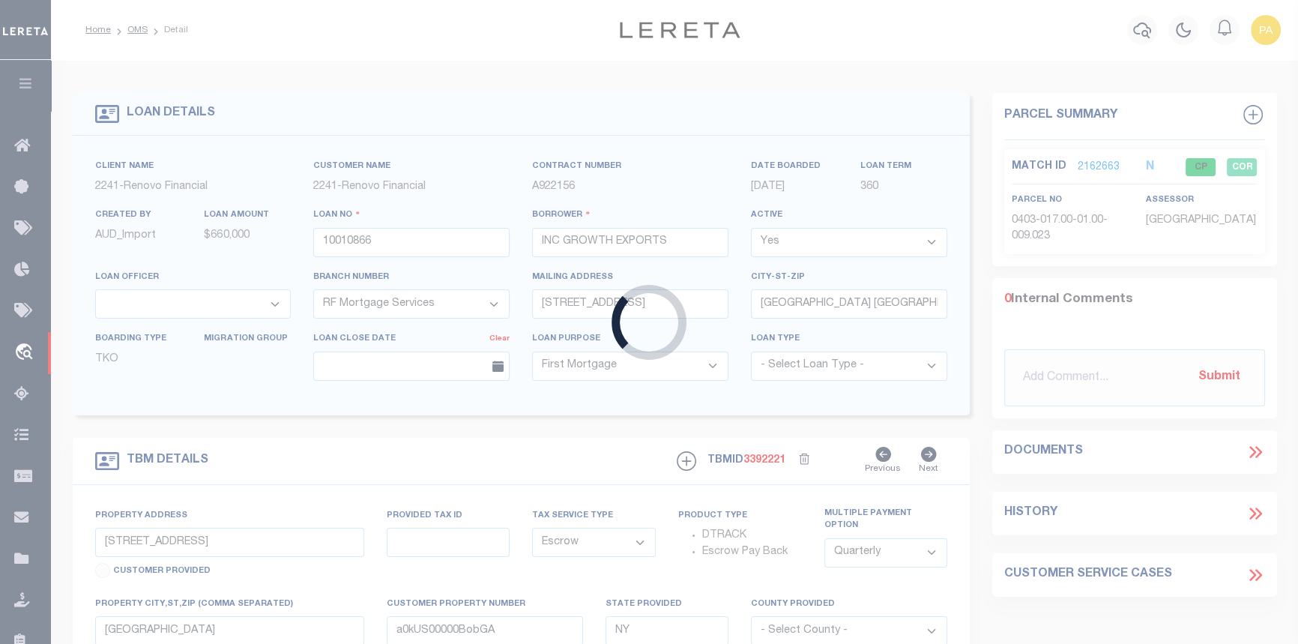
type input "VA"
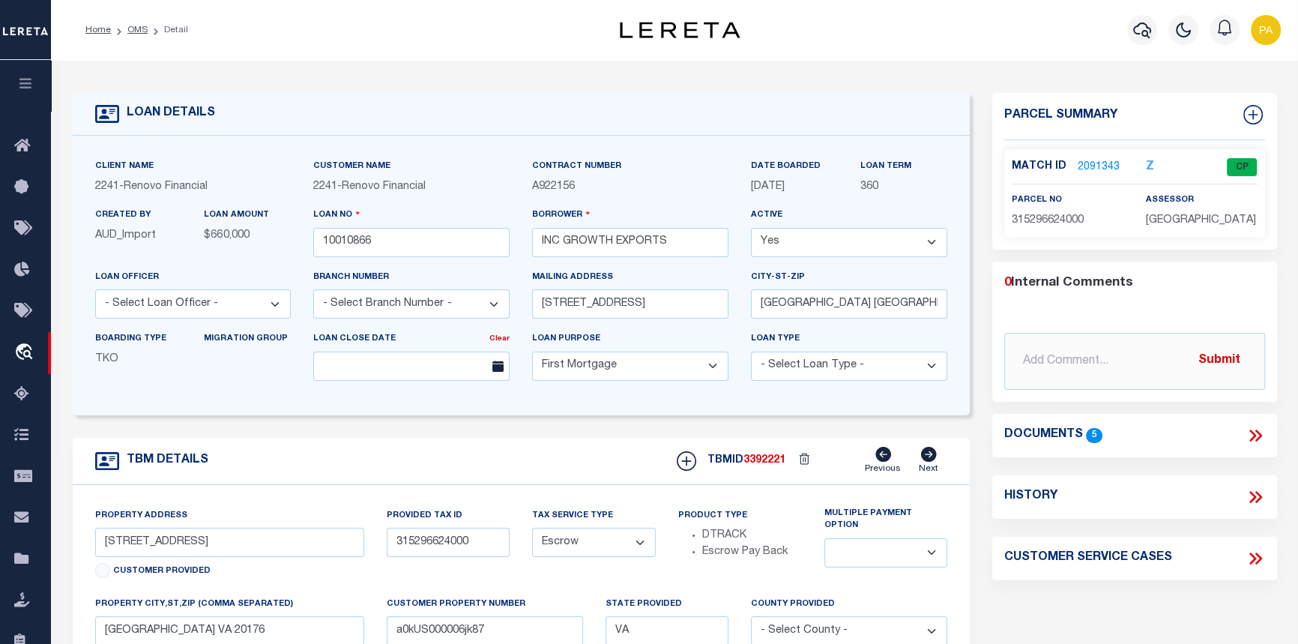
click at [1099, 170] on link "2091343" at bounding box center [1099, 168] width 42 height 16
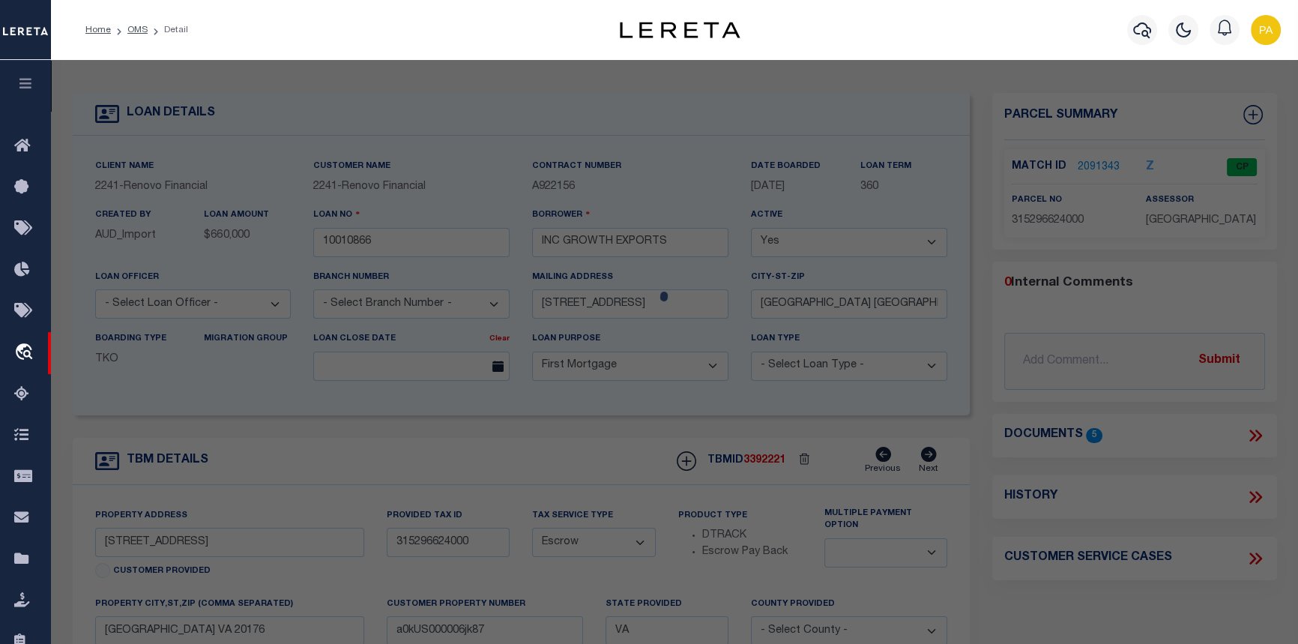
select select "AS"
select select
checkbox input "false"
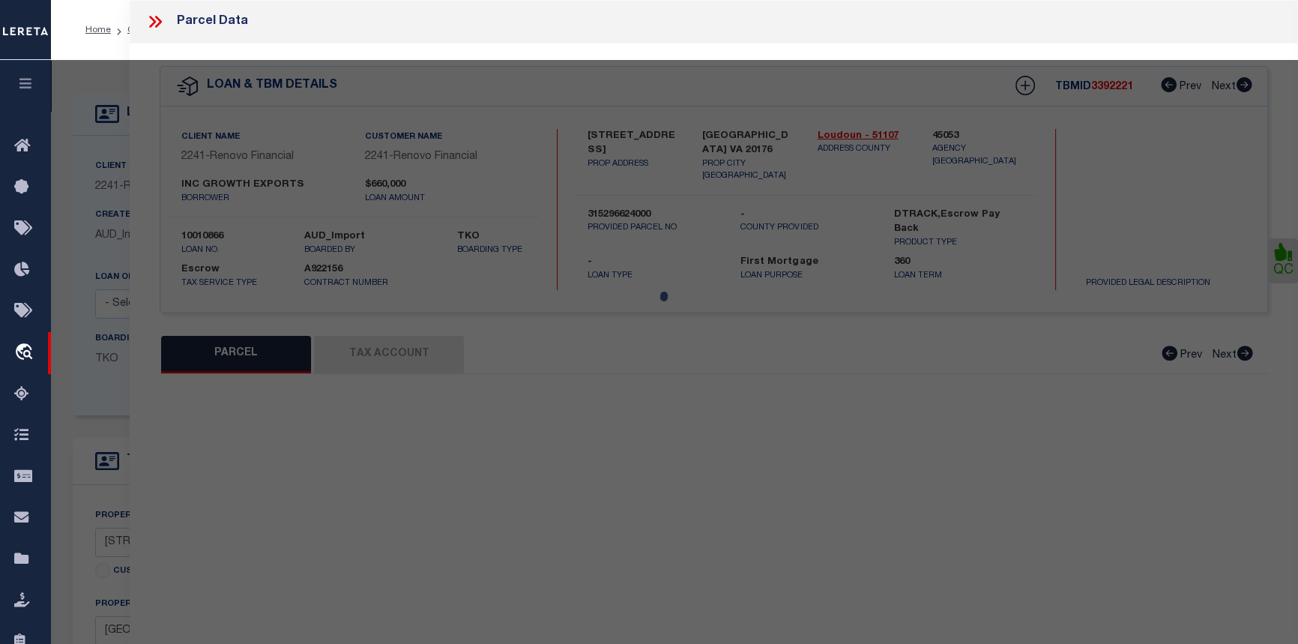
select select "CP"
type input "GROWTH EXPORTS INC"
select select "AGW"
select select
type input "[STREET_ADDRESS]"
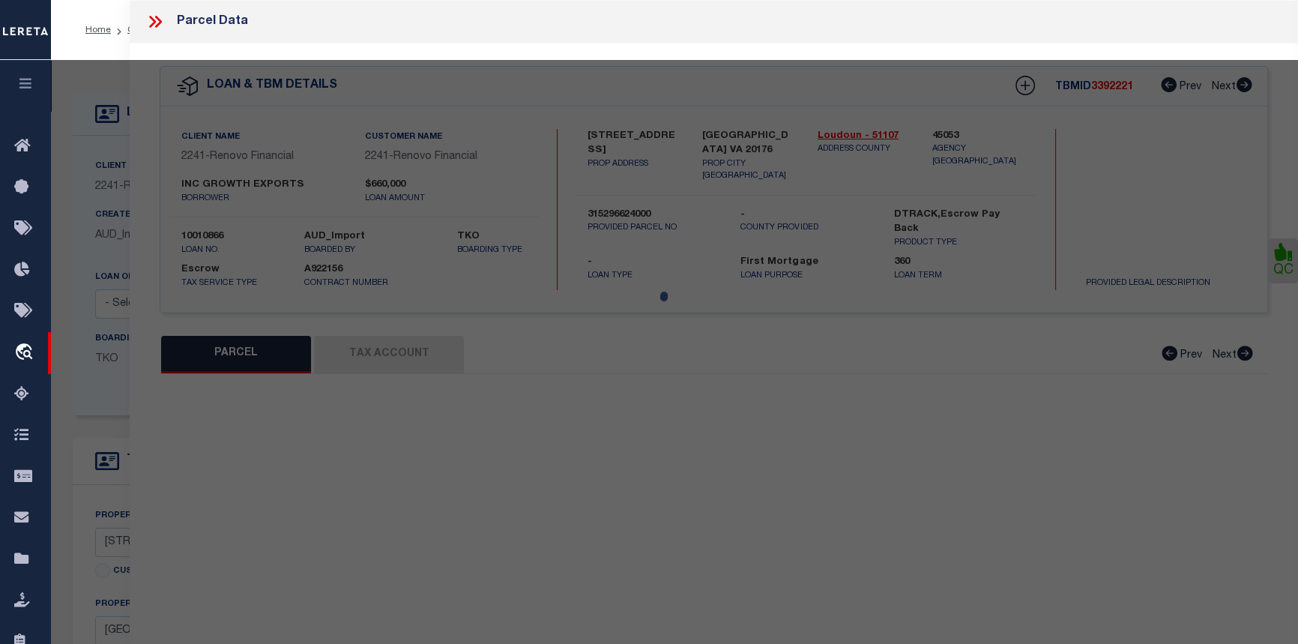
checkbox input "false"
type input "[GEOGRAPHIC_DATA] VA 20176"
type textarea "[PERSON_NAME] LAND DIV L.2 200501260009428 2181--709 200507070073193P"
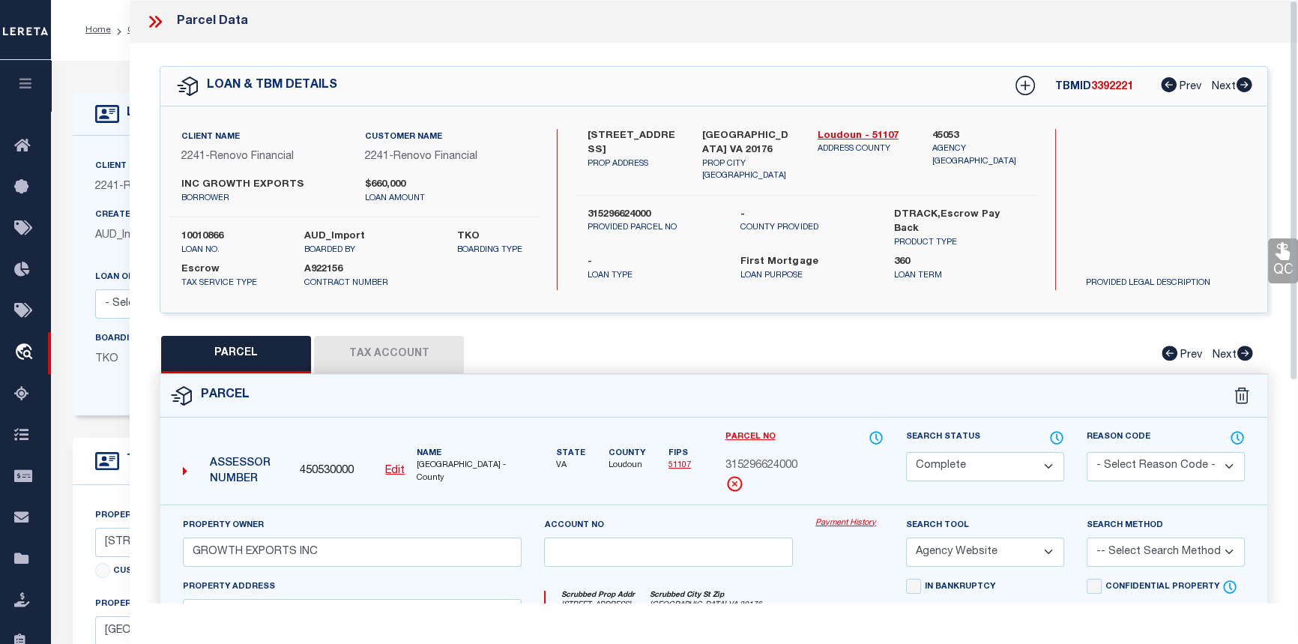
click at [158, 19] on icon at bounding box center [158, 22] width 7 height 12
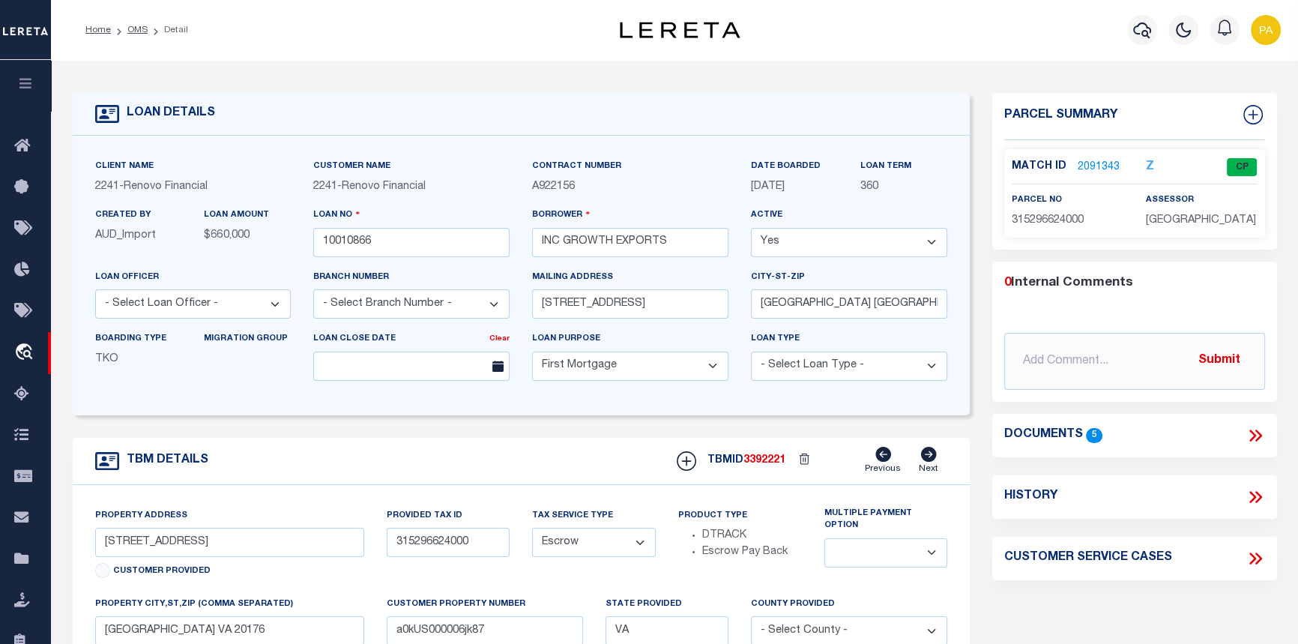
click at [1095, 163] on link "2091343" at bounding box center [1099, 168] width 42 height 16
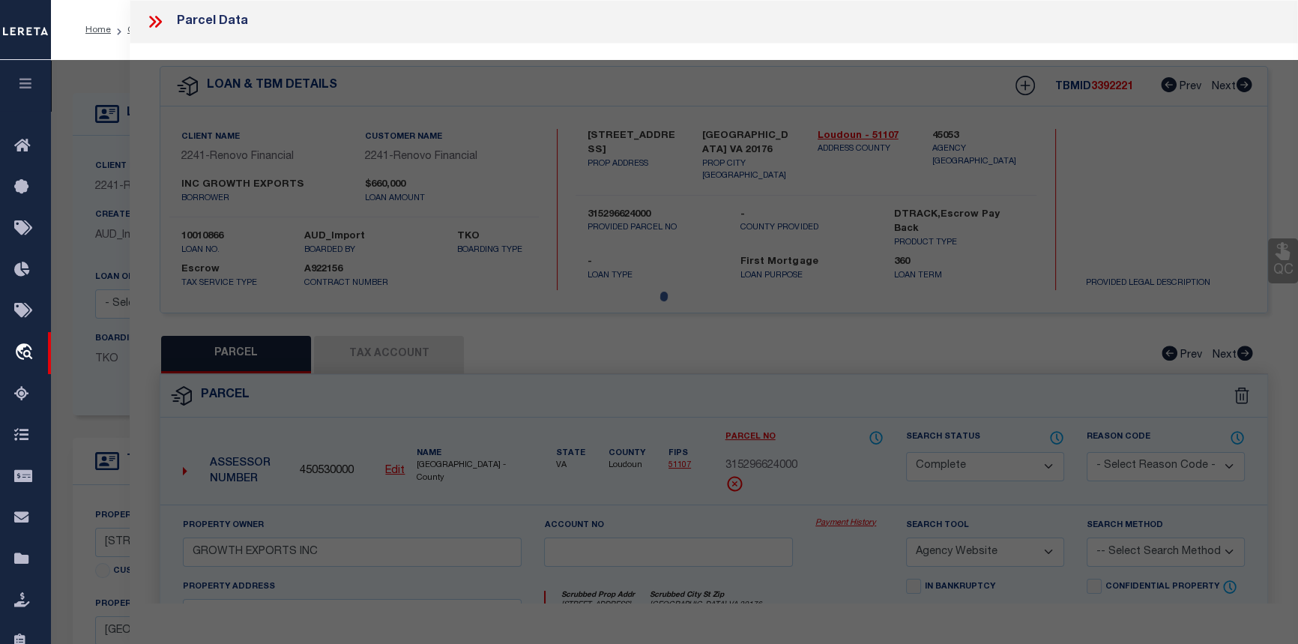
select select "AS"
select select
checkbox input "false"
select select "CP"
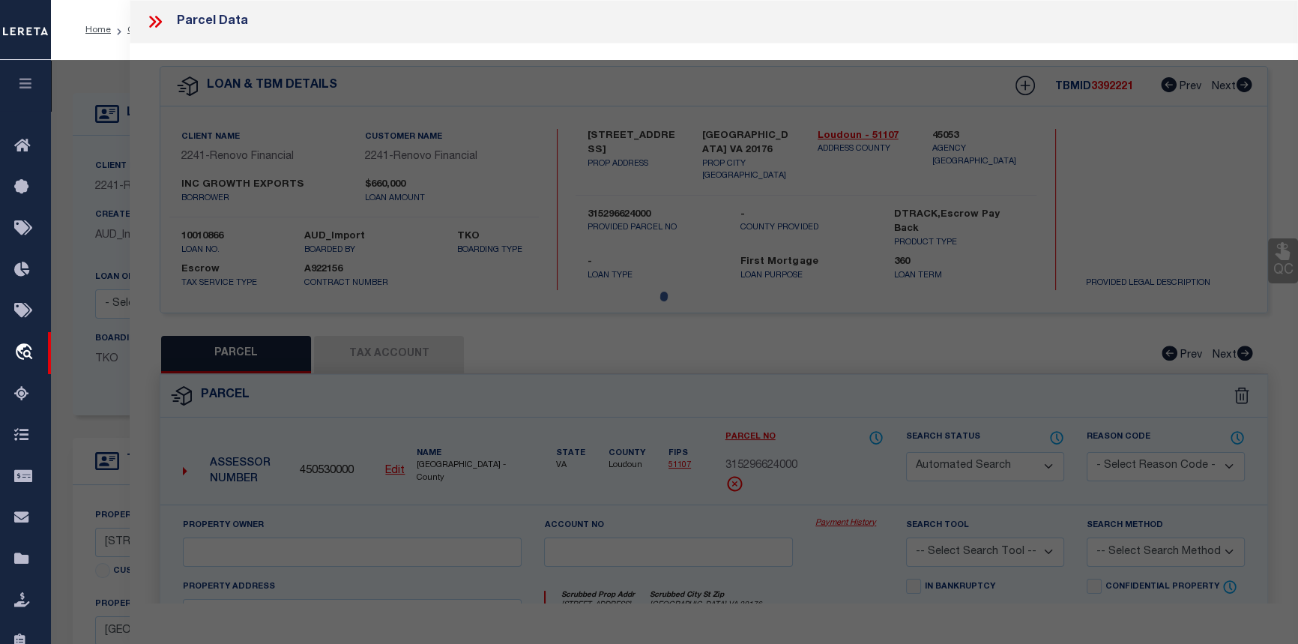
type input "GROWTH EXPORTS INC"
select select "AGW"
select select
type input "[STREET_ADDRESS]"
checkbox input "false"
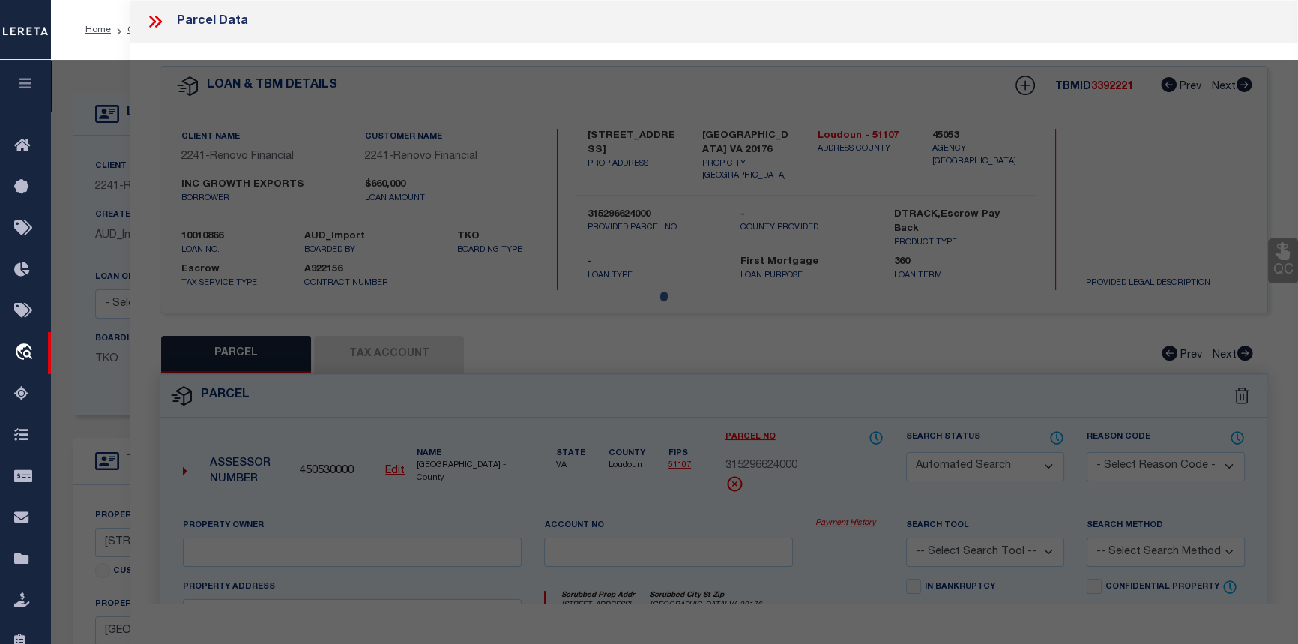
type input "[GEOGRAPHIC_DATA] VA 20176"
type textarea "[PERSON_NAME] LAND DIV L.2 200501260009428 2181--709 200507070073193P"
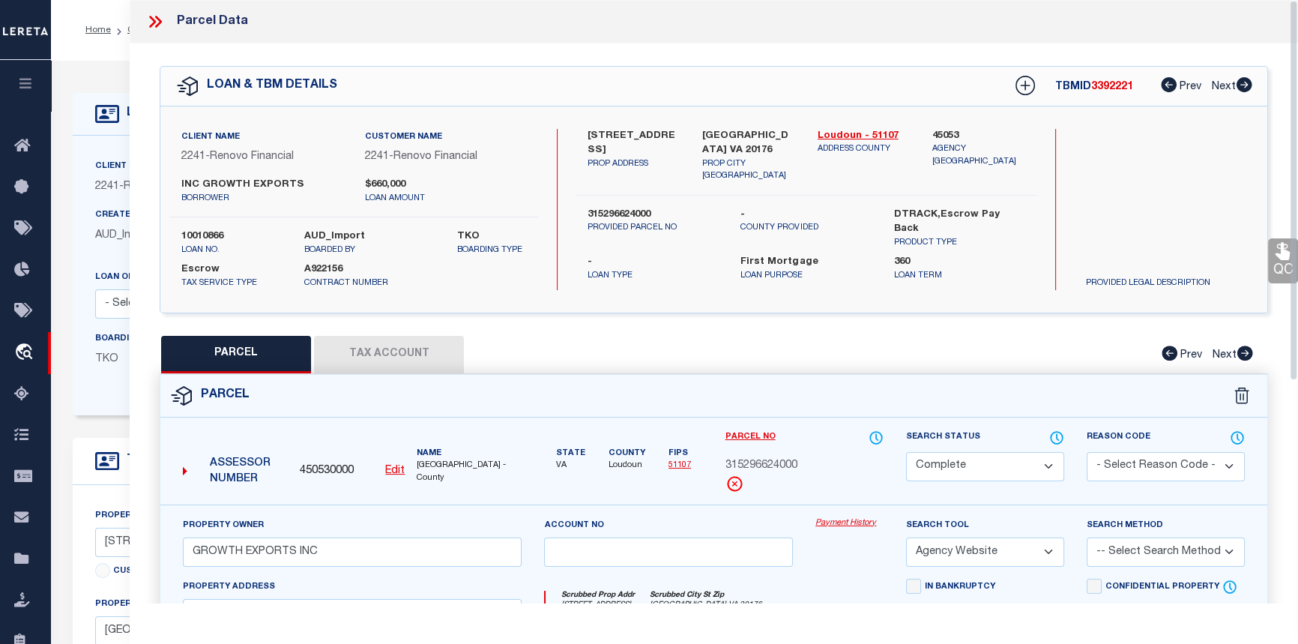
click at [838, 519] on link "Payment History" at bounding box center [849, 523] width 68 height 13
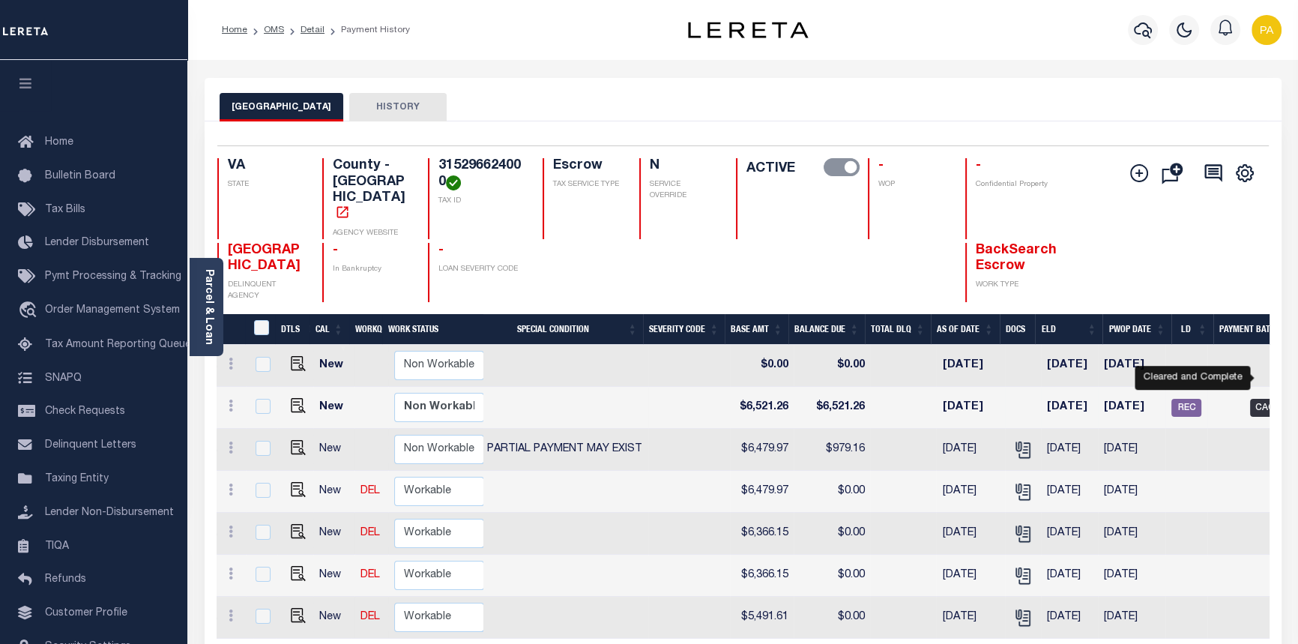
click at [1265, 399] on span "CAC" at bounding box center [1265, 408] width 30 height 18
checkbox input "true"
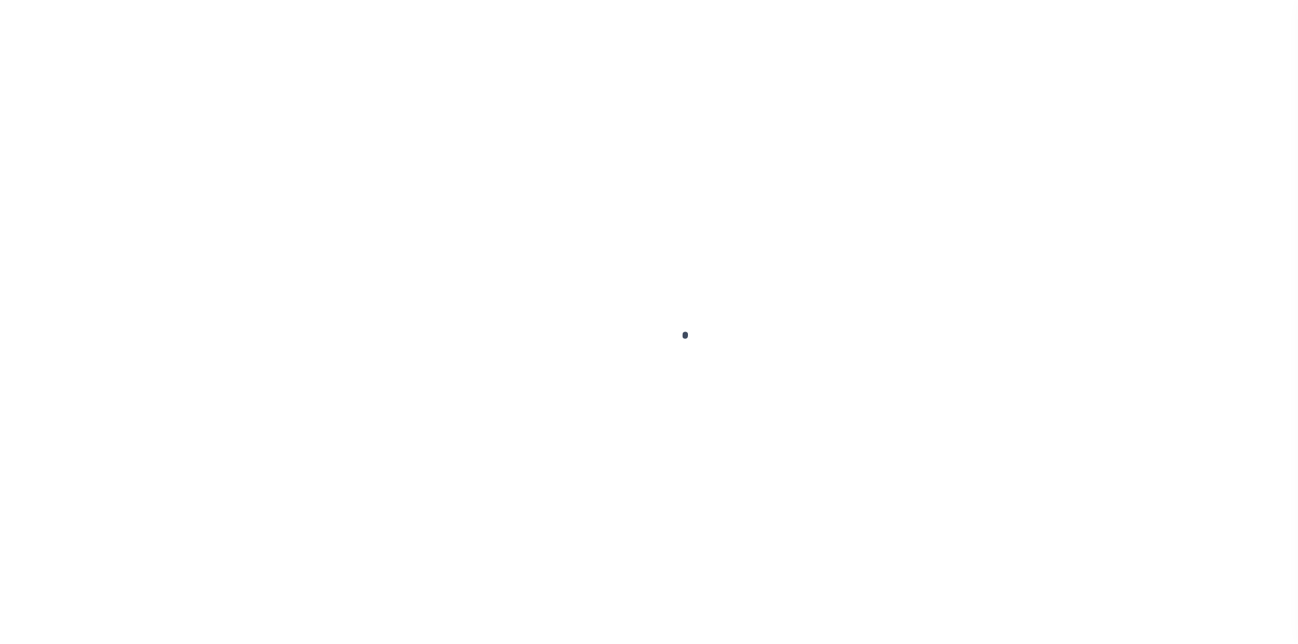
select select "CAC"
select select "CHK"
select select "[PERSON_NAME]"
select select "FDX"
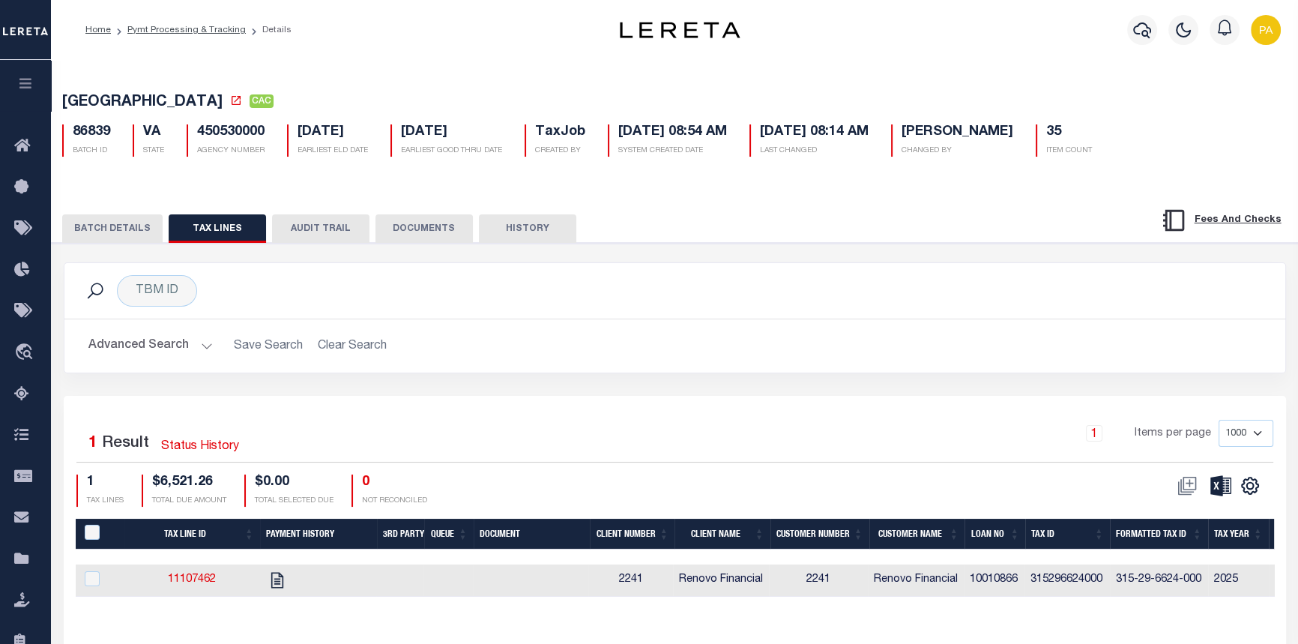
click at [109, 225] on button "BATCH DETAILS" at bounding box center [112, 228] width 100 height 28
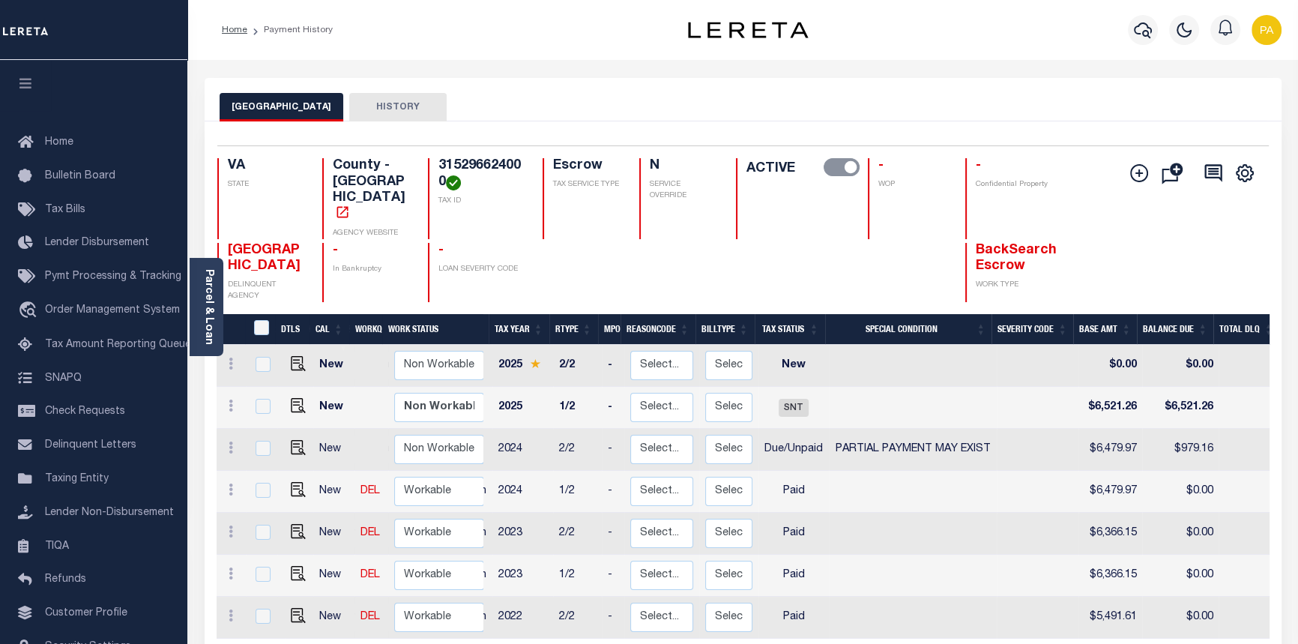
drag, startPoint x: 436, startPoint y: 162, endPoint x: 449, endPoint y: 181, distance: 22.7
click at [449, 181] on div "315296624000 TAX ID" at bounding box center [476, 198] width 97 height 81
copy h4 "315296624000"
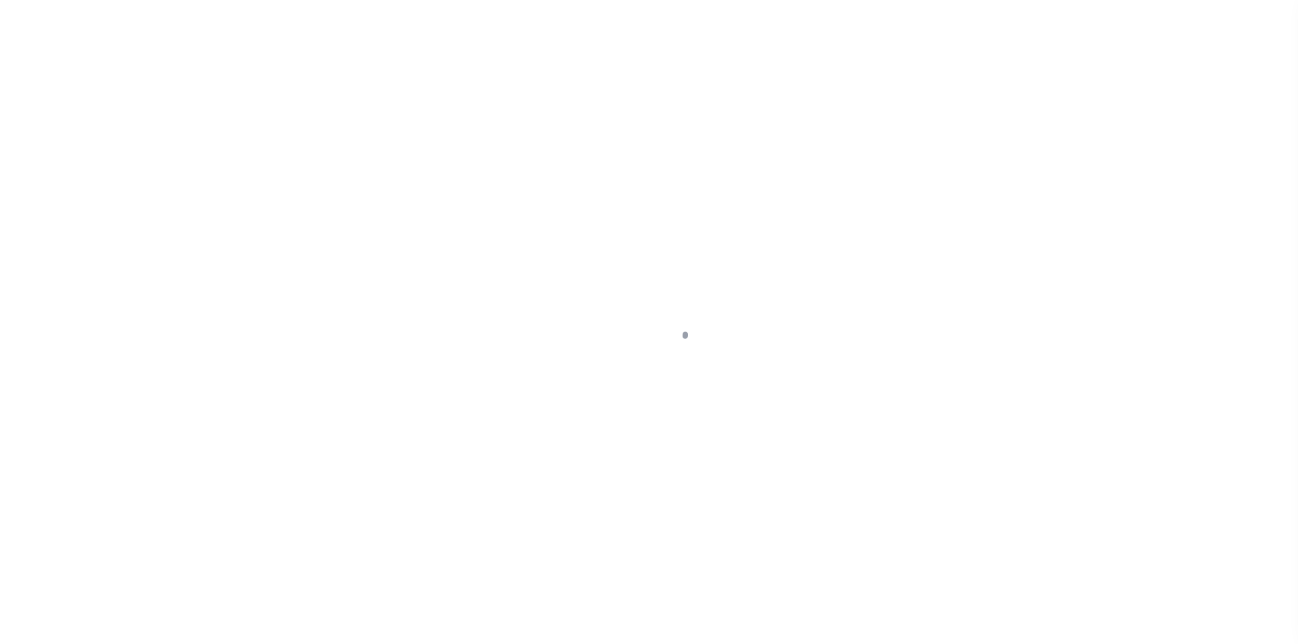
select select "10"
select select "Escrow"
select select
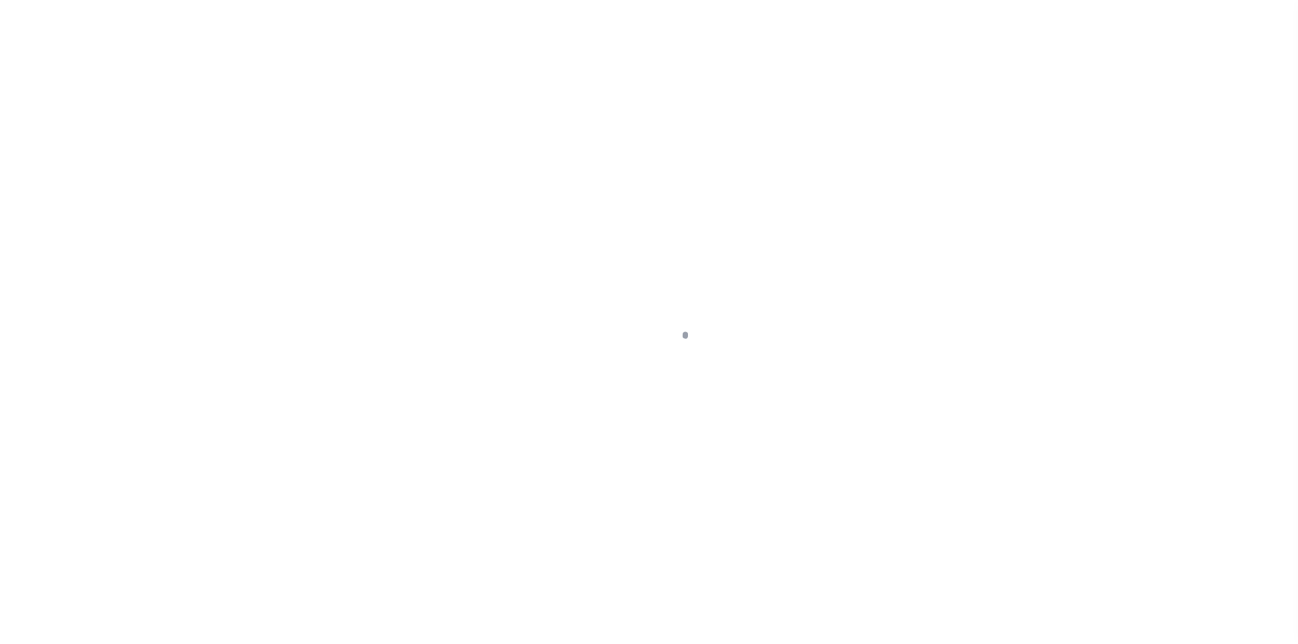
select select "14701"
select select "25067"
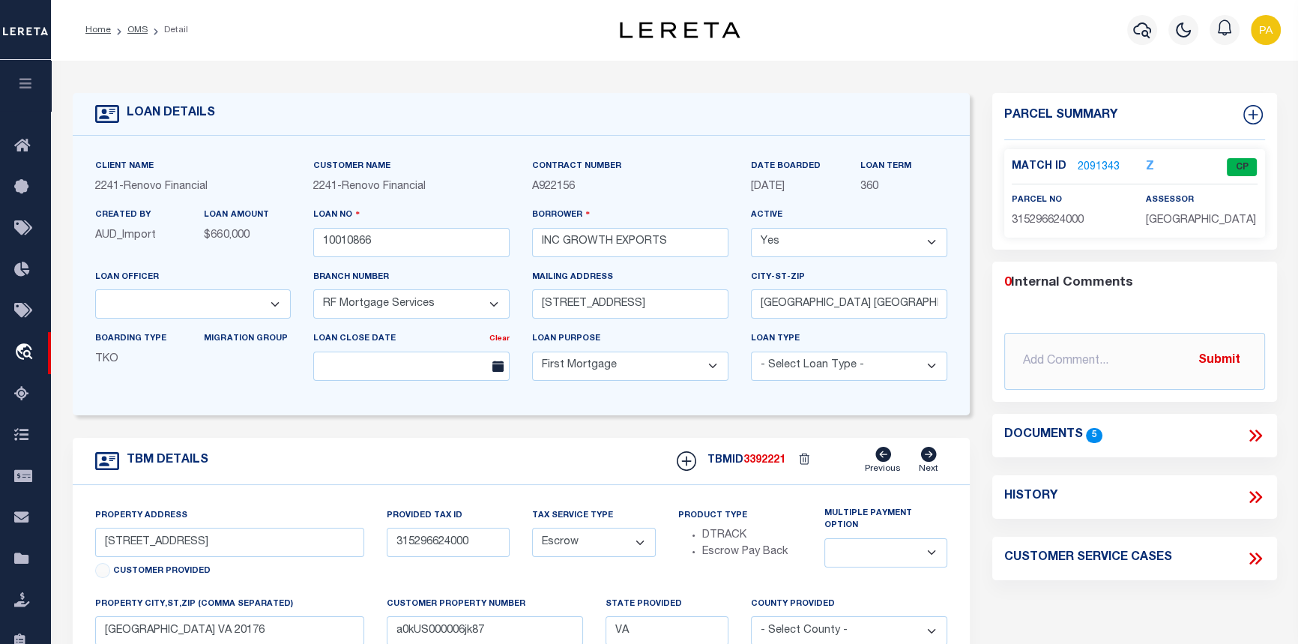
click at [1085, 169] on link "2091343" at bounding box center [1099, 168] width 42 height 16
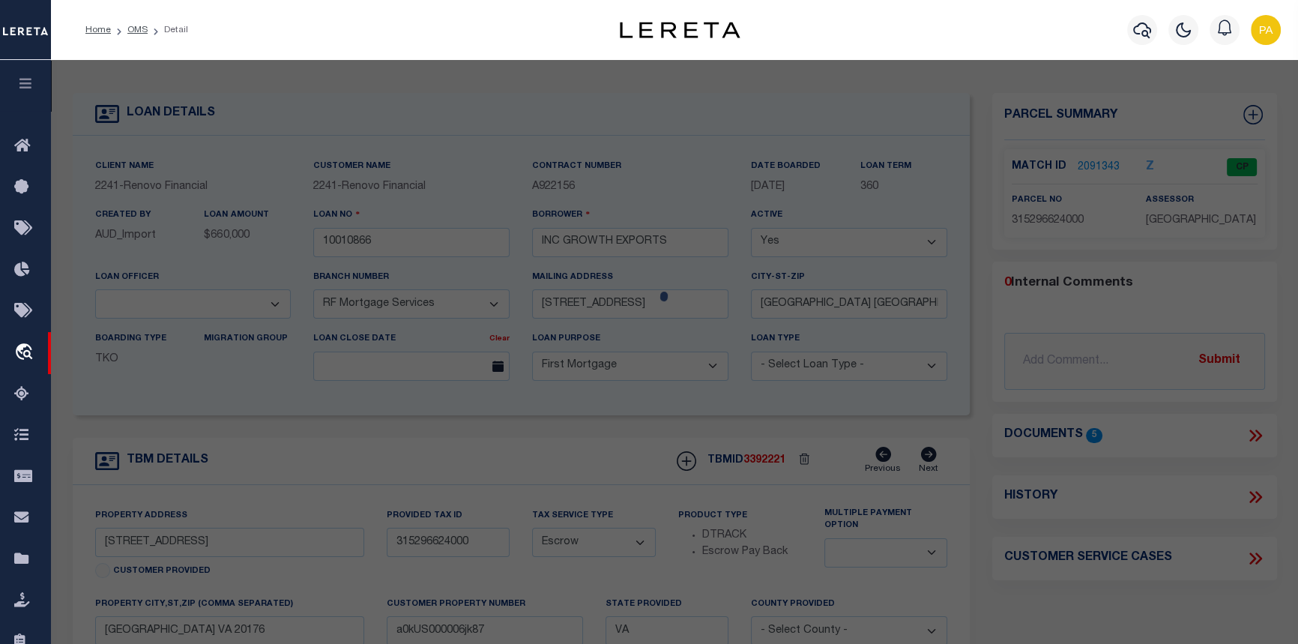
select select "AS"
select select
checkbox input "false"
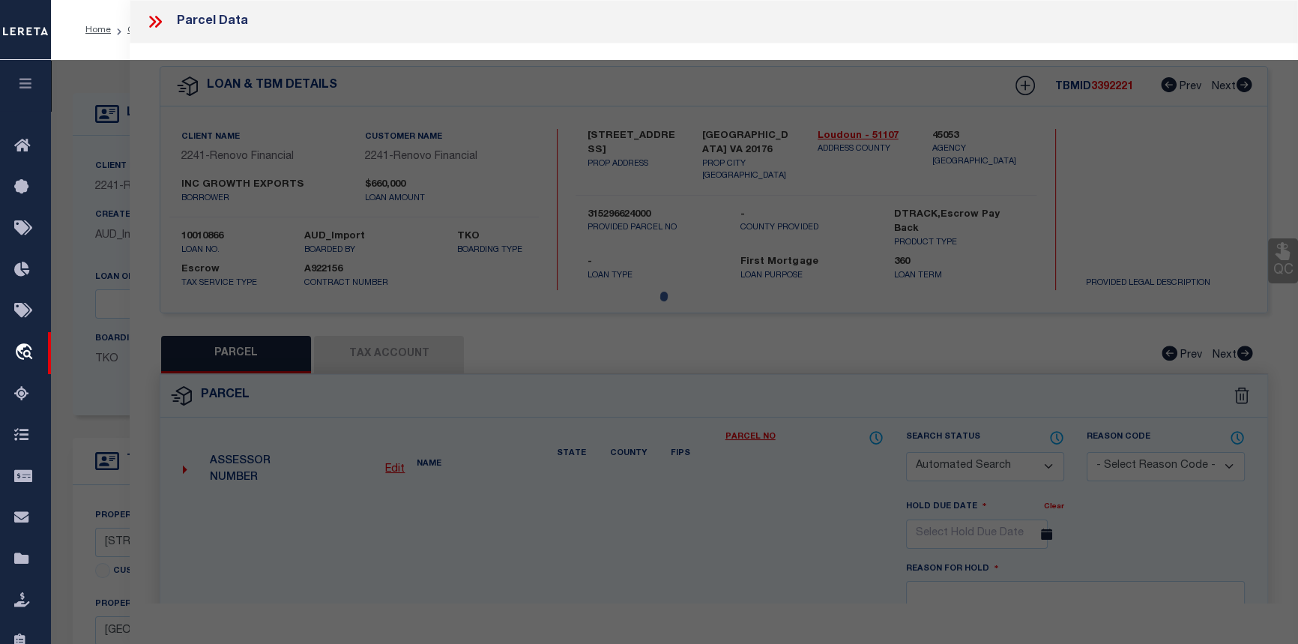
select select "CP"
type input "GROWTH EXPORTS INC"
select select "AGW"
select select
type input "[STREET_ADDRESS]"
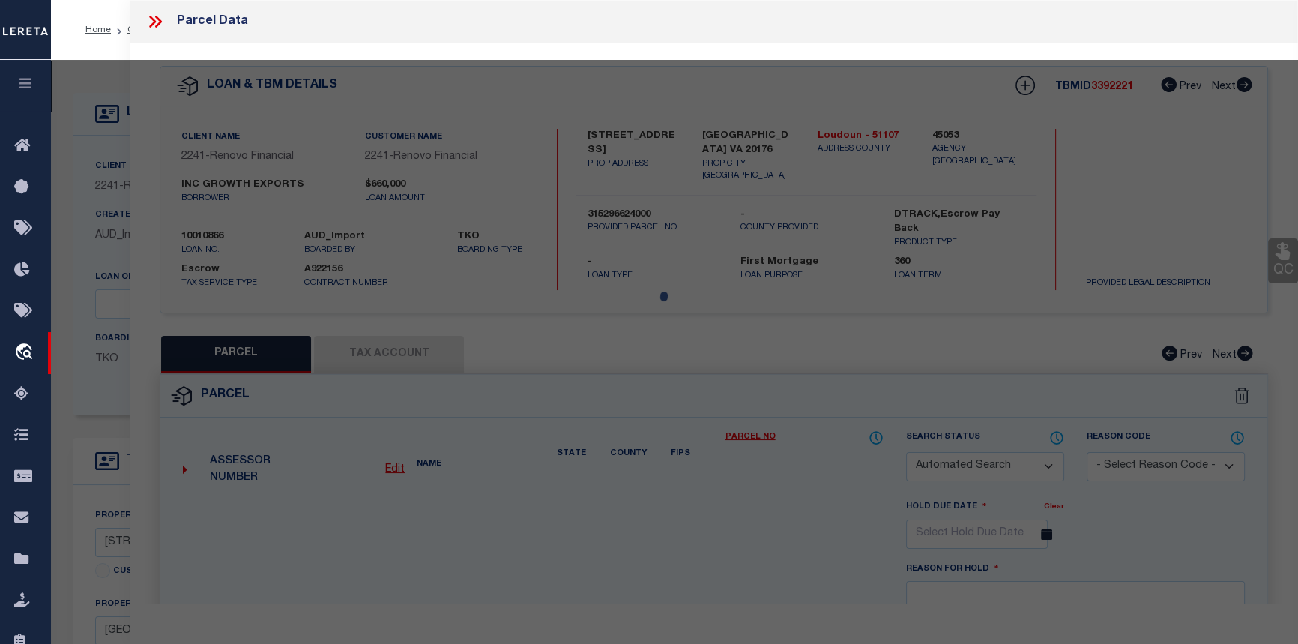
checkbox input "false"
type input "[GEOGRAPHIC_DATA] VA 20176"
type textarea "[PERSON_NAME] LAND DIV L.2 200501260009428 2181--709 200507070073193P"
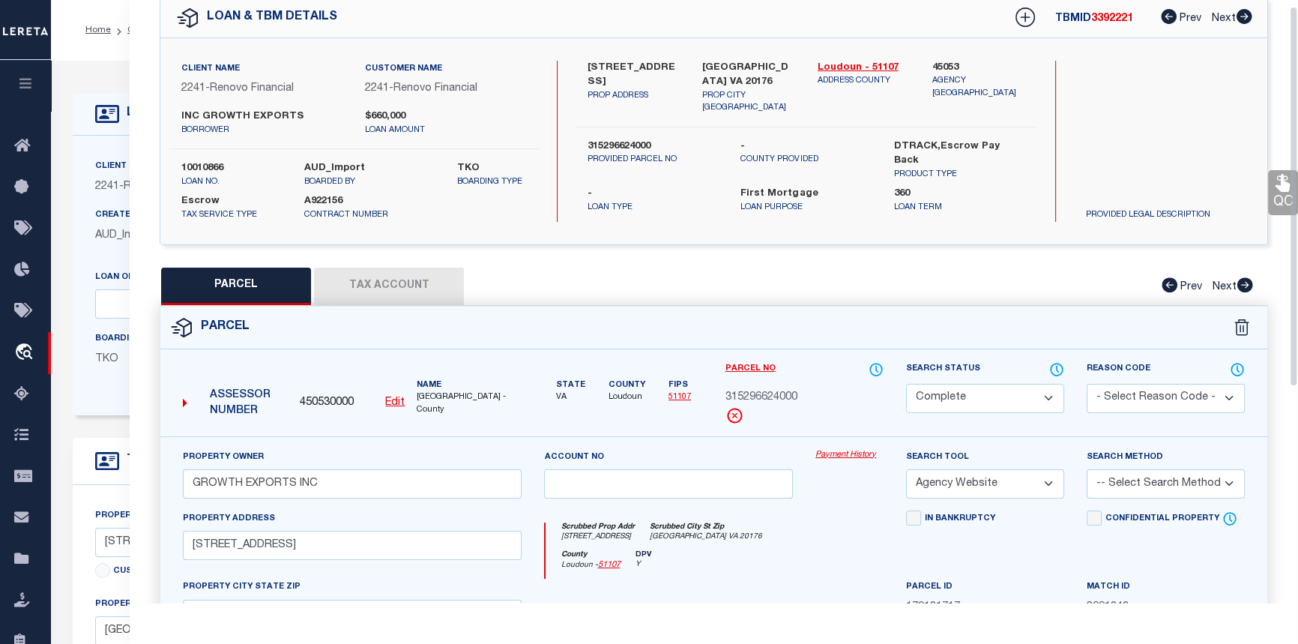
scroll to position [9, 0]
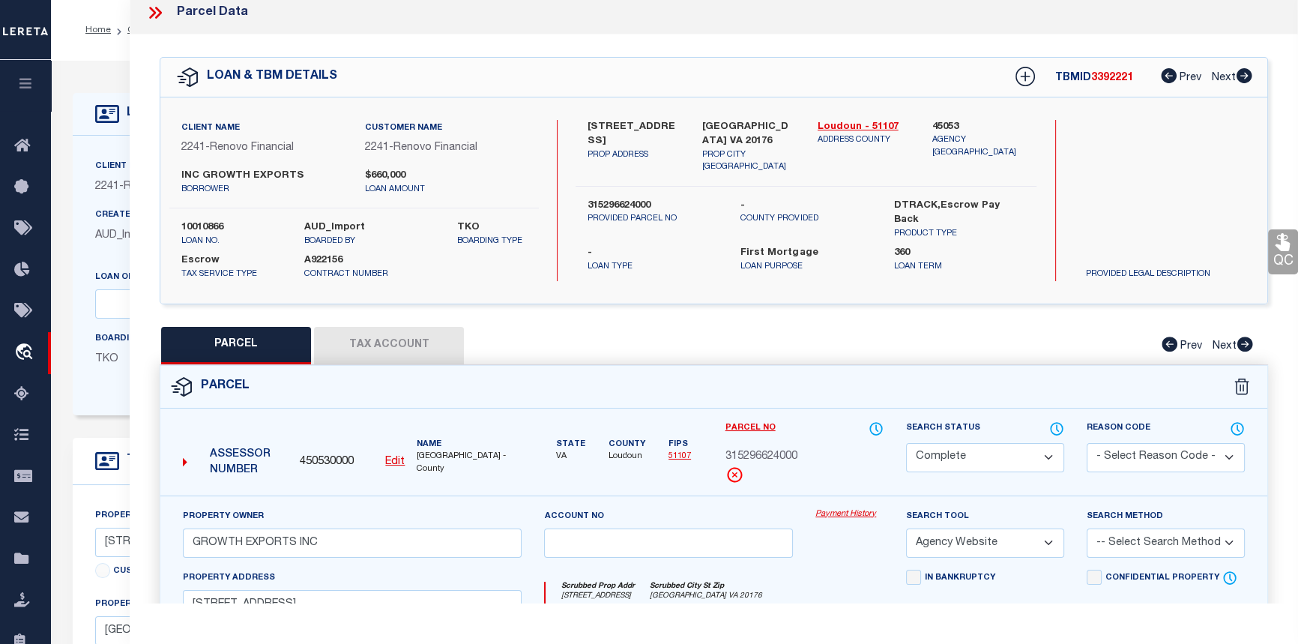
click at [836, 510] on link "Payment History" at bounding box center [849, 514] width 68 height 13
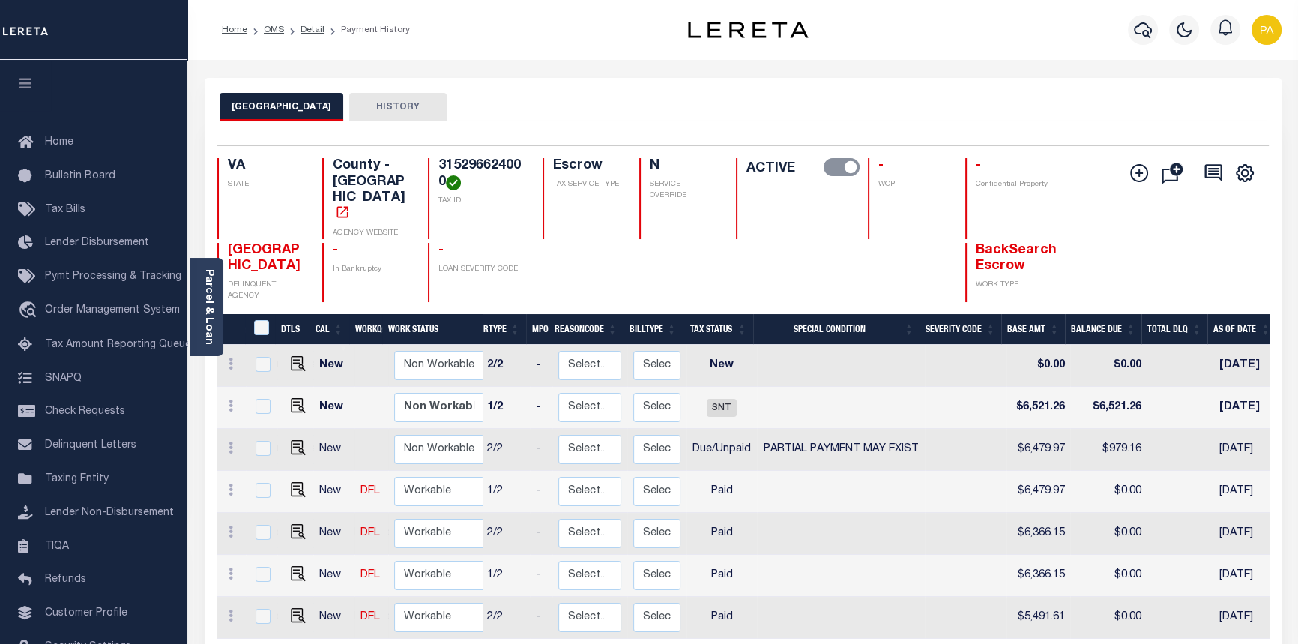
click at [297, 31] on li "Detail" at bounding box center [304, 29] width 40 height 13
click at [307, 29] on link "Detail" at bounding box center [312, 29] width 24 height 9
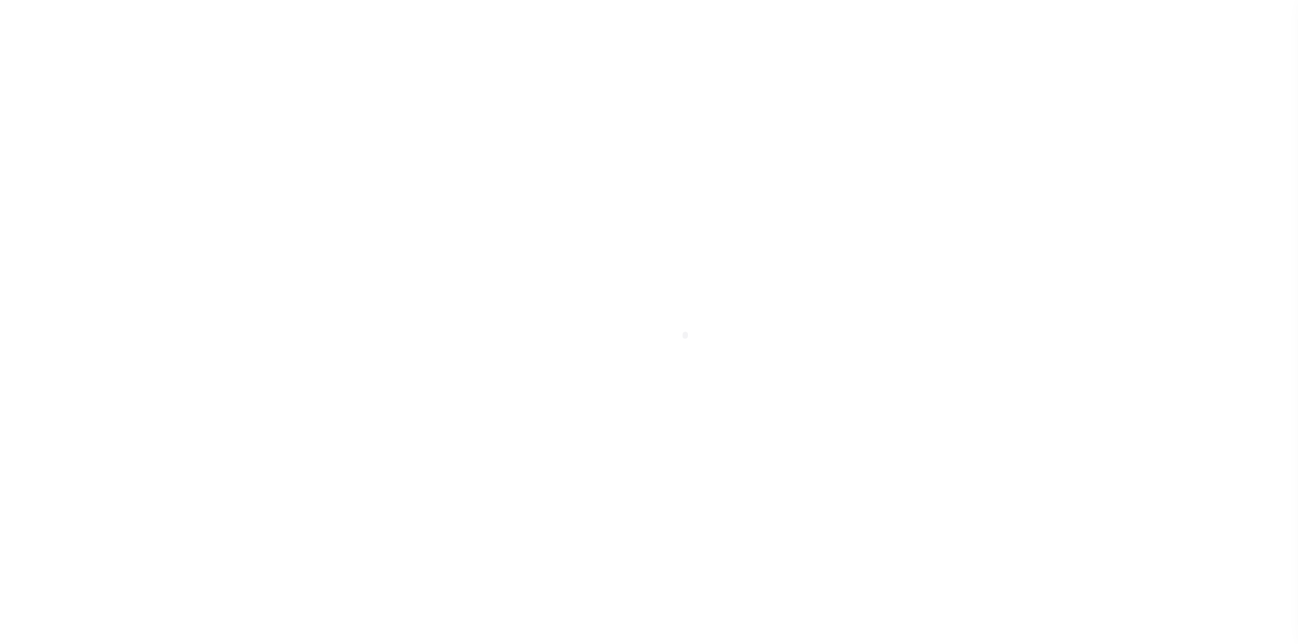
select select "14701"
select select "25067"
select select "10"
select select "Escrow"
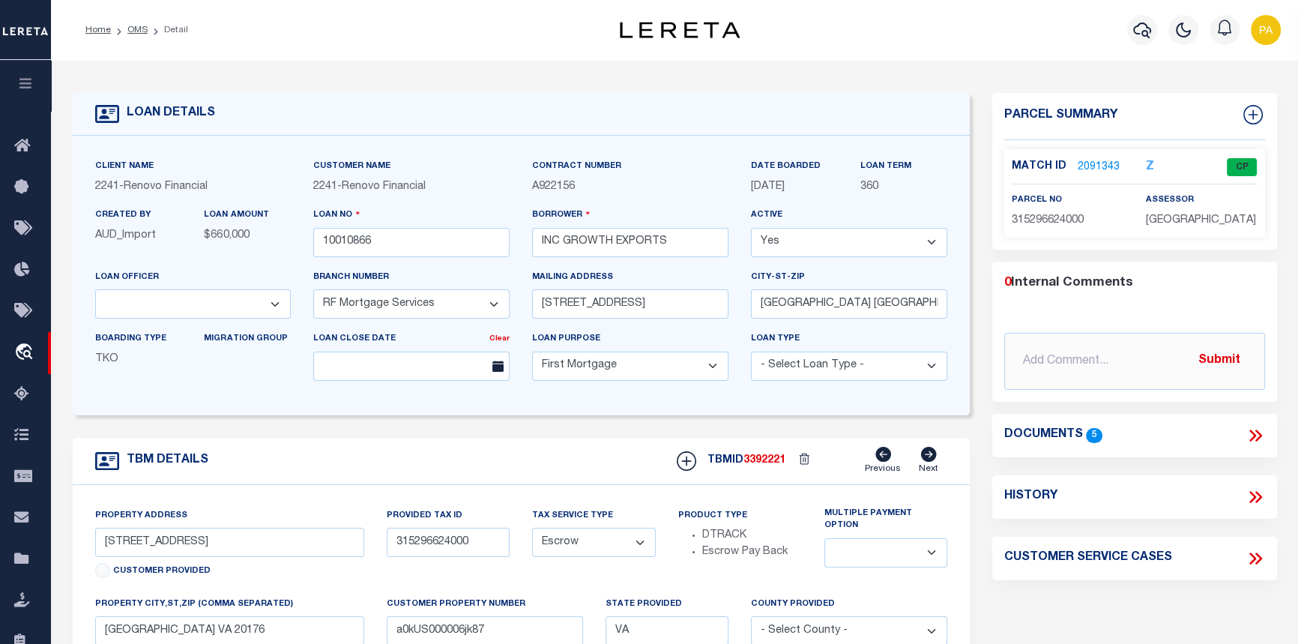
click at [1103, 161] on link "2091343" at bounding box center [1099, 168] width 42 height 16
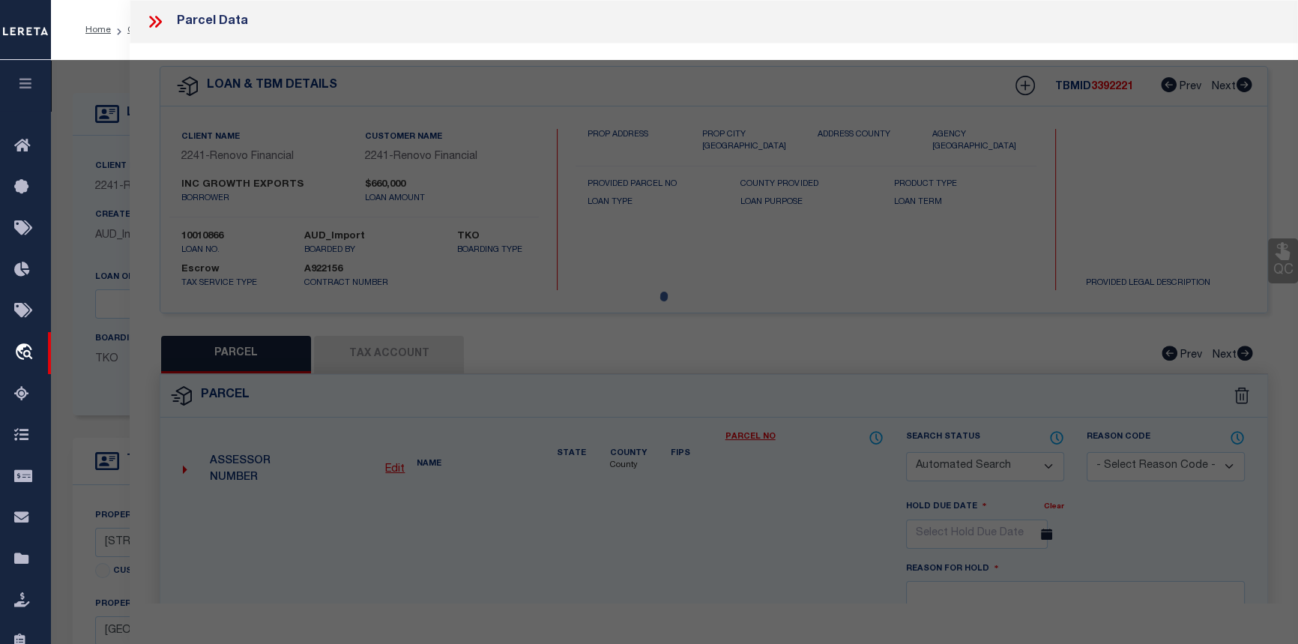
checkbox input "false"
select select "CP"
type input "GROWTH EXPORTS INC"
select select "AGW"
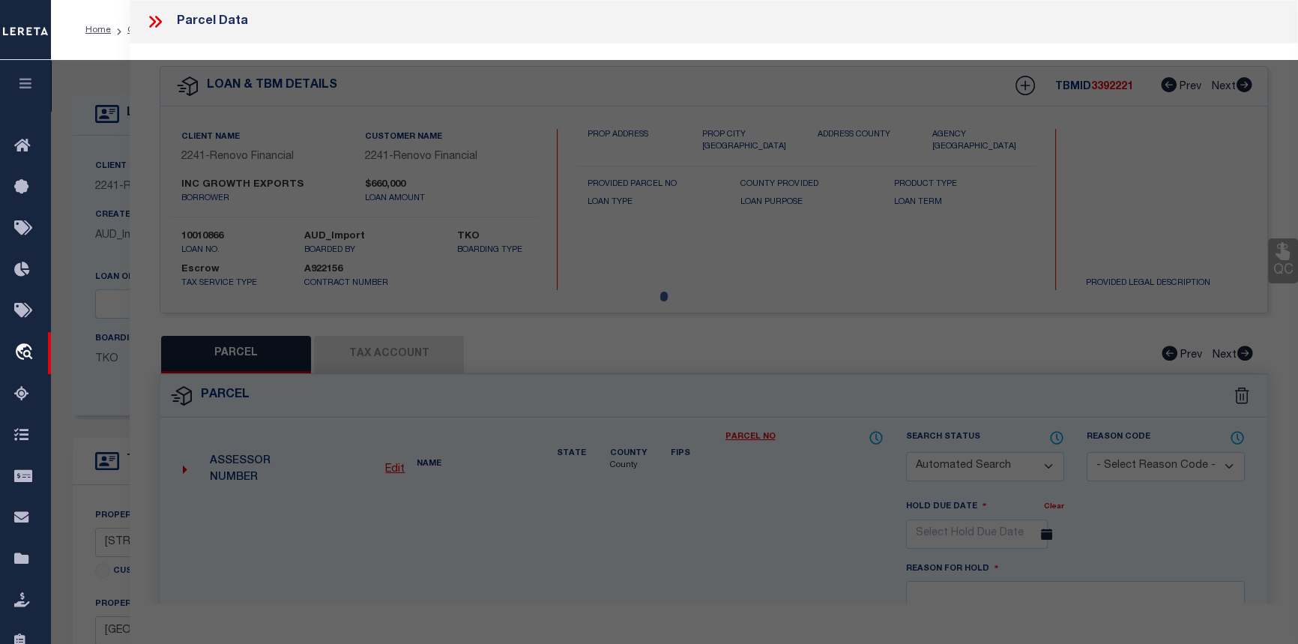
select select
type input "[STREET_ADDRESS]"
checkbox input "false"
type input "[GEOGRAPHIC_DATA] VA 20176"
type textarea "[PERSON_NAME] LAND DIV L.2 200501260009428 2181--709 200507070073193P"
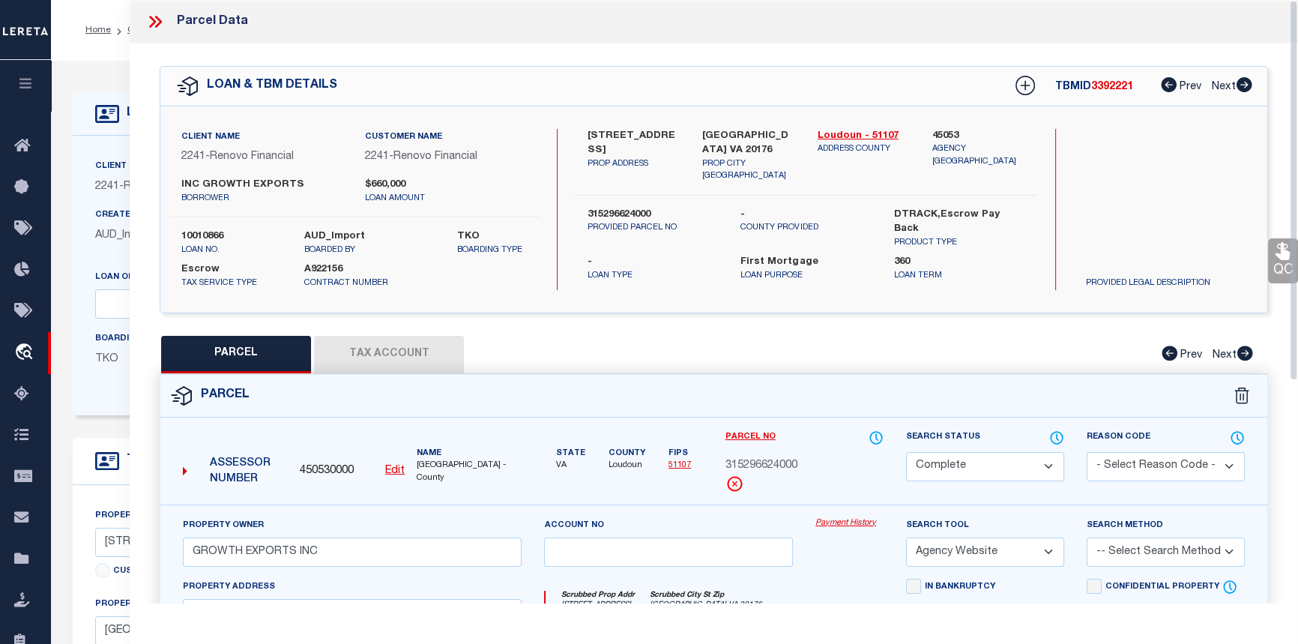
click at [841, 519] on link "Payment History" at bounding box center [849, 523] width 68 height 13
